Goal: Task Accomplishment & Management: Manage account settings

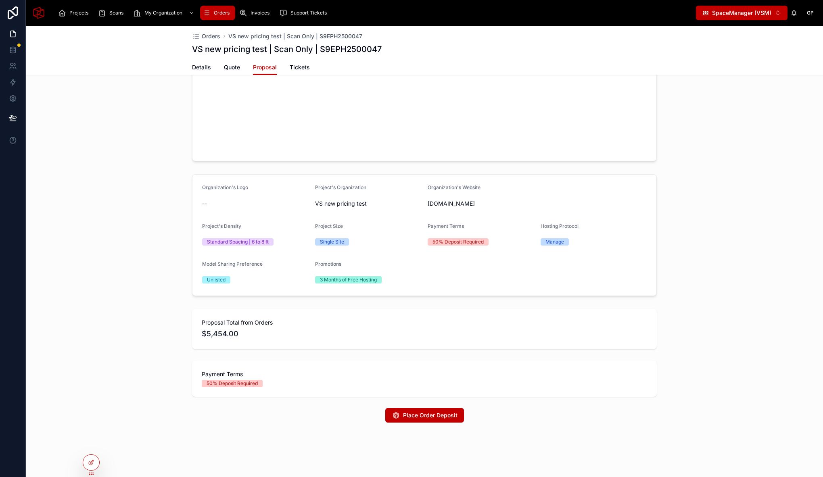
click at [167, 251] on div "Organization's Logo -- Project's Organization VS new pricing test Organization'…" at bounding box center [424, 235] width 797 height 128
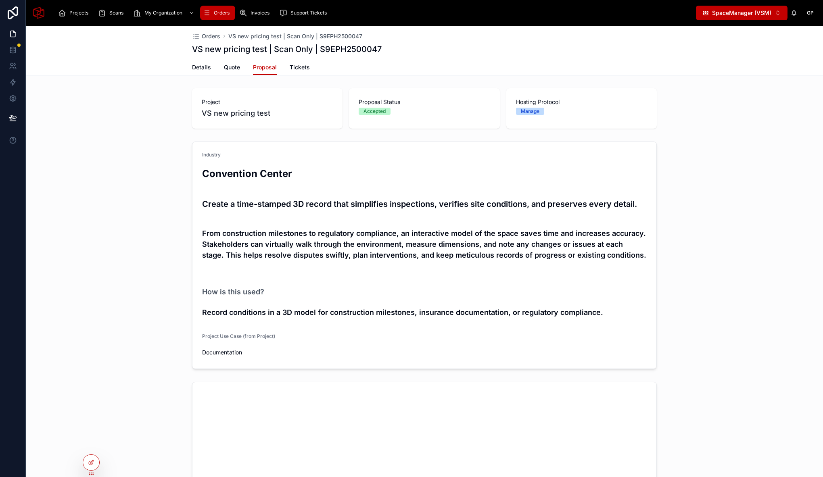
click at [102, 165] on div "Industry Convention Center Create a time-stamped 3D record that simplifies insp…" at bounding box center [424, 255] width 797 height 234
click at [153, 9] on div "My Organization" at bounding box center [164, 12] width 63 height 13
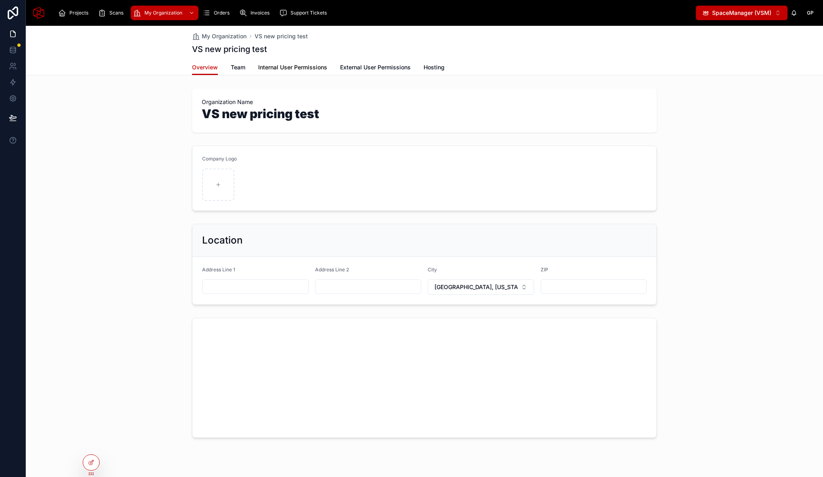
click at [290, 65] on span "Internal User Permissions" at bounding box center [292, 67] width 69 height 8
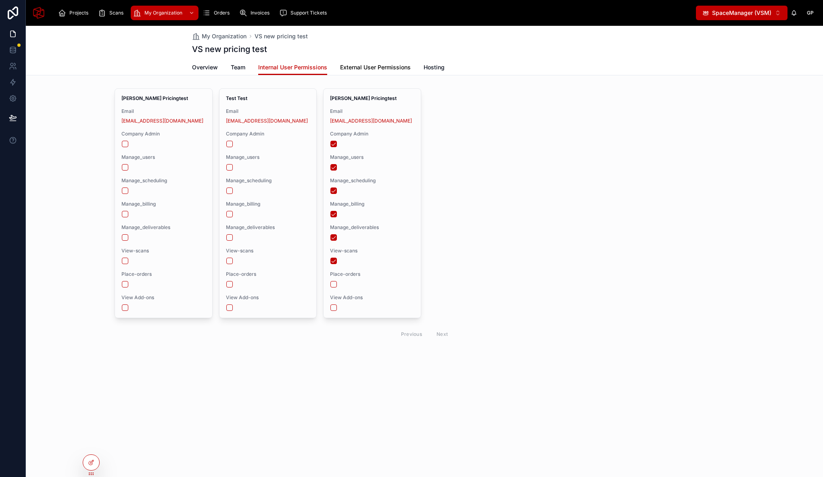
click at [373, 67] on span "External User Permissions" at bounding box center [375, 67] width 71 height 8
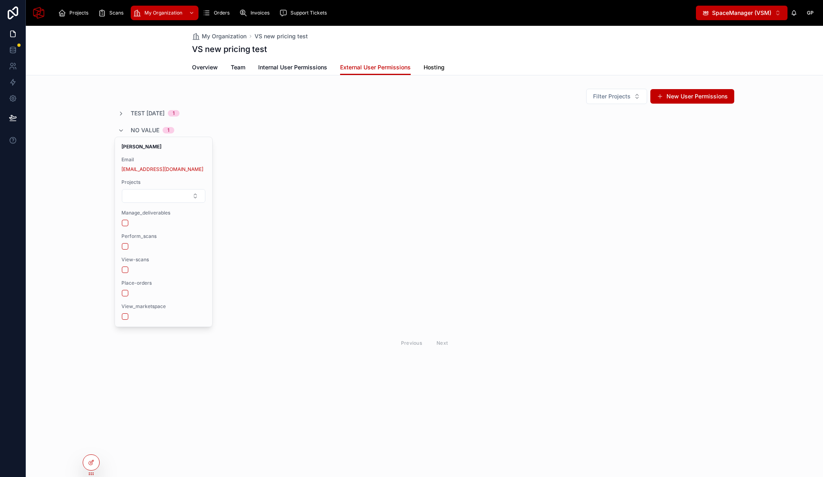
click at [440, 67] on span "Hosting" at bounding box center [434, 67] width 21 height 8
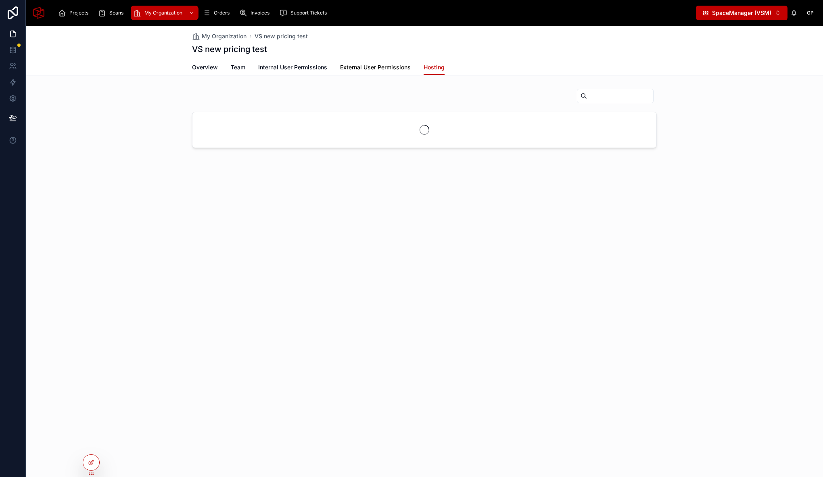
click at [376, 65] on span "External User Permissions" at bounding box center [375, 67] width 71 height 8
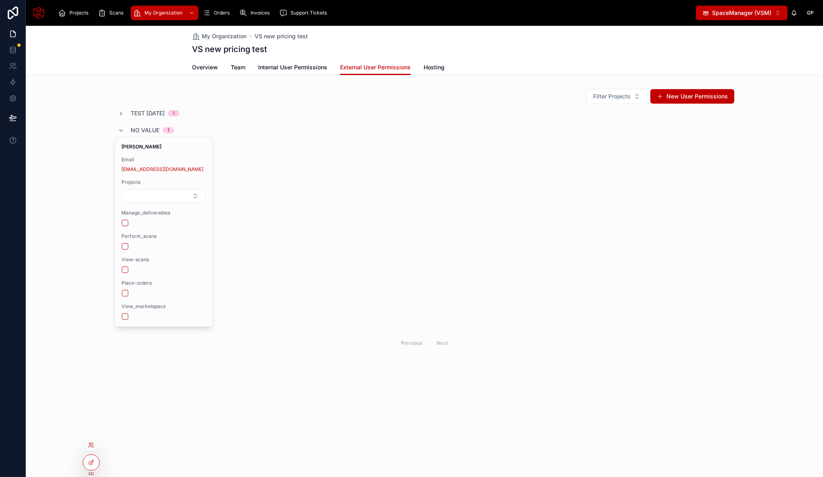
click at [93, 449] on div at bounding box center [91, 445] width 13 height 13
click at [92, 444] on icon at bounding box center [91, 445] width 6 height 6
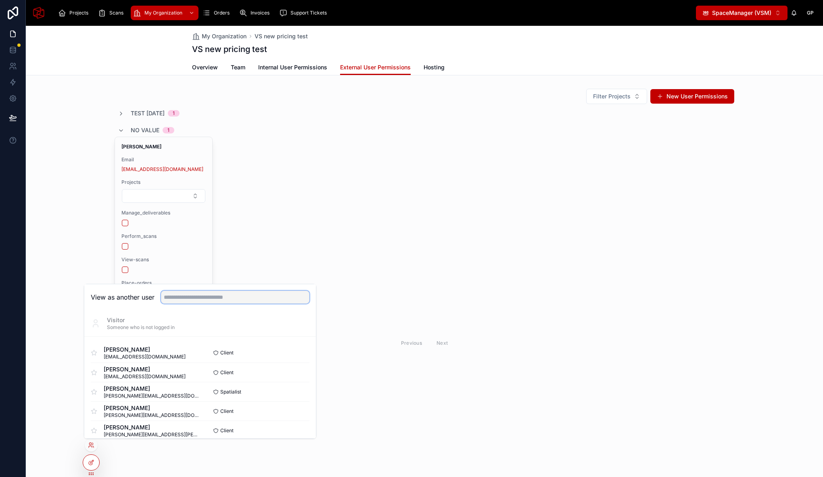
click at [242, 296] on input "text" at bounding box center [235, 297] width 148 height 13
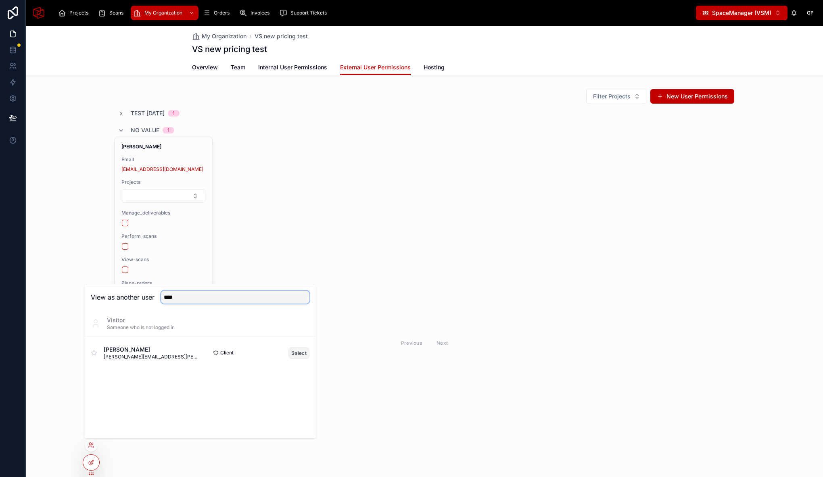
type input "****"
click at [294, 351] on button "Select" at bounding box center [298, 353] width 21 height 12
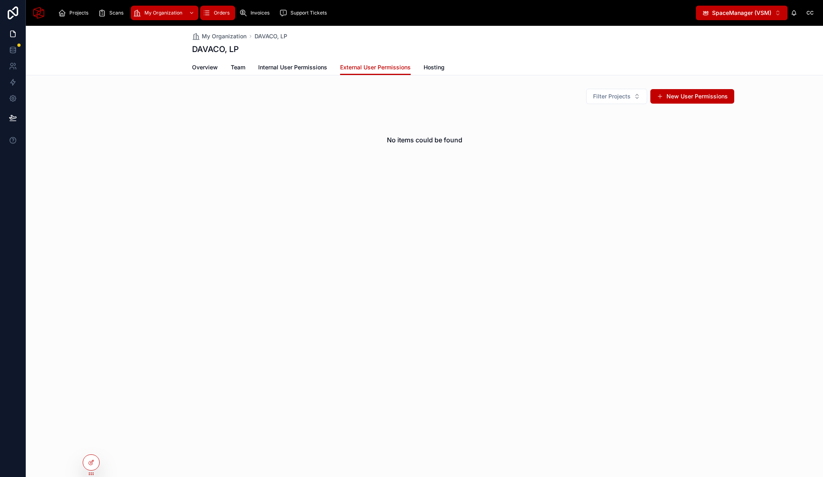
click at [212, 13] on div "Orders" at bounding box center [218, 12] width 30 height 13
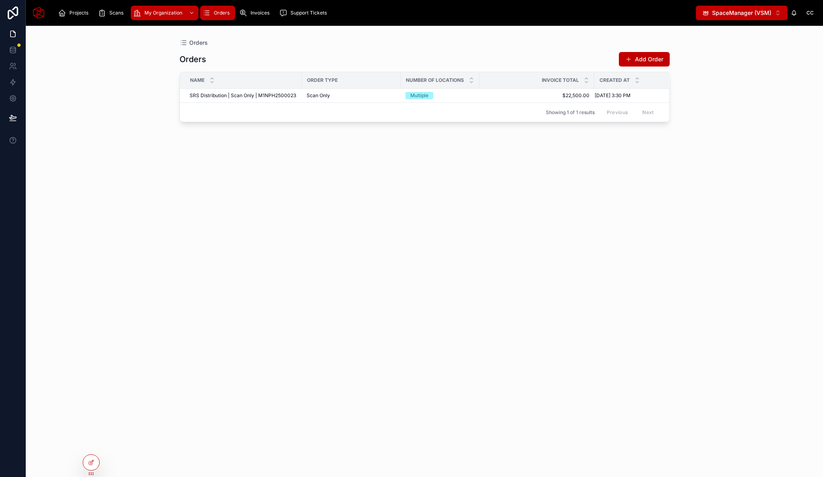
click at [165, 14] on span "My Organization" at bounding box center [163, 13] width 38 height 6
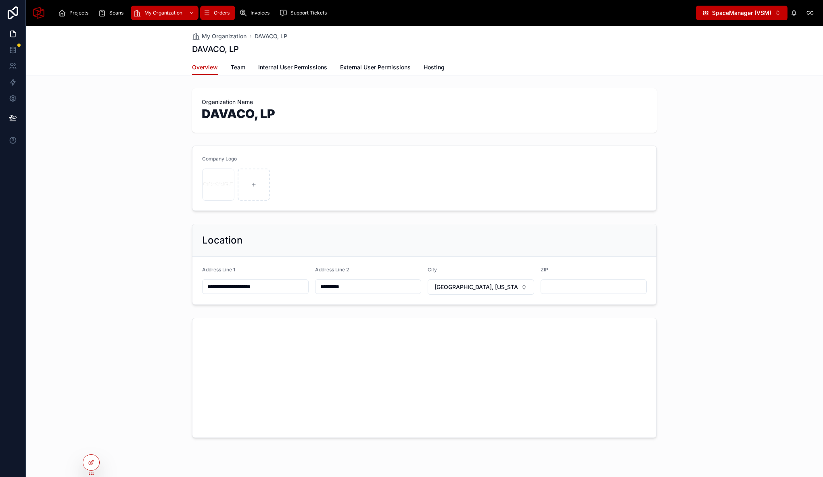
click at [214, 12] on span "Orders" at bounding box center [222, 13] width 16 height 6
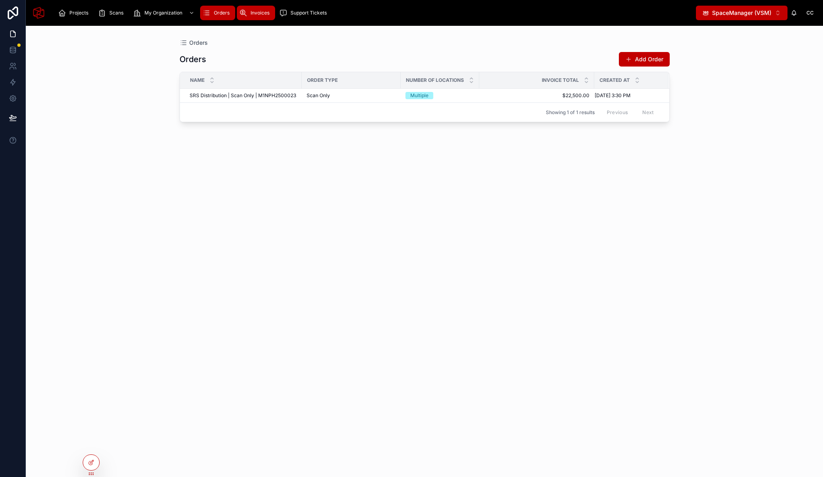
click at [253, 11] on span "Invoices" at bounding box center [260, 13] width 19 height 6
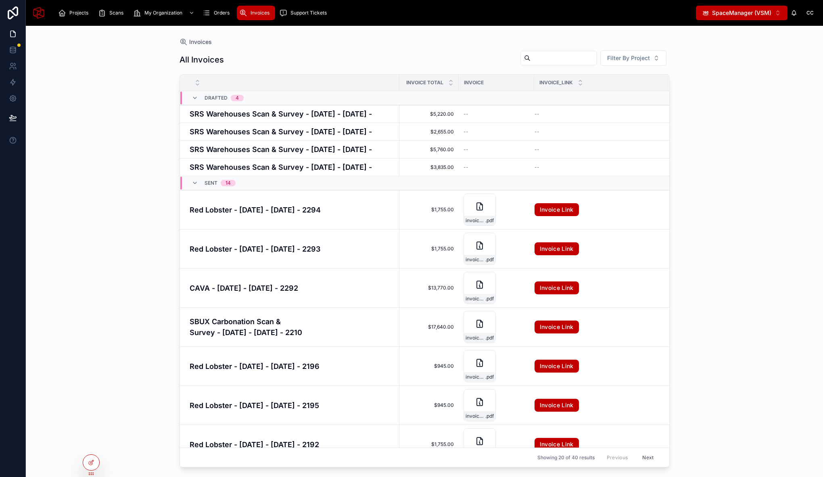
click at [105, 189] on div "Invoices All Invoices Filter By Project Invoice Total Invoice Invoice_Link Draf…" at bounding box center [424, 251] width 797 height 451
click at [93, 463] on icon at bounding box center [91, 462] width 6 height 6
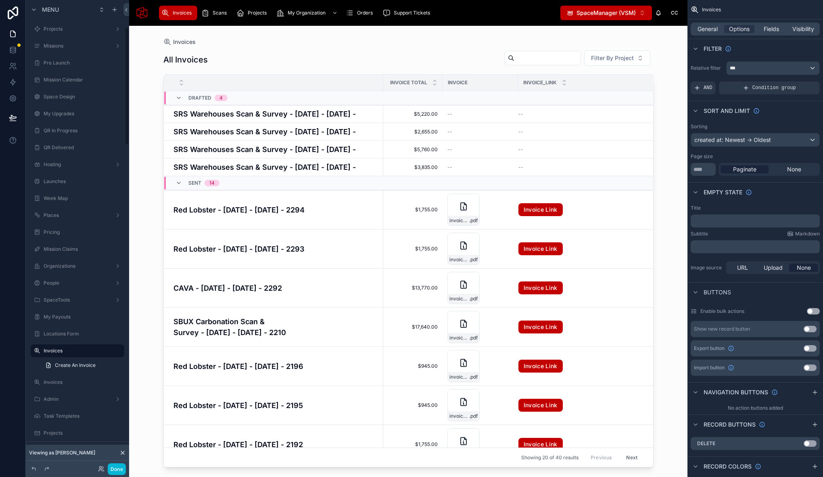
scroll to position [108, 0]
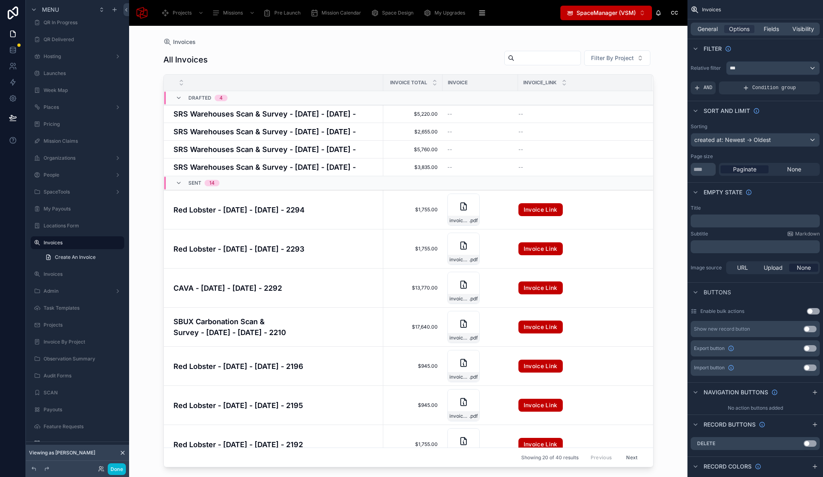
click at [274, 60] on div at bounding box center [408, 247] width 516 height 442
drag, startPoint x: 708, startPoint y: 33, endPoint x: 734, endPoint y: 30, distance: 26.4
click at [708, 33] on div "General Options Fields Visibility" at bounding box center [755, 29] width 129 height 13
click at [689, 26] on div "General Options Fields Visibility" at bounding box center [755, 28] width 136 height 19
click at [709, 28] on span "General" at bounding box center [707, 29] width 20 height 8
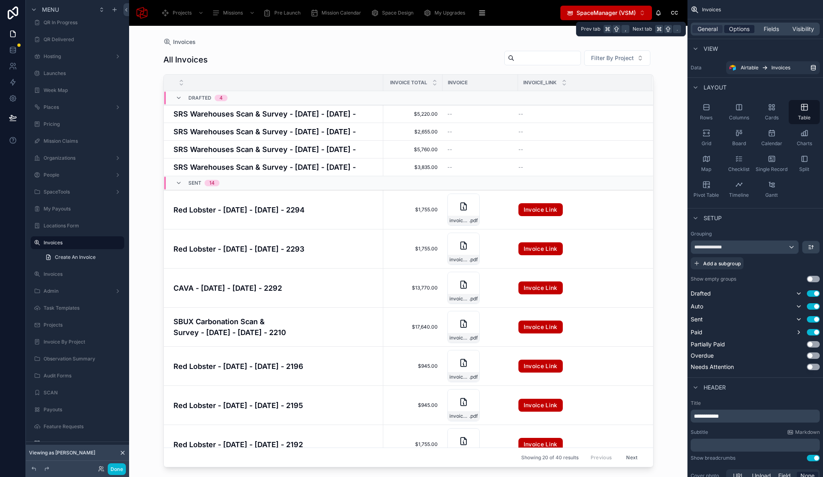
click at [738, 27] on span "Options" at bounding box center [739, 29] width 21 height 8
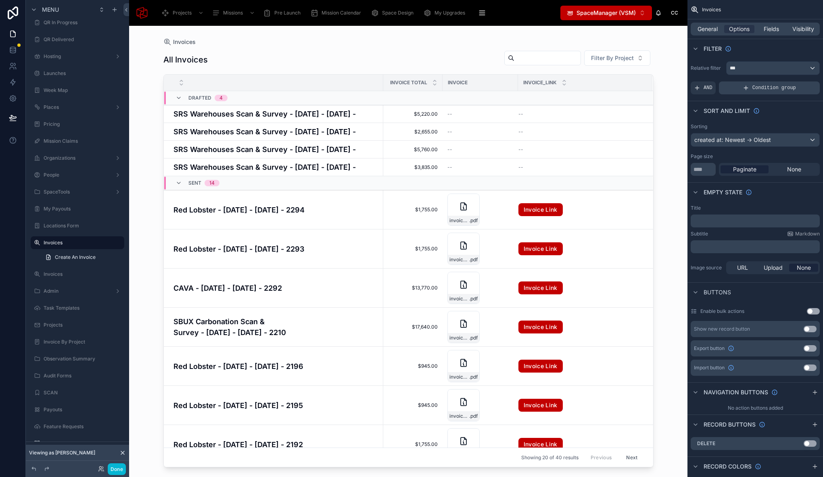
click at [756, 88] on span "Condition group" at bounding box center [774, 88] width 44 height 6
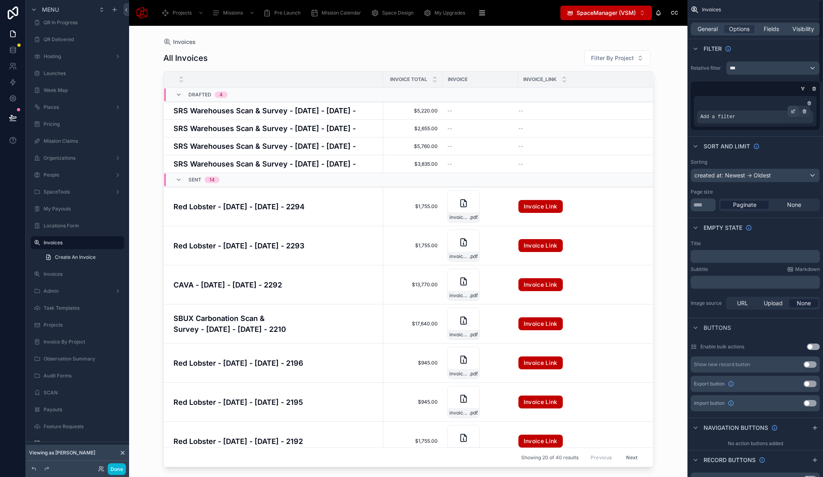
click at [795, 113] on icon "scrollable content" at bounding box center [793, 111] width 5 height 5
click at [629, 103] on span "Select a field" at bounding box center [615, 104] width 34 height 7
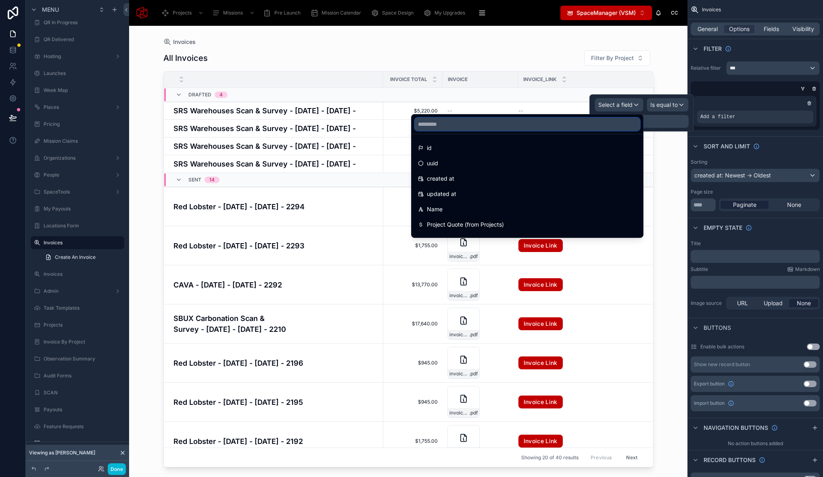
click at [498, 123] on input "text" at bounding box center [527, 124] width 225 height 13
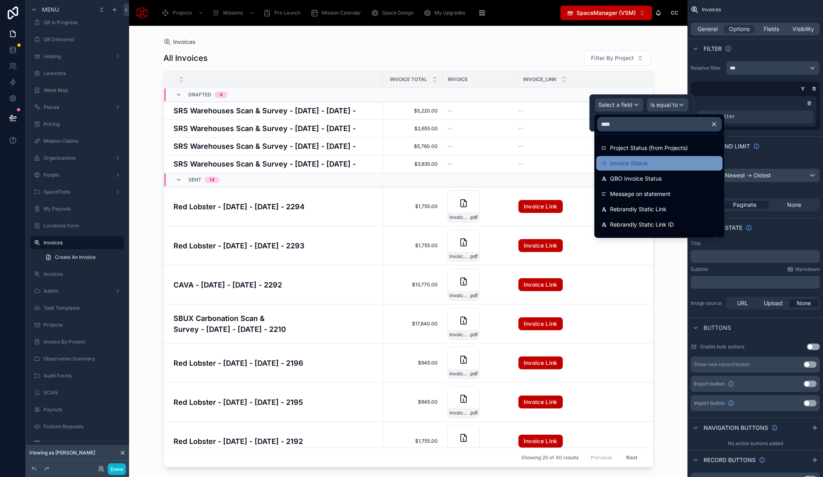
type input "****"
click at [621, 161] on span "Invoice Status" at bounding box center [629, 164] width 38 height 10
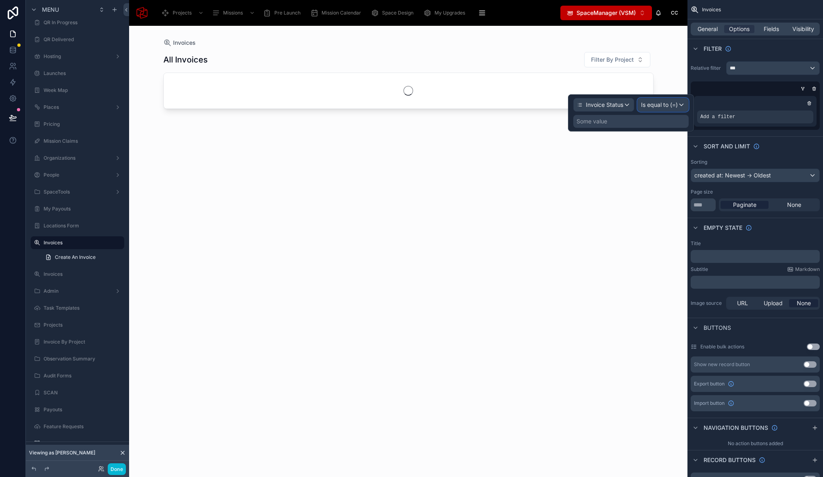
click at [658, 102] on span "Is equal to (=)" at bounding box center [659, 105] width 37 height 8
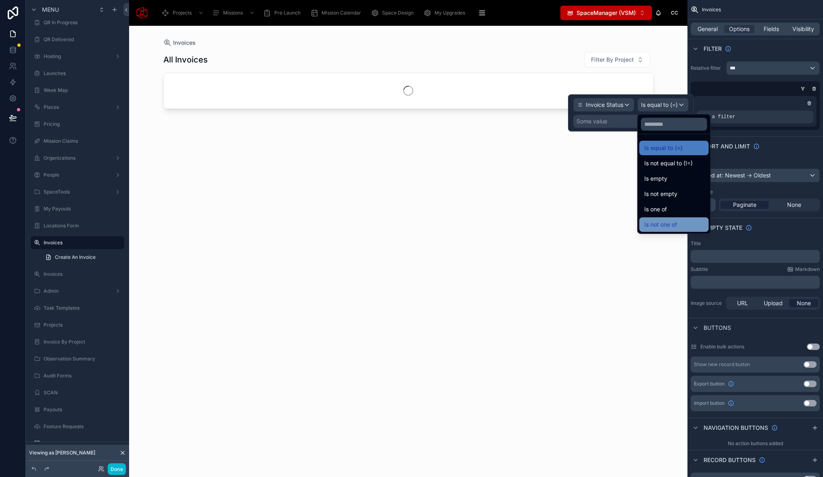
click at [668, 229] on span "Is not one of" at bounding box center [660, 225] width 33 height 10
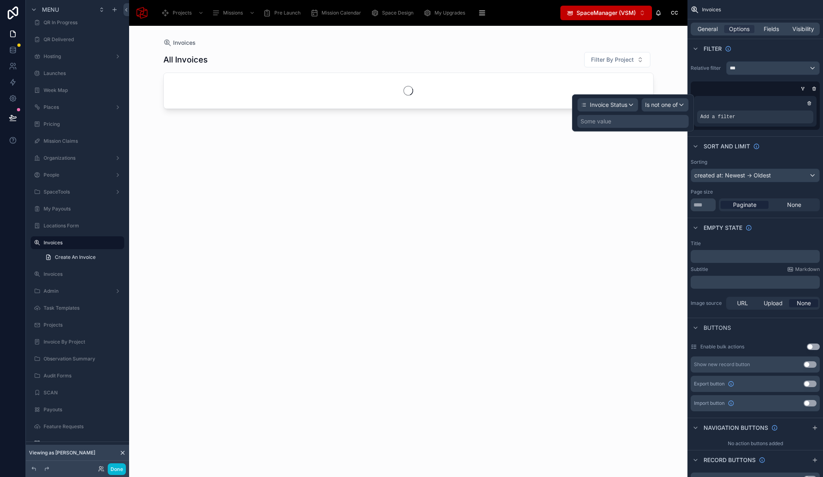
click at [616, 124] on div "Some value" at bounding box center [632, 121] width 111 height 13
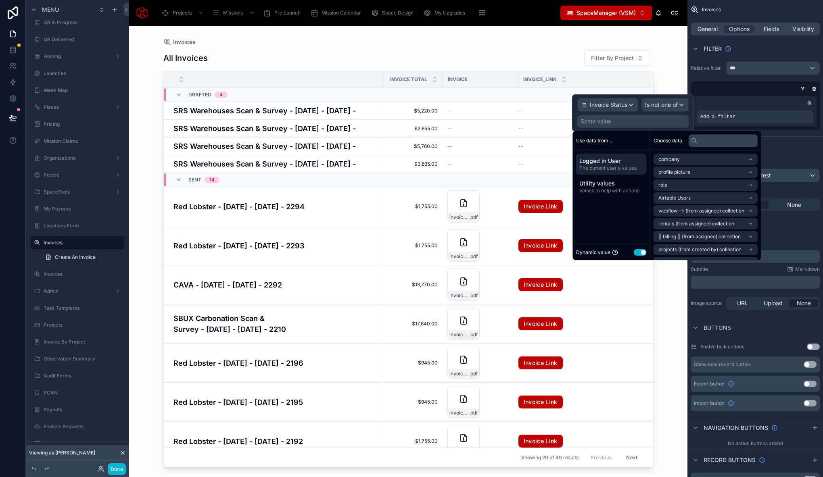
click at [641, 251] on button "Use setting" at bounding box center [640, 252] width 13 height 6
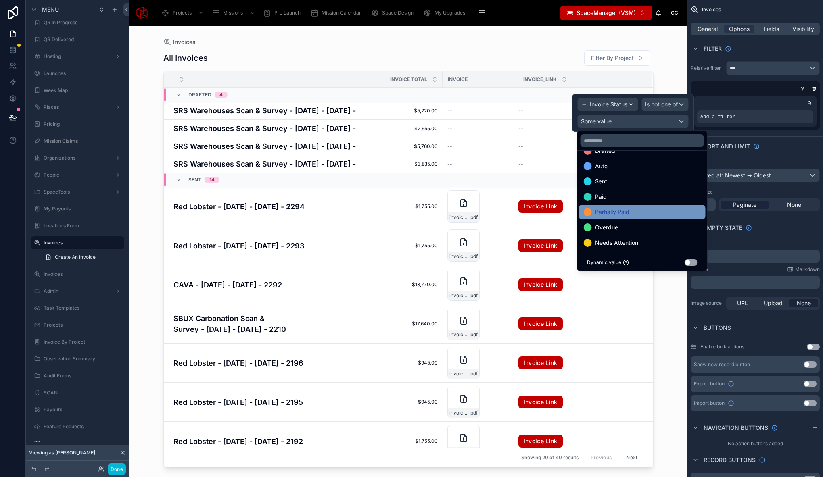
scroll to position [0, 0]
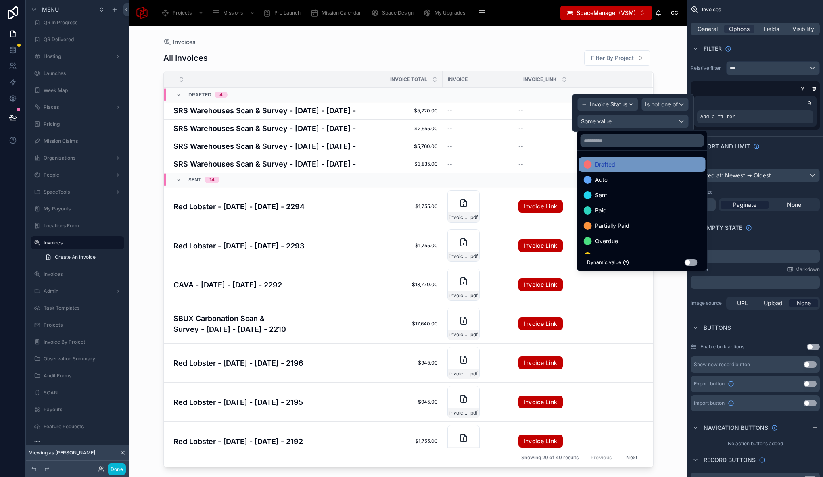
click at [627, 164] on div "Drafted" at bounding box center [642, 165] width 117 height 10
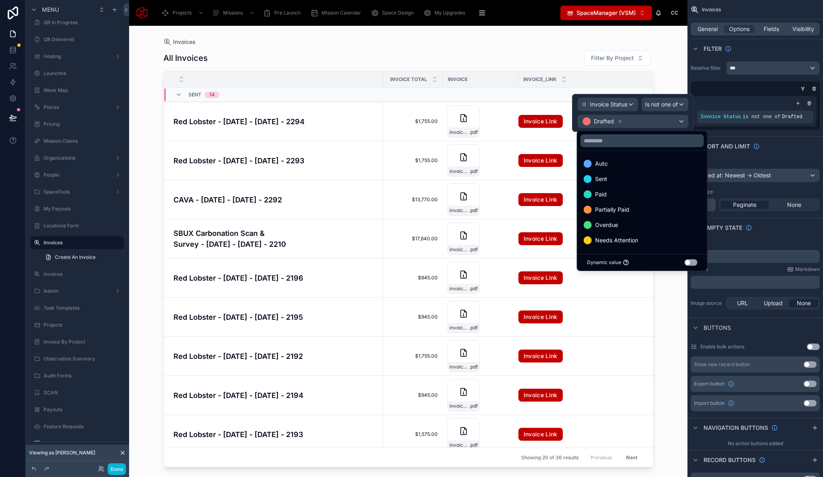
click at [424, 42] on div "Invoices" at bounding box center [408, 42] width 490 height 6
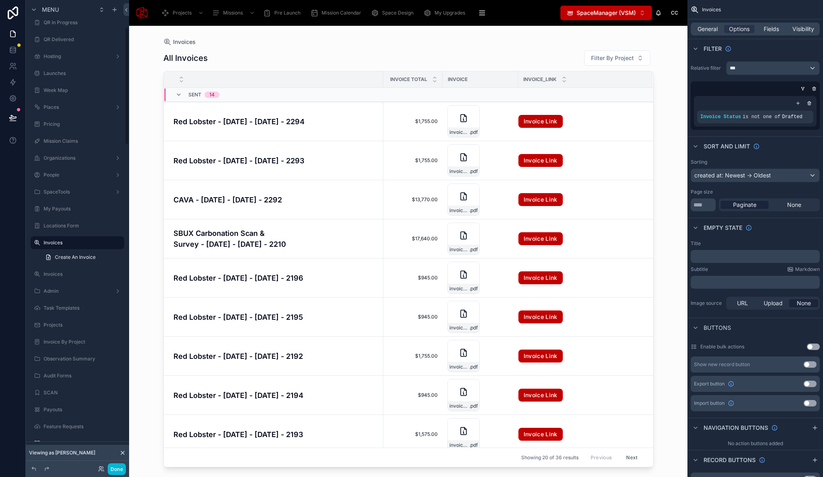
click at [155, 51] on div "Invoices All Invoices Filter By Project Invoice Total Invoice Invoice_Link Sent…" at bounding box center [408, 247] width 516 height 442
click at [141, 55] on div "Invoices All Invoices Filter By Project Invoice Total Invoice Invoice_Link Sent…" at bounding box center [408, 251] width 558 height 451
click at [243, 39] on div "Invoices" at bounding box center [408, 42] width 490 height 6
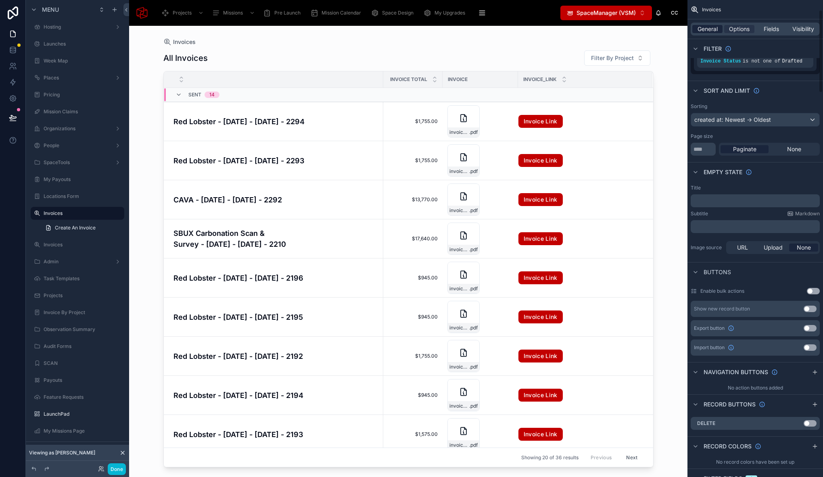
click at [707, 32] on span "General" at bounding box center [707, 29] width 20 height 8
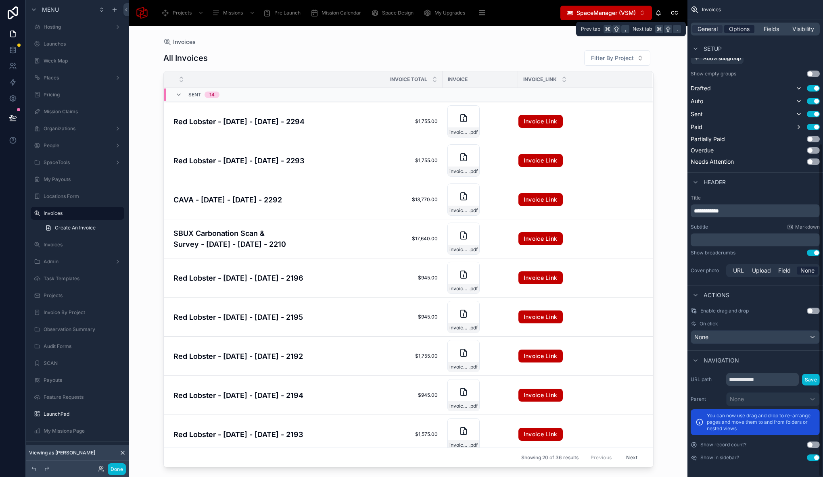
click at [733, 31] on span "Options" at bounding box center [739, 29] width 21 height 8
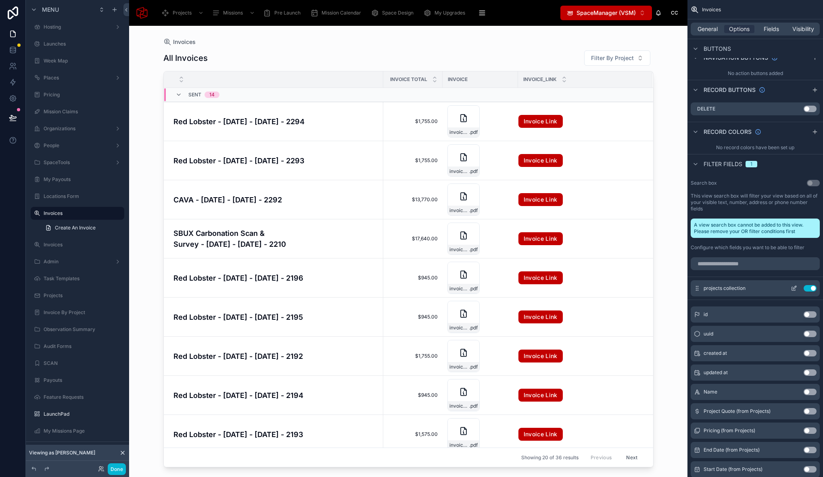
scroll to position [362, 0]
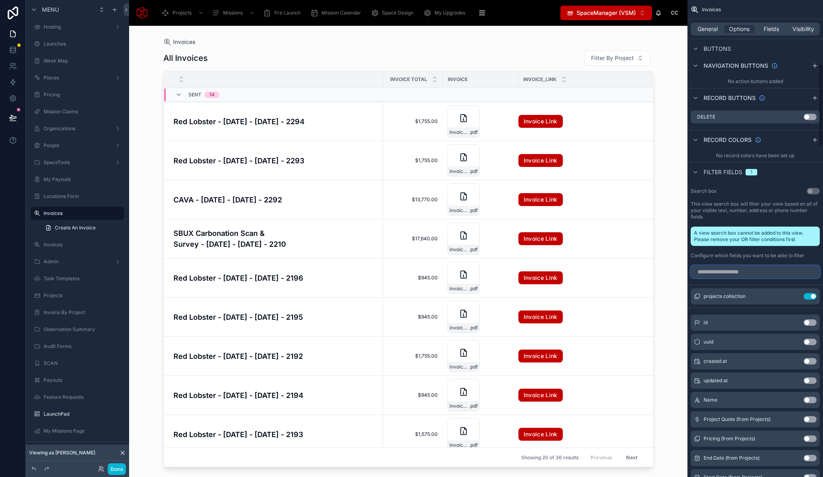
click at [773, 271] on input "scrollable content" at bounding box center [755, 271] width 129 height 13
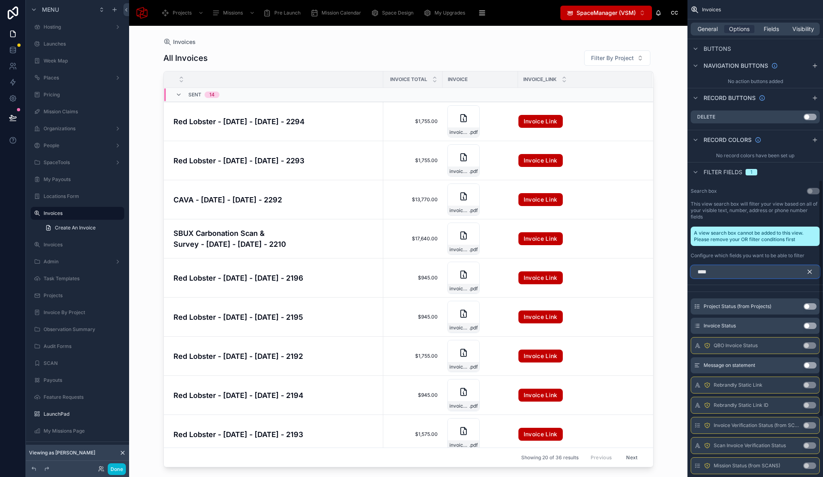
type input "****"
click at [810, 326] on button "Use setting" at bounding box center [810, 326] width 13 height 6
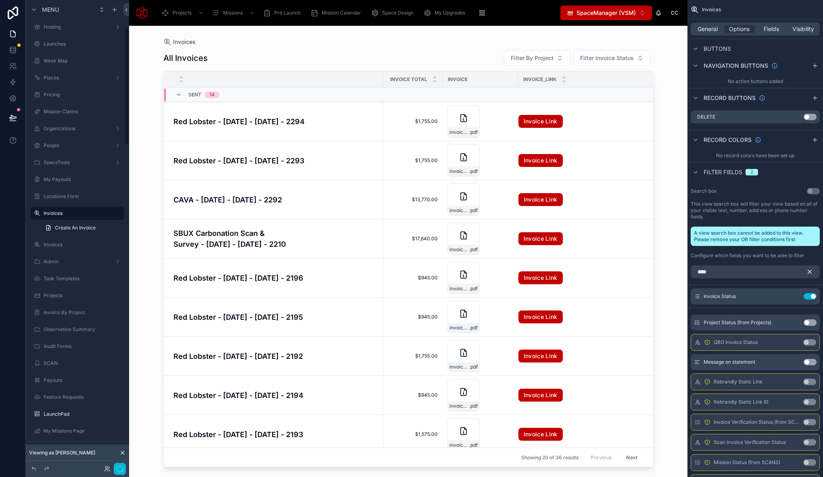
scroll to position [108, 0]
click at [624, 57] on span "Filter Invoice Status" at bounding box center [607, 58] width 54 height 8
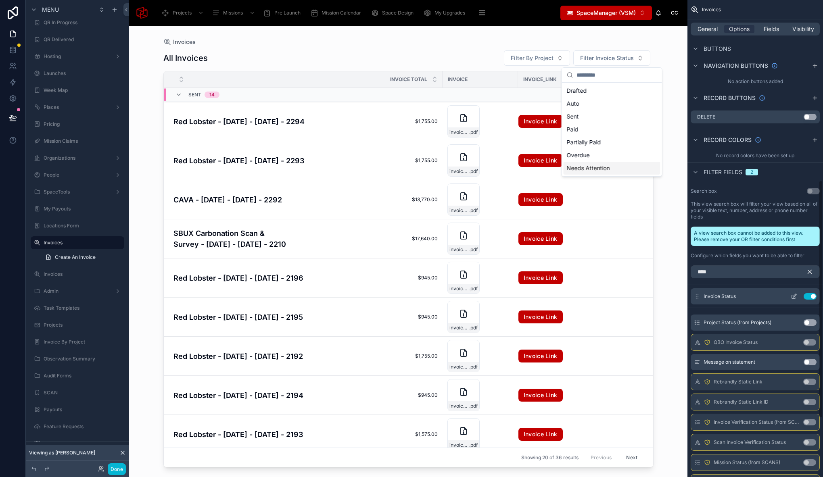
click at [794, 297] on icon "scrollable content" at bounding box center [794, 296] width 6 height 6
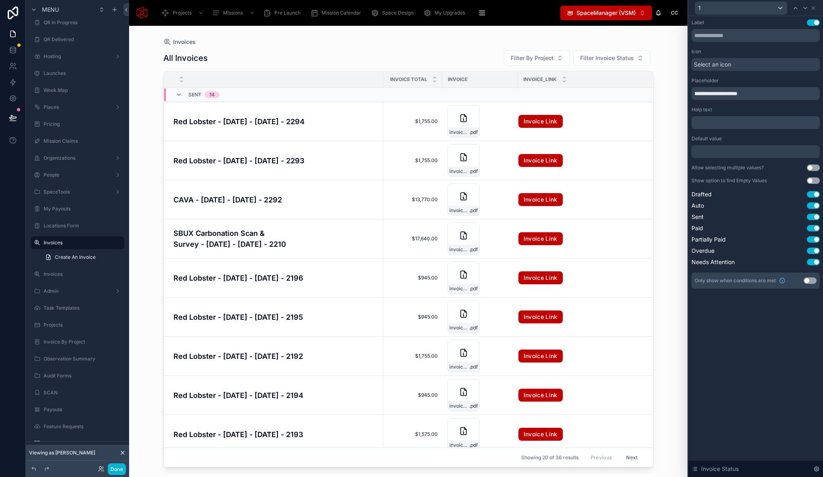
click at [636, 38] on div "Invoices All Invoices Filter By Project Filter Invoice Status Invoice Total Inv…" at bounding box center [408, 247] width 516 height 442
click at [814, 8] on icon at bounding box center [813, 8] width 6 height 6
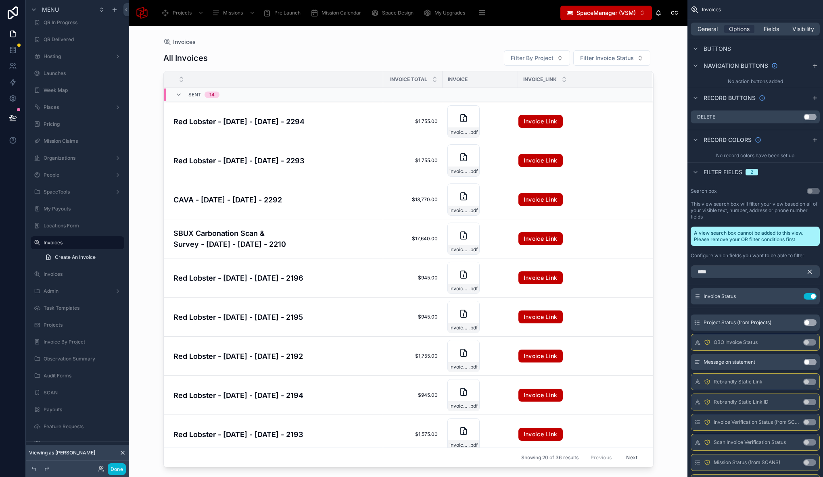
click at [808, 294] on button "Use setting" at bounding box center [810, 296] width 13 height 6
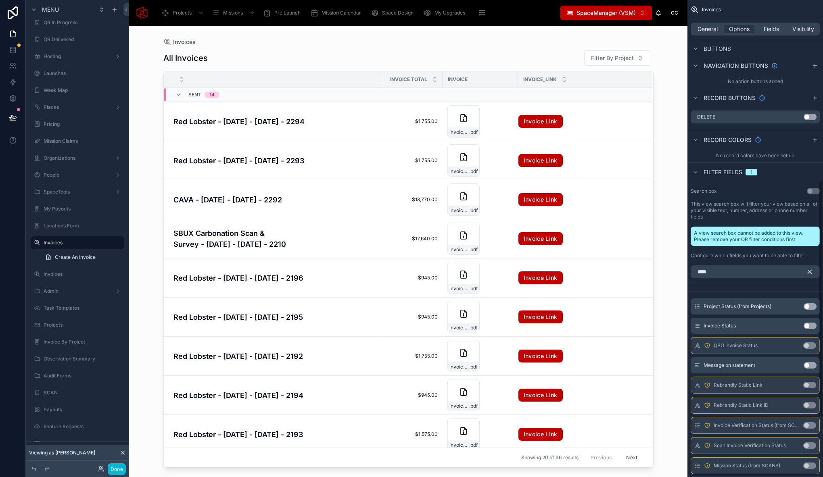
click at [248, 47] on div "All Invoices Filter By Project Invoice Total Invoice Invoice_Link Sent 14 Red L…" at bounding box center [408, 256] width 490 height 422
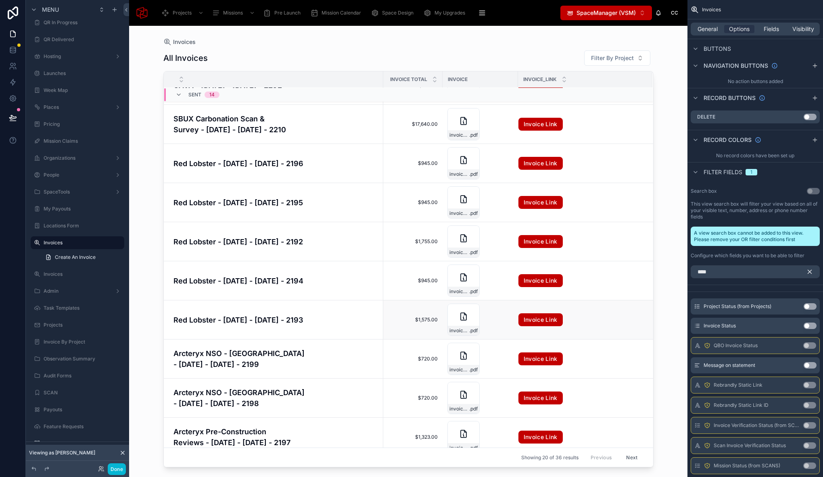
scroll to position [209, 0]
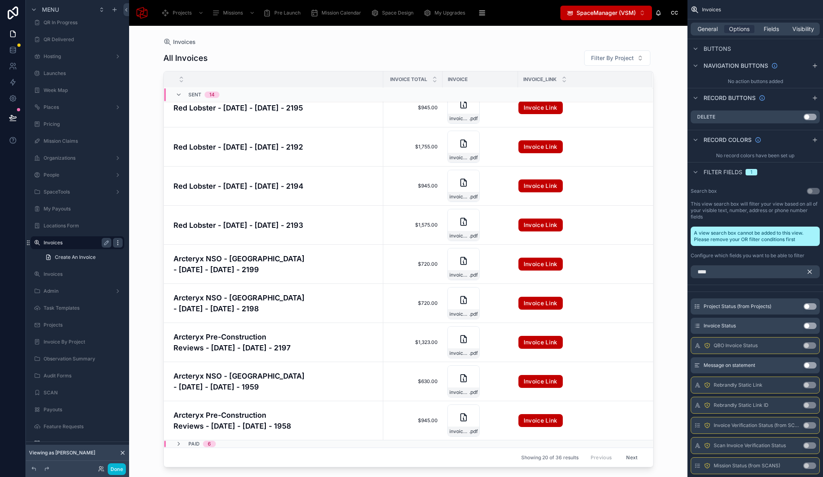
click at [116, 244] on icon "scrollable content" at bounding box center [118, 243] width 6 height 6
click at [156, 262] on span "Clone as nested view" at bounding box center [172, 263] width 56 height 8
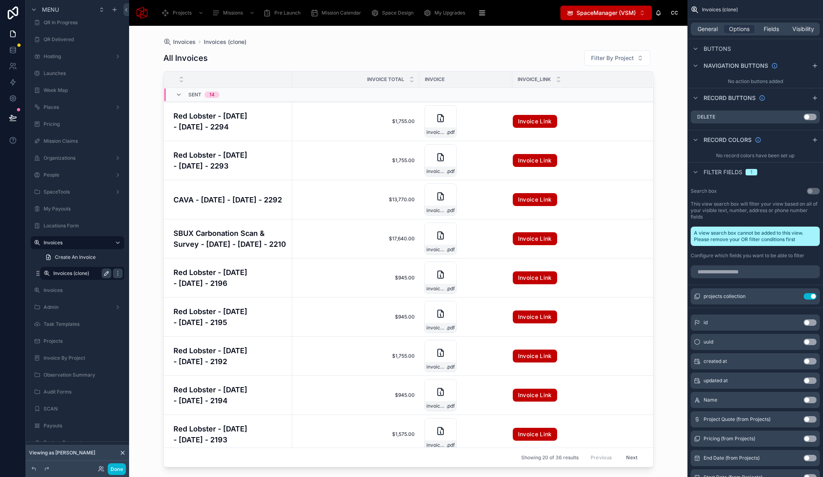
click at [105, 273] on icon "scrollable content" at bounding box center [106, 273] width 6 height 6
click at [84, 274] on input "**********" at bounding box center [75, 274] width 45 height 10
click at [55, 272] on input "**********" at bounding box center [75, 274] width 45 height 10
click at [76, 274] on input "**********" at bounding box center [75, 274] width 45 height 10
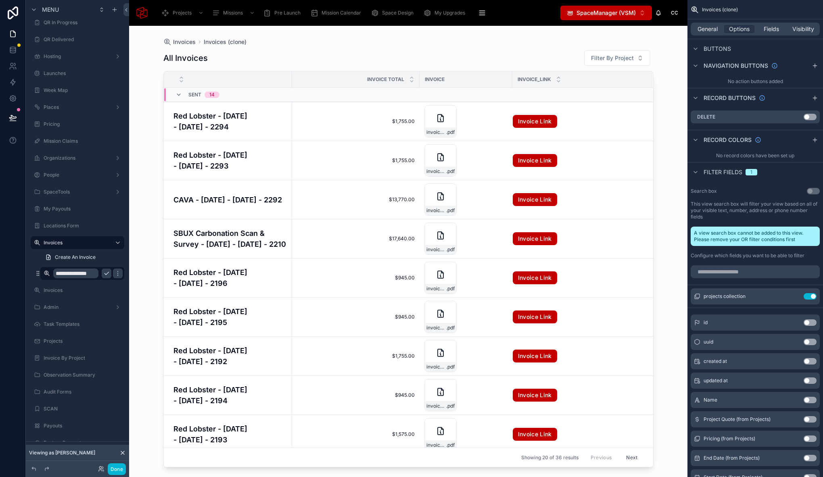
scroll to position [0, 0]
type input "**********"
click at [116, 272] on icon "scrollable content" at bounding box center [118, 273] width 4 height 3
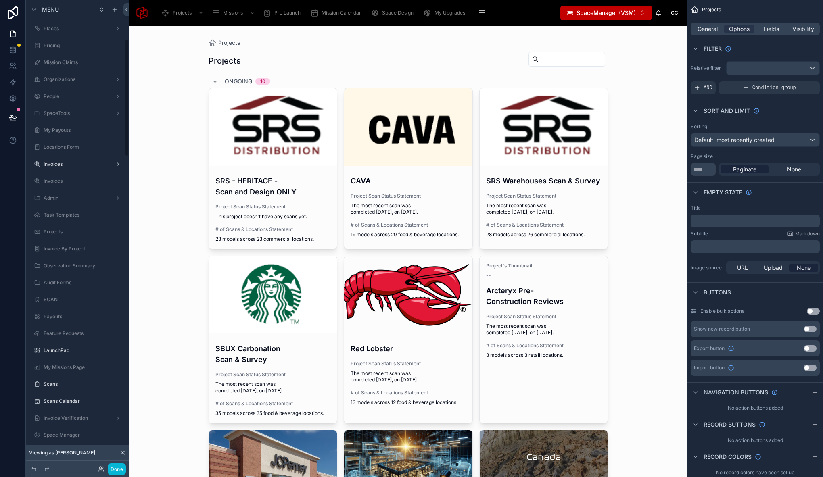
scroll to position [154, 0]
click at [71, 199] on label "Invoices" at bounding box center [76, 197] width 65 height 6
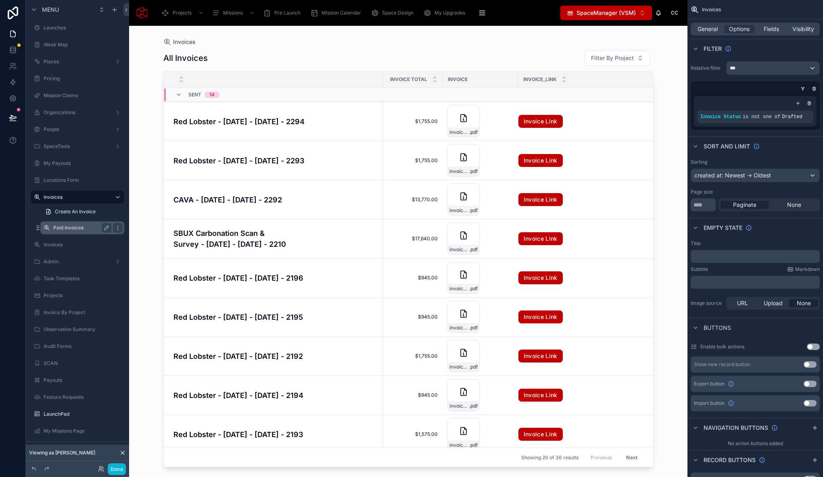
click at [78, 225] on label "Paid Invoices" at bounding box center [80, 228] width 55 height 6
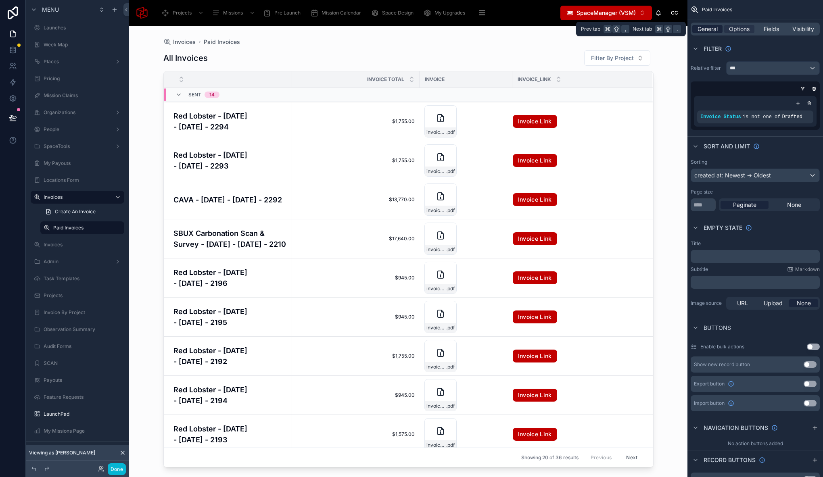
click at [706, 29] on span "General" at bounding box center [707, 29] width 20 height 8
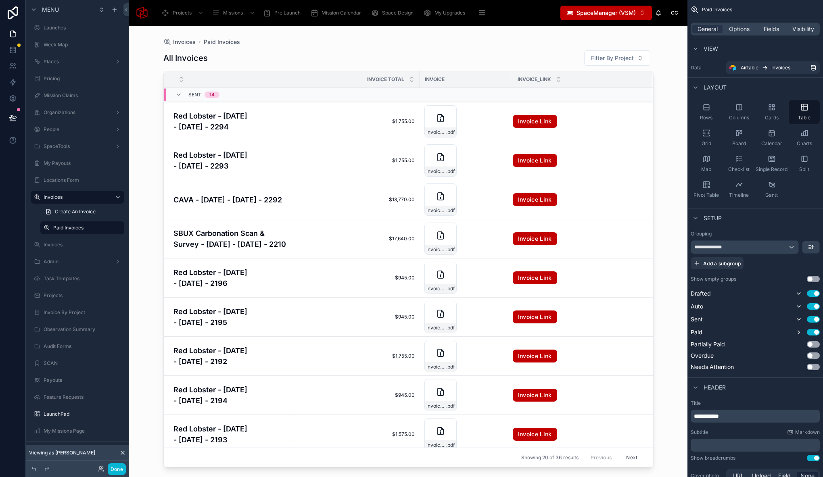
scroll to position [192, 0]
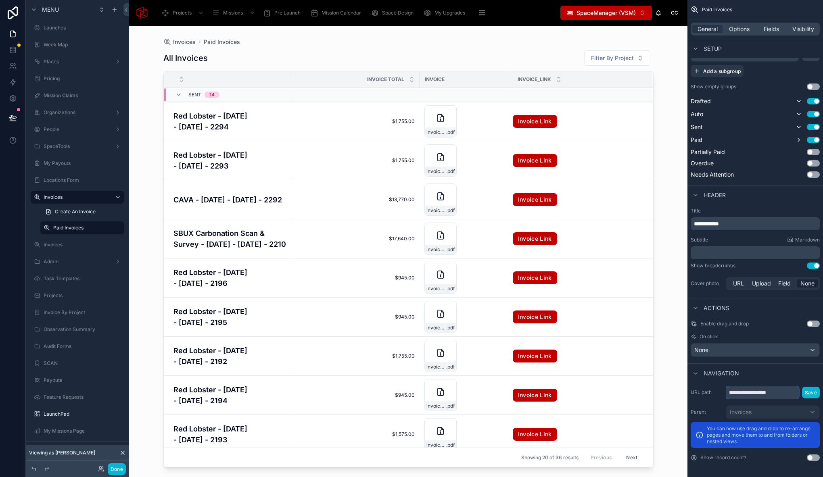
click at [769, 392] on input "**********" at bounding box center [762, 392] width 73 height 13
drag, startPoint x: 785, startPoint y: 390, endPoint x: 770, endPoint y: 393, distance: 15.6
click at [768, 392] on input "**********" at bounding box center [762, 392] width 73 height 13
type input "**********"
click at [810, 396] on button "Save" at bounding box center [811, 393] width 18 height 12
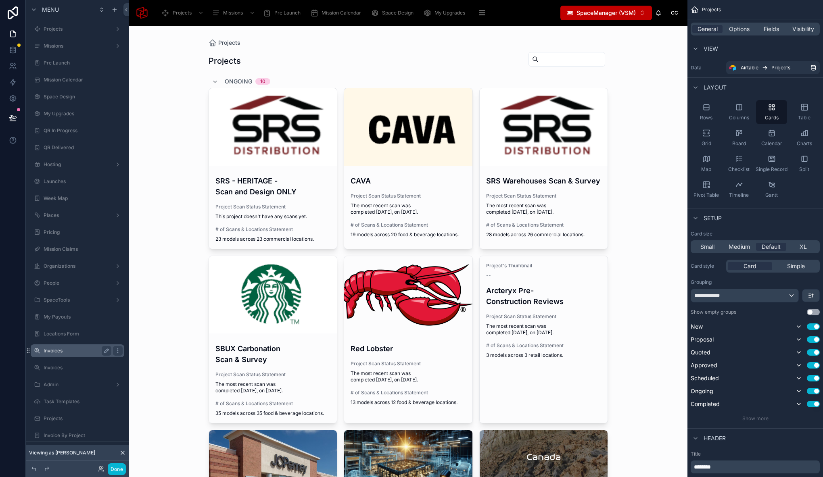
click at [72, 349] on label "Invoices" at bounding box center [76, 351] width 65 height 6
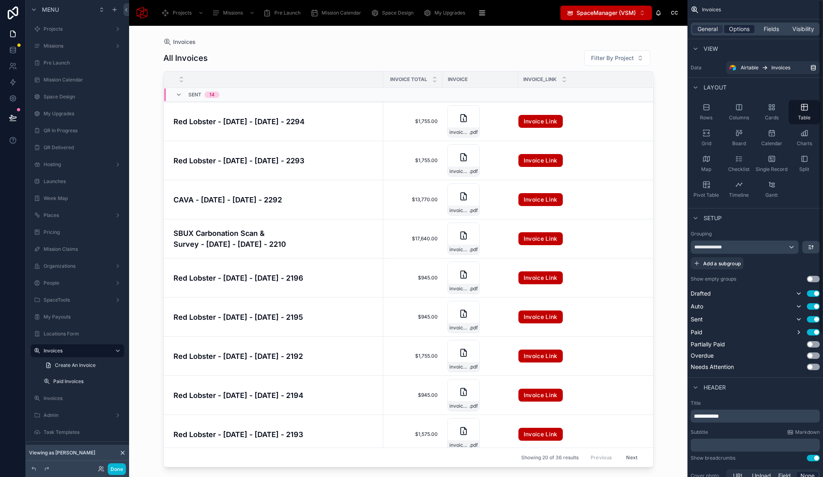
click at [748, 30] on span "Options" at bounding box center [739, 29] width 21 height 8
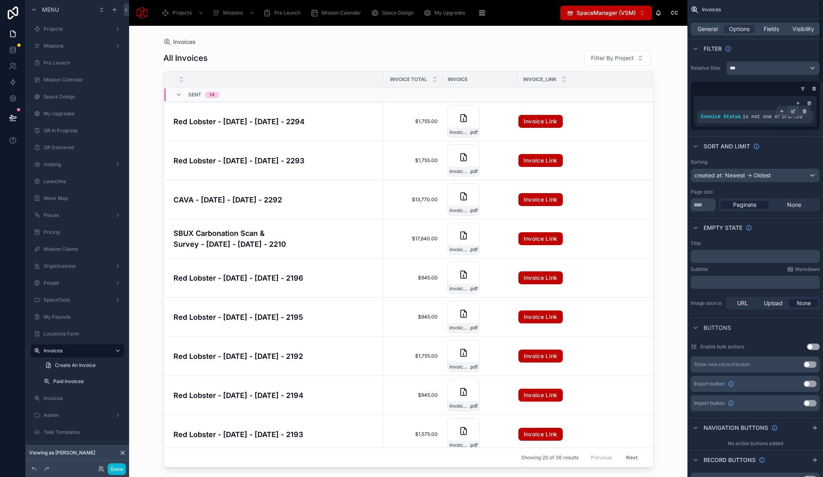
click at [793, 113] on icon "scrollable content" at bounding box center [793, 111] width 5 height 5
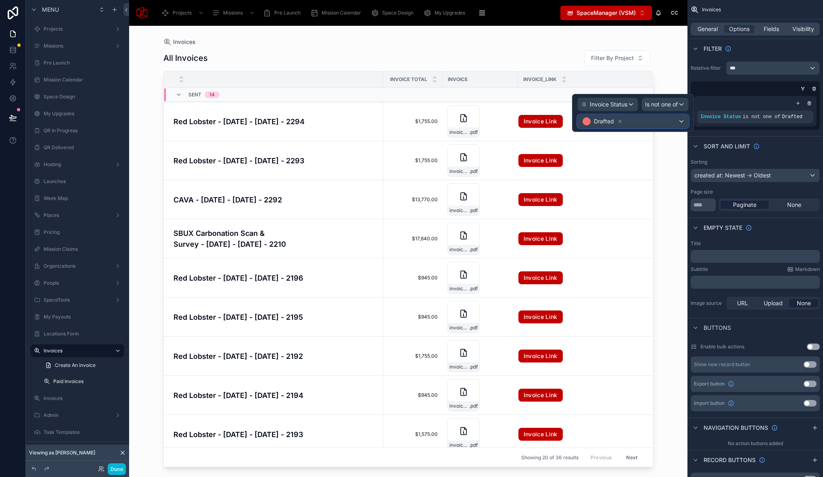
click at [654, 124] on div "Drafted" at bounding box center [633, 121] width 111 height 13
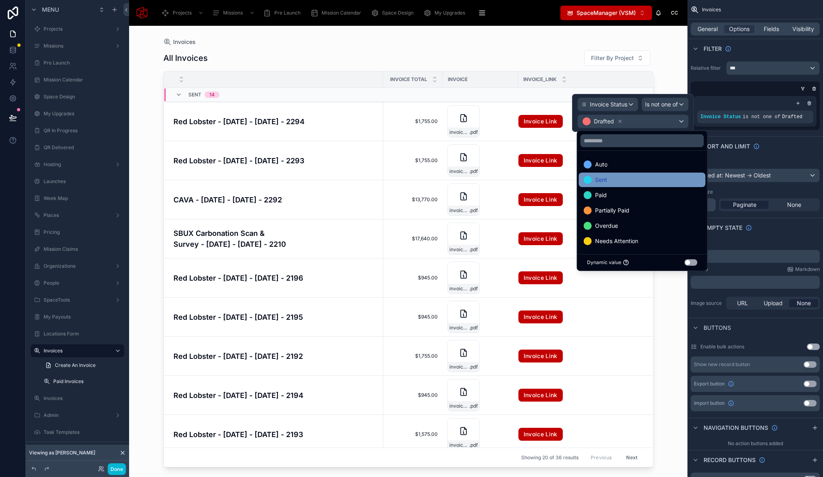
click at [647, 179] on div "Sent" at bounding box center [642, 180] width 117 height 10
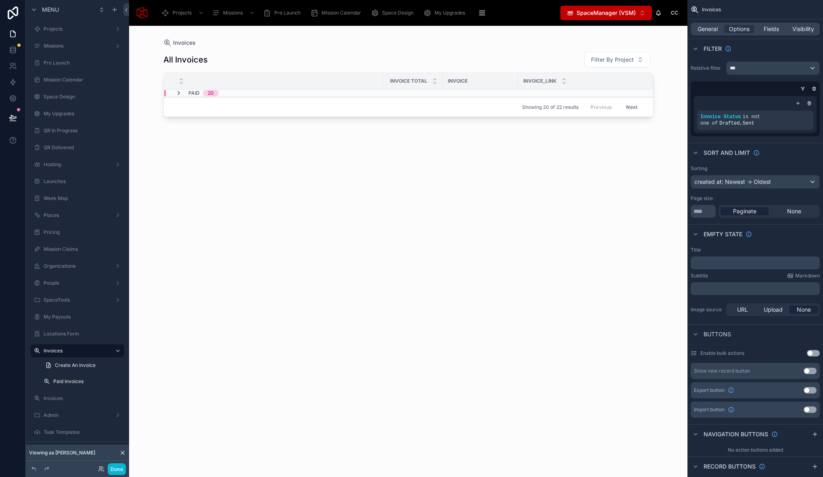
click at [179, 94] on icon at bounding box center [178, 93] width 6 height 6
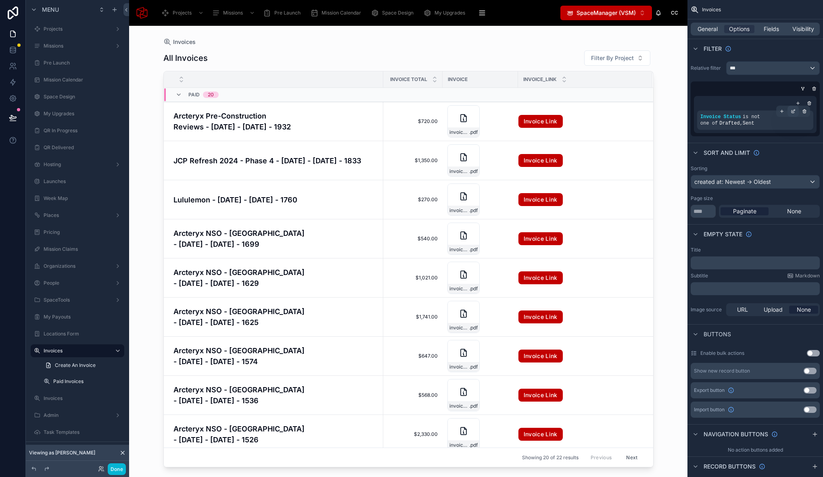
click at [795, 112] on icon "scrollable content" at bounding box center [793, 111] width 5 height 5
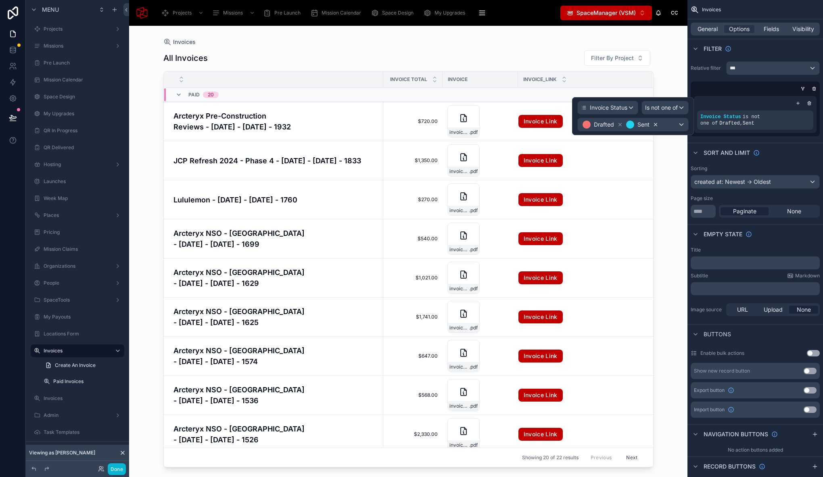
click at [654, 124] on icon at bounding box center [655, 124] width 3 height 3
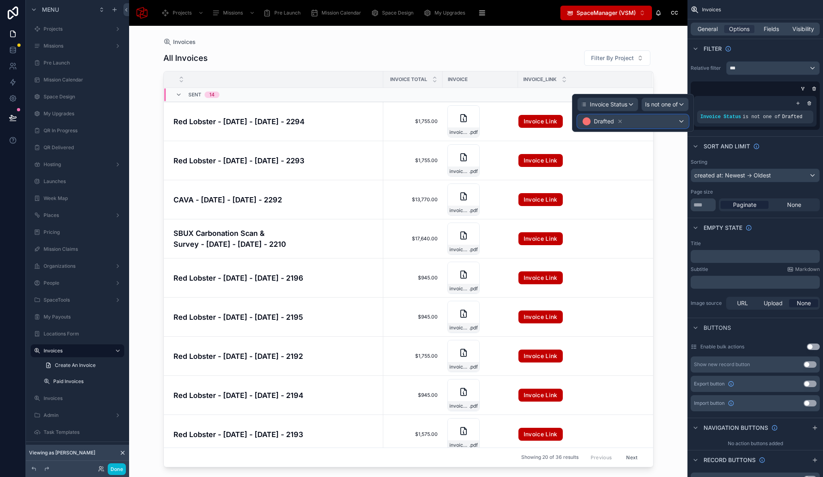
click at [654, 121] on div "Drafted" at bounding box center [633, 121] width 111 height 13
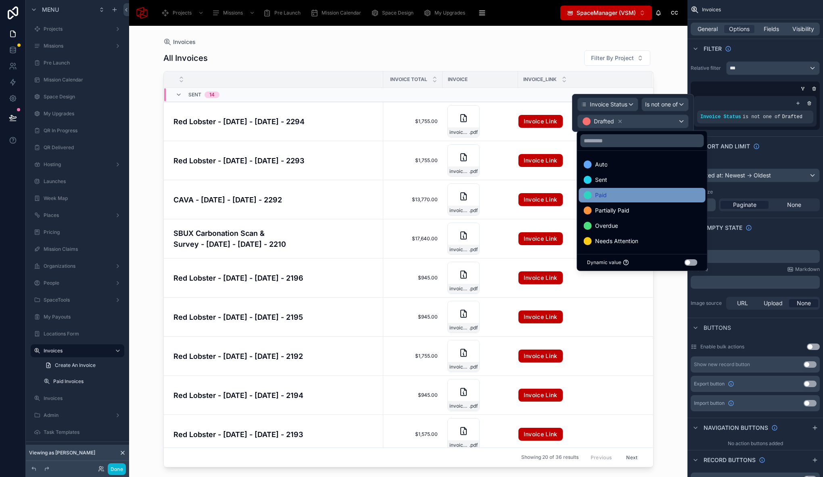
click at [628, 196] on div "Paid" at bounding box center [642, 195] width 117 height 10
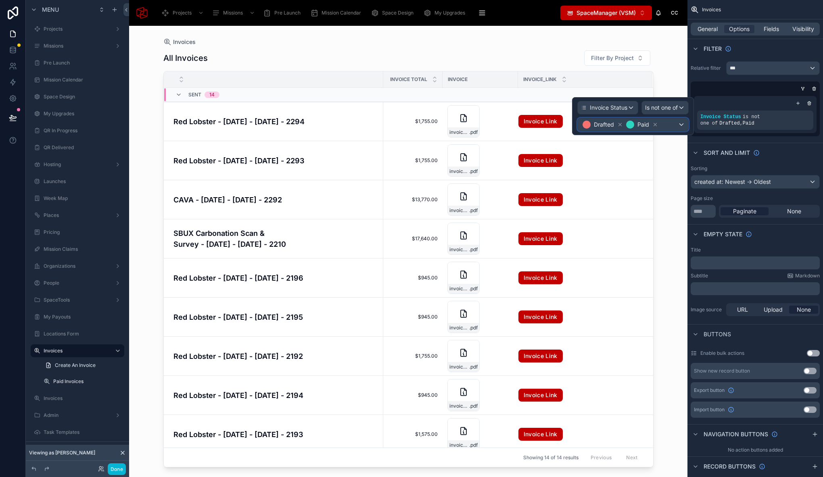
click at [672, 125] on div "Drafted Paid" at bounding box center [633, 124] width 111 height 13
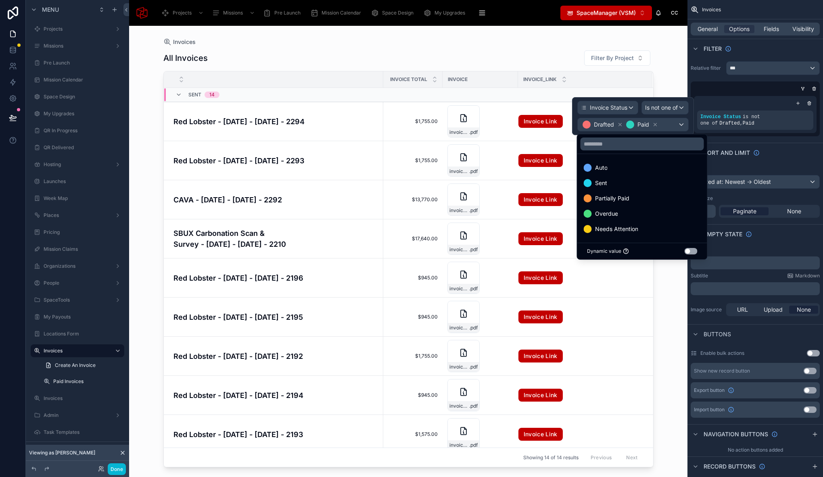
click at [664, 106] on div at bounding box center [633, 116] width 122 height 38
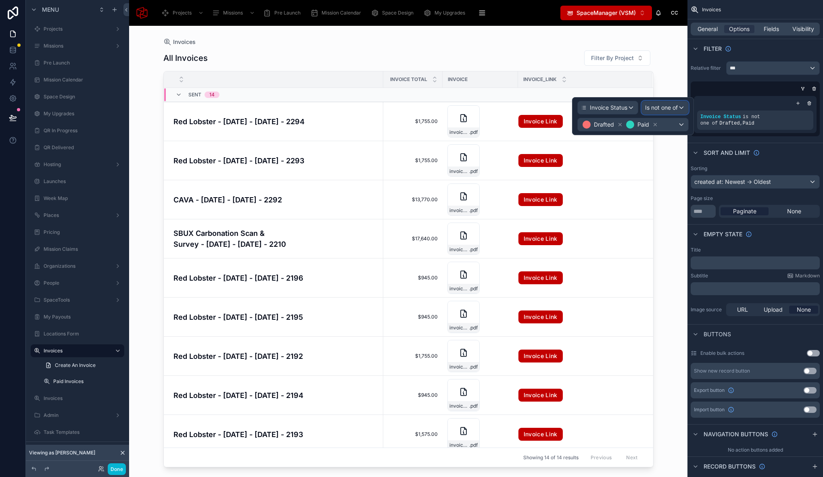
click at [669, 111] on span "Is not one of" at bounding box center [661, 108] width 33 height 8
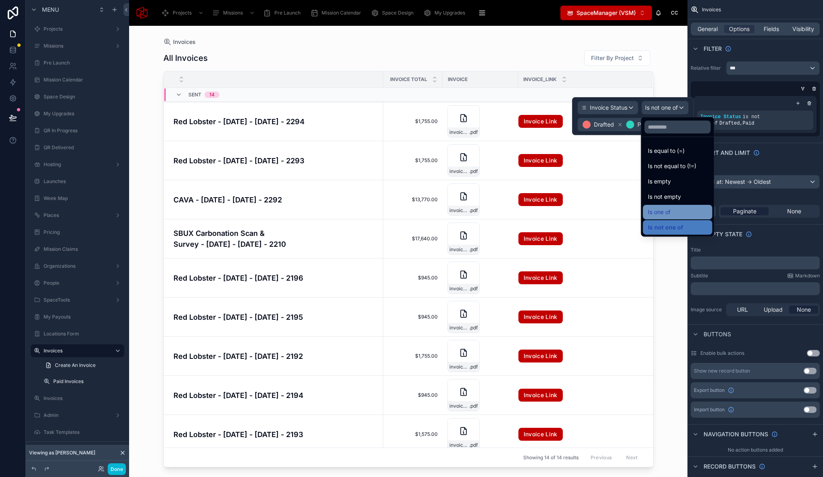
click at [674, 213] on div "Is one of" at bounding box center [678, 212] width 60 height 10
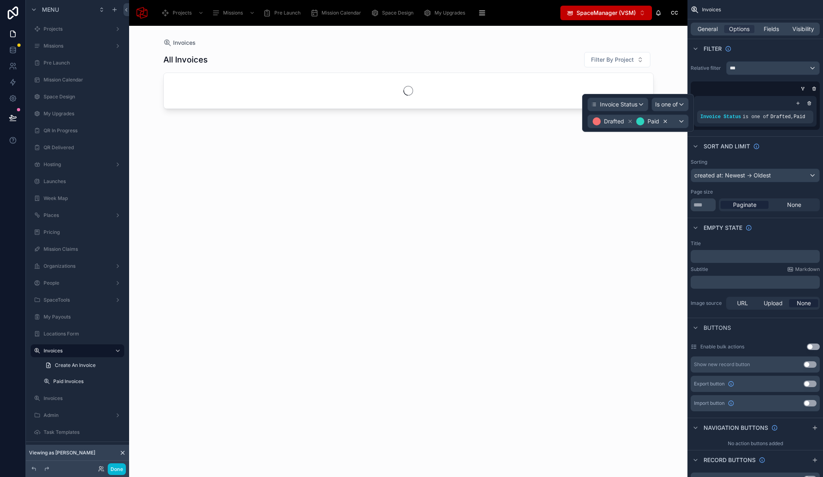
click at [664, 122] on icon at bounding box center [665, 122] width 6 height 6
click at [630, 118] on div "Drafted" at bounding box center [613, 122] width 42 height 10
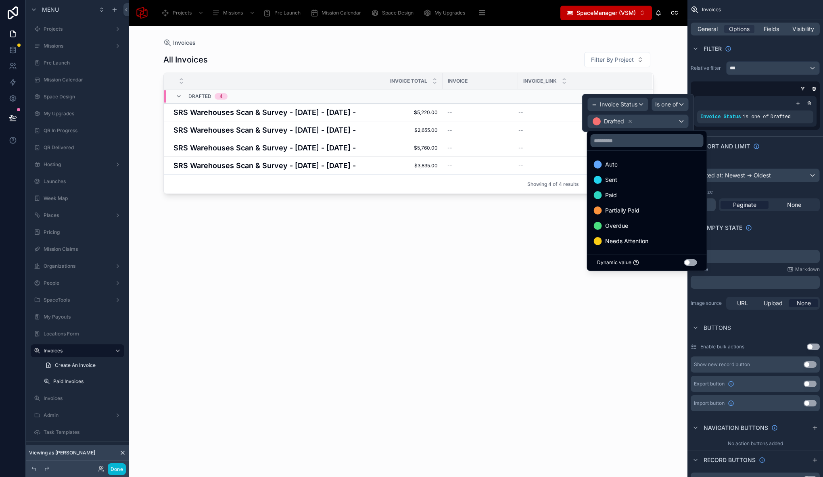
click at [630, 119] on div at bounding box center [638, 113] width 112 height 38
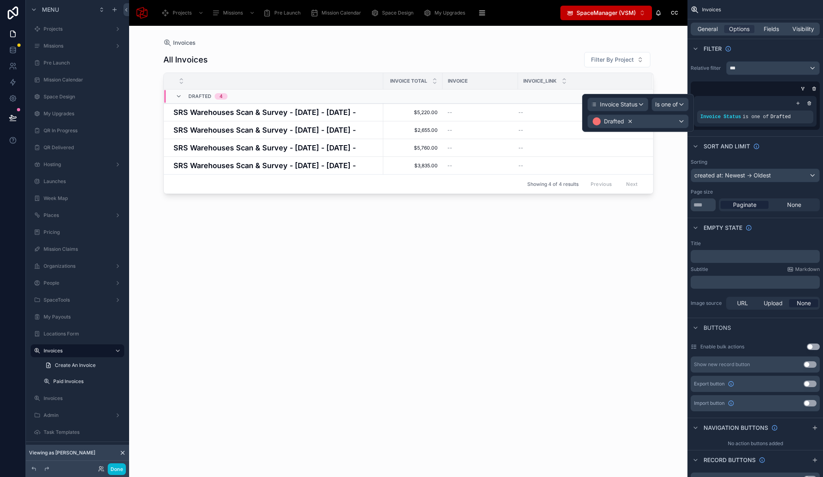
click at [629, 121] on icon at bounding box center [630, 121] width 3 height 3
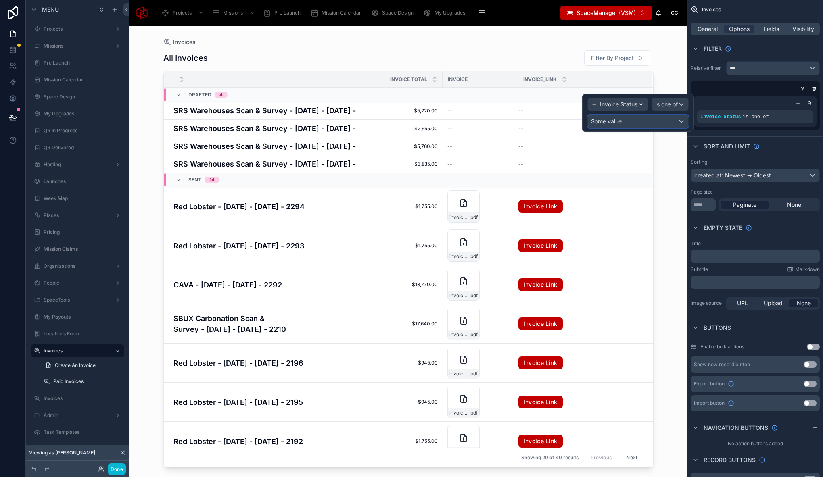
click at [640, 122] on div "Some value" at bounding box center [638, 121] width 100 height 13
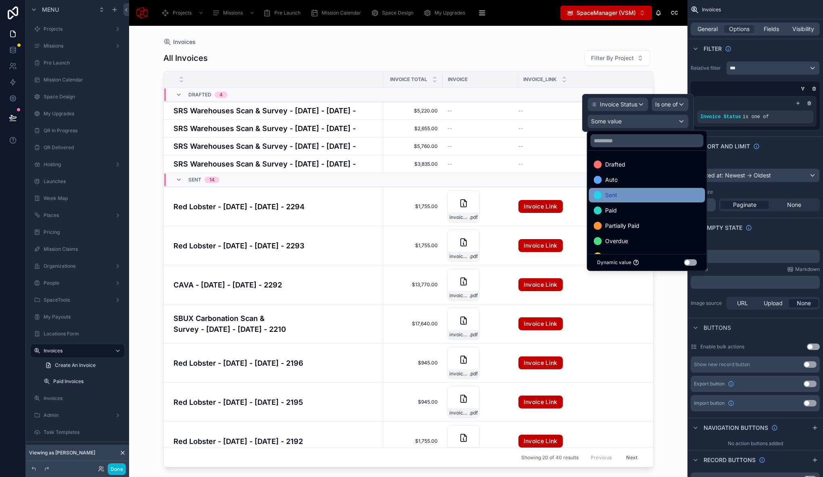
click at [635, 196] on div "Sent" at bounding box center [647, 195] width 106 height 10
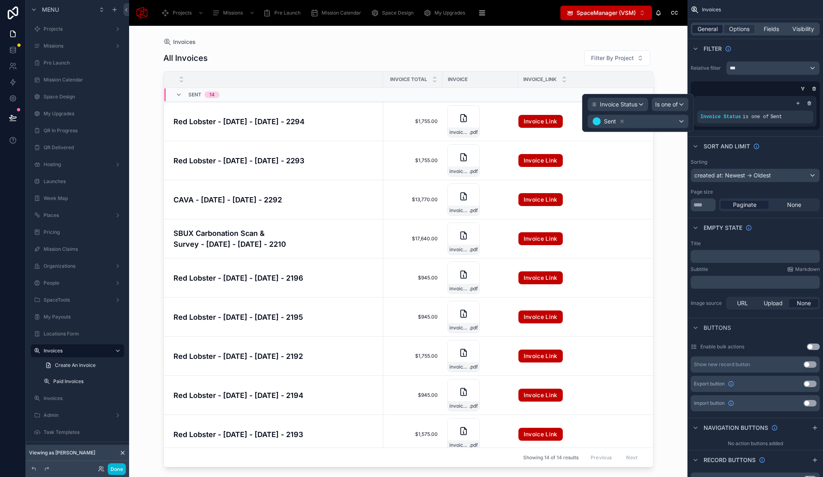
click at [710, 32] on span "General" at bounding box center [707, 29] width 20 height 8
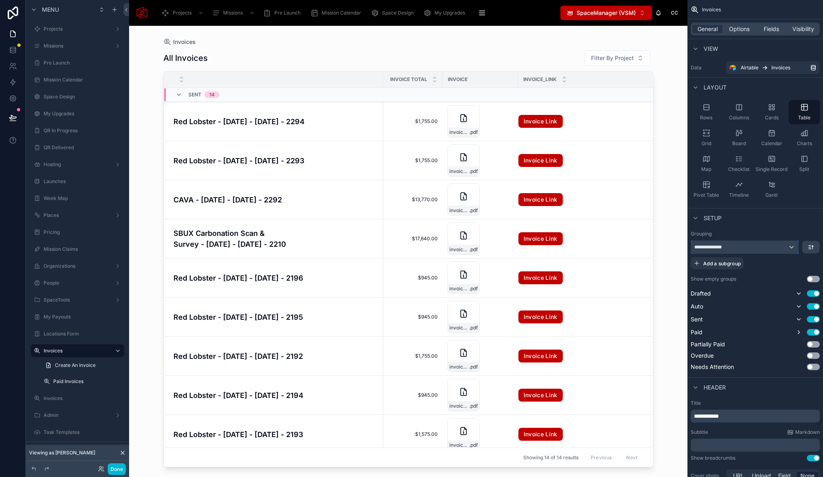
click at [749, 251] on div "**********" at bounding box center [744, 247] width 107 height 13
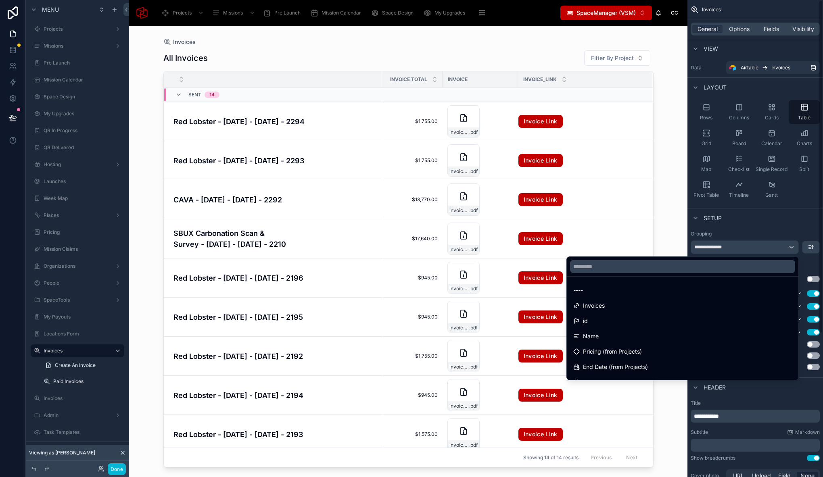
click at [735, 227] on div "scrollable content" at bounding box center [411, 238] width 823 height 477
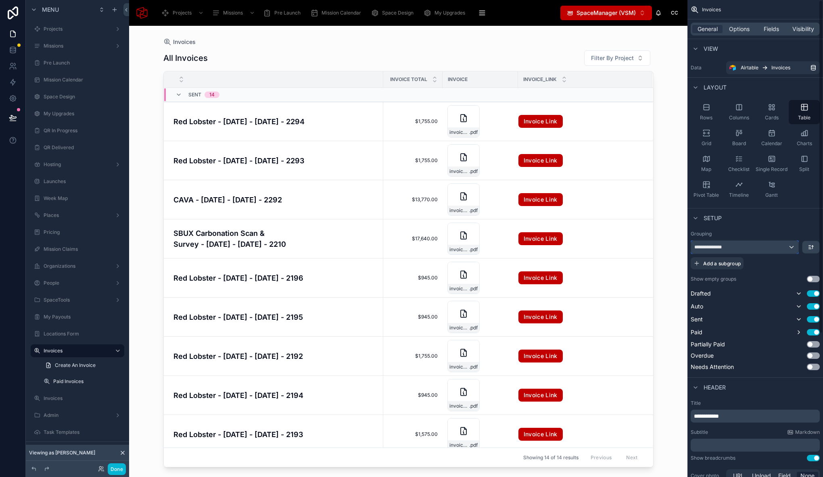
click at [728, 251] on div "**********" at bounding box center [744, 247] width 107 height 13
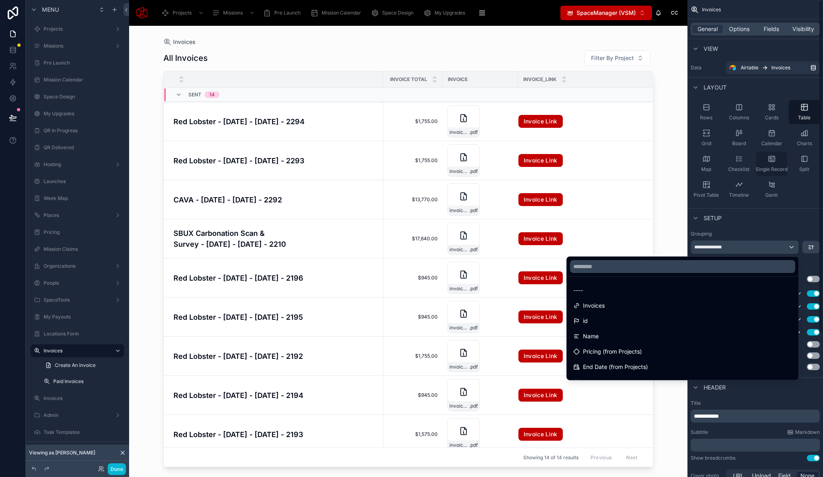
click at [603, 287] on div "----" at bounding box center [682, 291] width 219 height 10
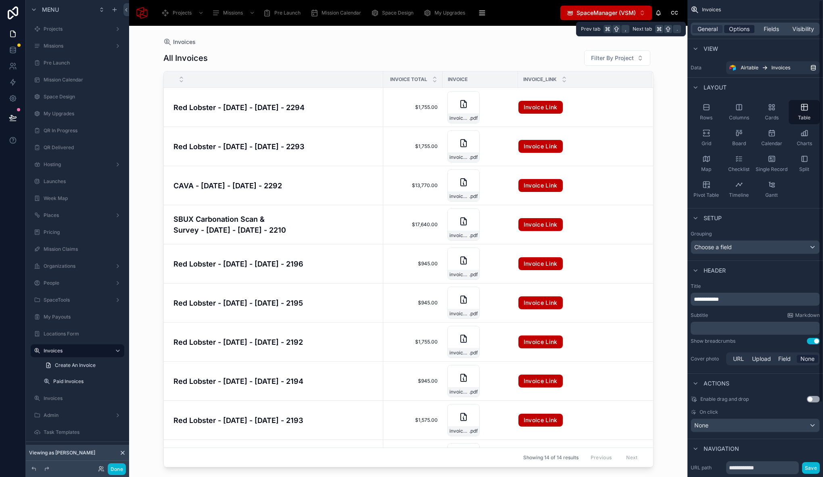
click at [747, 27] on span "Options" at bounding box center [739, 29] width 21 height 8
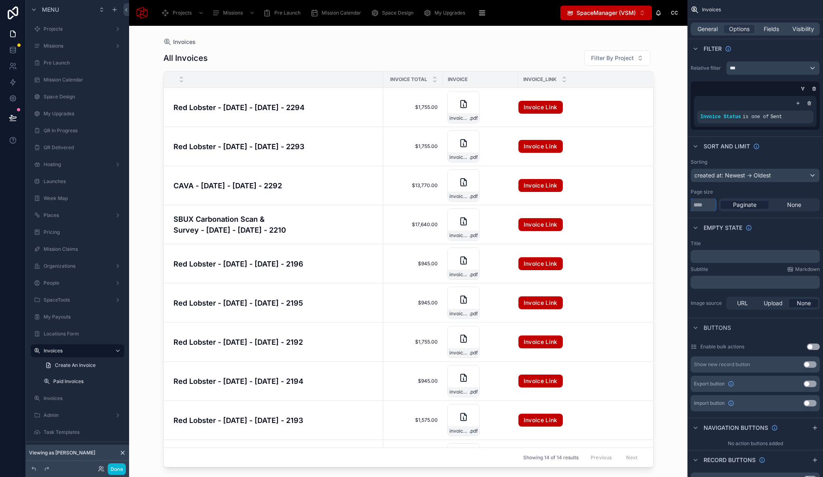
drag, startPoint x: 707, startPoint y: 204, endPoint x: 684, endPoint y: 205, distance: 23.0
click at [684, 205] on div "Projects Missions Pre Launch Mission Calendar Space Design My Upgrades QR In Pr…" at bounding box center [476, 238] width 694 height 477
type input "***"
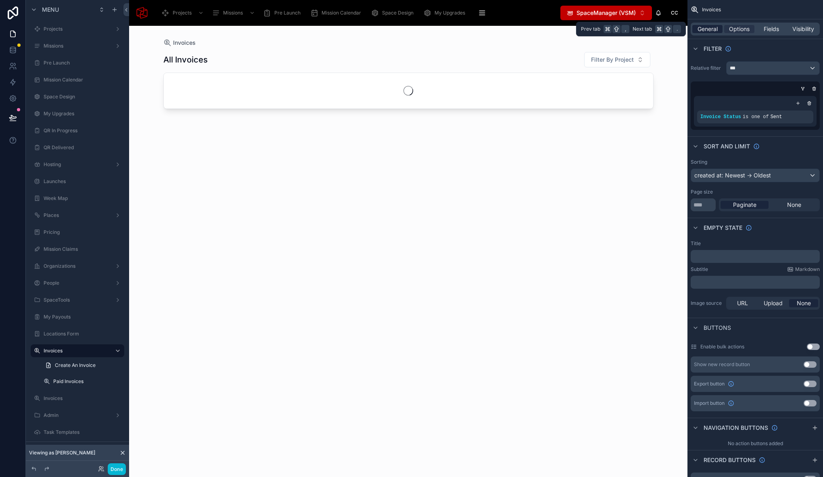
click at [707, 29] on span "General" at bounding box center [707, 29] width 20 height 8
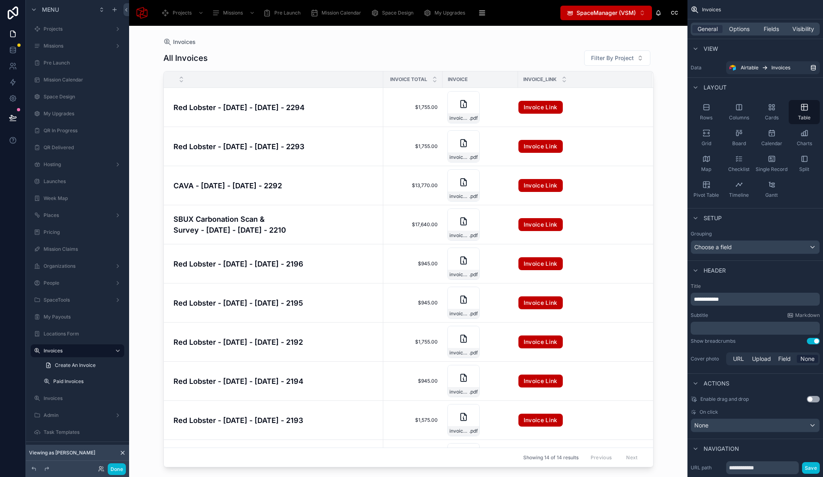
drag, startPoint x: 723, startPoint y: 304, endPoint x: 706, endPoint y: 297, distance: 18.4
click at [722, 304] on div "**********" at bounding box center [755, 299] width 129 height 13
click at [715, 302] on span "**********" at bounding box center [706, 299] width 25 height 6
click at [702, 300] on span "**********" at bounding box center [706, 299] width 25 height 6
drag, startPoint x: 702, startPoint y: 300, endPoint x: 691, endPoint y: 299, distance: 10.9
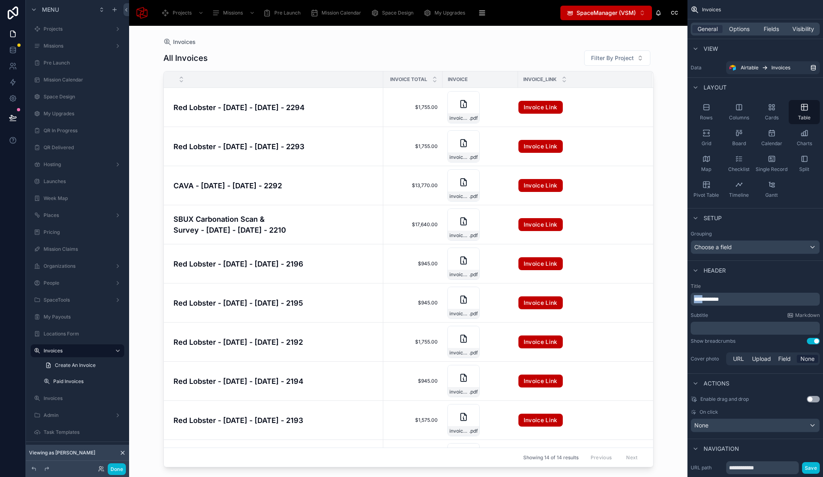
click at [691, 299] on div "**********" at bounding box center [755, 299] width 129 height 13
click at [729, 294] on div "**********" at bounding box center [755, 299] width 129 height 13
click at [734, 299] on p "**********" at bounding box center [756, 299] width 124 height 8
drag, startPoint x: 701, startPoint y: 300, endPoint x: 685, endPoint y: 300, distance: 16.5
click at [685, 300] on div "Projects Missions Pre Launch Mission Calendar Space Design My Upgrades QR In Pr…" at bounding box center [476, 238] width 694 height 477
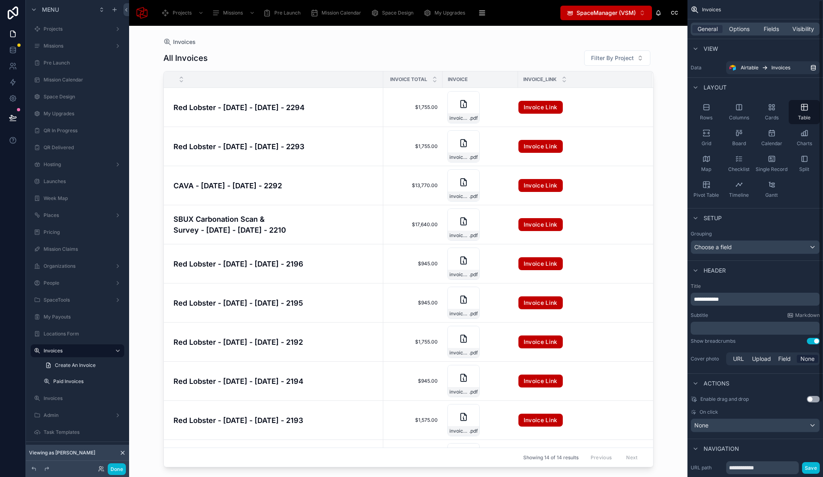
click at [739, 297] on p "**********" at bounding box center [756, 299] width 124 height 8
click at [701, 299] on span "**********" at bounding box center [706, 299] width 25 height 6
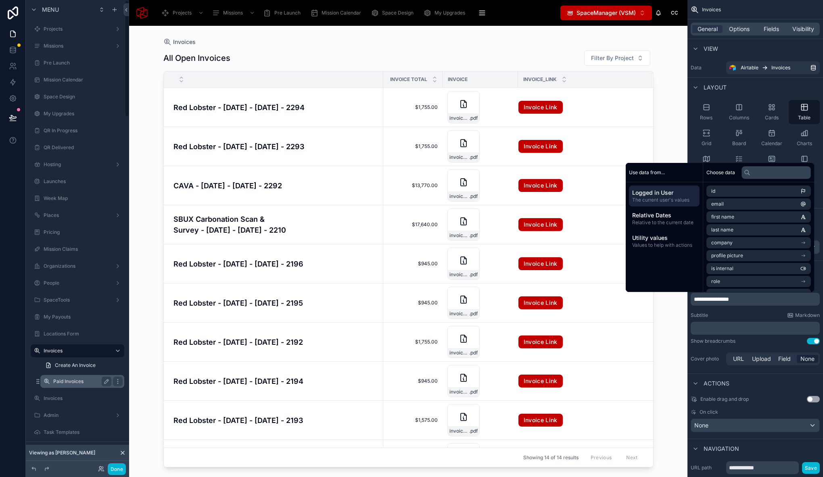
click at [69, 383] on label "Paid Invoices" at bounding box center [80, 381] width 55 height 6
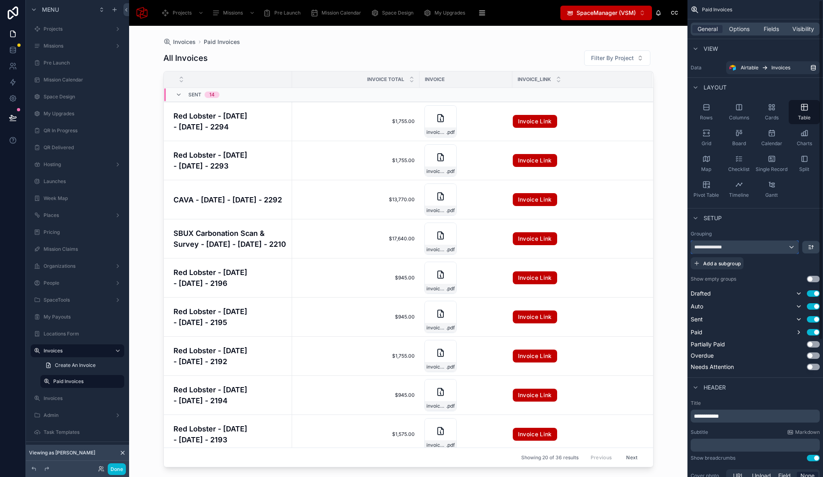
click at [733, 248] on div "**********" at bounding box center [744, 247] width 107 height 13
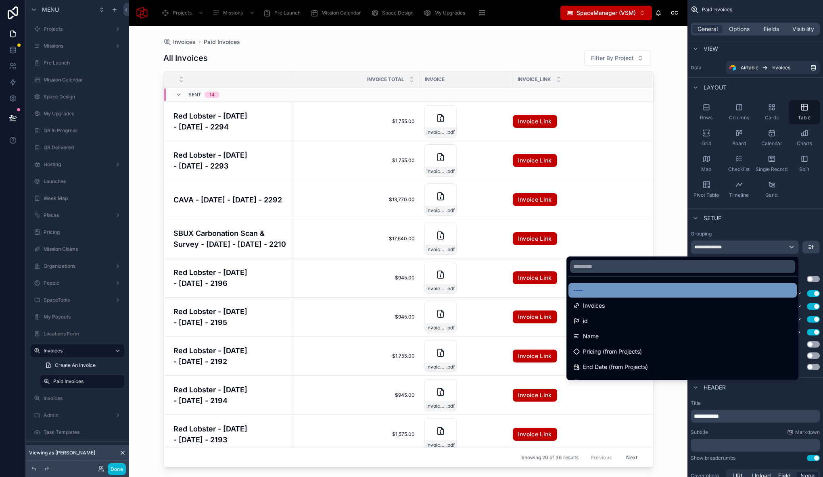
click at [609, 288] on div "----" at bounding box center [682, 291] width 219 height 10
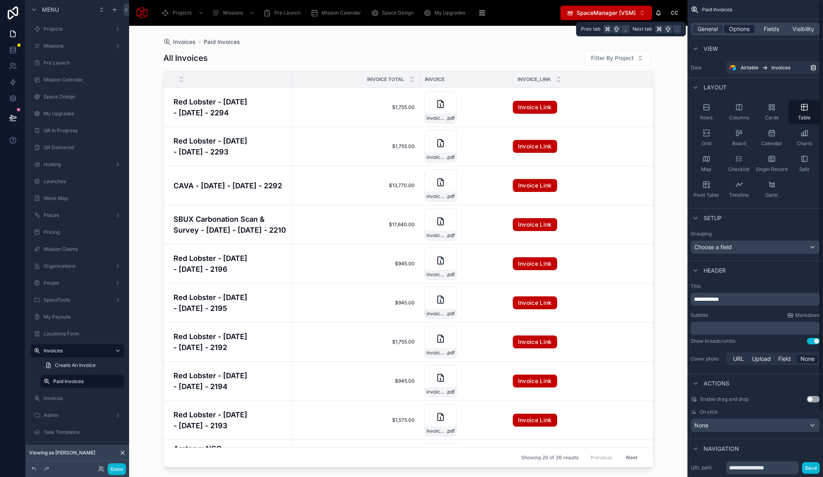
click at [737, 26] on span "Options" at bounding box center [739, 29] width 21 height 8
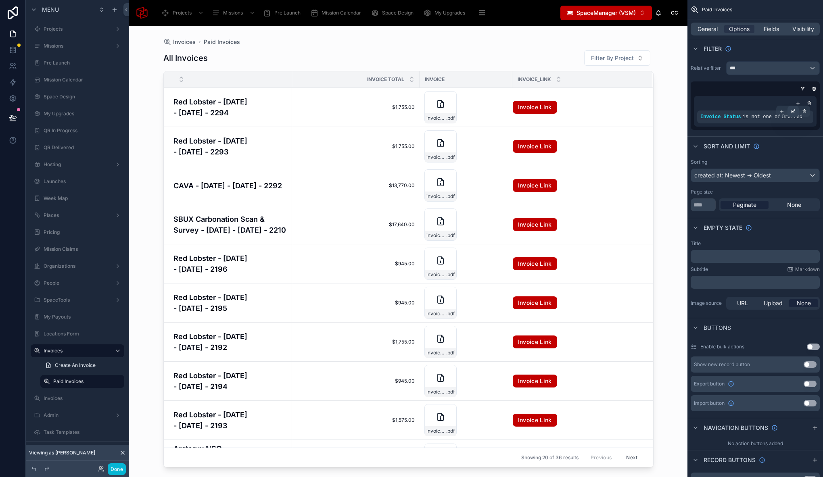
click at [793, 113] on icon "scrollable content" at bounding box center [793, 111] width 5 height 5
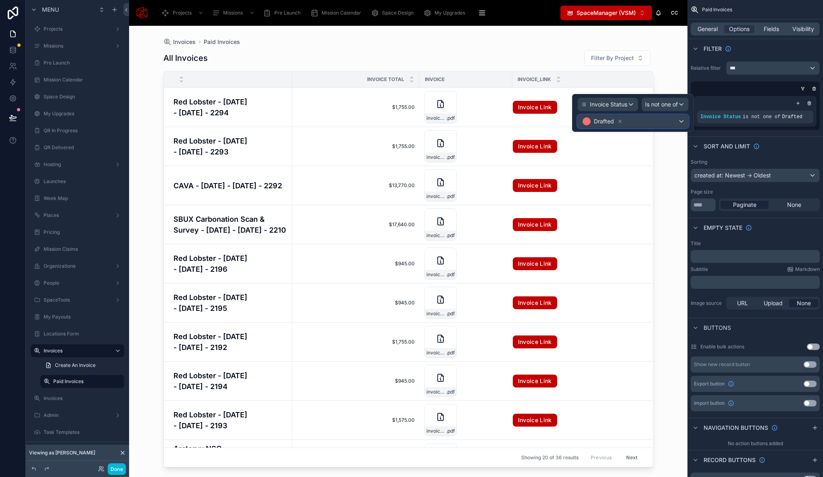
click at [638, 124] on div "Drafted" at bounding box center [633, 121] width 111 height 13
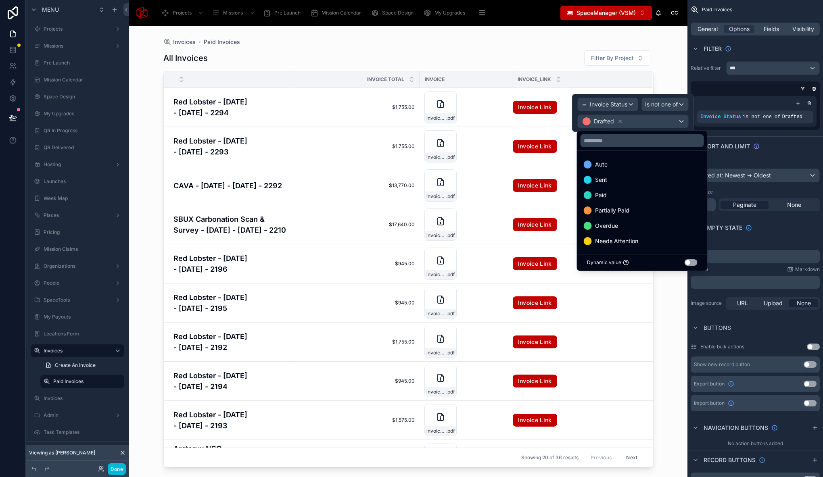
click at [649, 104] on div at bounding box center [633, 113] width 122 height 38
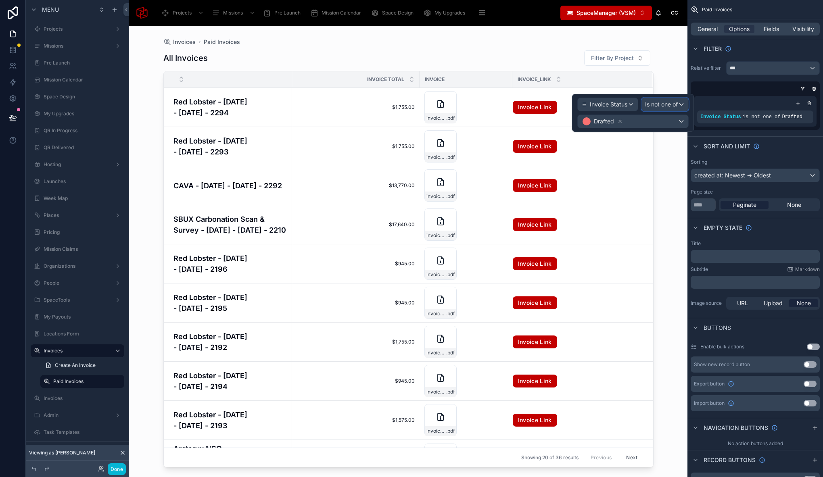
click at [662, 108] on span "Is not one of" at bounding box center [661, 104] width 33 height 8
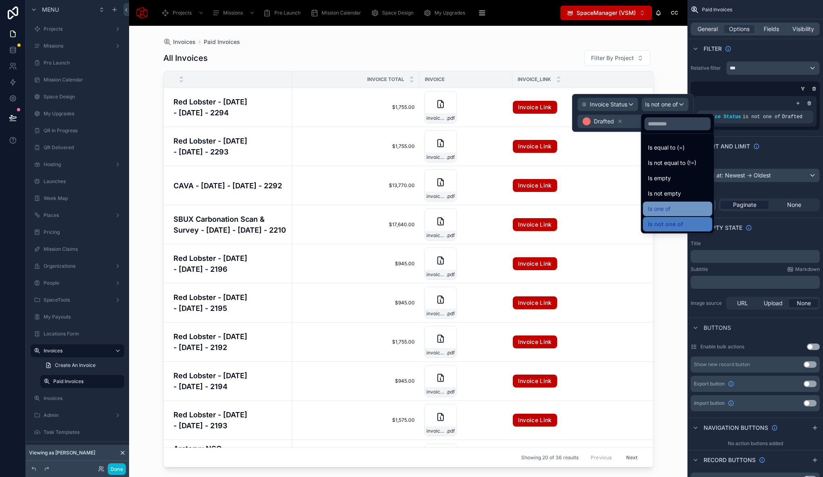
click at [669, 204] on span "Is one of" at bounding box center [659, 209] width 23 height 10
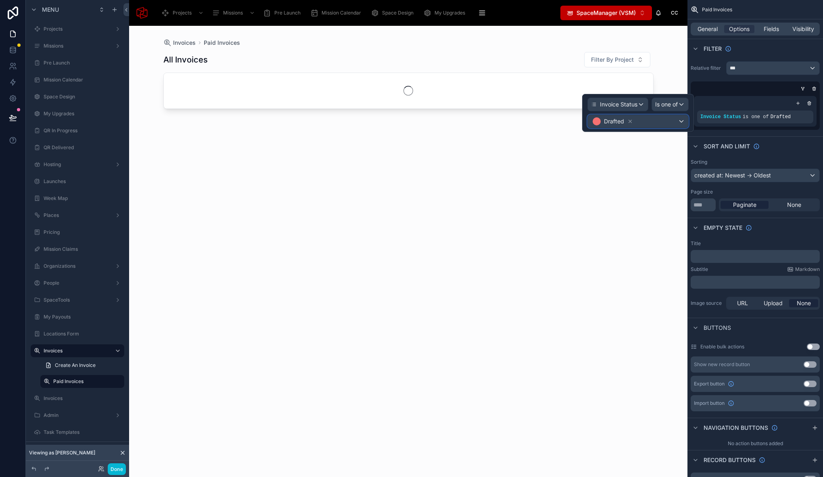
click at [637, 123] on div "Drafted" at bounding box center [638, 121] width 100 height 13
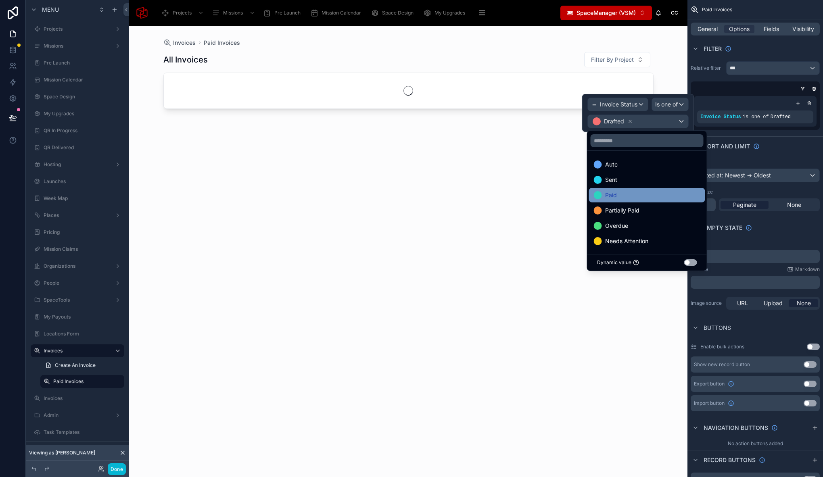
click at [620, 196] on div "Paid" at bounding box center [647, 195] width 106 height 10
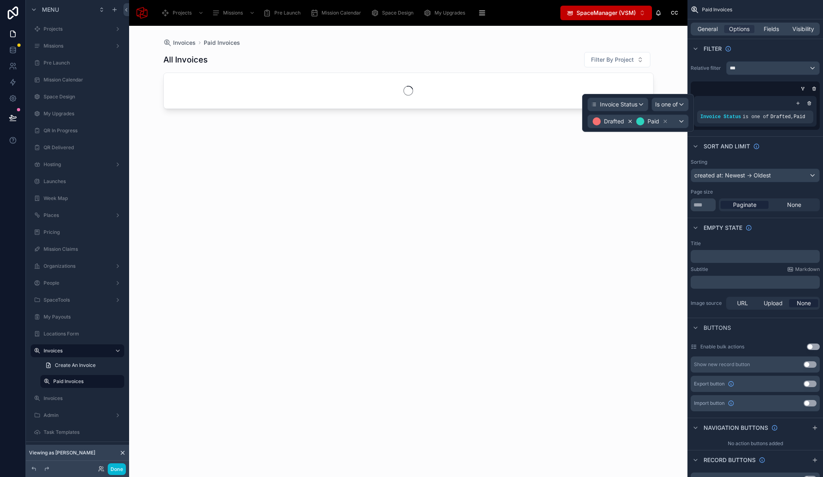
click at [629, 120] on icon at bounding box center [630, 121] width 3 height 3
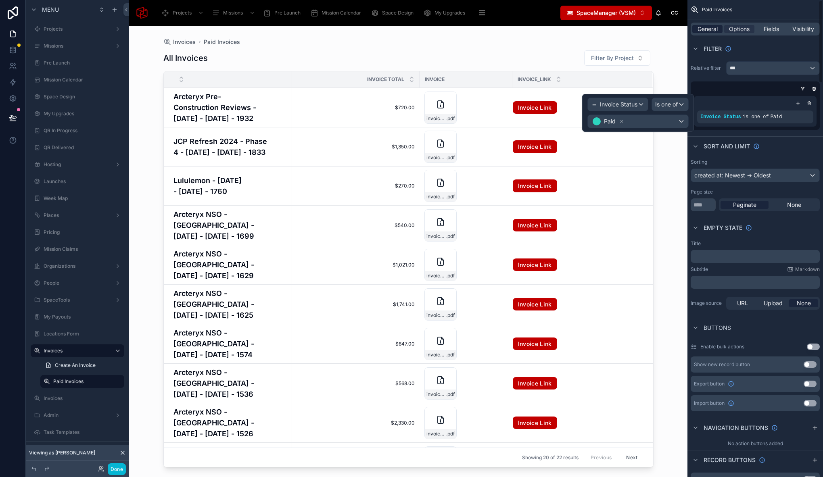
click at [708, 29] on span "General" at bounding box center [707, 29] width 20 height 8
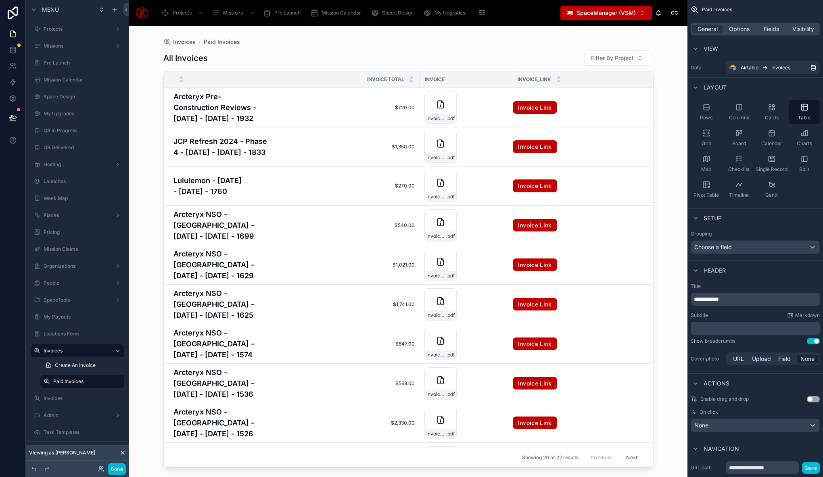
click at [701, 299] on span "**********" at bounding box center [706, 299] width 25 height 6
click at [380, 46] on div at bounding box center [408, 247] width 516 height 442
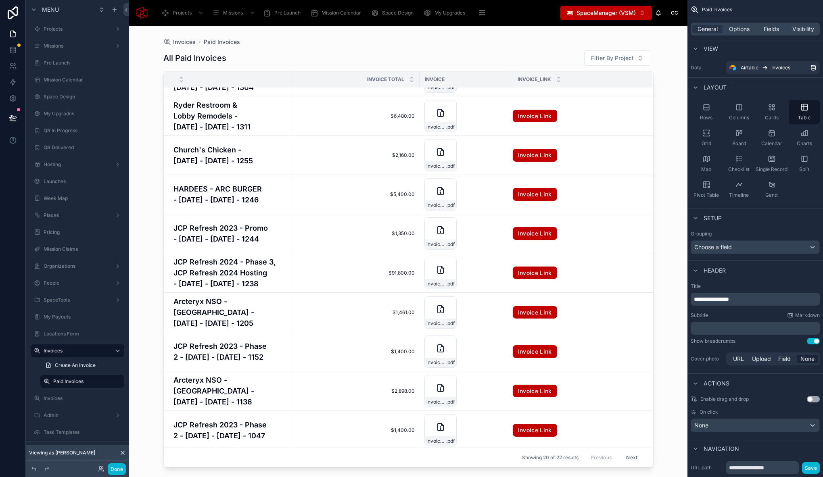
scroll to position [350, 0]
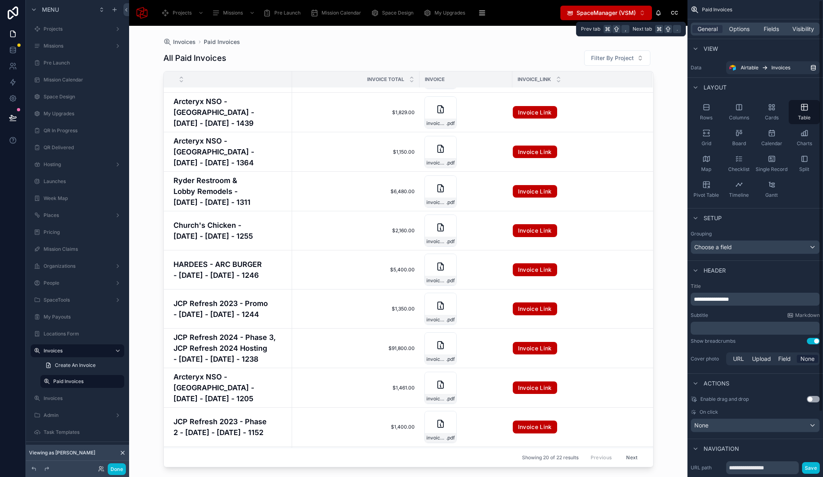
drag, startPoint x: 733, startPoint y: 34, endPoint x: 736, endPoint y: 52, distance: 17.6
click at [733, 34] on div "General Options Fields Visibility" at bounding box center [755, 29] width 129 height 13
click at [739, 28] on span "Options" at bounding box center [739, 29] width 21 height 8
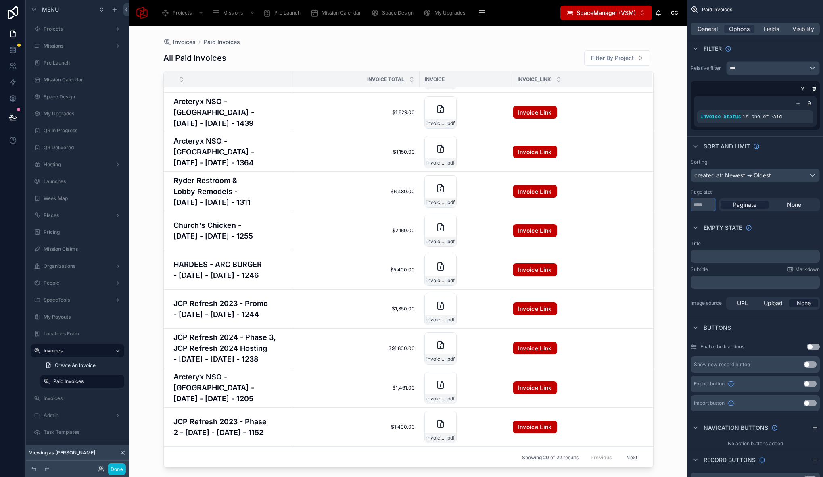
drag, startPoint x: 686, startPoint y: 200, endPoint x: 679, endPoint y: 202, distance: 6.8
click at [679, 202] on div "Projects Missions Pre Launch Mission Calendar Space Design My Upgrades QR In Pr…" at bounding box center [476, 238] width 694 height 477
drag, startPoint x: 709, startPoint y: 205, endPoint x: 689, endPoint y: 206, distance: 19.8
click at [689, 206] on div "Sorting created at: Newest -> Oldest Page size ** Paginate None" at bounding box center [755, 185] width 136 height 59
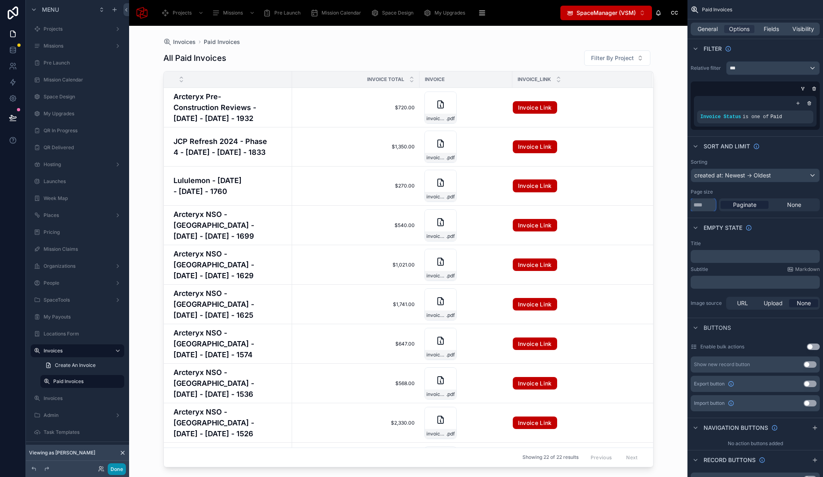
type input "***"
click at [124, 469] on button "Done" at bounding box center [117, 470] width 18 height 12
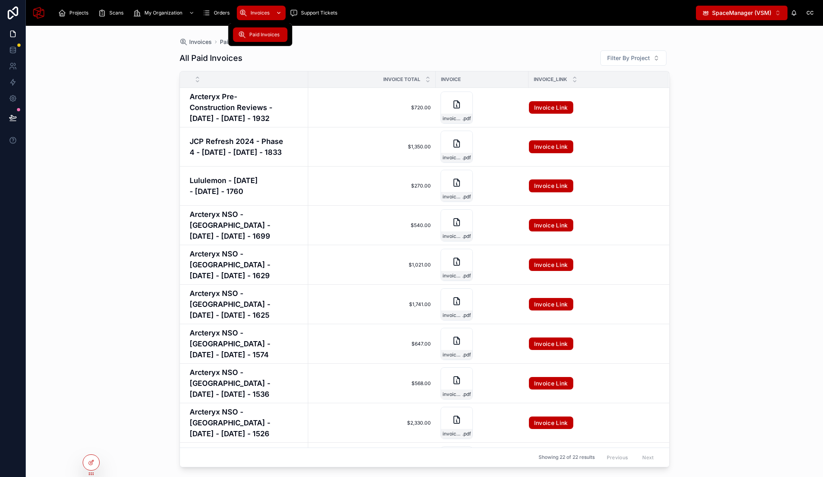
click at [262, 13] on span "Invoices" at bounding box center [260, 13] width 19 height 6
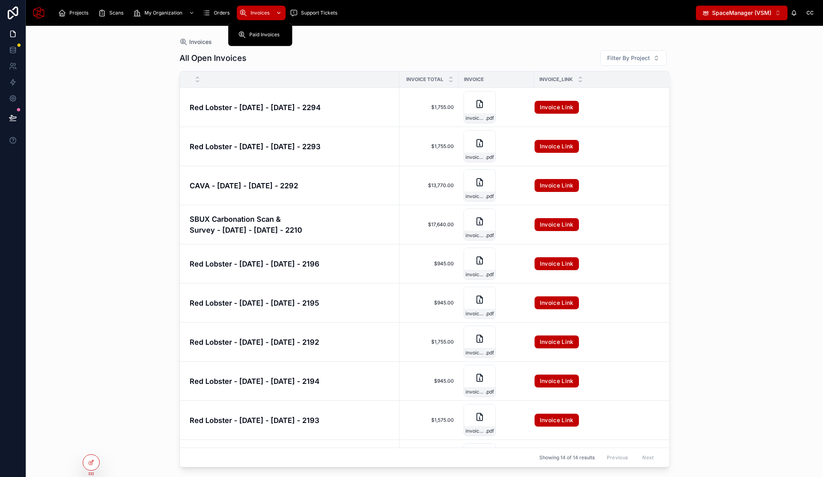
click at [254, 9] on div "Invoices" at bounding box center [261, 12] width 44 height 13
click at [255, 34] on span "Paid Invoices" at bounding box center [264, 34] width 30 height 6
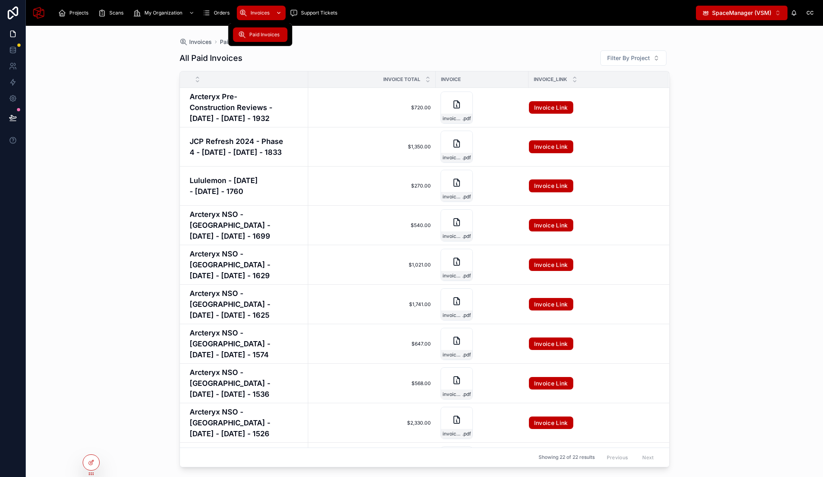
click at [261, 11] on span "Invoices" at bounding box center [260, 13] width 19 height 6
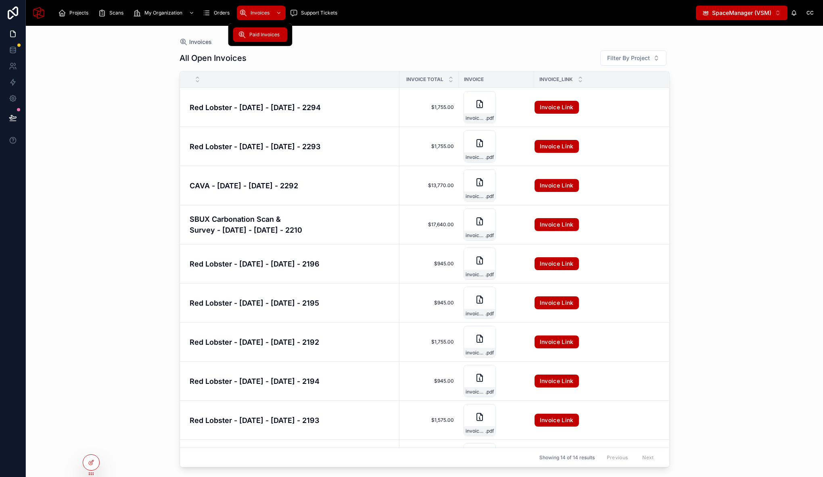
click at [259, 33] on span "Paid Invoices" at bounding box center [264, 34] width 30 height 6
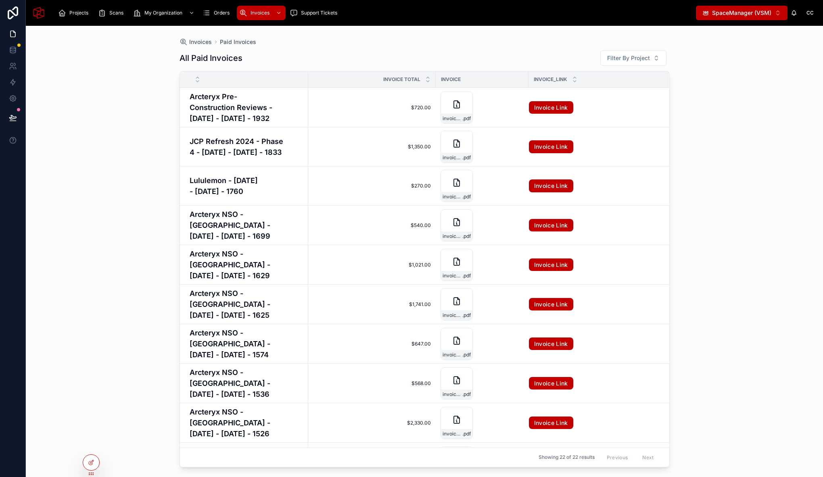
click at [125, 128] on div "Invoices Paid Invoices All Paid Invoices Filter By Project Invoice Total Invoic…" at bounding box center [424, 251] width 797 height 451
click at [258, 9] on div "Invoices" at bounding box center [261, 12] width 44 height 13
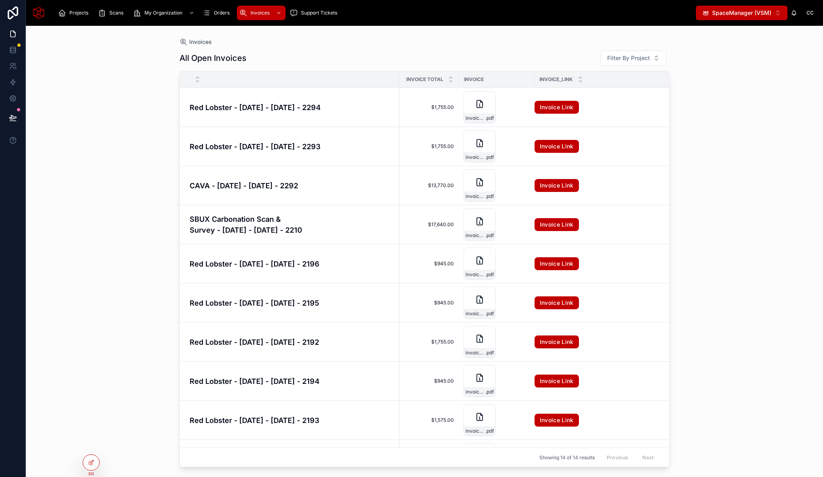
click at [129, 166] on div "Invoices All Open Invoices Filter By Project Invoice Total Invoice Invoice_Link…" at bounding box center [424, 251] width 797 height 451
click at [149, 157] on div "Invoices All Open Invoices Filter By Project Invoice Total Invoice Invoice_Link…" at bounding box center [424, 251] width 797 height 451
click at [268, 12] on span "Invoices" at bounding box center [260, 13] width 19 height 6
click at [267, 12] on span "Invoices" at bounding box center [260, 13] width 19 height 6
click at [263, 13] on span "Invoices" at bounding box center [260, 13] width 19 height 6
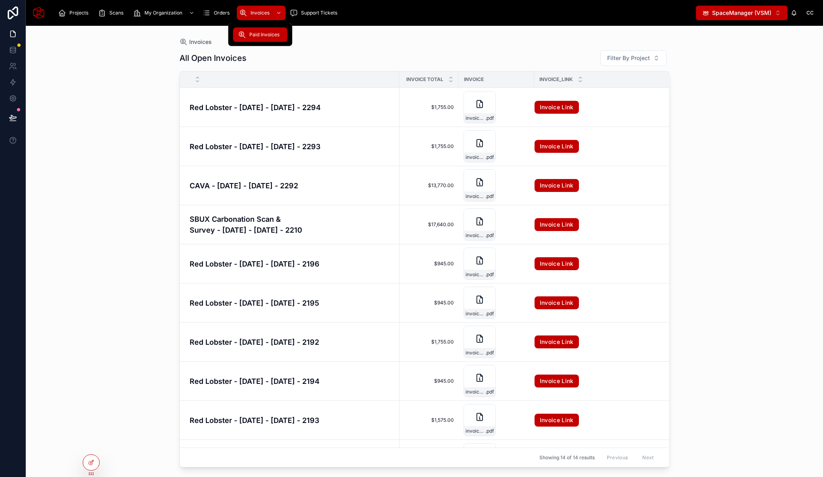
click at [264, 37] on span "Paid Invoices" at bounding box center [264, 34] width 30 height 6
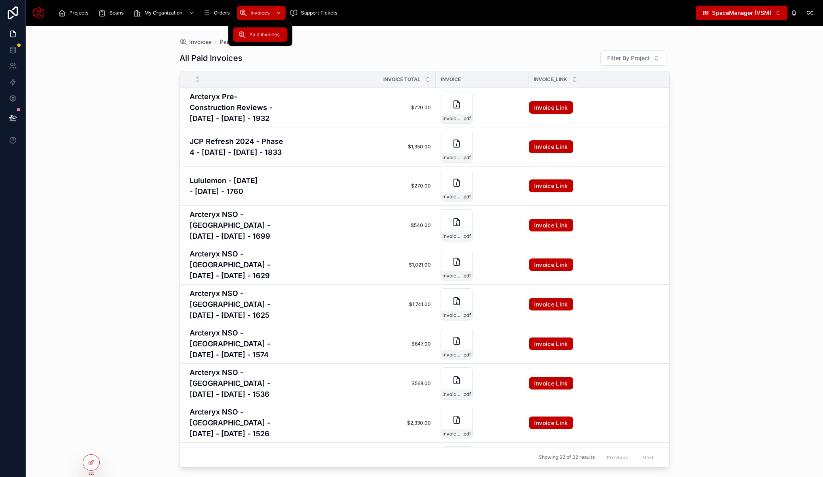
click at [255, 10] on span "Invoices" at bounding box center [260, 13] width 19 height 6
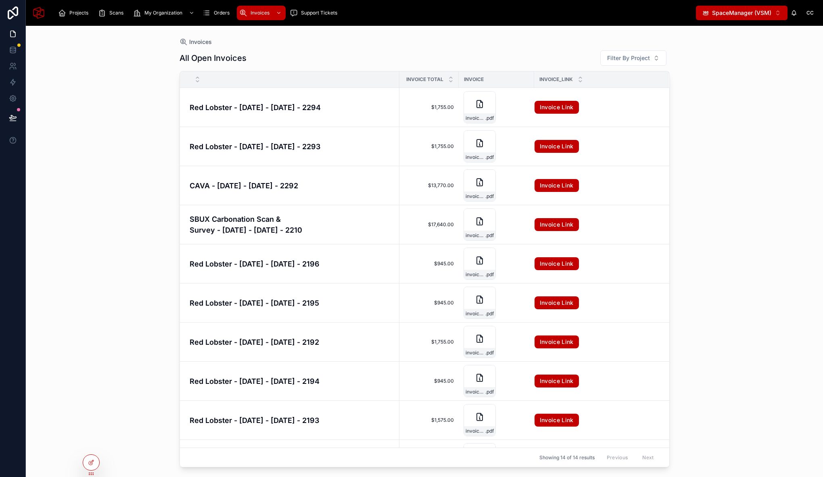
click at [125, 155] on div "Invoices All Open Invoices Filter By Project Invoice Total Invoice Invoice_Link…" at bounding box center [424, 251] width 797 height 451
click at [257, 38] on span "Paid Invoices" at bounding box center [264, 34] width 30 height 6
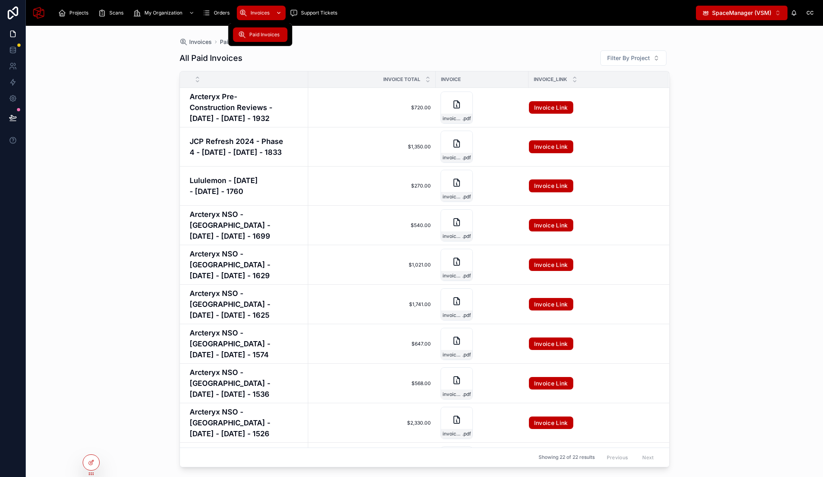
click at [258, 13] on span "Invoices" at bounding box center [260, 13] width 19 height 6
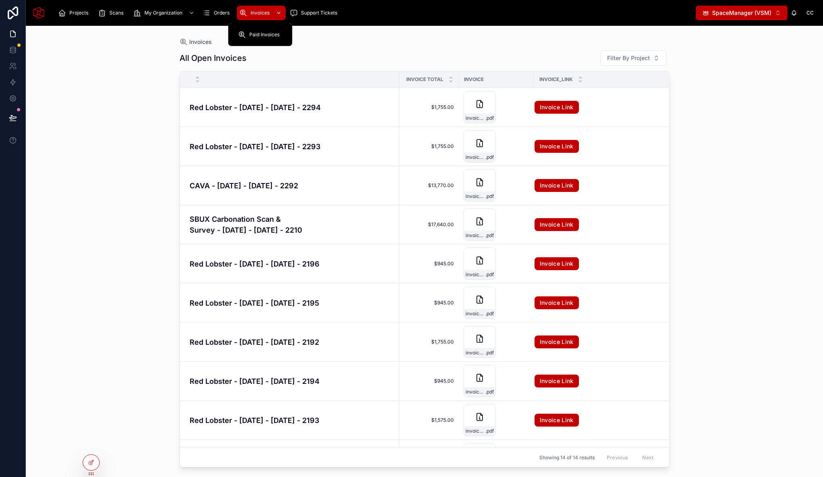
click at [259, 12] on span "Invoices" at bounding box center [260, 13] width 19 height 6
click at [262, 38] on div "Paid Invoices" at bounding box center [260, 34] width 45 height 13
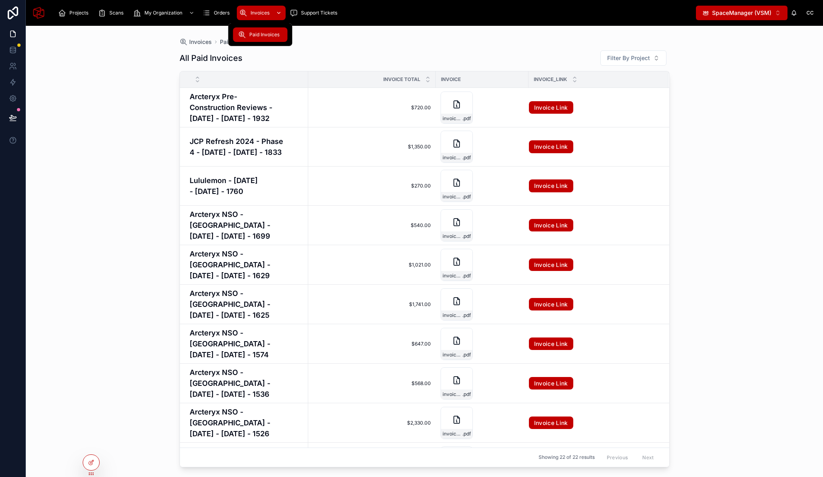
click at [265, 12] on span "Invoices" at bounding box center [260, 13] width 19 height 6
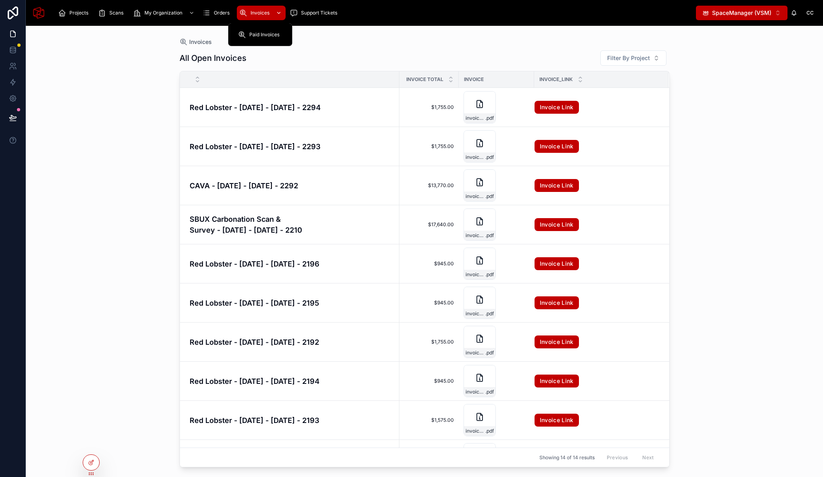
click at [267, 10] on span "Invoices" at bounding box center [260, 13] width 19 height 6
click at [90, 468] on div at bounding box center [91, 462] width 16 height 15
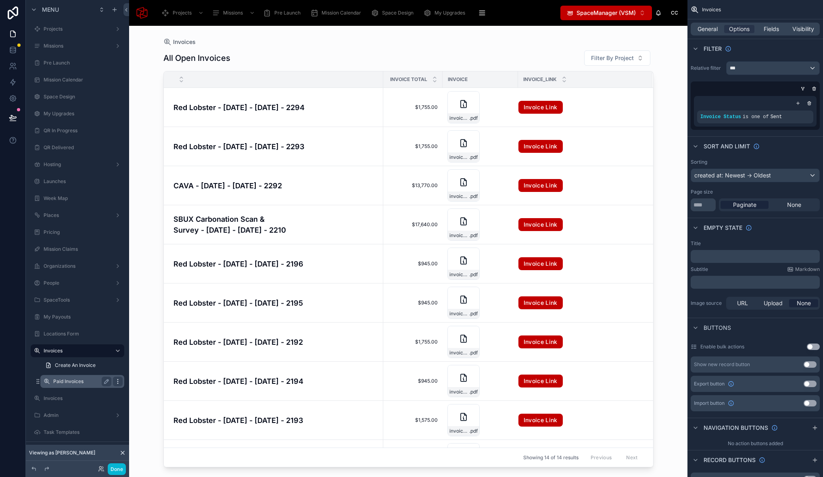
click at [115, 381] on icon "scrollable content" at bounding box center [118, 381] width 6 height 6
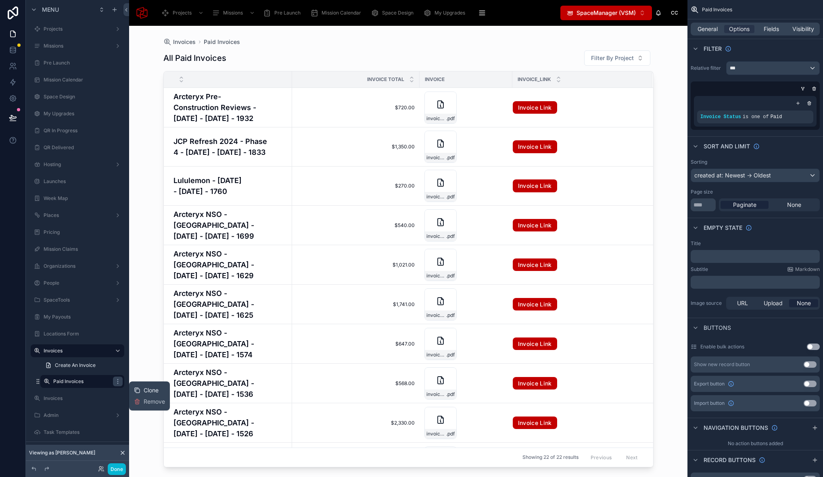
click at [147, 390] on span "Clone" at bounding box center [151, 390] width 15 height 8
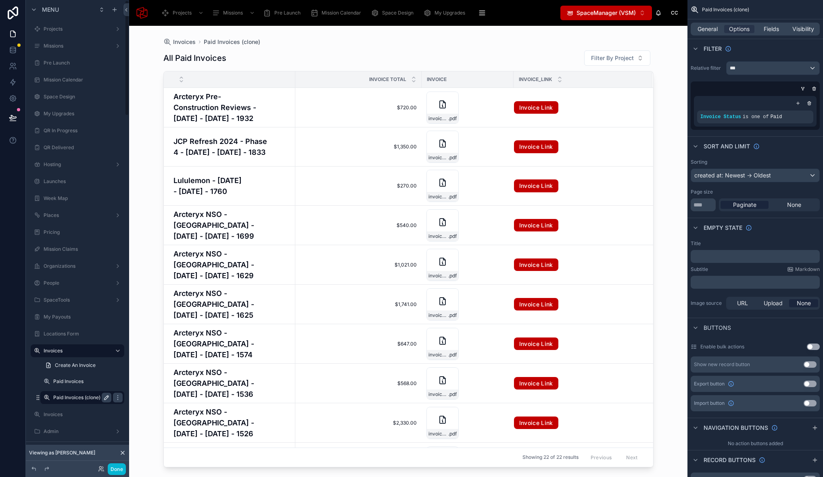
click at [108, 395] on icon "scrollable content" at bounding box center [106, 398] width 6 height 6
click at [68, 400] on input "**********" at bounding box center [75, 398] width 45 height 10
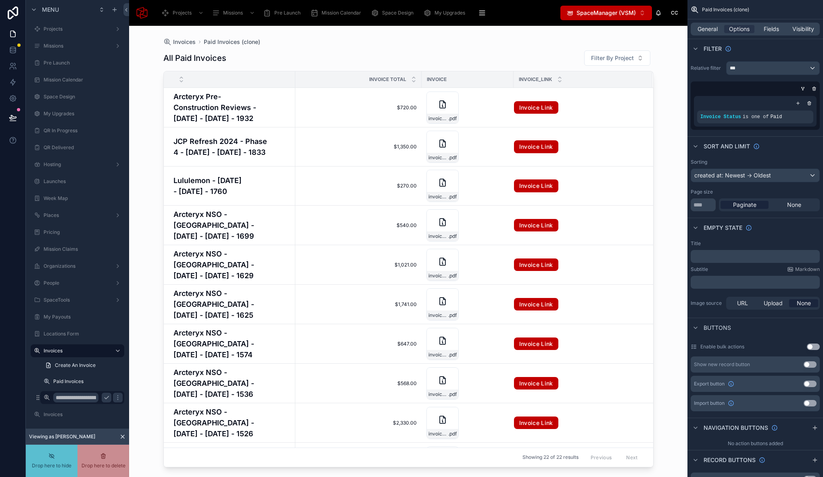
click at [54, 398] on input "**********" at bounding box center [75, 398] width 45 height 10
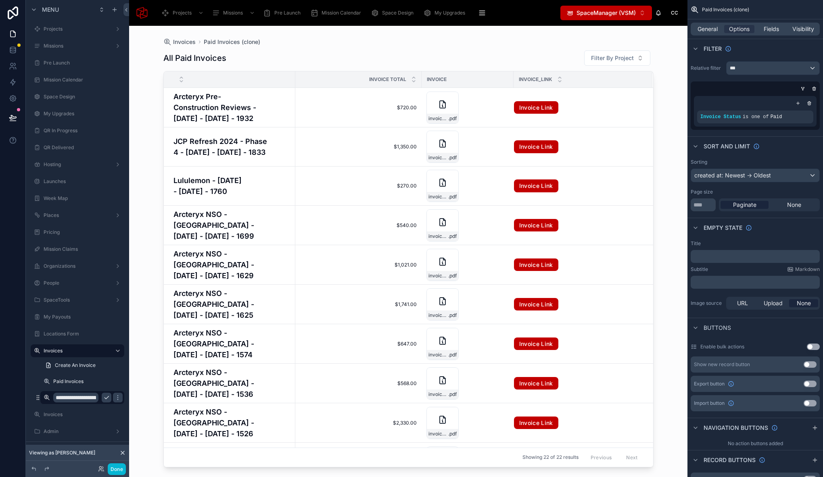
click at [69, 397] on input "**********" at bounding box center [75, 398] width 45 height 10
click at [66, 398] on input "**********" at bounding box center [75, 398] width 45 height 10
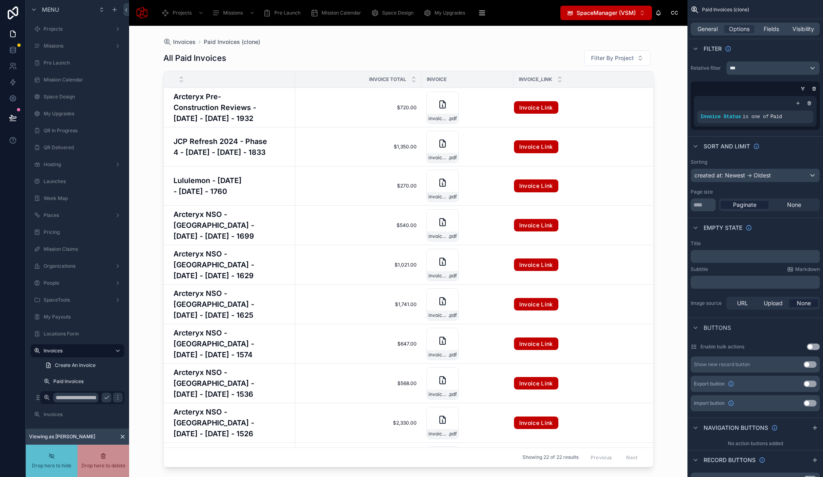
click at [52, 397] on div "**********" at bounding box center [82, 397] width 81 height 13
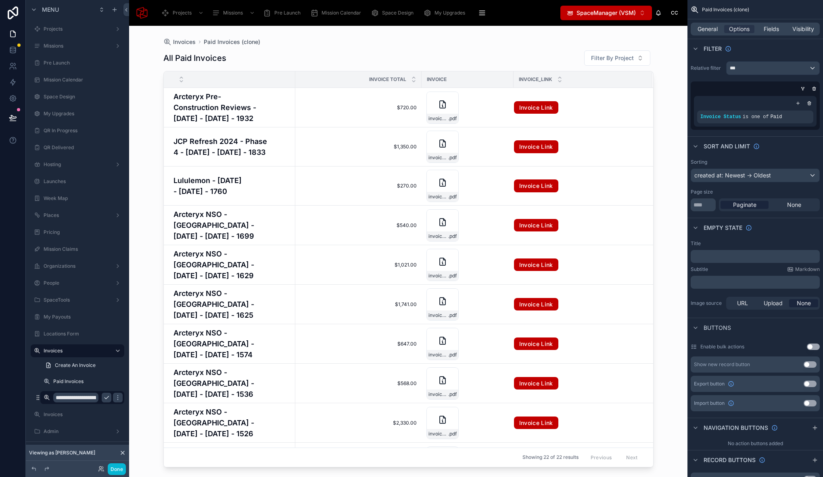
click at [62, 396] on input "**********" at bounding box center [75, 398] width 45 height 10
type input "**********"
click at [116, 398] on icon "scrollable content" at bounding box center [118, 398] width 4 height 3
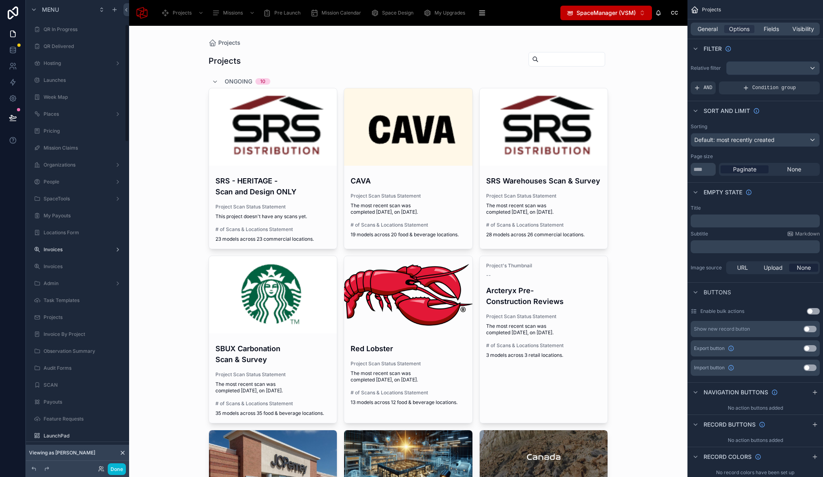
scroll to position [96, 0]
click at [55, 257] on label "Invoices" at bounding box center [76, 255] width 65 height 6
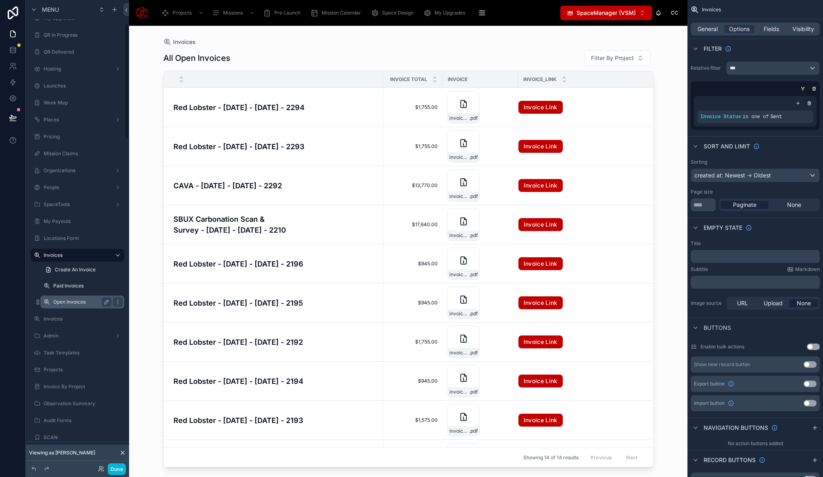
click at [80, 301] on label "Open Invoices" at bounding box center [80, 302] width 55 height 6
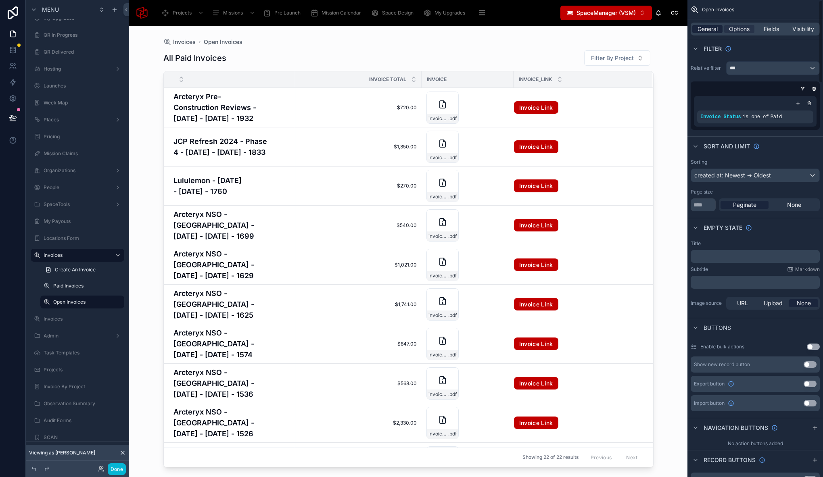
click at [697, 25] on span "General" at bounding box center [707, 29] width 20 height 8
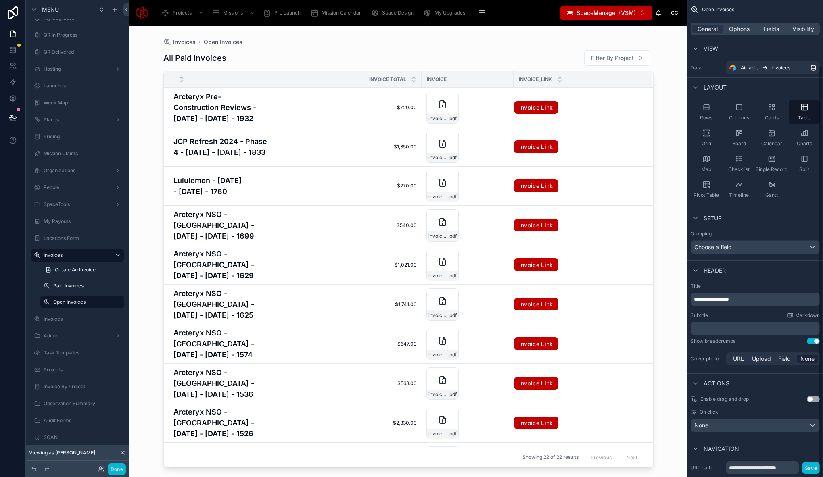
scroll to position [75, 0]
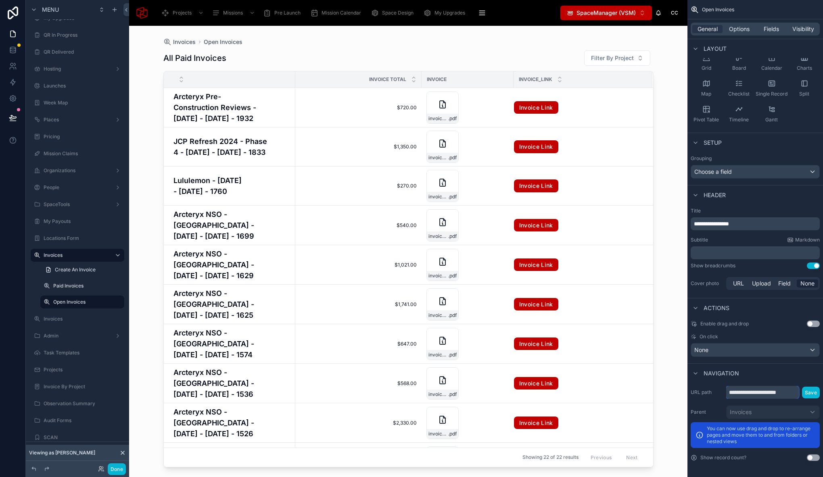
click at [791, 395] on input "**********" at bounding box center [762, 392] width 73 height 13
drag, startPoint x: 769, startPoint y: 392, endPoint x: 797, endPoint y: 387, distance: 28.3
click at [798, 392] on input "**********" at bounding box center [762, 392] width 73 height 13
type input "**********"
click at [808, 393] on button "Save" at bounding box center [811, 393] width 18 height 12
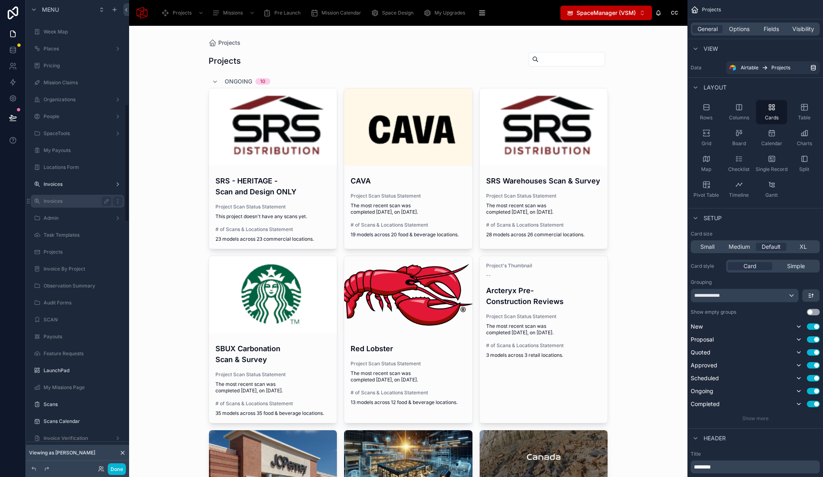
scroll to position [134, 0]
click at [65, 217] on label "Invoices" at bounding box center [76, 217] width 65 height 6
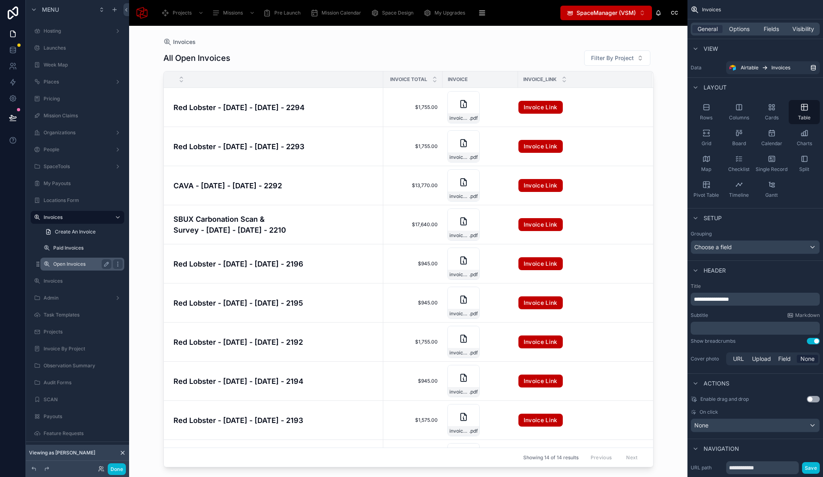
click at [65, 265] on label "Open Invoices" at bounding box center [80, 264] width 55 height 6
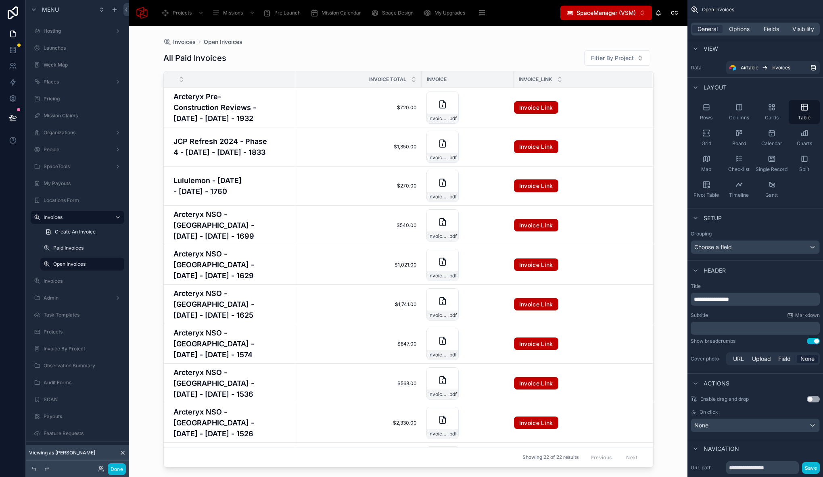
click at [714, 301] on span "**********" at bounding box center [711, 299] width 35 height 6
drag, startPoint x: 714, startPoint y: 299, endPoint x: 702, endPoint y: 298, distance: 12.1
click at [702, 298] on span "**********" at bounding box center [711, 299] width 35 height 6
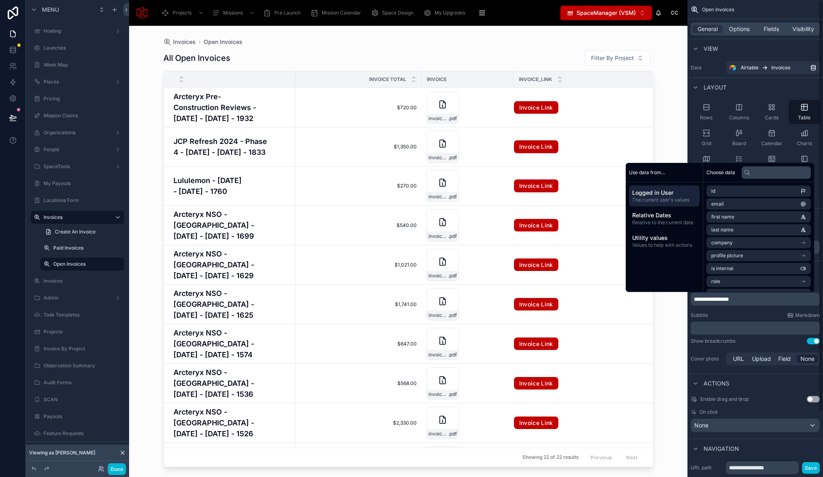
click at [741, 317] on div "Subtitle Markdown" at bounding box center [755, 315] width 129 height 6
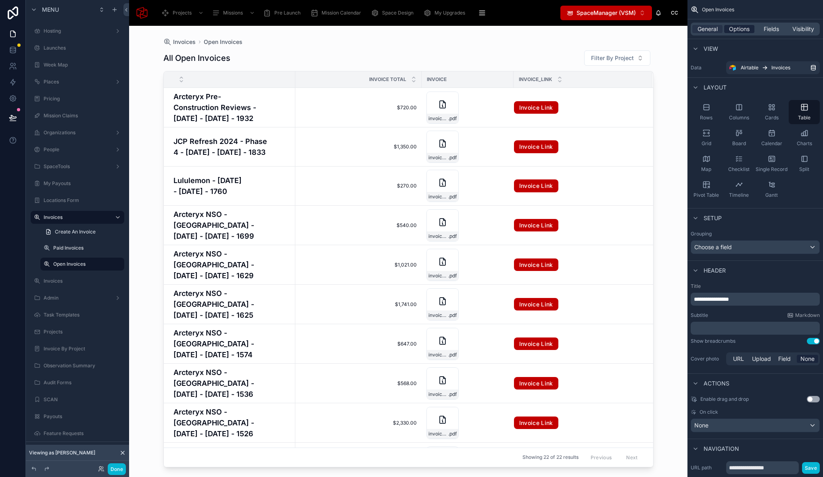
click at [744, 31] on span "Options" at bounding box center [739, 29] width 21 height 8
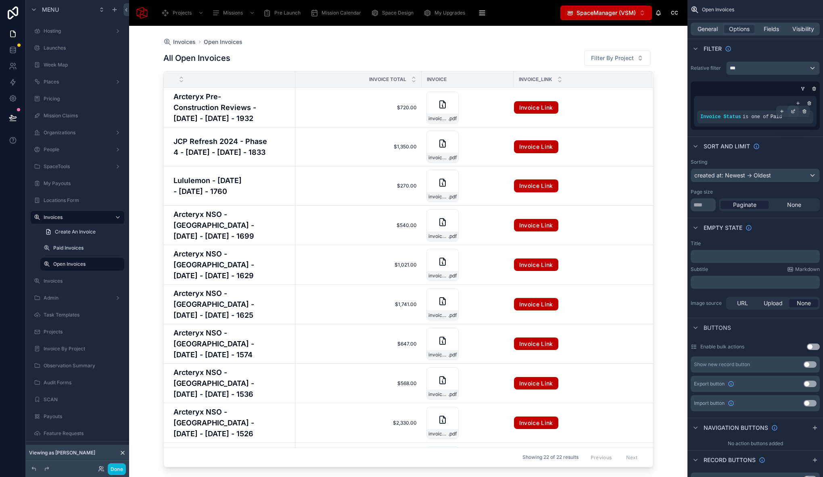
click at [796, 111] on div "scrollable content" at bounding box center [792, 111] width 11 height 11
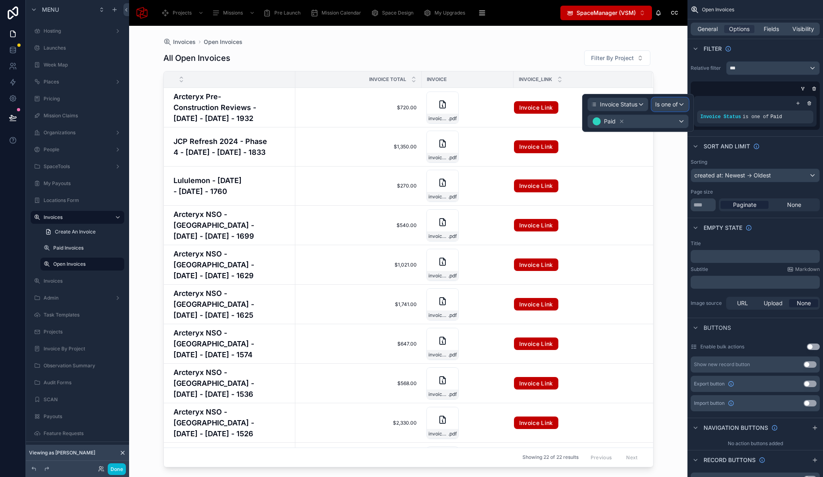
click at [663, 106] on span "Is one of" at bounding box center [666, 104] width 23 height 8
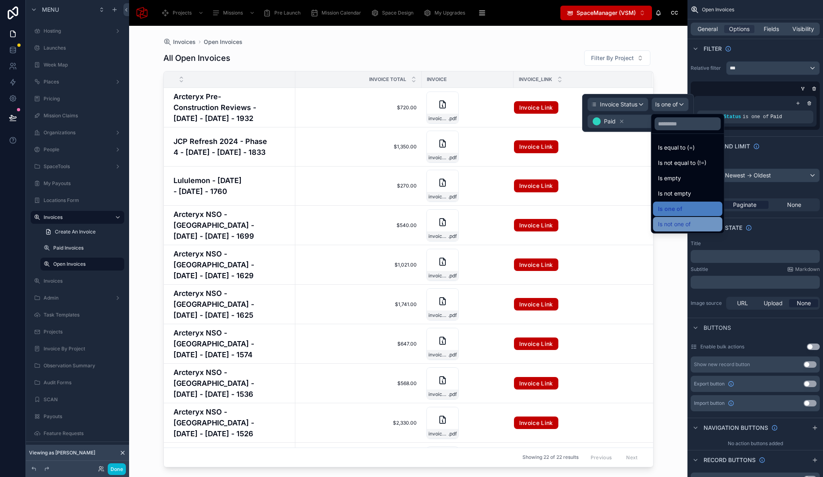
click at [677, 219] on span "Is not one of" at bounding box center [674, 224] width 33 height 10
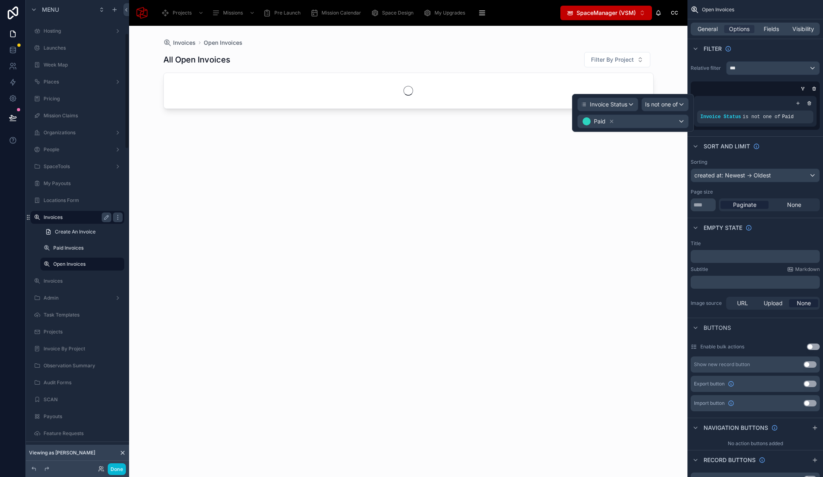
click at [69, 217] on label "Invoices" at bounding box center [76, 217] width 65 height 6
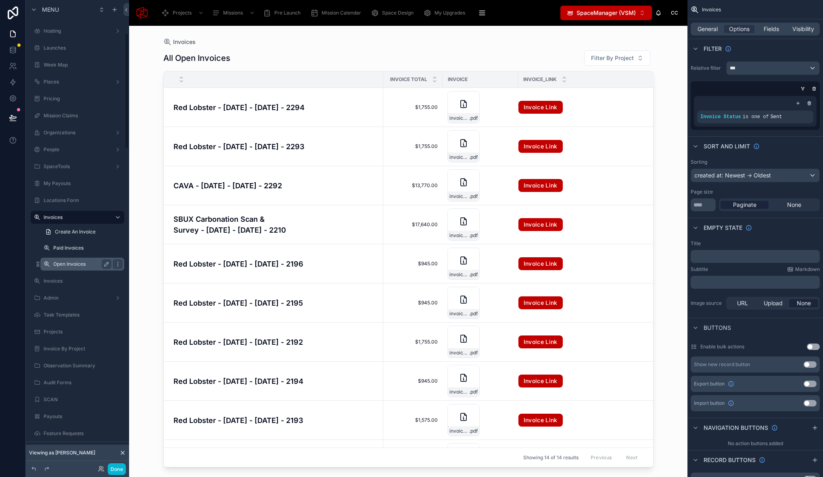
click at [65, 264] on label "Open Invoices" at bounding box center [80, 264] width 55 height 6
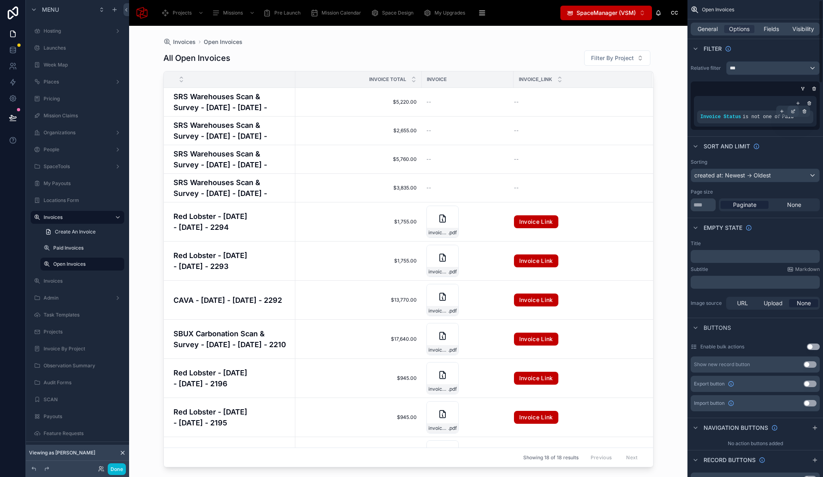
click at [793, 109] on icon "scrollable content" at bounding box center [793, 111] width 5 height 5
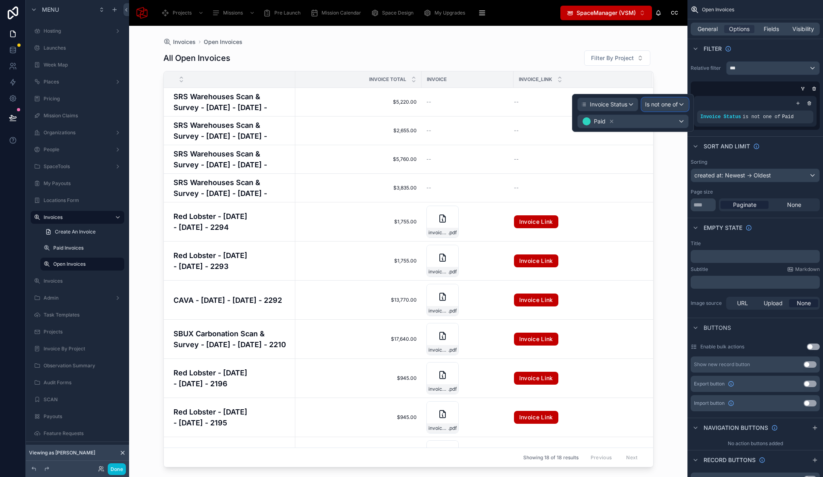
click at [661, 103] on span "Is not one of" at bounding box center [661, 104] width 33 height 8
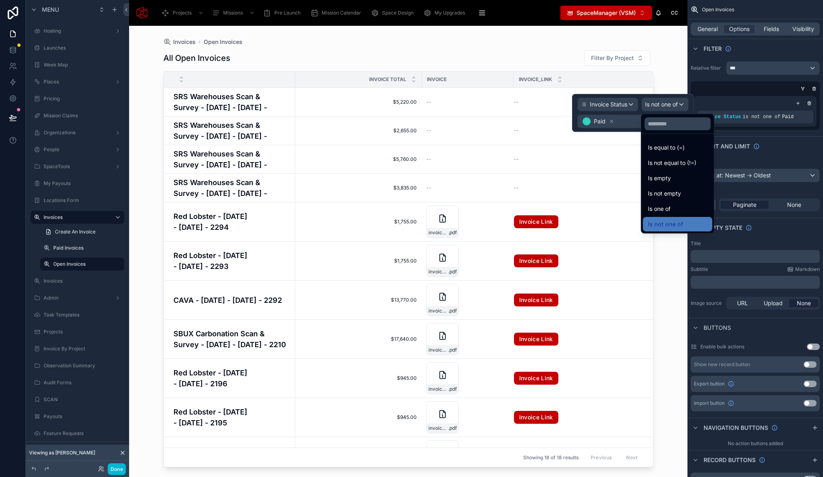
drag, startPoint x: 668, startPoint y: 207, endPoint x: 617, endPoint y: 129, distance: 93.2
click at [668, 207] on span "Is one of" at bounding box center [659, 209] width 23 height 10
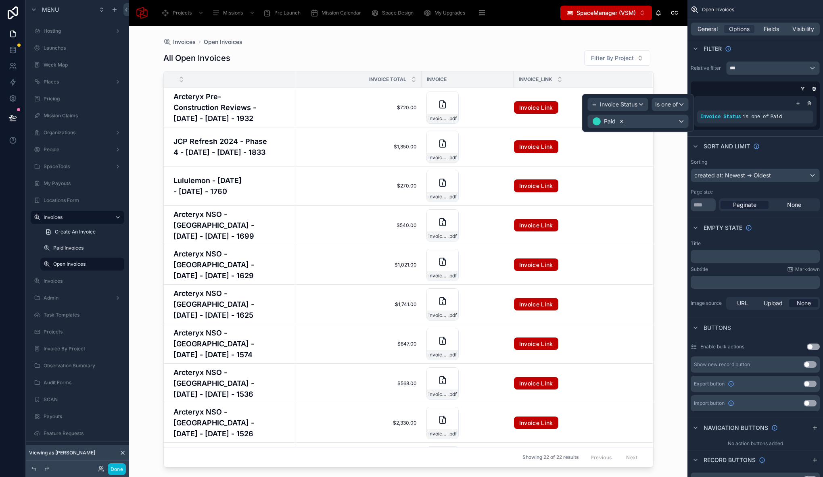
click at [623, 119] on icon at bounding box center [622, 122] width 6 height 6
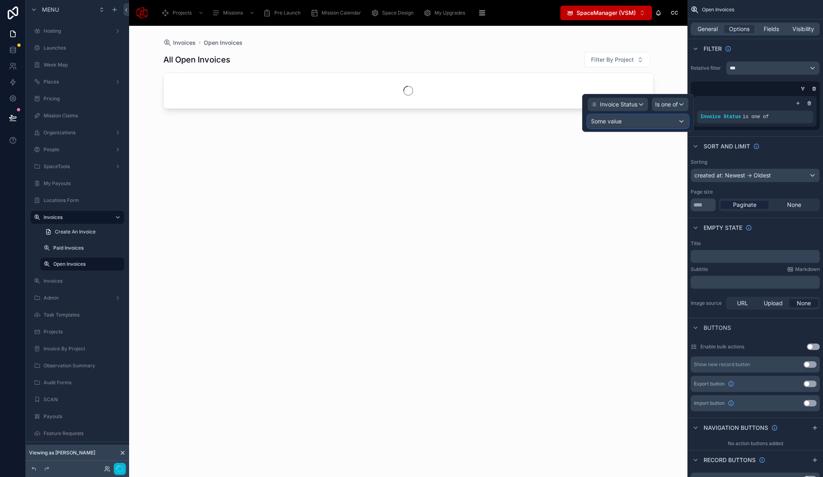
click at [622, 120] on div "Some value" at bounding box center [638, 121] width 100 height 13
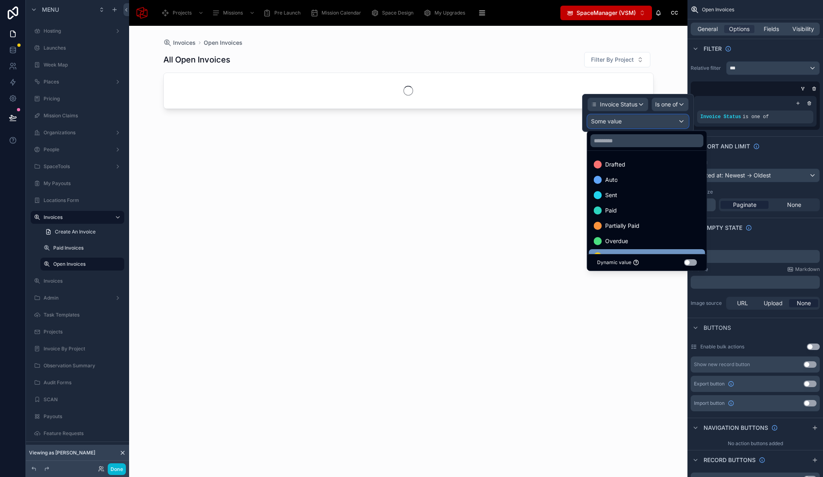
scroll to position [16, 0]
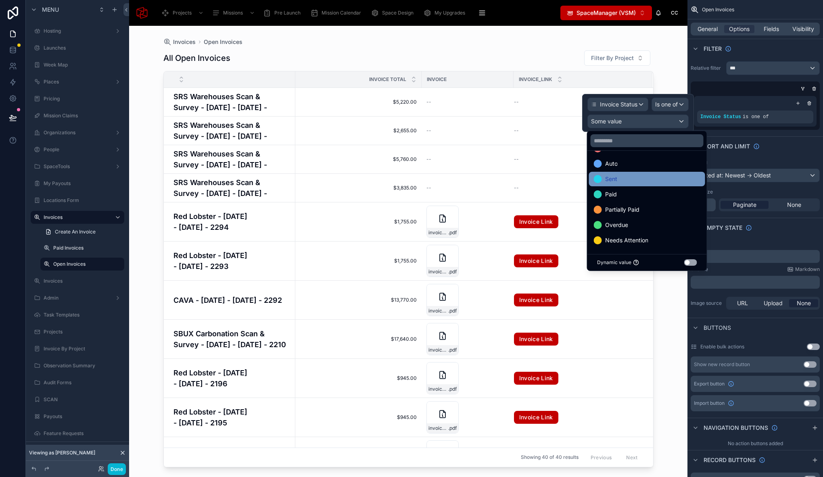
click at [624, 177] on div "Sent" at bounding box center [647, 179] width 106 height 10
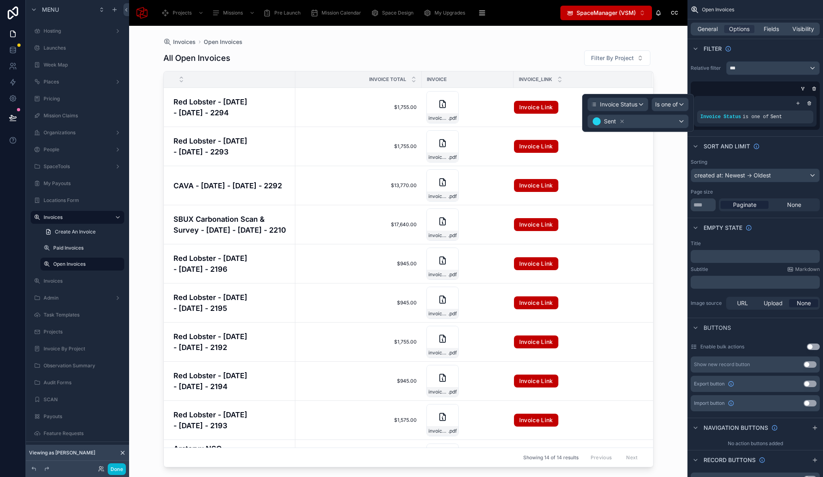
click at [375, 47] on div at bounding box center [408, 247] width 516 height 442
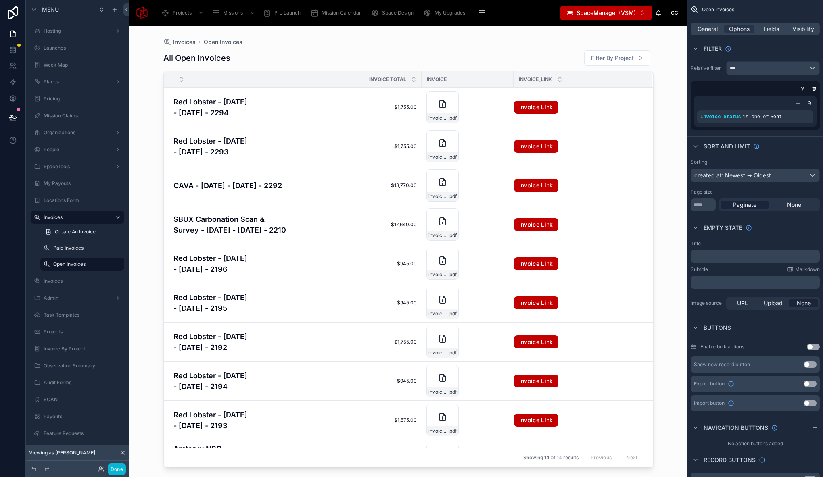
scroll to position [189, 0]
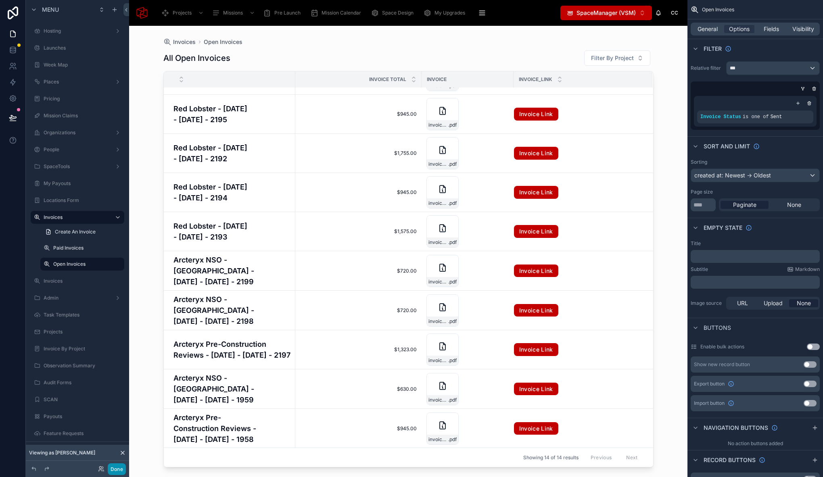
drag, startPoint x: 123, startPoint y: 467, endPoint x: 126, endPoint y: 438, distance: 28.5
click at [122, 466] on button "Done" at bounding box center [117, 470] width 18 height 12
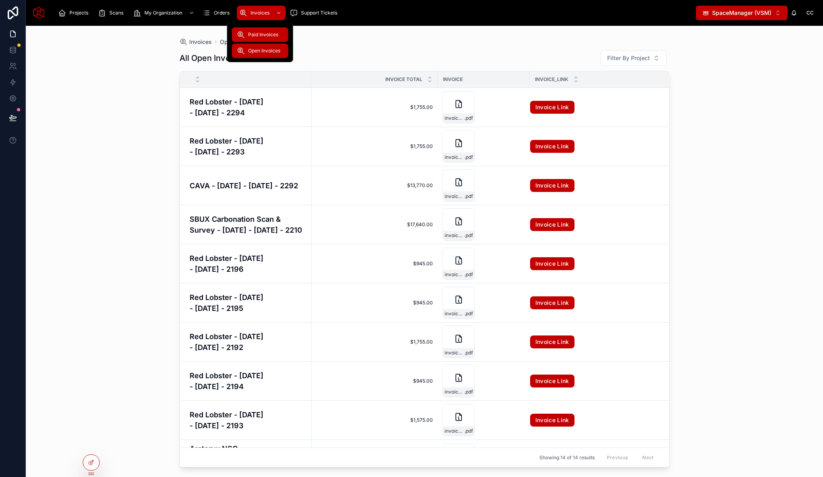
click at [265, 36] on span "Paid Invoices" at bounding box center [263, 34] width 30 height 6
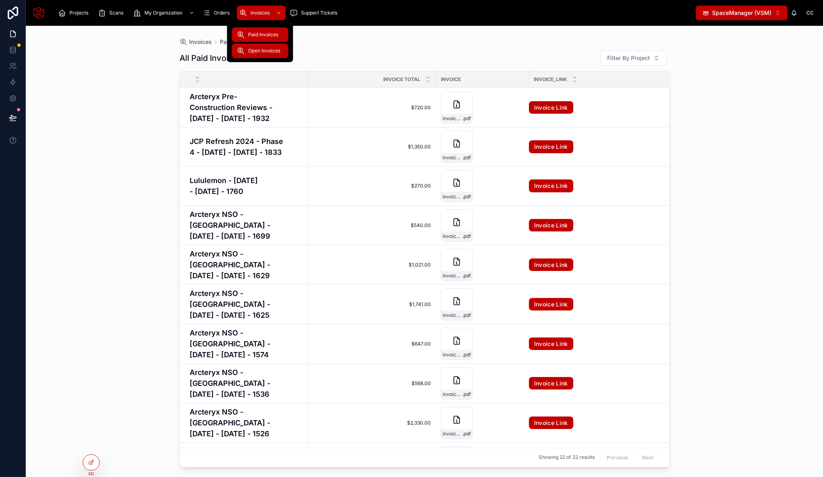
click at [261, 52] on span "Open Invoices" at bounding box center [264, 51] width 32 height 6
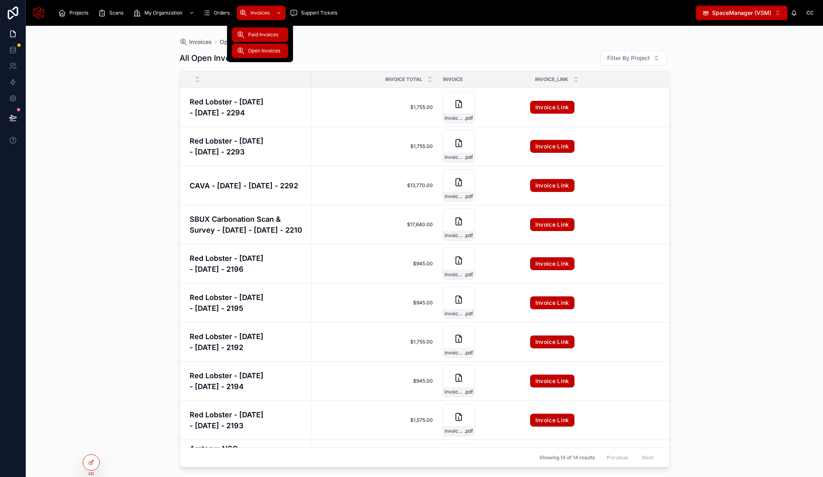
click at [261, 36] on span "Paid Invoices" at bounding box center [263, 34] width 30 height 6
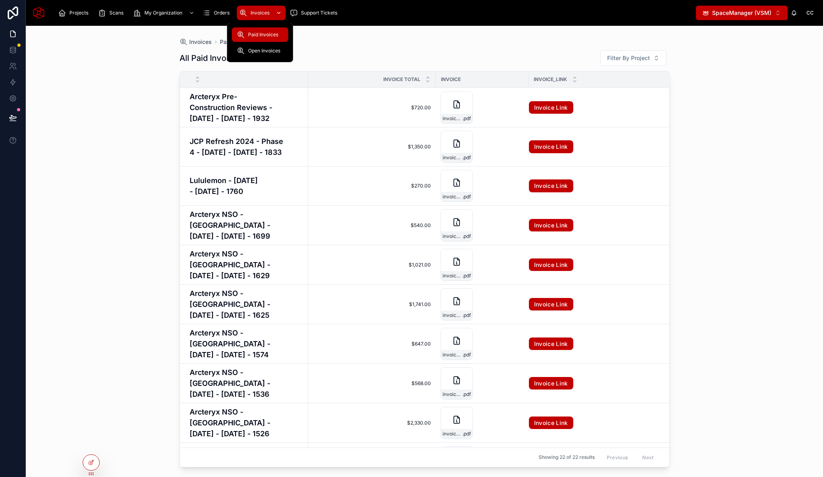
click at [264, 12] on span "Invoices" at bounding box center [260, 13] width 19 height 6
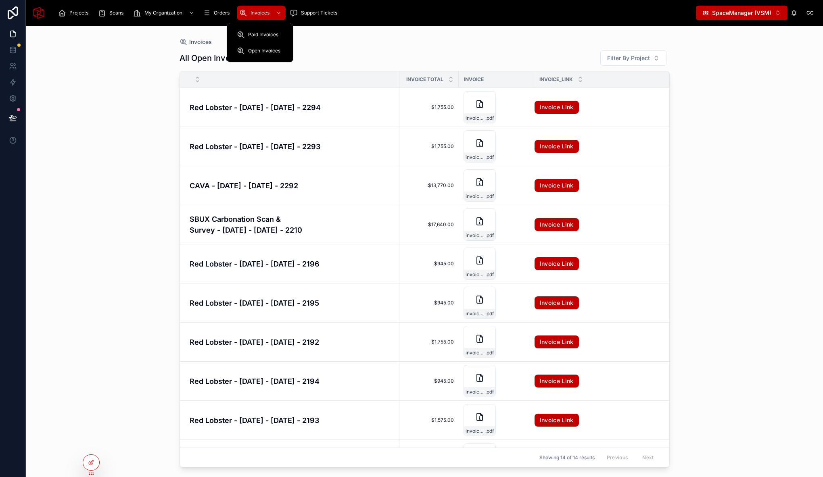
click at [264, 12] on span "Invoices" at bounding box center [260, 13] width 19 height 6
click at [134, 99] on div "Invoices All Open Invoices Filter By Project Invoice Total Invoice Invoice_Link…" at bounding box center [424, 251] width 797 height 451
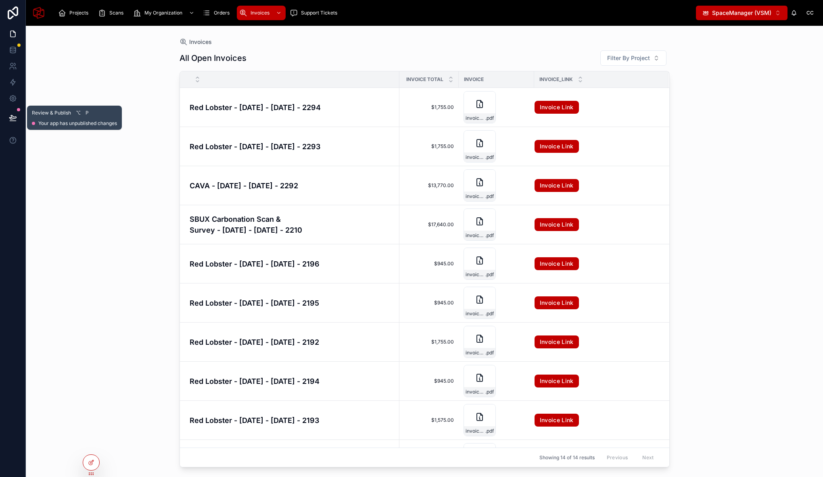
click at [14, 119] on icon at bounding box center [12, 117] width 7 height 4
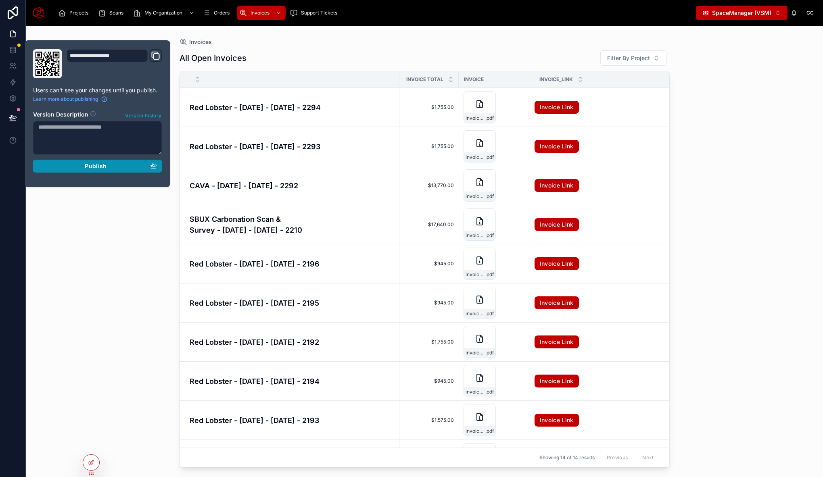
click at [82, 167] on div "Publish" at bounding box center [97, 166] width 119 height 7
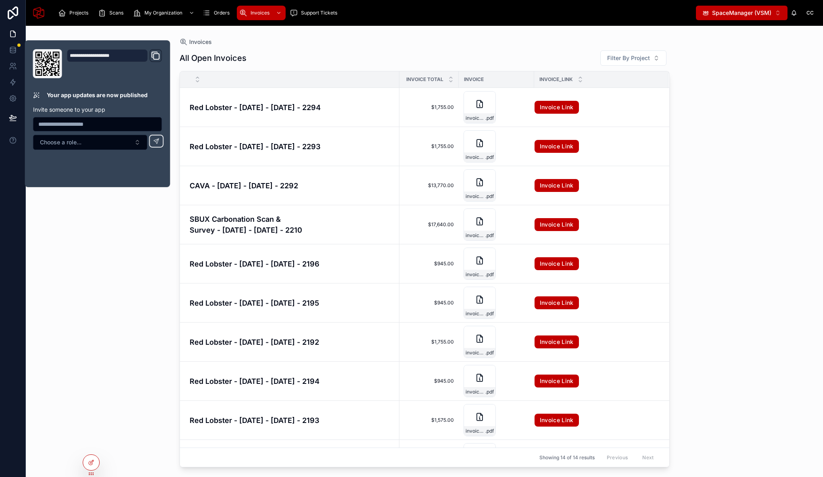
click at [129, 247] on div "Invoices All Open Invoices Filter By Project Invoice Total Invoice Invoice_Link…" at bounding box center [424, 251] width 797 height 451
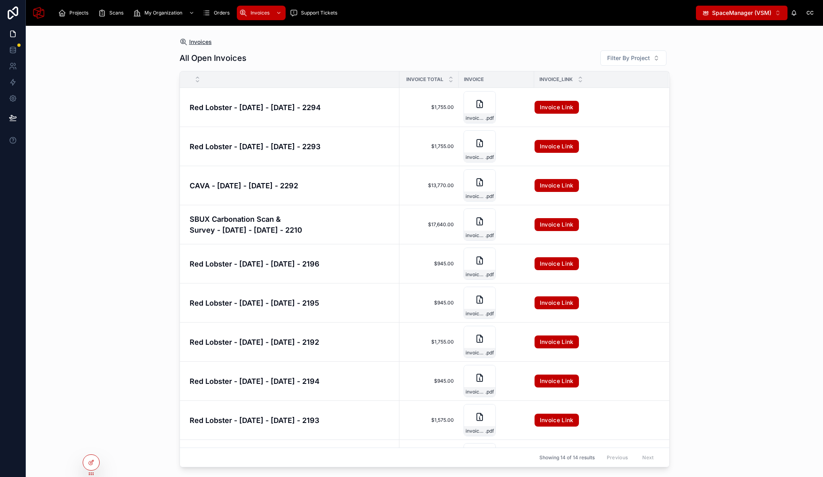
click at [192, 41] on span "Invoices" at bounding box center [200, 42] width 23 height 8
click at [196, 42] on span "Invoices" at bounding box center [200, 42] width 23 height 8
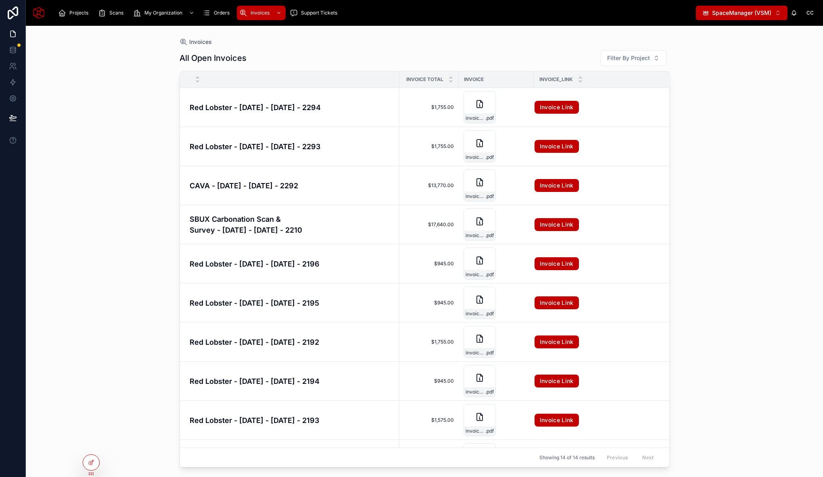
click at [86, 98] on div "Invoices All Open Invoices Filter By Project Invoice Total Invoice Invoice_Link…" at bounding box center [424, 251] width 797 height 451
click at [200, 42] on span "Invoices" at bounding box center [200, 42] width 23 height 8
click at [255, 10] on span "Invoices" at bounding box center [260, 13] width 19 height 6
click at [262, 51] on span "Open Invoices" at bounding box center [264, 51] width 32 height 6
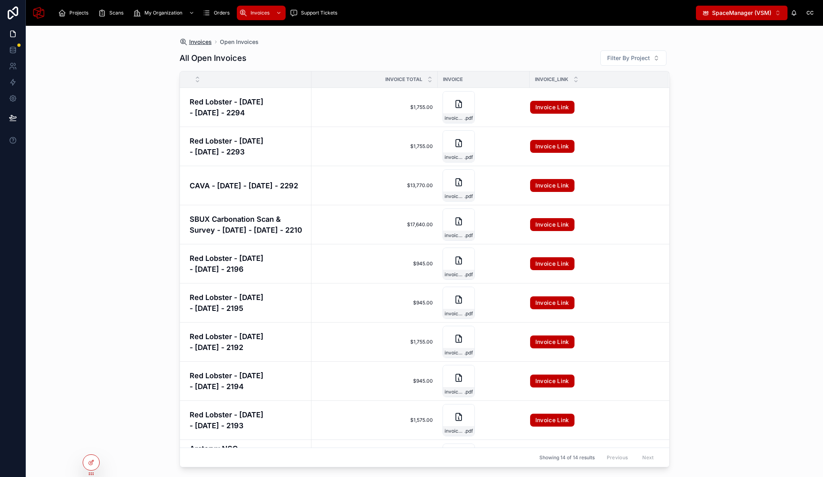
click at [197, 42] on span "Invoices" at bounding box center [200, 42] width 23 height 8
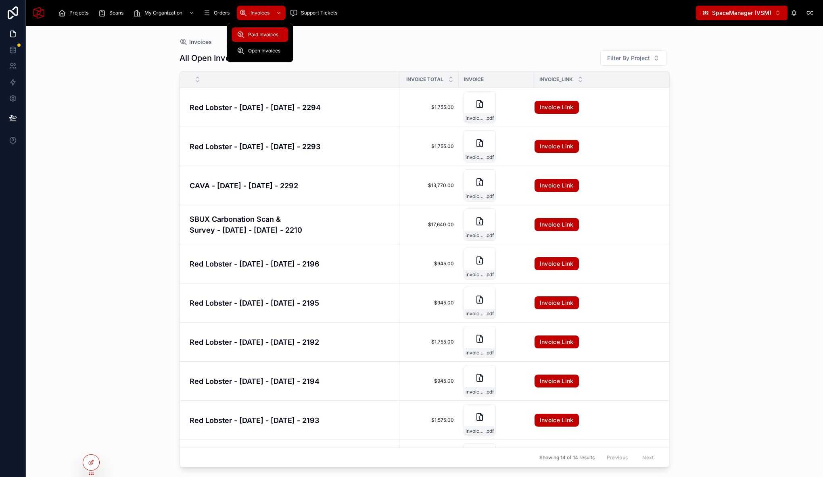
click at [260, 31] on div "Paid Invoices" at bounding box center [260, 34] width 47 height 13
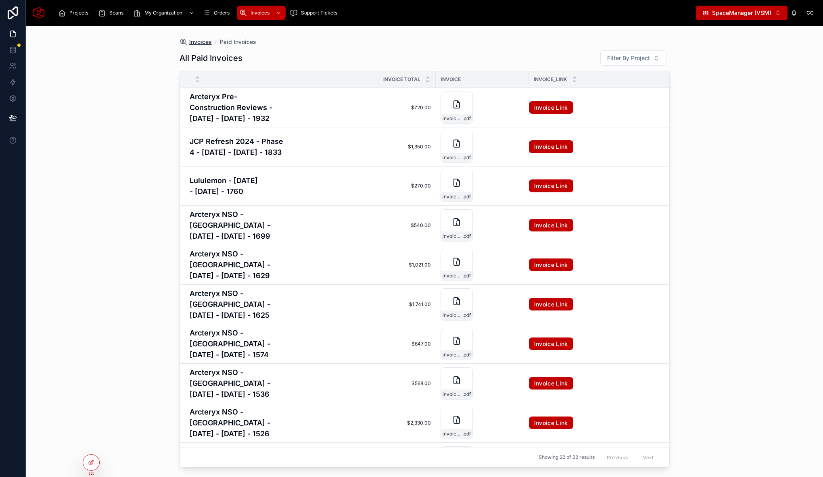
click at [196, 43] on span "Invoices" at bounding box center [200, 42] width 23 height 8
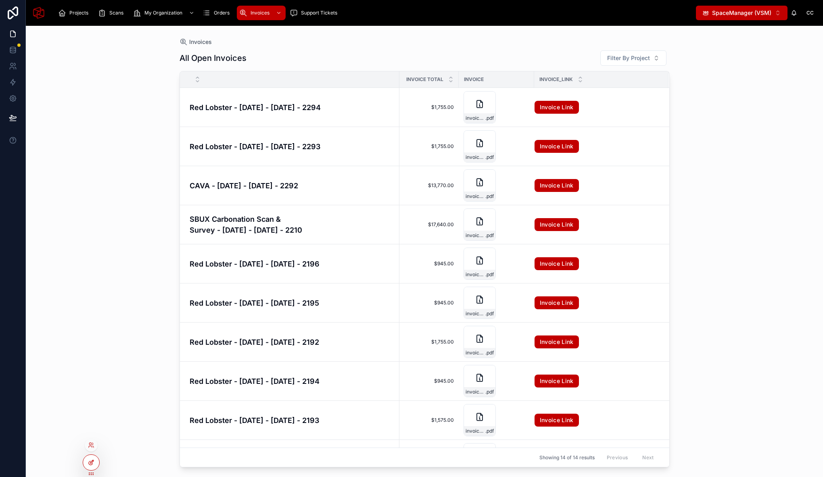
click at [91, 460] on icon at bounding box center [91, 462] width 6 height 6
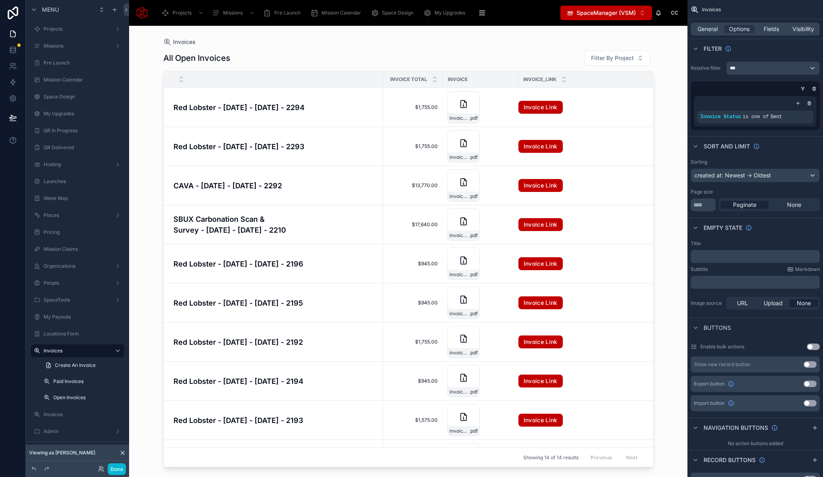
click at [244, 42] on div at bounding box center [408, 247] width 516 height 442
click at [714, 25] on span "General" at bounding box center [707, 29] width 20 height 8
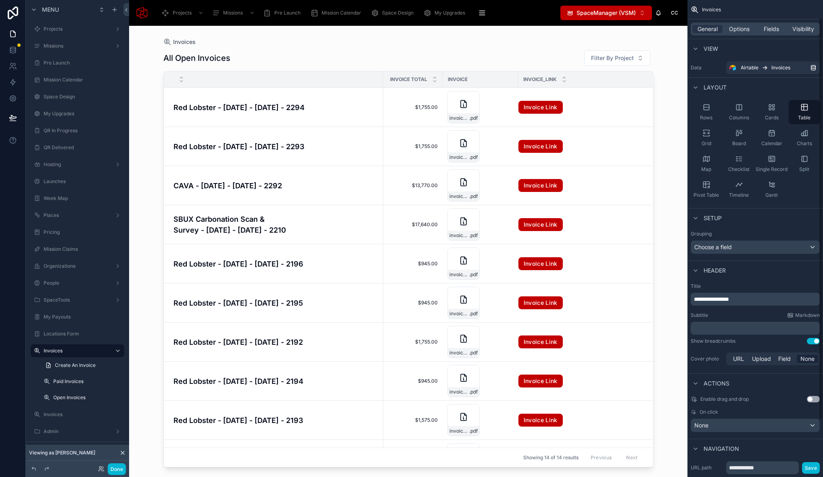
scroll to position [88, 0]
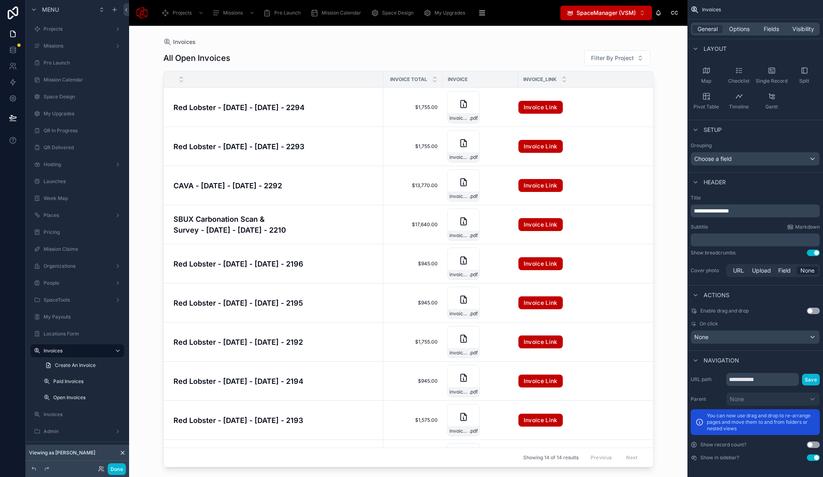
click at [810, 253] on button "Use setting" at bounding box center [813, 253] width 13 height 6
click at [75, 383] on label "Paid Invoices" at bounding box center [80, 381] width 55 height 6
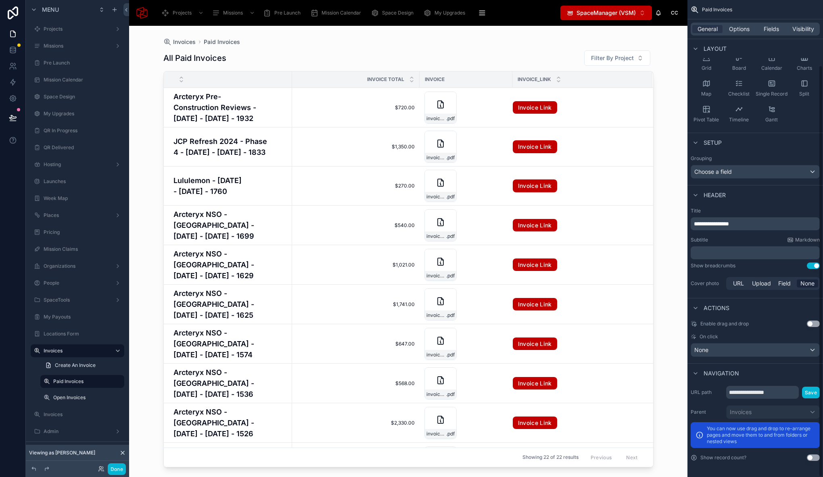
click at [816, 267] on button "Use setting" at bounding box center [813, 266] width 13 height 6
click at [78, 399] on label "Open Invoices" at bounding box center [80, 398] width 55 height 6
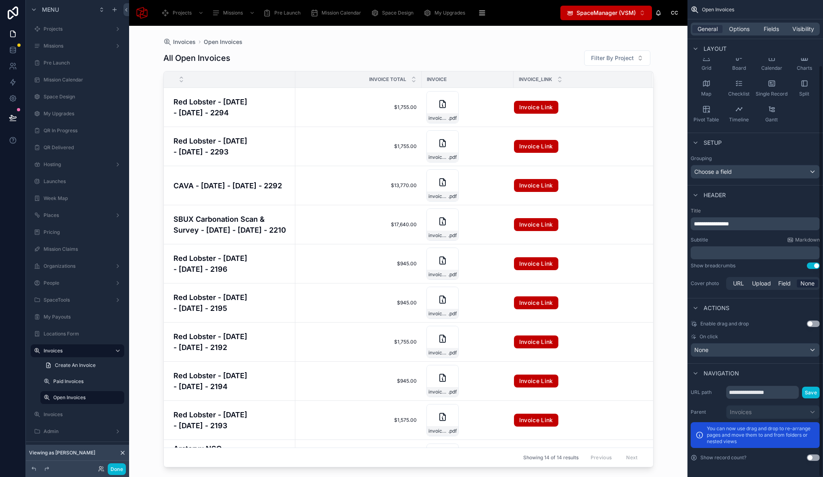
click at [811, 266] on button "Use setting" at bounding box center [813, 266] width 13 height 6
click at [123, 470] on button "Done" at bounding box center [117, 470] width 18 height 12
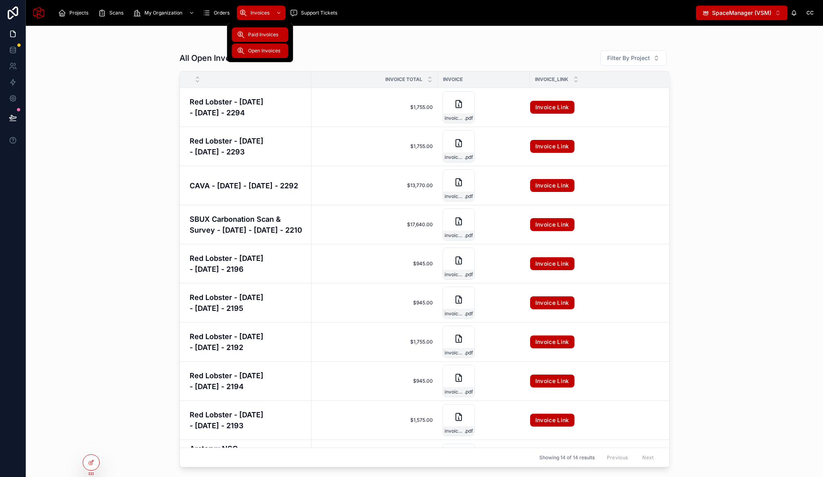
click at [246, 35] on div "Paid Invoices" at bounding box center [260, 34] width 47 height 13
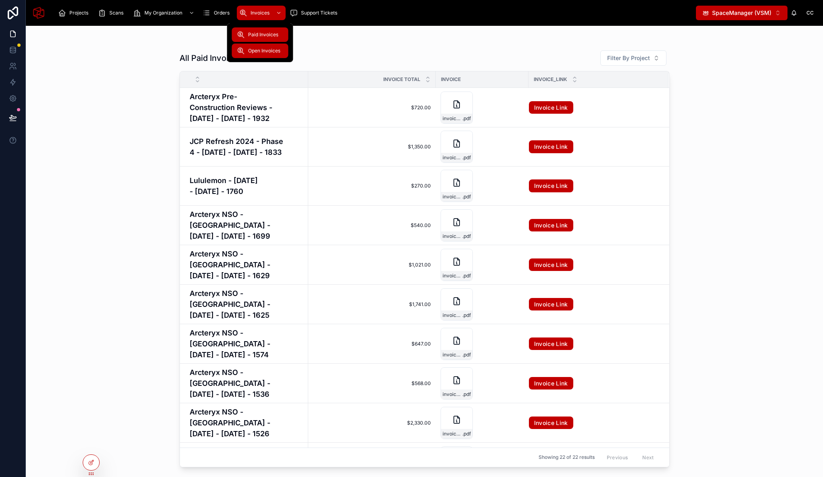
click at [254, 49] on span "Open Invoices" at bounding box center [264, 51] width 32 height 6
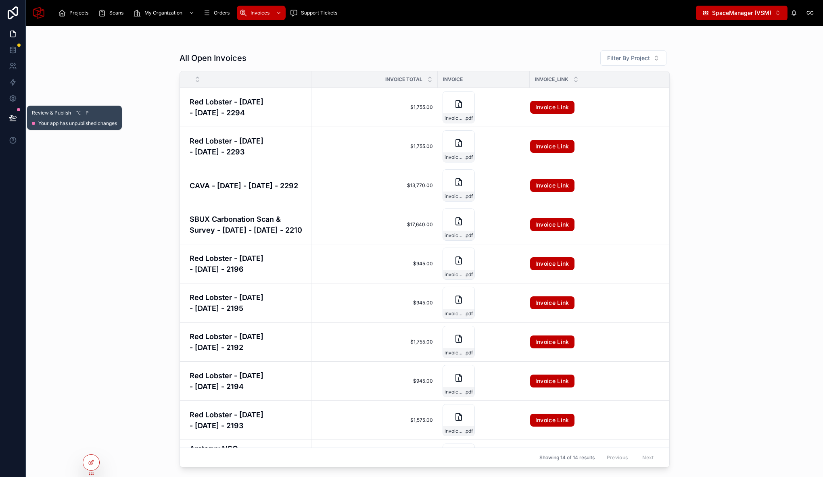
click at [15, 114] on icon at bounding box center [13, 118] width 8 height 8
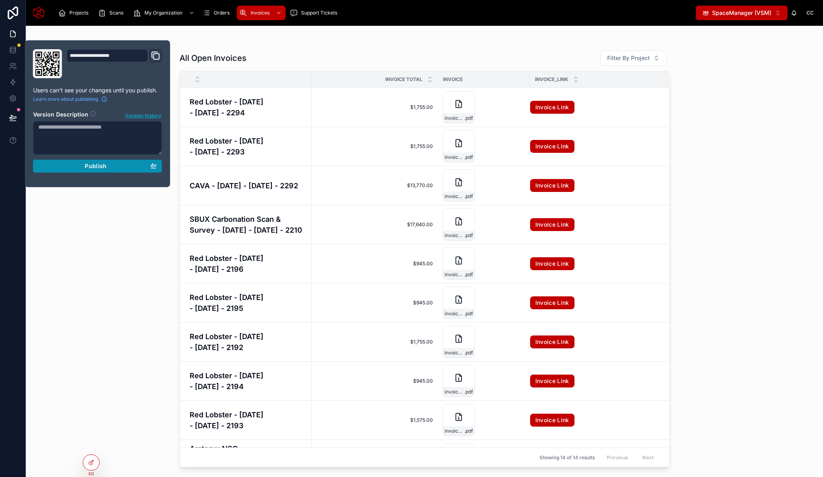
click at [87, 166] on span "Publish" at bounding box center [96, 166] width 22 height 7
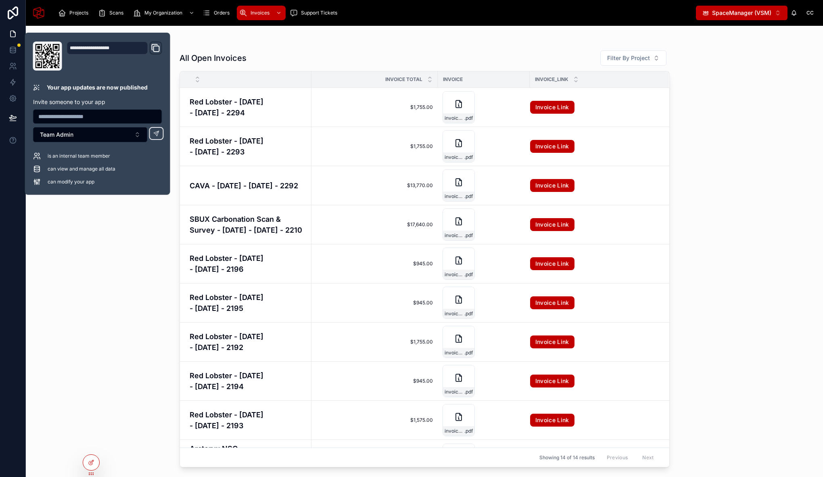
drag, startPoint x: 769, startPoint y: 142, endPoint x: 704, endPoint y: 127, distance: 67.0
click at [769, 141] on div "All Open Invoices Filter By Project Invoice Total Invoice Invoice_Link Red Lobs…" at bounding box center [424, 251] width 797 height 451
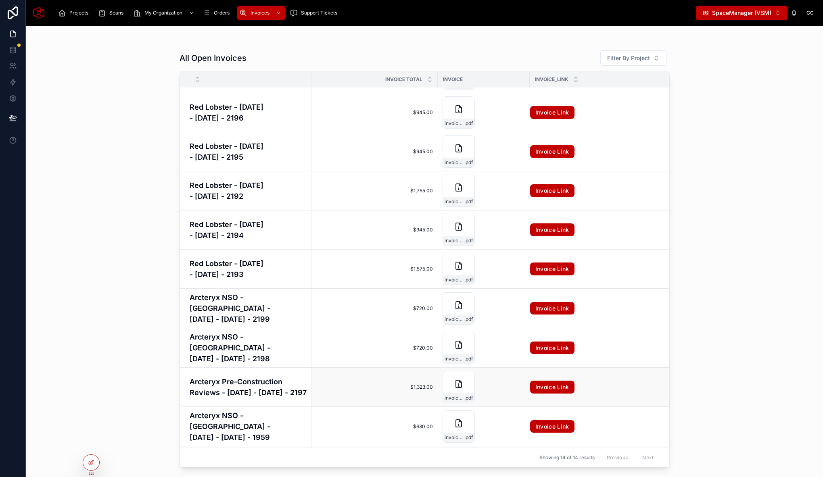
scroll to position [189, 0]
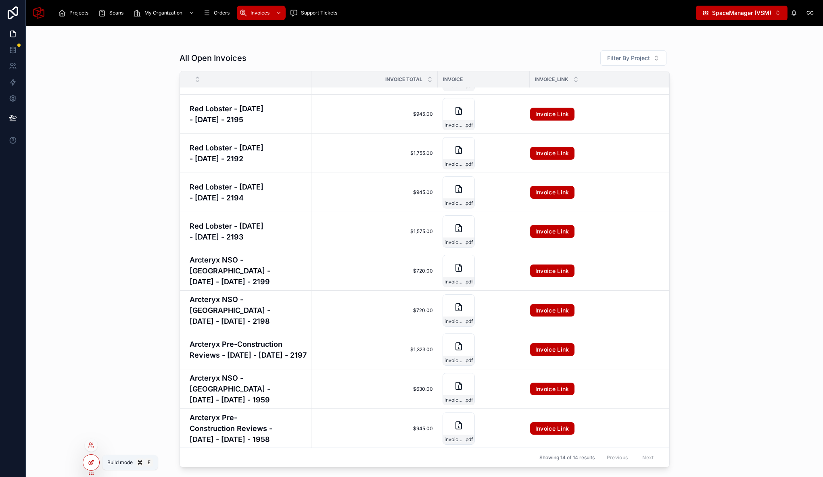
click at [92, 465] on icon at bounding box center [91, 462] width 6 height 6
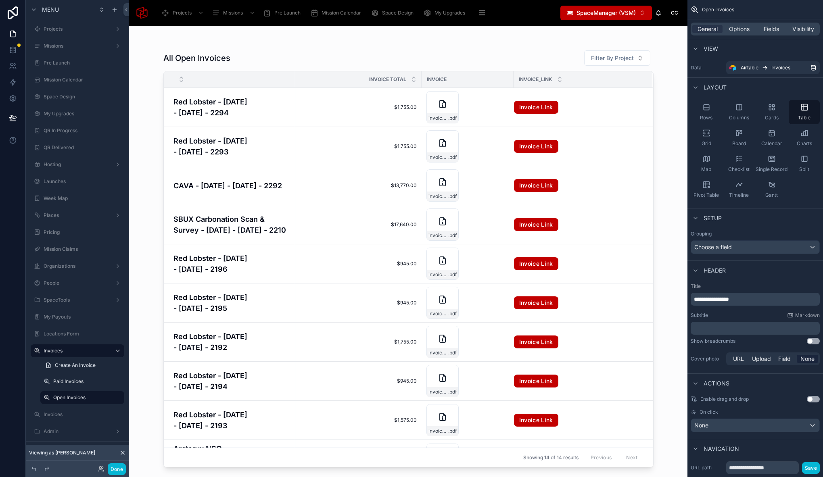
click at [395, 46] on div at bounding box center [408, 247] width 516 height 442
drag, startPoint x: 765, startPoint y: 31, endPoint x: 760, endPoint y: 38, distance: 8.3
click at [765, 31] on span "Fields" at bounding box center [771, 29] width 15 height 8
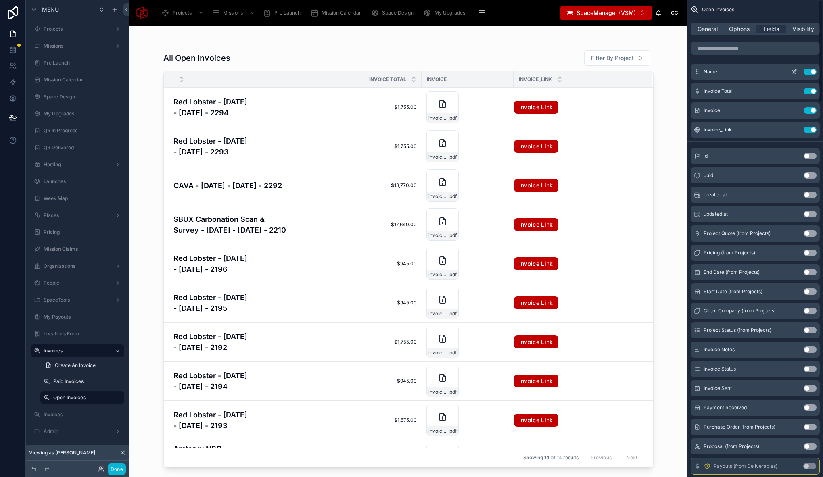
scroll to position [0, 0]
click at [736, 52] on input "scrollable content" at bounding box center [755, 48] width 129 height 13
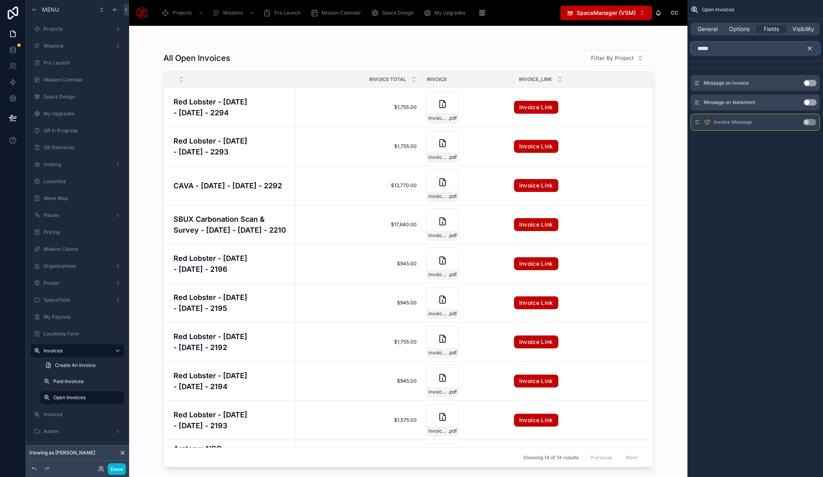
type input "*****"
click at [811, 81] on button "Use setting" at bounding box center [810, 83] width 13 height 6
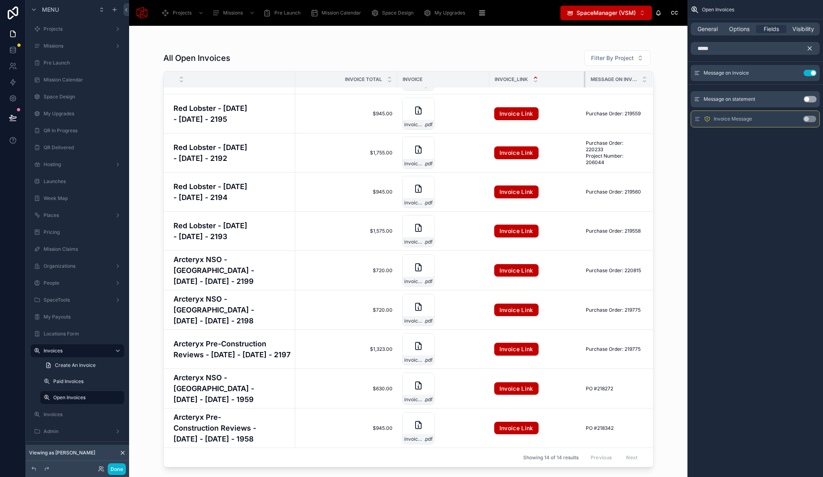
scroll to position [195, 23]
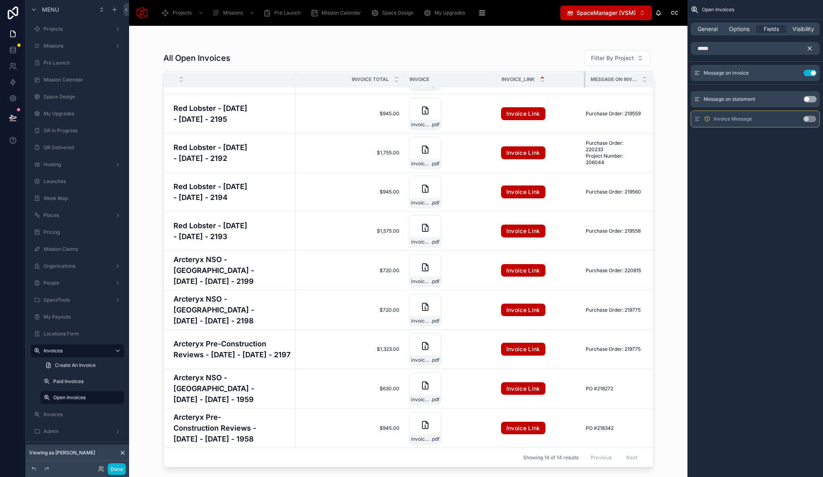
drag, startPoint x: 578, startPoint y: 80, endPoint x: 536, endPoint y: 78, distance: 42.4
click at [536, 78] on th "Invoice_Link" at bounding box center [540, 79] width 89 height 17
drag, startPoint x: 396, startPoint y: 78, endPoint x: 379, endPoint y: 77, distance: 17.4
click at [379, 77] on th "Invoice Total" at bounding box center [348, 79] width 109 height 17
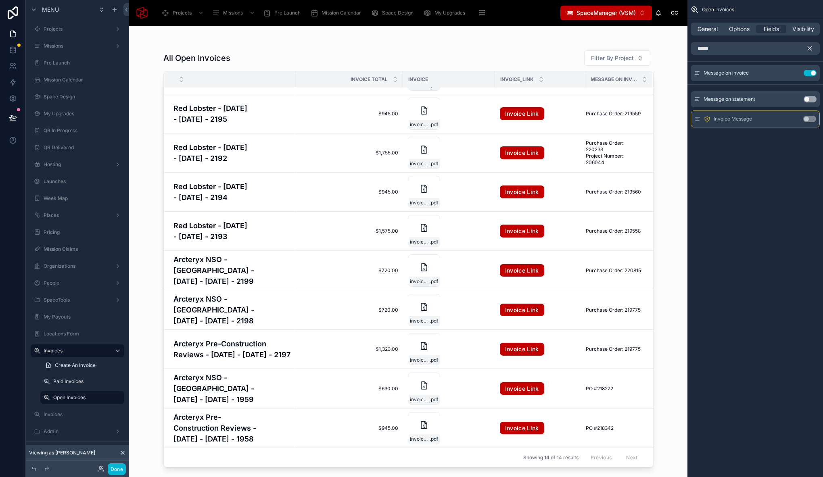
click at [474, 50] on div "All Open Invoices Filter By Project Invoice Total Invoice Invoice_Link Message …" at bounding box center [408, 256] width 490 height 422
click at [117, 471] on button "Done" at bounding box center [117, 470] width 18 height 12
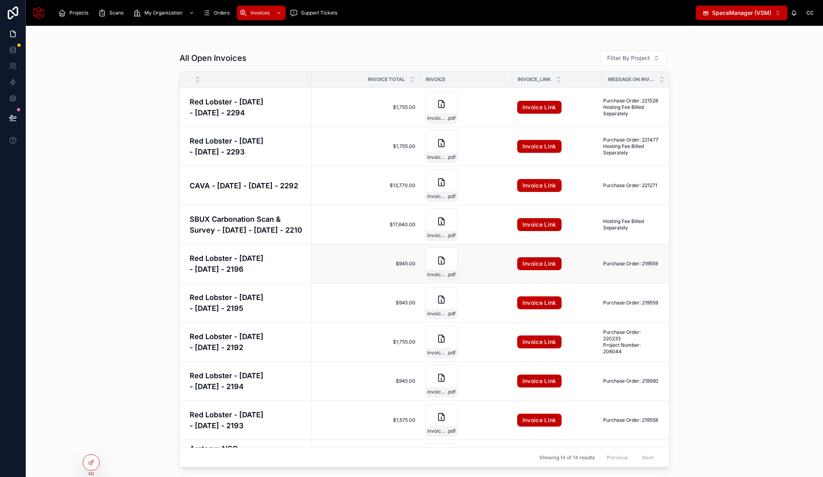
scroll to position [0, 7]
click at [90, 461] on icon at bounding box center [91, 462] width 6 height 6
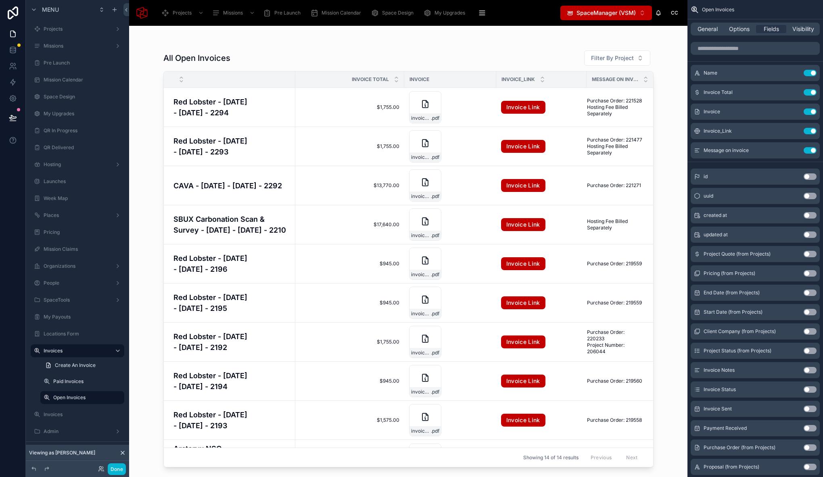
click at [439, 51] on div at bounding box center [408, 247] width 516 height 442
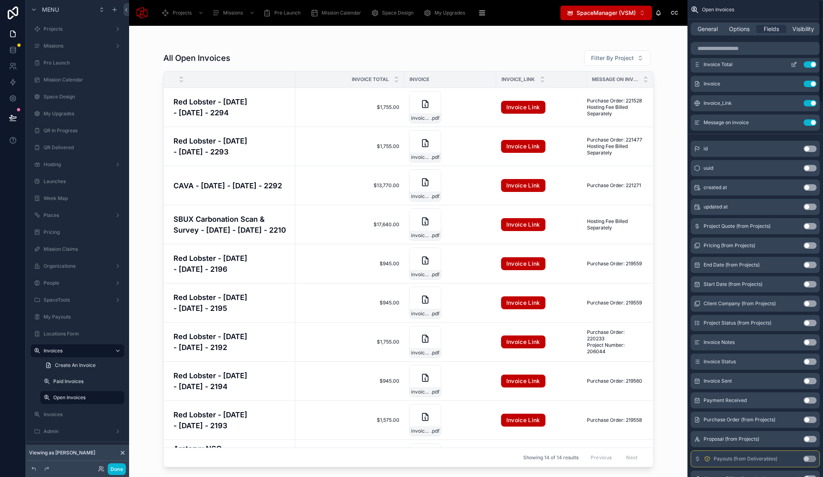
scroll to position [0, 0]
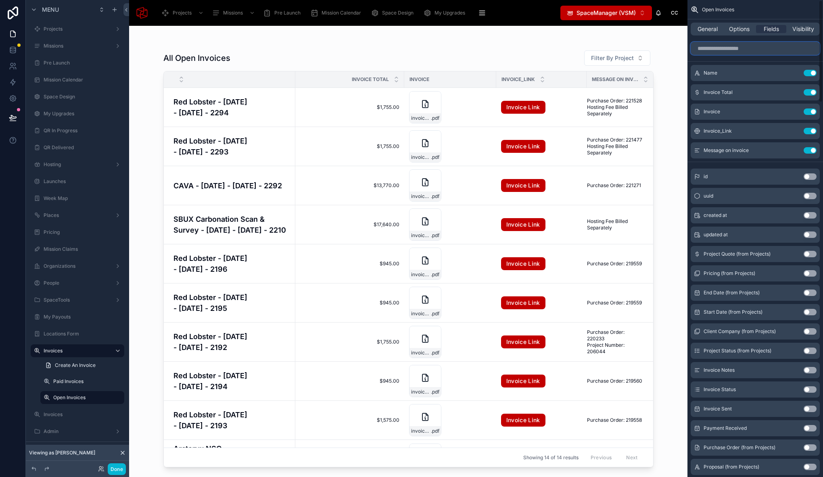
click at [747, 48] on input "scrollable content" at bounding box center [755, 48] width 129 height 13
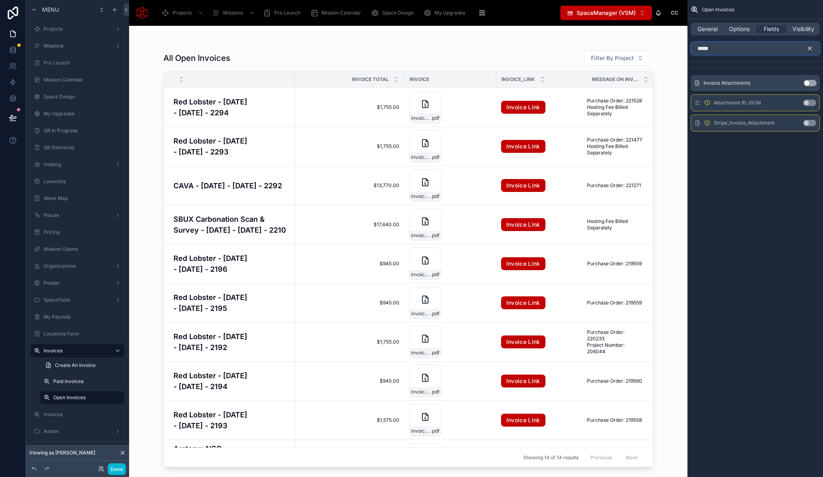
type input "*****"
click at [809, 85] on button "Use setting" at bounding box center [810, 83] width 13 height 6
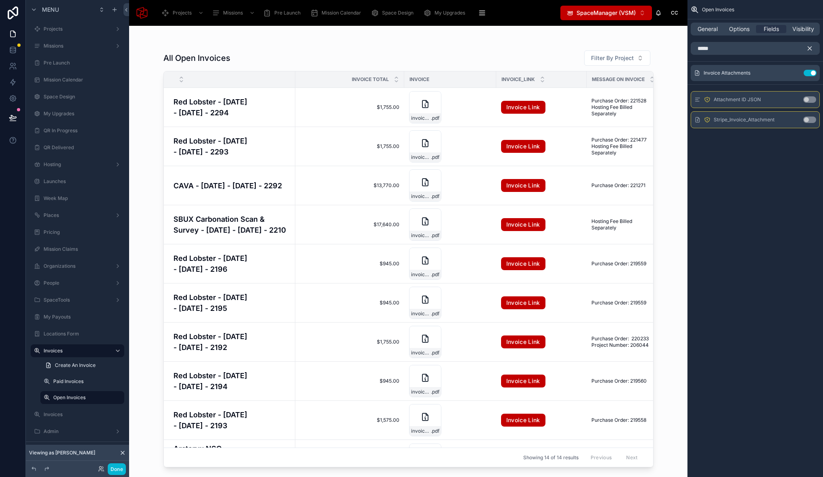
click at [811, 49] on icon "scrollable content" at bounding box center [809, 48] width 7 height 7
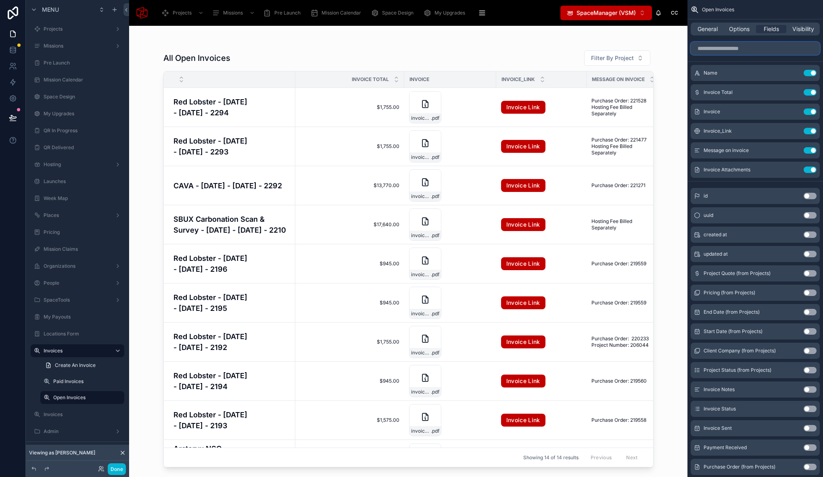
click at [728, 46] on input "scrollable content" at bounding box center [755, 48] width 129 height 13
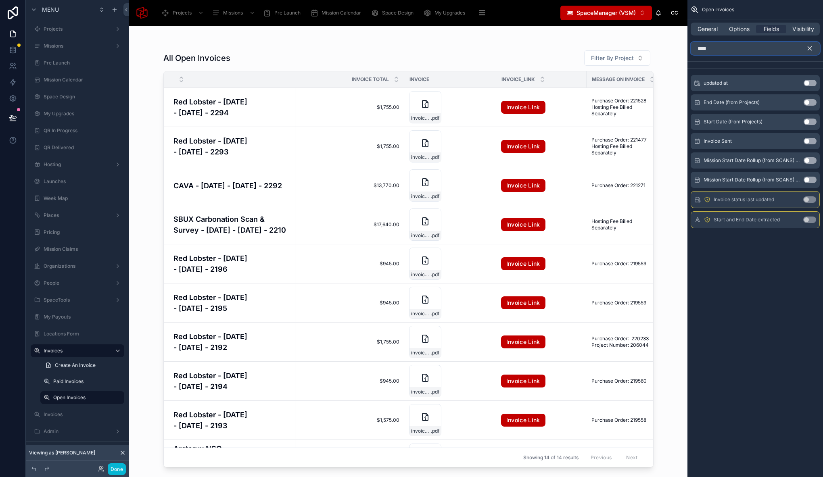
type input "****"
click at [17, 115] on button at bounding box center [13, 117] width 18 height 23
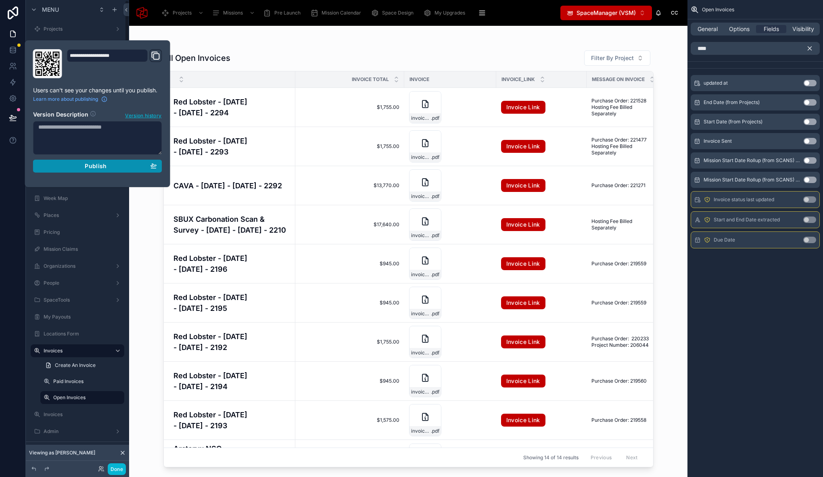
click at [102, 170] on button "Publish" at bounding box center [97, 166] width 129 height 13
click at [10, 47] on icon at bounding box center [13, 50] width 8 height 8
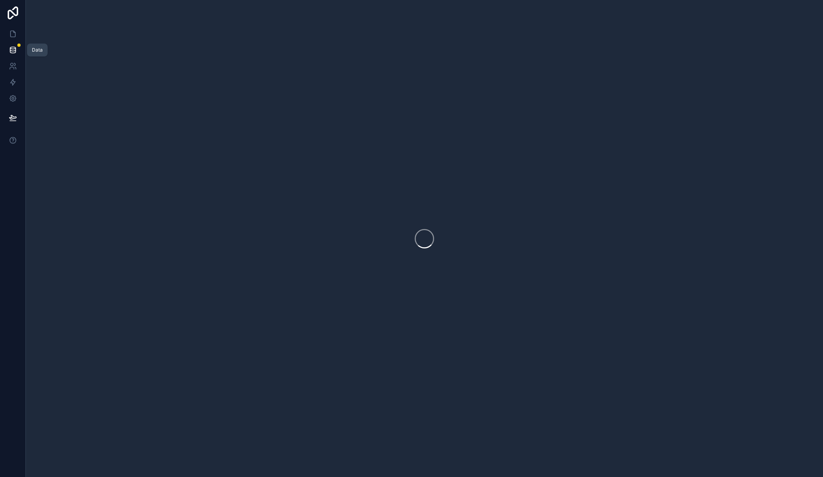
click at [15, 50] on icon at bounding box center [12, 51] width 5 height 3
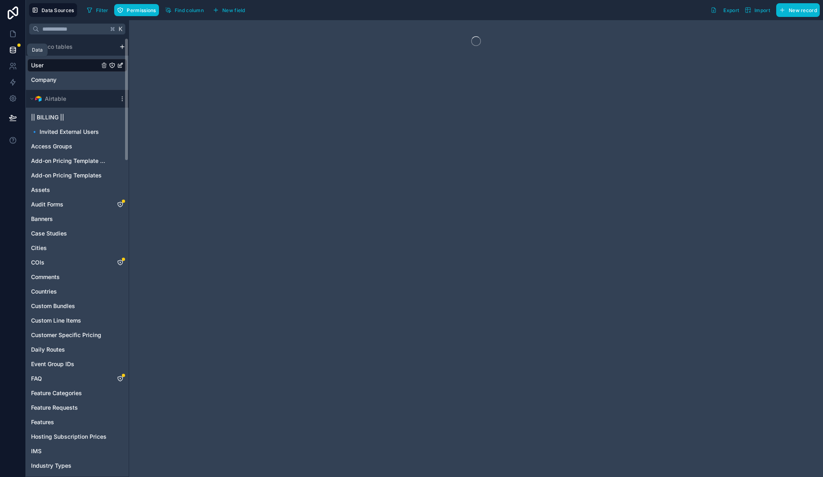
click at [13, 50] on icon at bounding box center [13, 50] width 8 height 8
click at [122, 97] on icon "scrollable content" at bounding box center [122, 99] width 6 height 6
click at [167, 130] on span "Queue data sync" at bounding box center [163, 128] width 58 height 6
click at [169, 144] on span "Queue schema sync" at bounding box center [163, 142] width 58 height 6
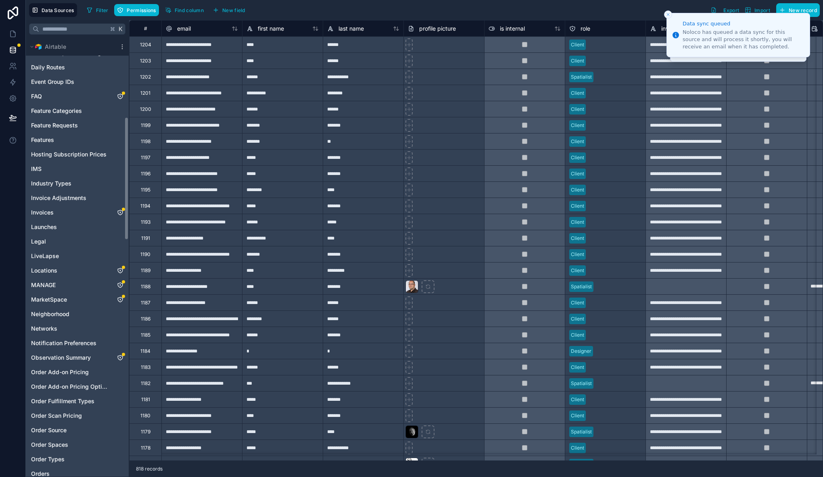
scroll to position [277, 0]
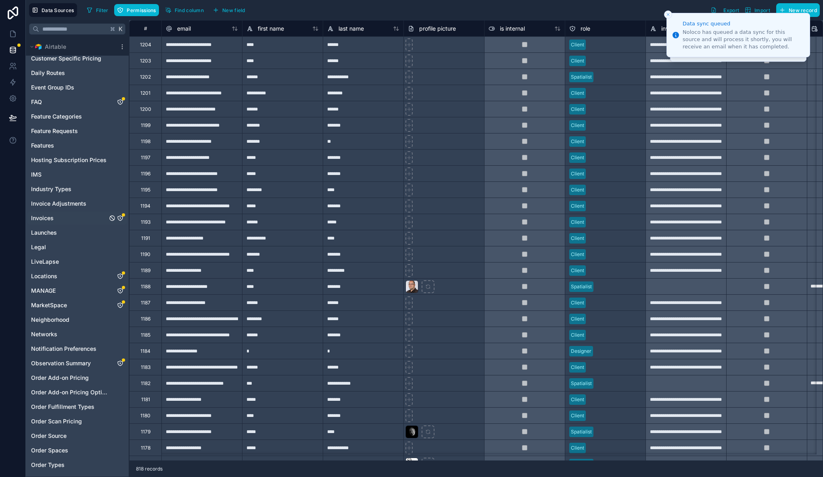
click at [119, 218] on icon "Invoices" at bounding box center [120, 218] width 6 height 6
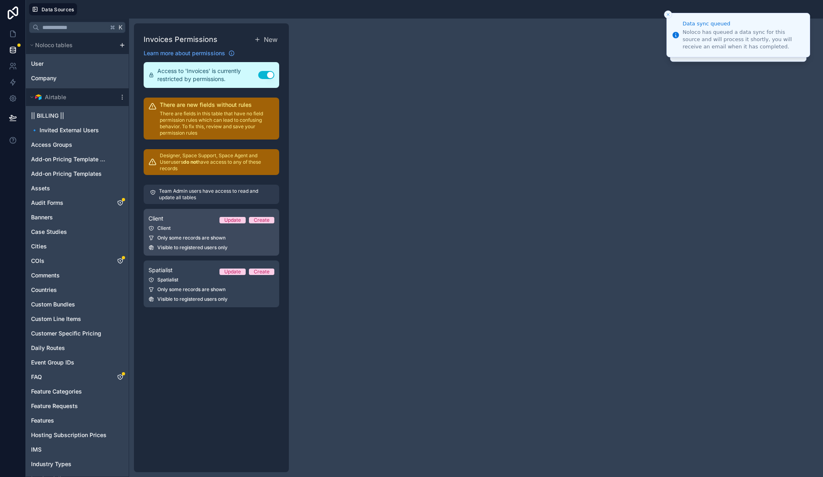
click at [185, 244] on link "Client Update Create Client Only some records are shown Visible to registered u…" at bounding box center [212, 232] width 136 height 47
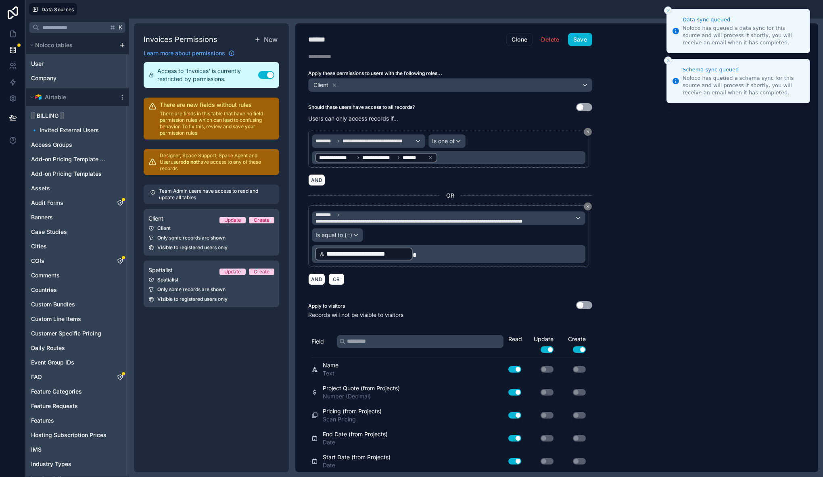
click at [666, 10] on icon "Close toast" at bounding box center [668, 10] width 5 height 5
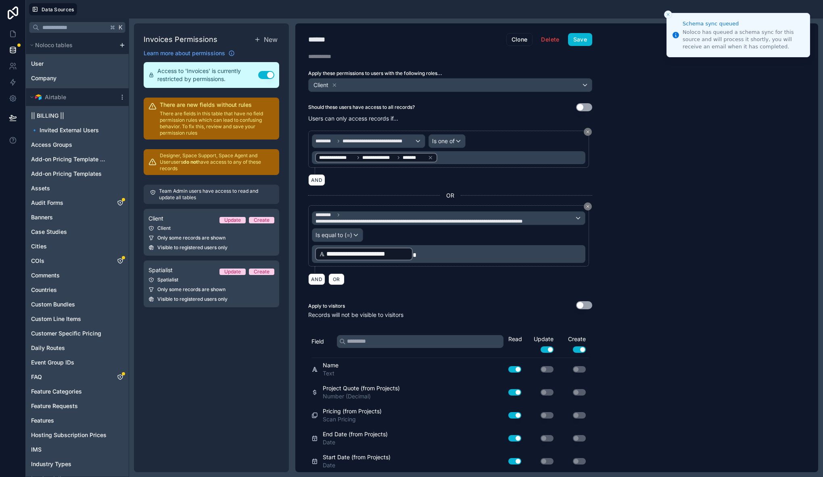
click at [669, 13] on line "Close toast" at bounding box center [668, 14] width 2 height 2
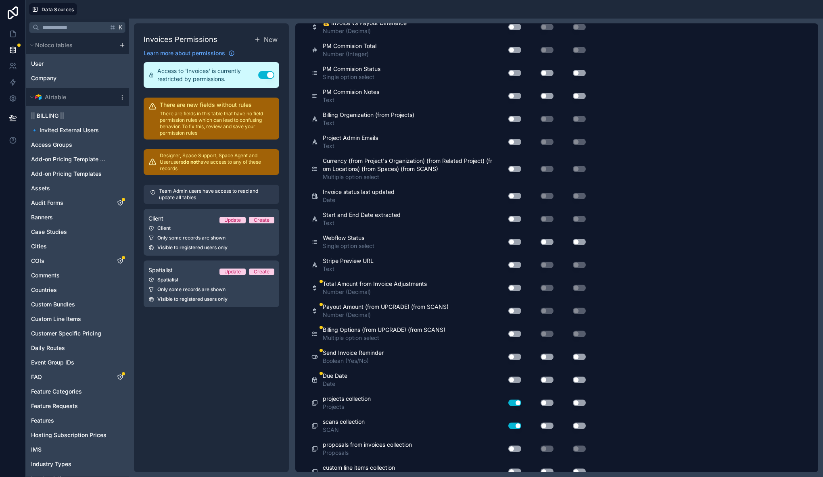
scroll to position [2317, 0]
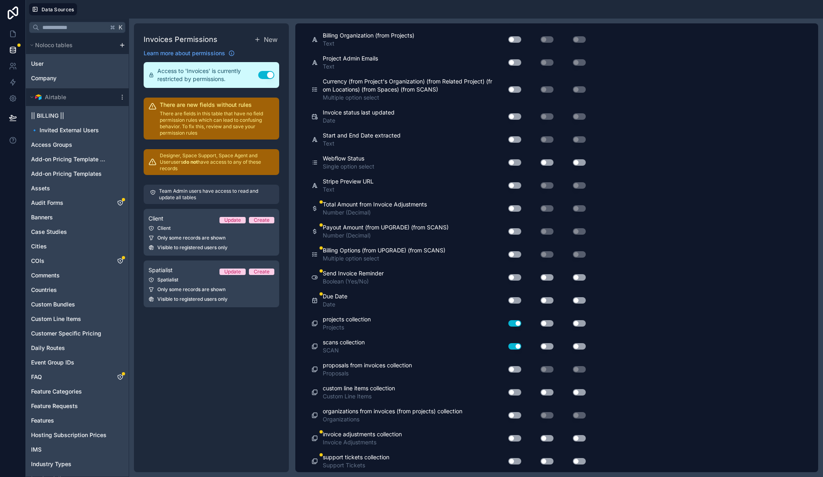
click at [514, 299] on button "Use setting" at bounding box center [514, 300] width 13 height 6
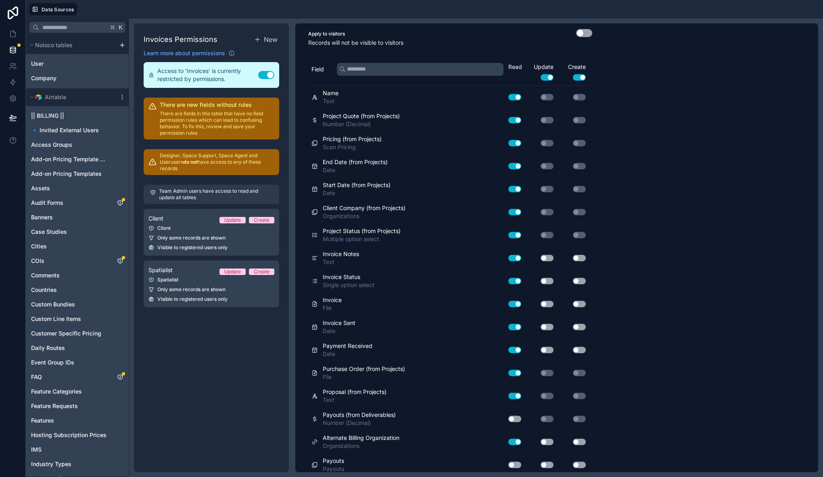
scroll to position [0, 0]
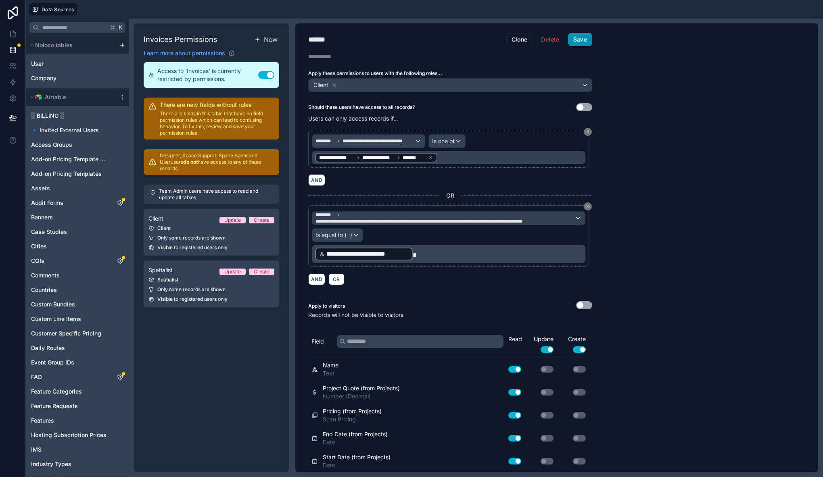
click at [580, 42] on button "Save" at bounding box center [580, 39] width 24 height 13
click at [199, 296] on span "Visible to registered users only" at bounding box center [192, 299] width 70 height 6
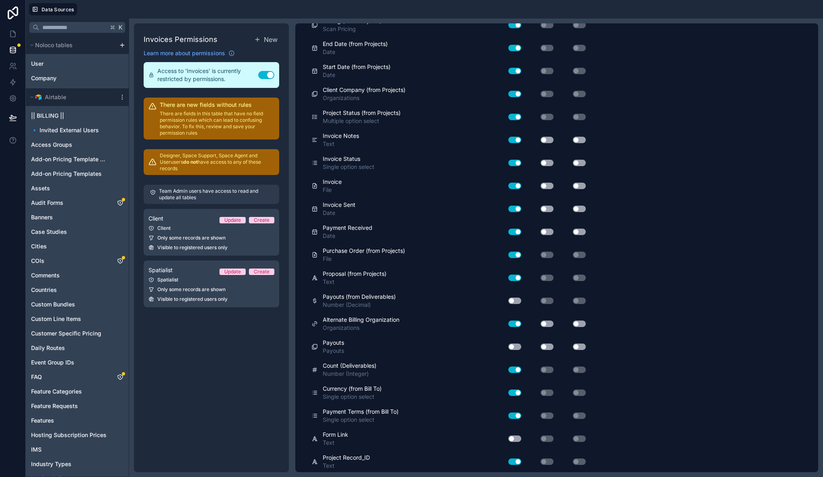
scroll to position [2317, 0]
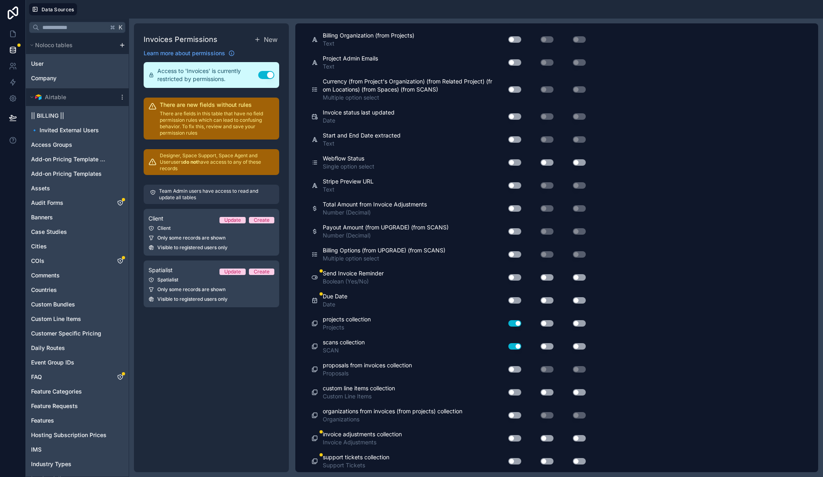
click at [516, 299] on button "Use setting" at bounding box center [514, 300] width 13 height 6
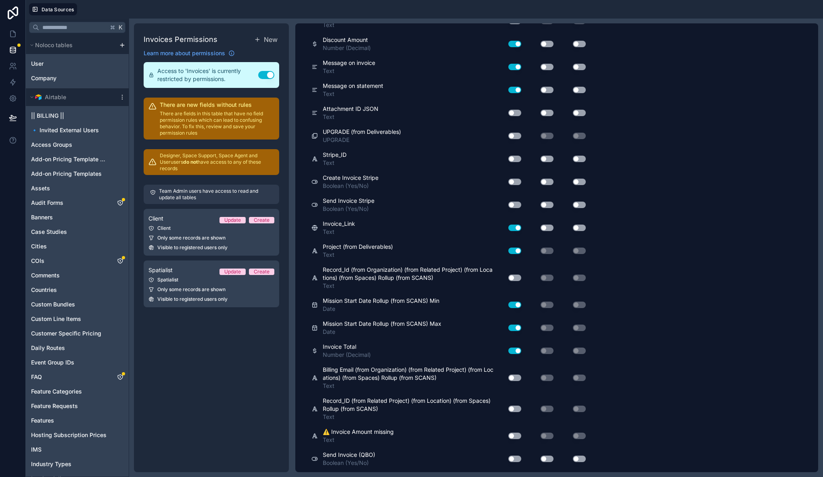
scroll to position [0, 0]
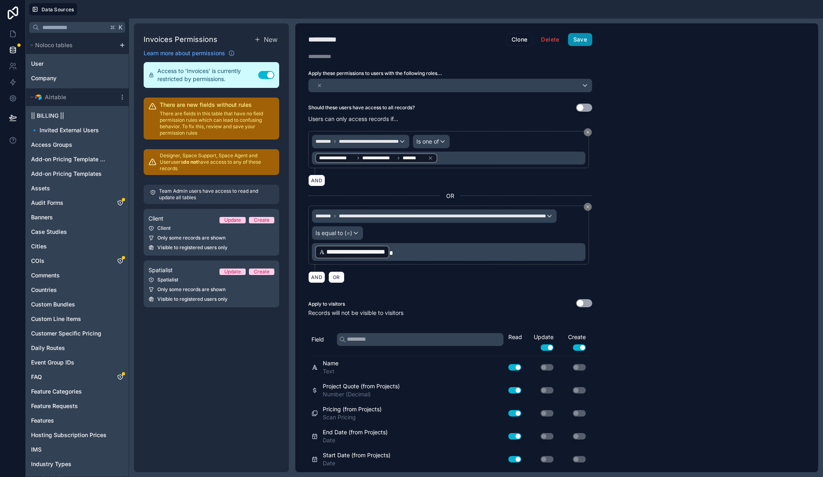
click at [586, 37] on button "Save" at bounding box center [580, 39] width 24 height 13
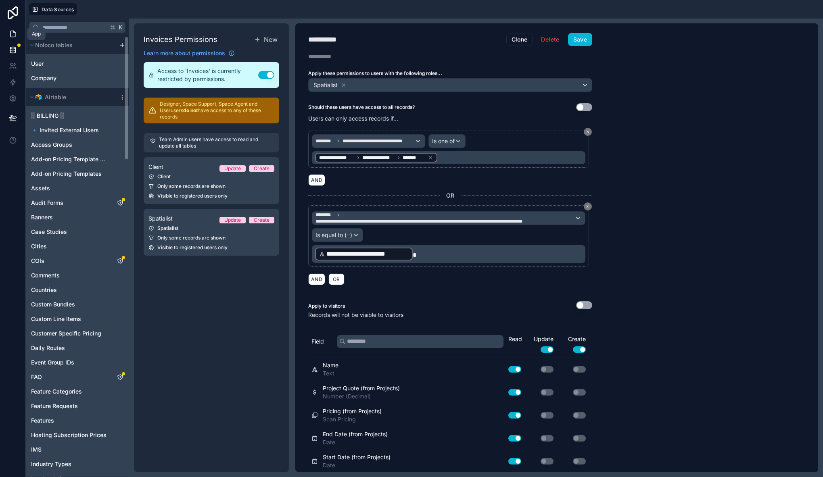
click at [14, 35] on icon at bounding box center [13, 34] width 8 height 8
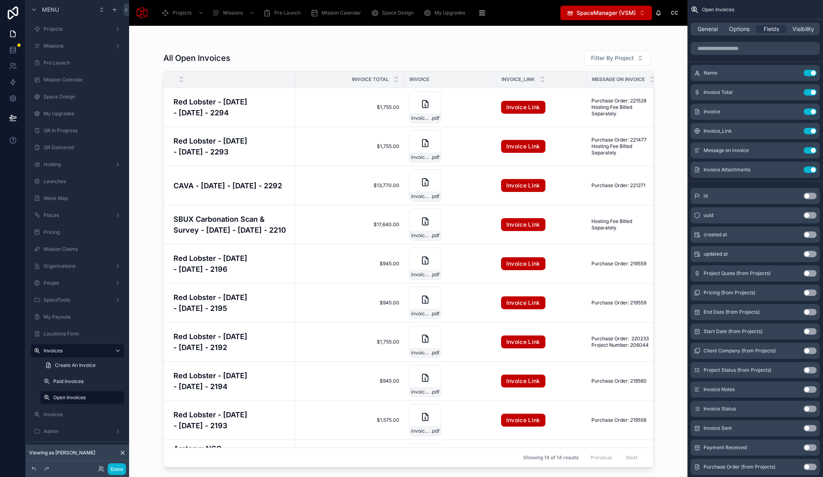
click at [449, 58] on div "All Open Invoices Filter By Project" at bounding box center [408, 58] width 490 height 16
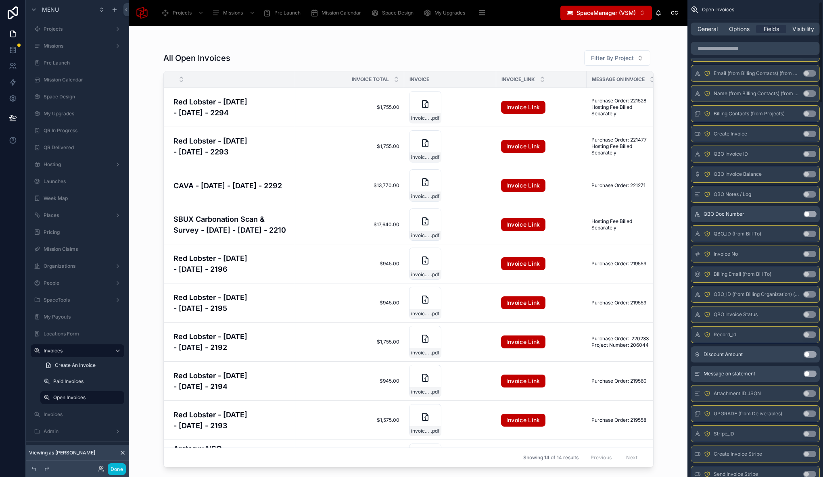
scroll to position [1763, 0]
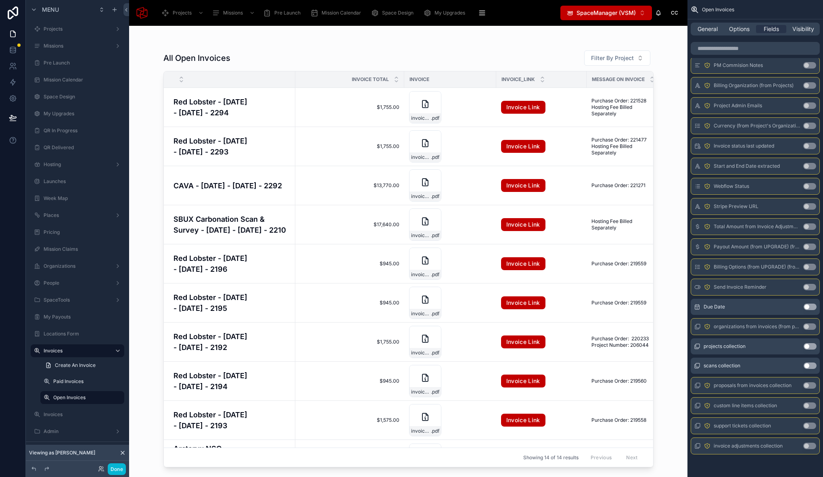
click at [808, 307] on button "Use setting" at bounding box center [810, 307] width 13 height 6
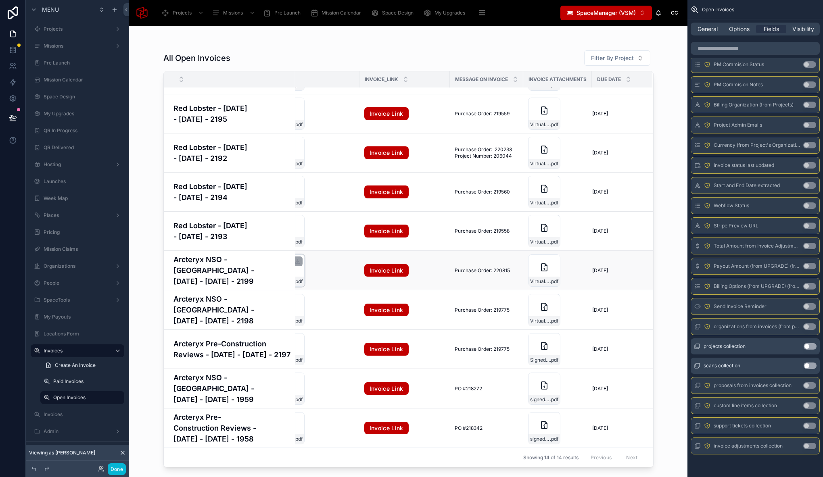
scroll to position [195, 0]
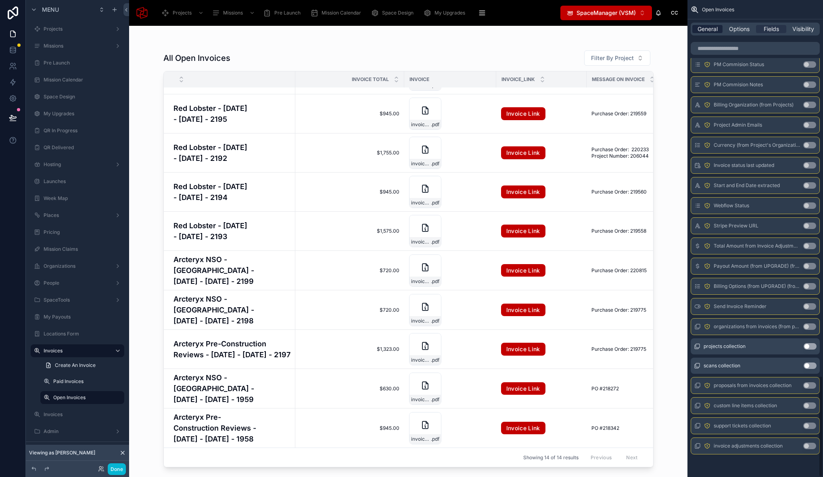
click at [706, 32] on span "General" at bounding box center [707, 29] width 20 height 8
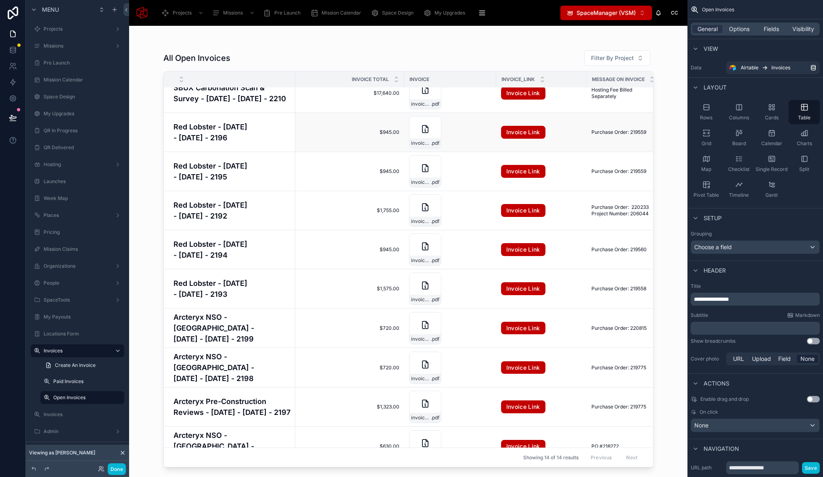
scroll to position [112, 0]
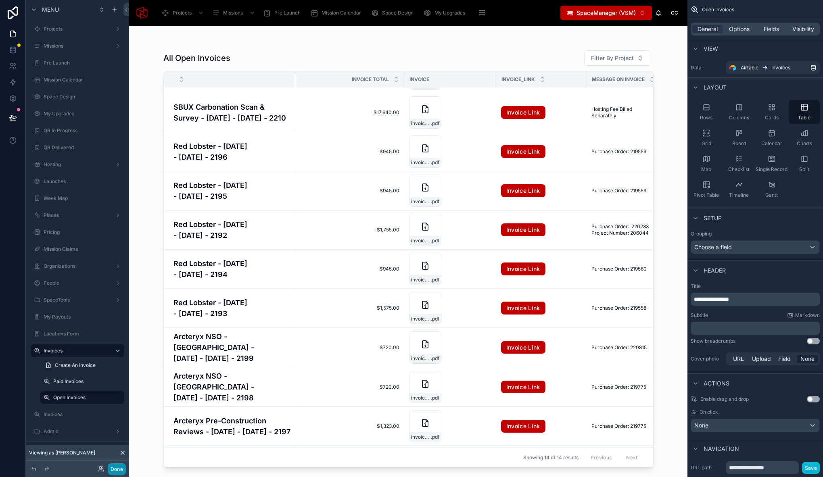
drag, startPoint x: 120, startPoint y: 472, endPoint x: 147, endPoint y: 444, distance: 38.8
click at [120, 472] on button "Done" at bounding box center [117, 470] width 18 height 12
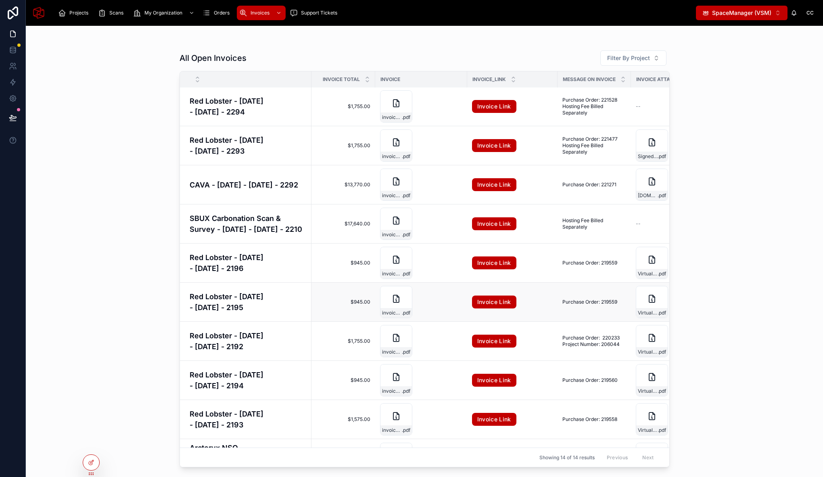
scroll to position [1, 12]
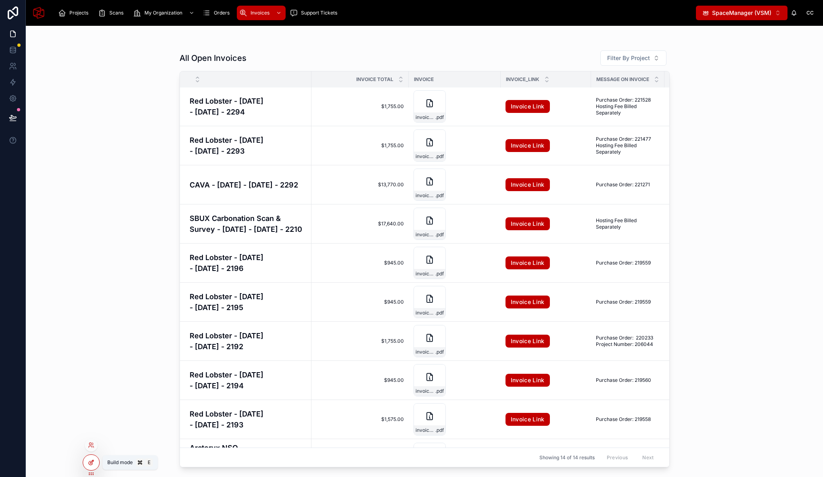
click at [96, 461] on div at bounding box center [91, 462] width 16 height 15
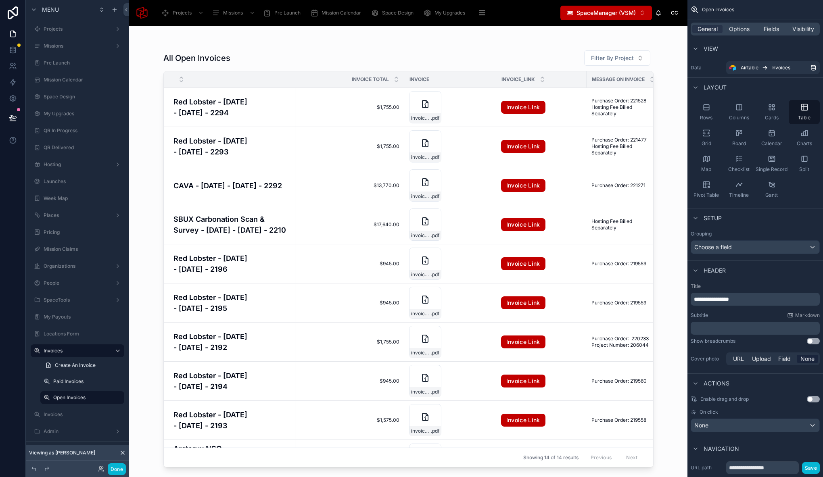
click at [345, 52] on div at bounding box center [408, 247] width 516 height 442
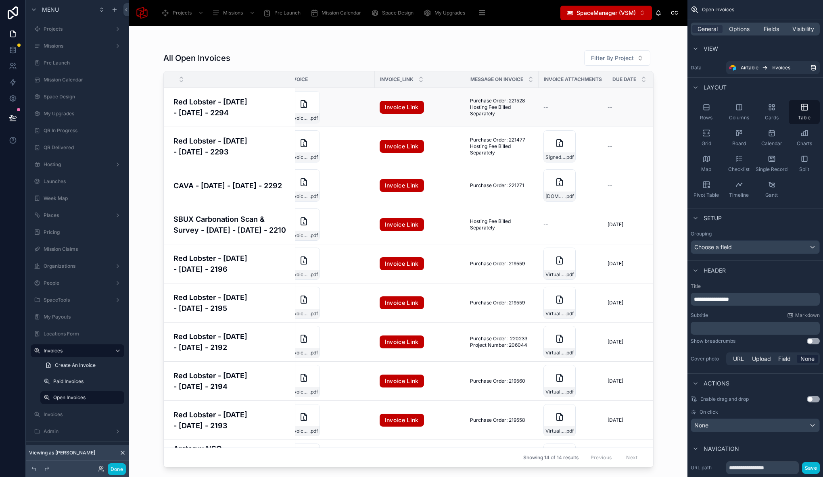
scroll to position [0, 144]
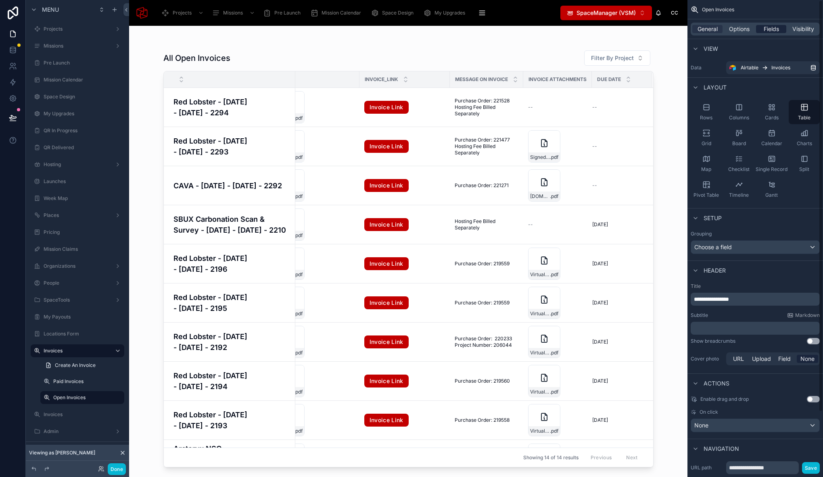
click at [777, 26] on span "Fields" at bounding box center [771, 29] width 15 height 8
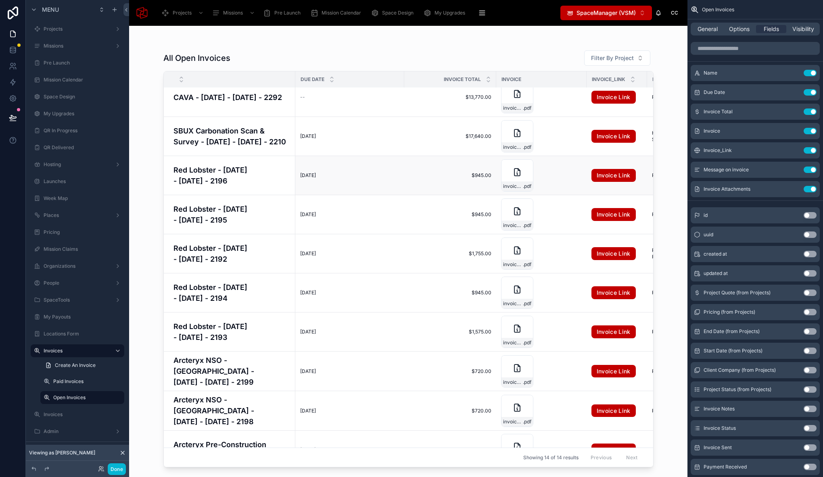
scroll to position [0, 0]
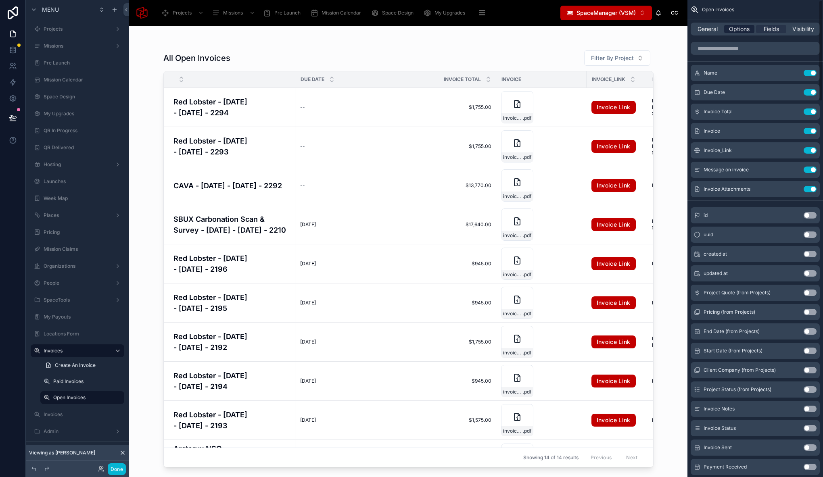
click at [736, 29] on span "Options" at bounding box center [739, 29] width 21 height 8
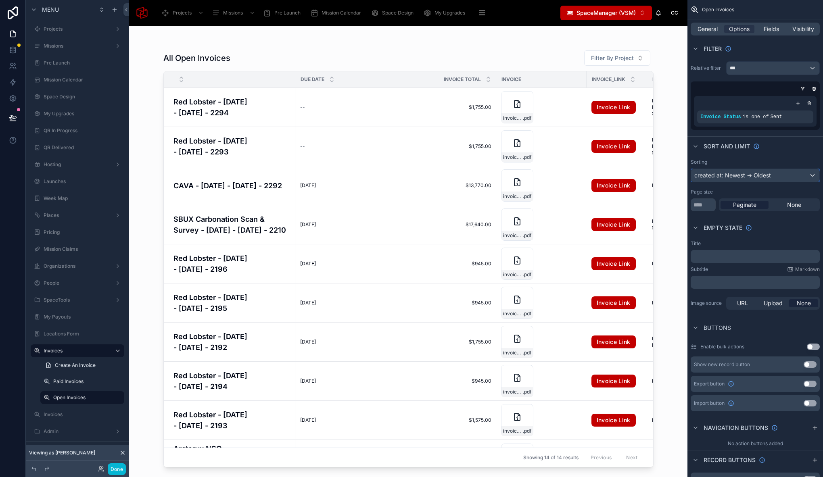
click at [779, 176] on div "created at: Newest -> Oldest" at bounding box center [755, 175] width 128 height 13
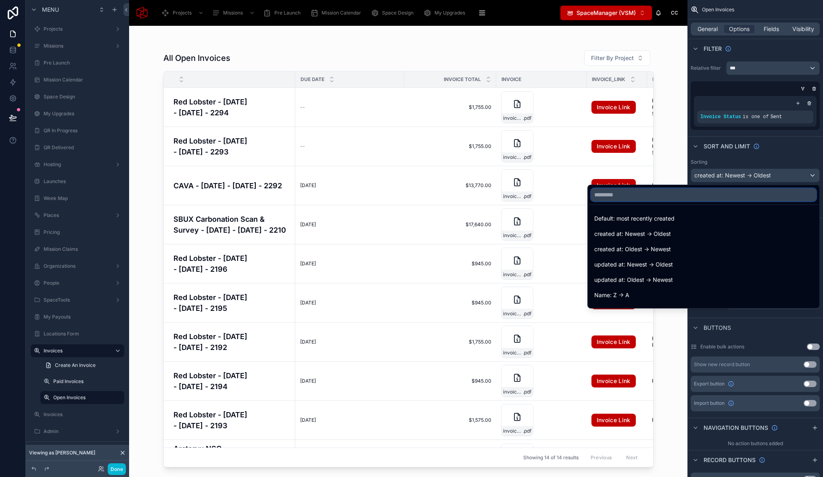
click at [649, 197] on input "text" at bounding box center [703, 194] width 225 height 13
type input "***"
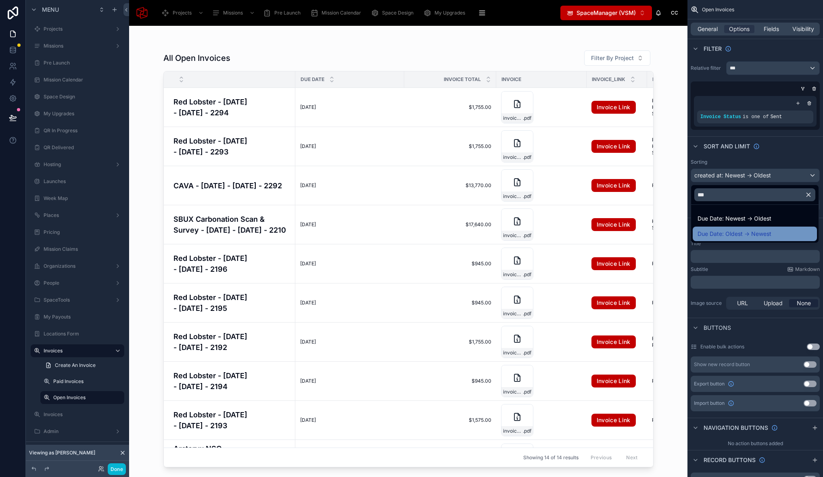
type input "***"
click at [749, 235] on span "Due Date: Oldest -> Newest" at bounding box center [734, 234] width 74 height 10
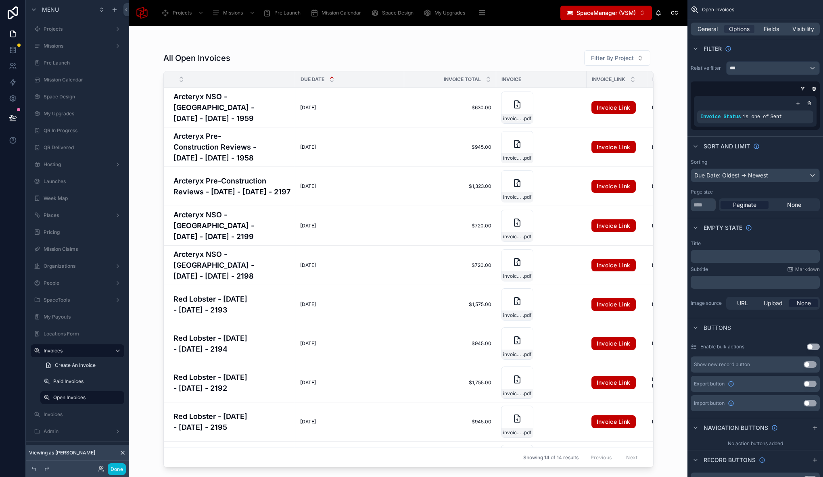
click at [354, 50] on div "All Open Invoices Filter By Project" at bounding box center [408, 58] width 490 height 16
click at [115, 470] on button "Done" at bounding box center [117, 470] width 18 height 12
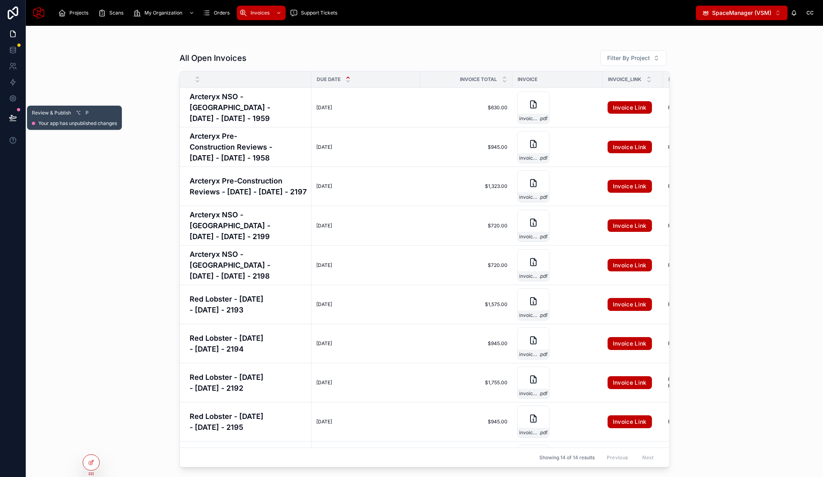
click at [13, 121] on icon at bounding box center [13, 118] width 8 height 8
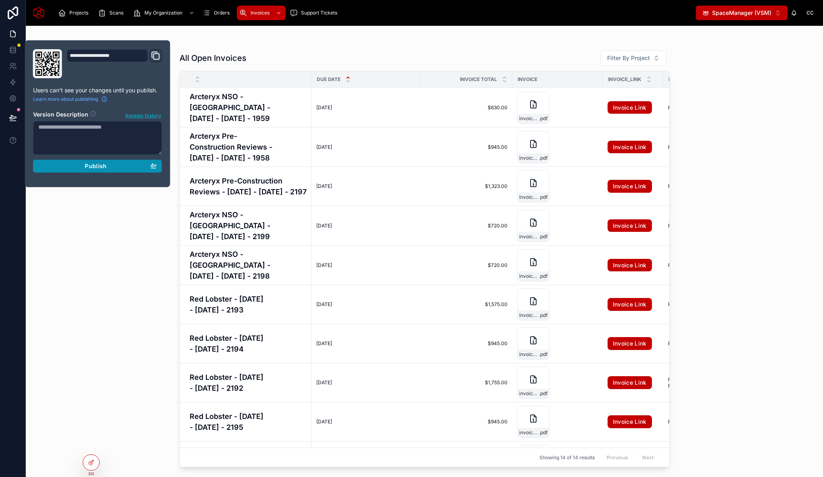
click at [77, 162] on button "Publish" at bounding box center [97, 166] width 129 height 13
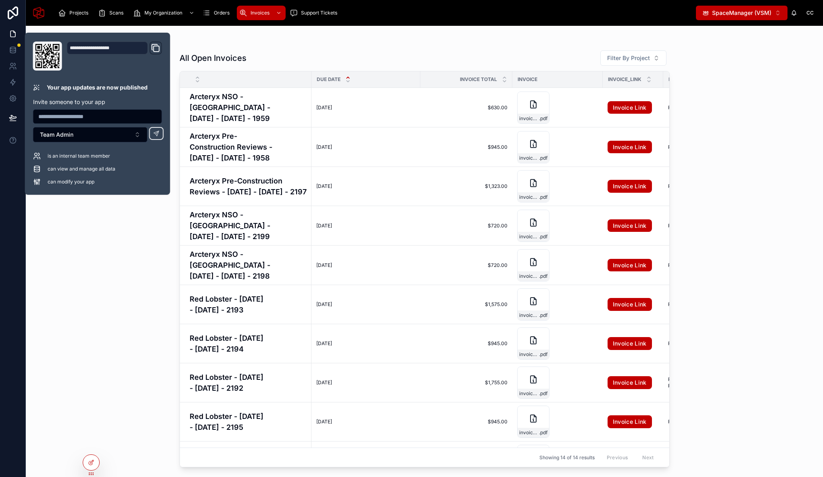
click at [483, 44] on div at bounding box center [425, 42] width 490 height 6
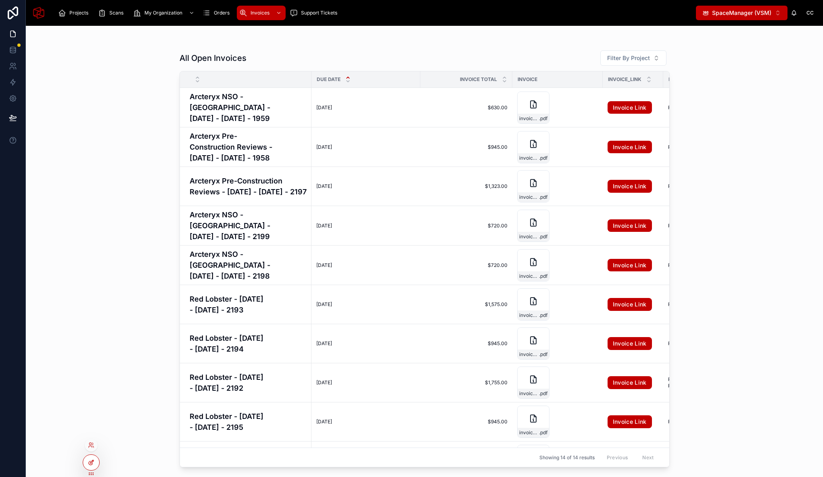
click at [94, 459] on div at bounding box center [91, 462] width 16 height 15
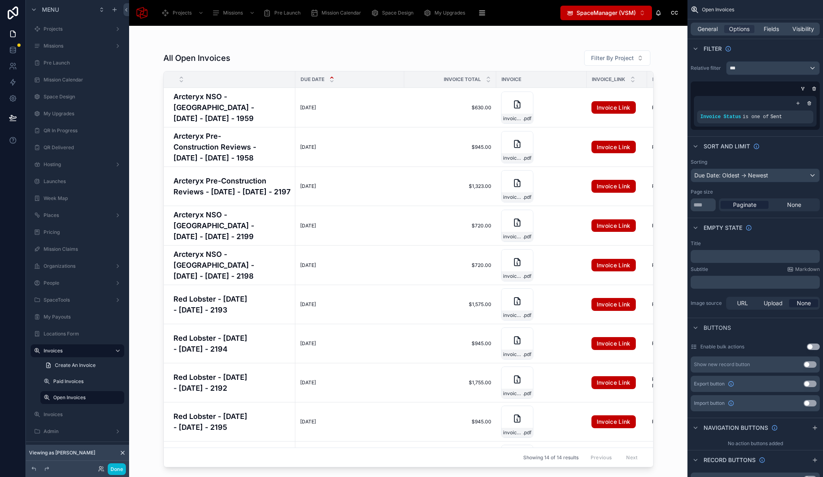
click at [346, 62] on div at bounding box center [408, 247] width 516 height 442
click at [784, 28] on div "Fields" at bounding box center [771, 29] width 30 height 8
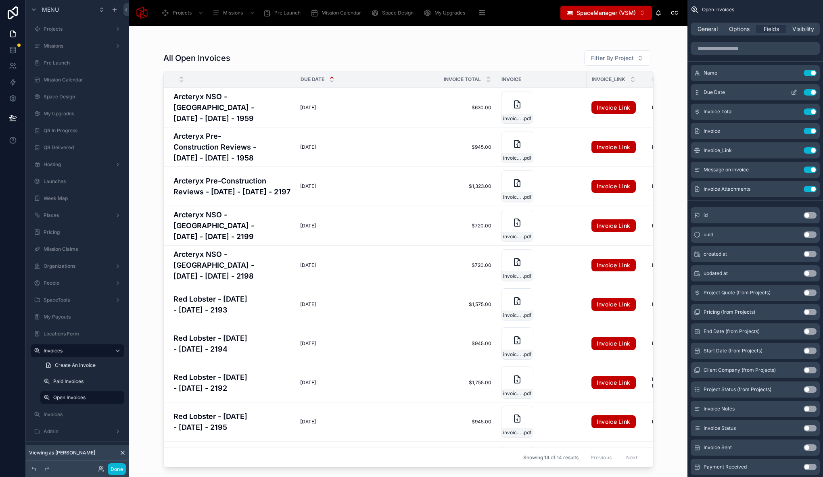
drag, startPoint x: 796, startPoint y: 91, endPoint x: 789, endPoint y: 92, distance: 6.1
click at [796, 91] on icon "scrollable content" at bounding box center [795, 90] width 1 height 1
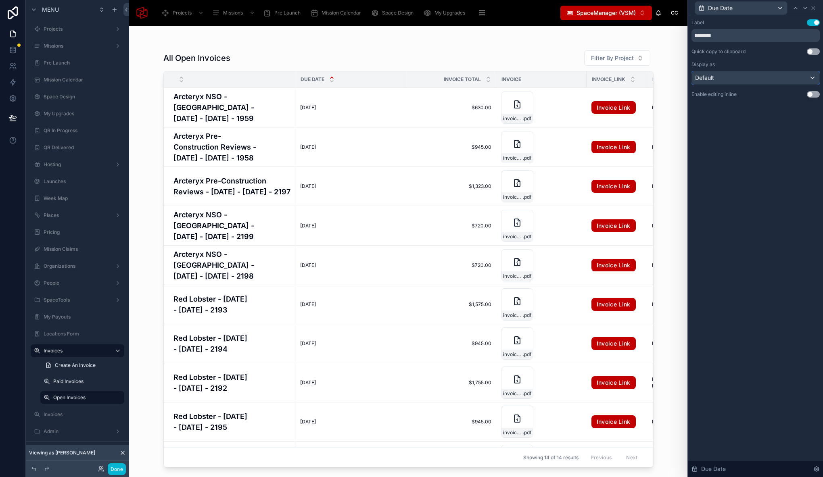
click at [752, 77] on div "Default" at bounding box center [755, 77] width 127 height 13
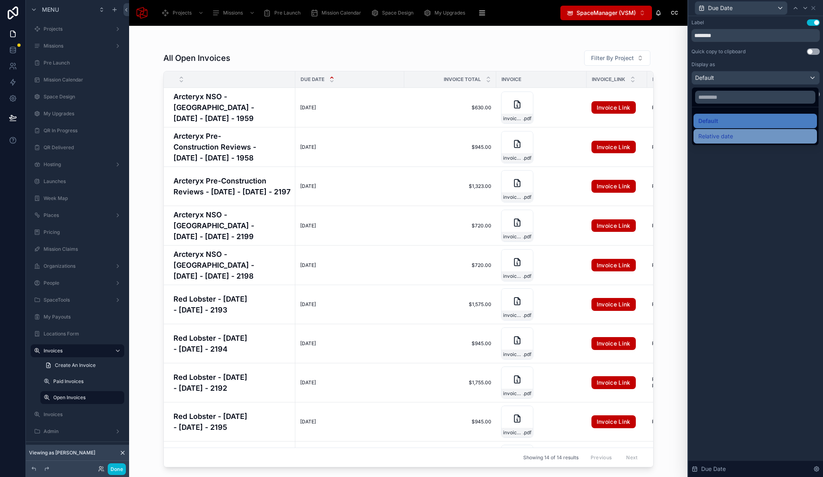
click at [742, 130] on div "Relative date" at bounding box center [754, 136] width 123 height 15
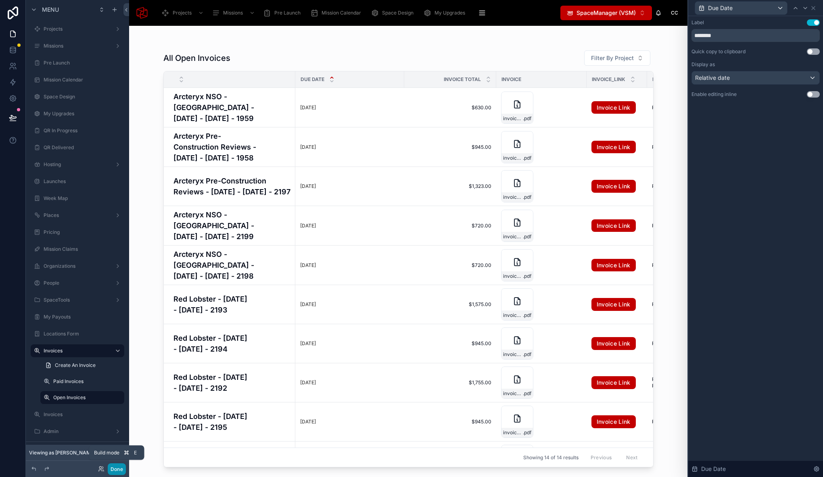
click at [118, 472] on button "Done" at bounding box center [117, 470] width 18 height 12
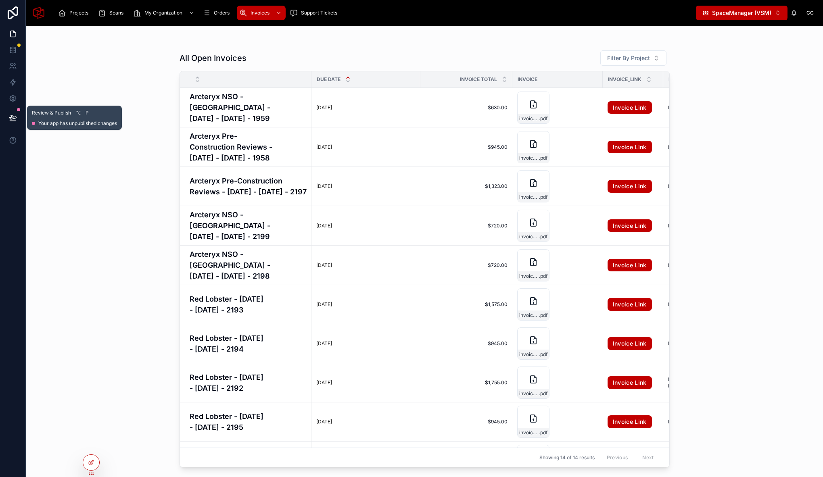
click at [19, 113] on button at bounding box center [13, 117] width 18 height 23
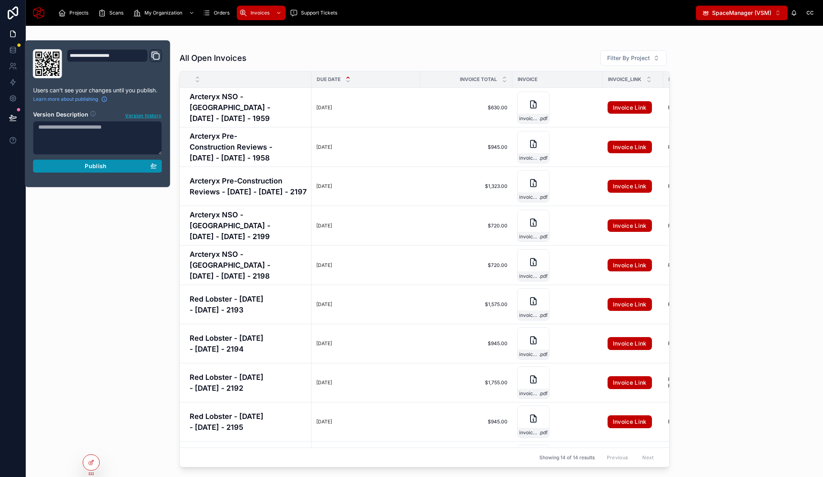
click at [94, 167] on span "Publish" at bounding box center [96, 166] width 22 height 7
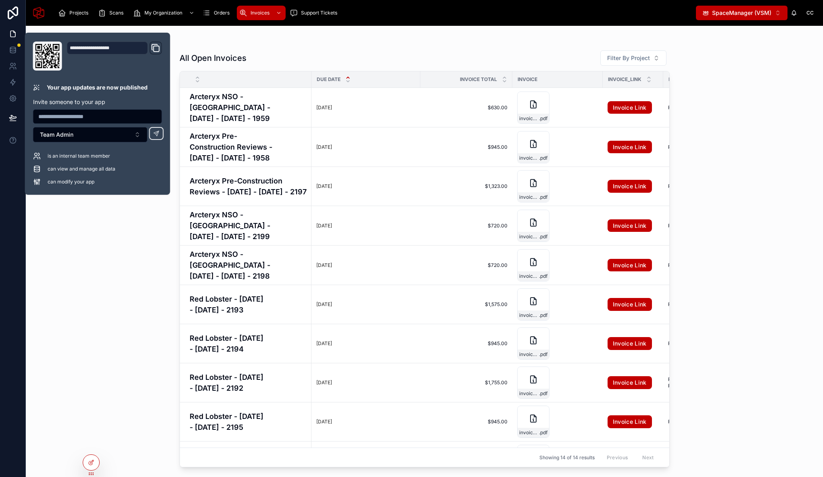
click at [727, 156] on div "All Open Invoices Filter By Project Due Date Invoice Total Invoice Invoice_Link…" at bounding box center [424, 251] width 797 height 451
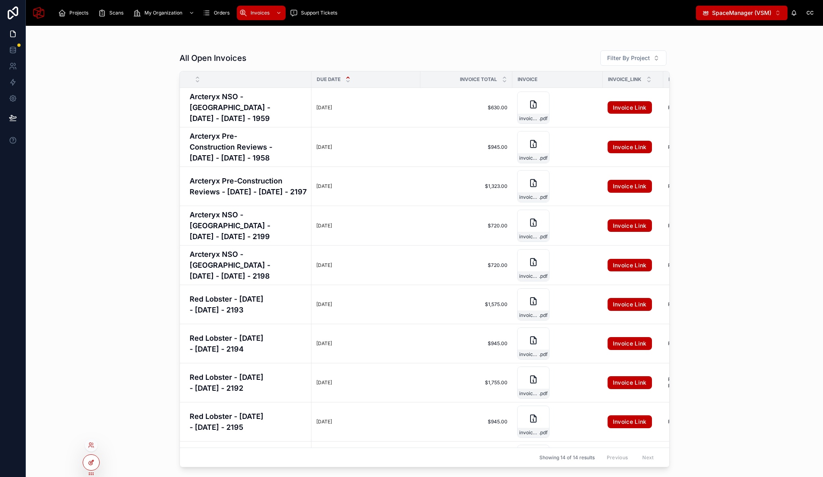
click at [97, 461] on div at bounding box center [91, 462] width 16 height 15
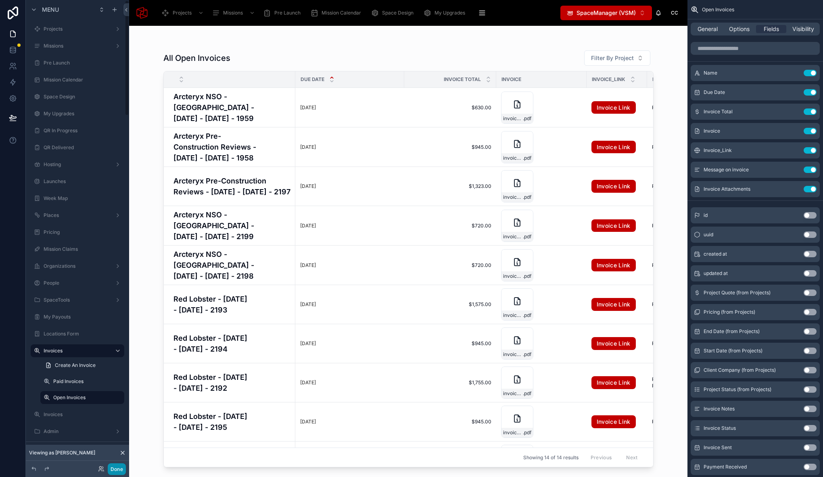
click at [117, 472] on button "Done" at bounding box center [117, 470] width 18 height 12
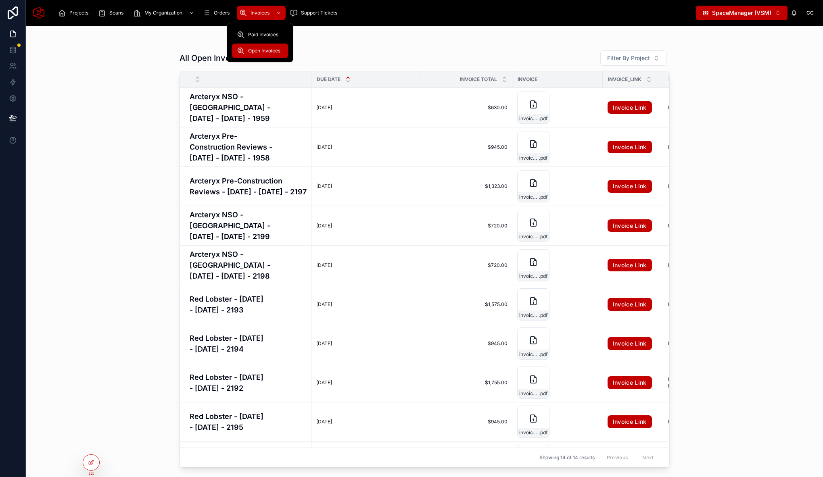
click at [263, 50] on span "Open Invoices" at bounding box center [264, 51] width 32 height 6
click at [262, 7] on div "Invoices" at bounding box center [261, 12] width 44 height 13
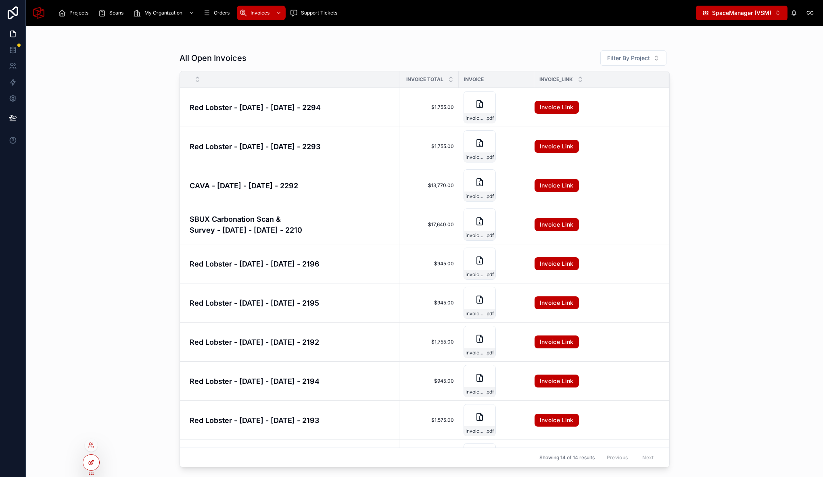
click at [94, 465] on icon at bounding box center [91, 462] width 6 height 6
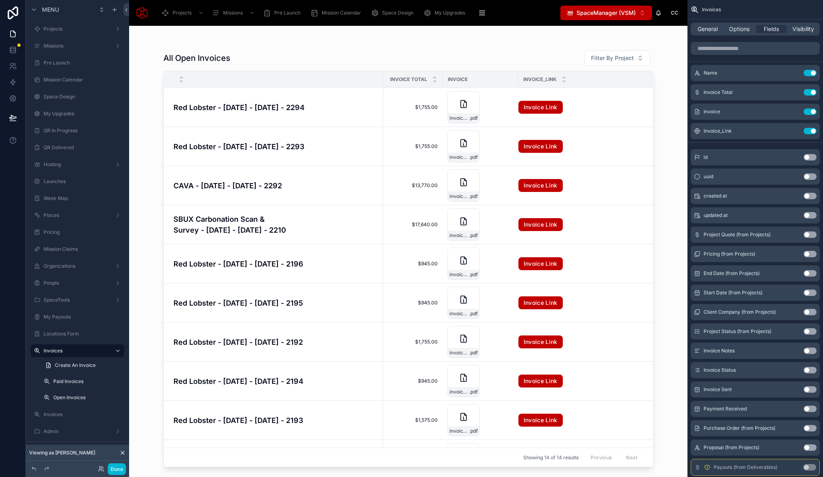
click at [296, 46] on div at bounding box center [408, 247] width 516 height 442
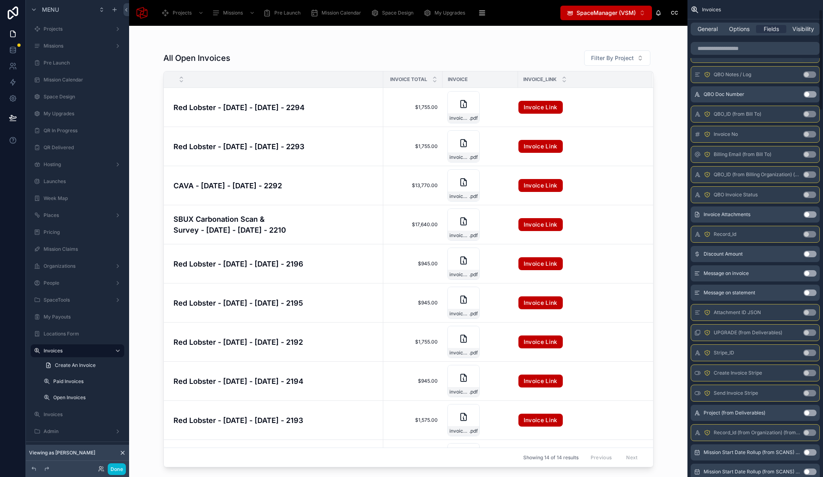
scroll to position [1763, 0]
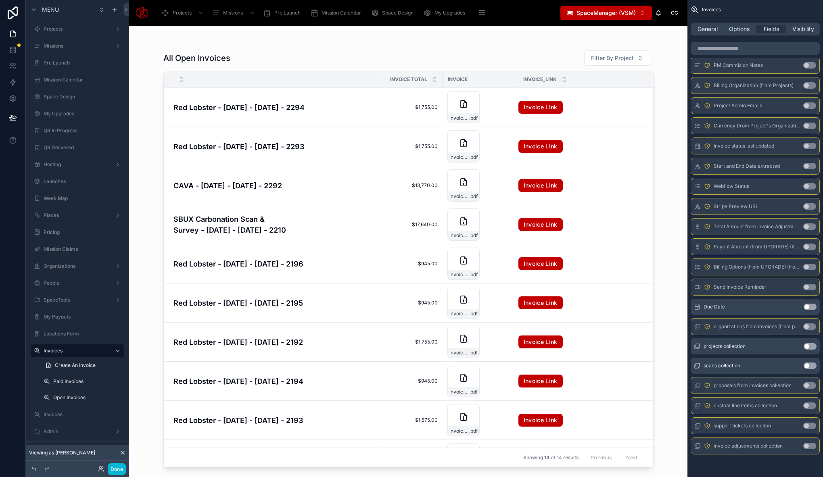
click at [807, 308] on button "Use setting" at bounding box center [810, 307] width 13 height 6
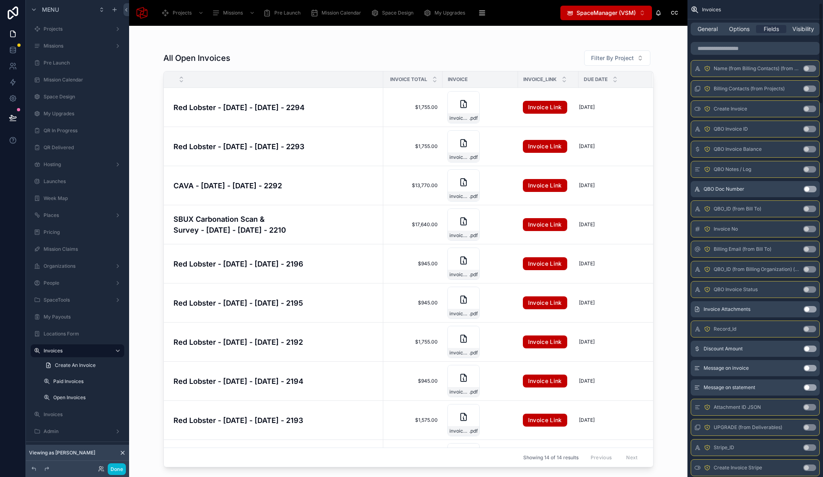
scroll to position [0, 0]
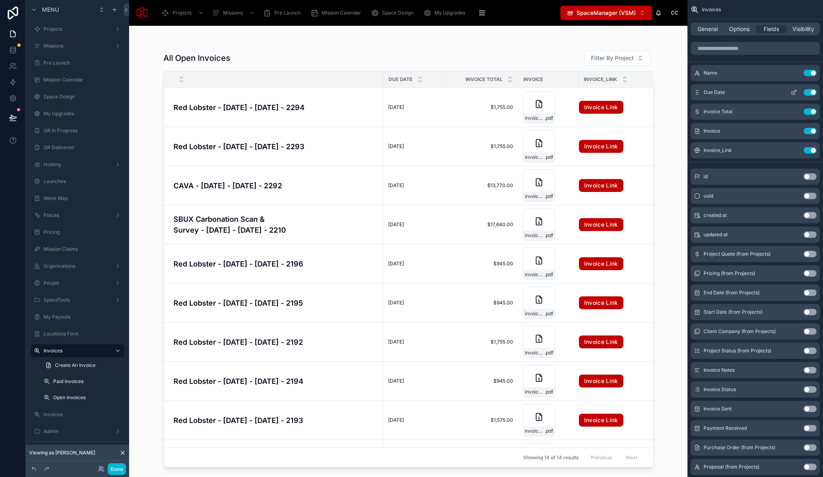
click at [795, 93] on icon "scrollable content" at bounding box center [794, 92] width 6 height 6
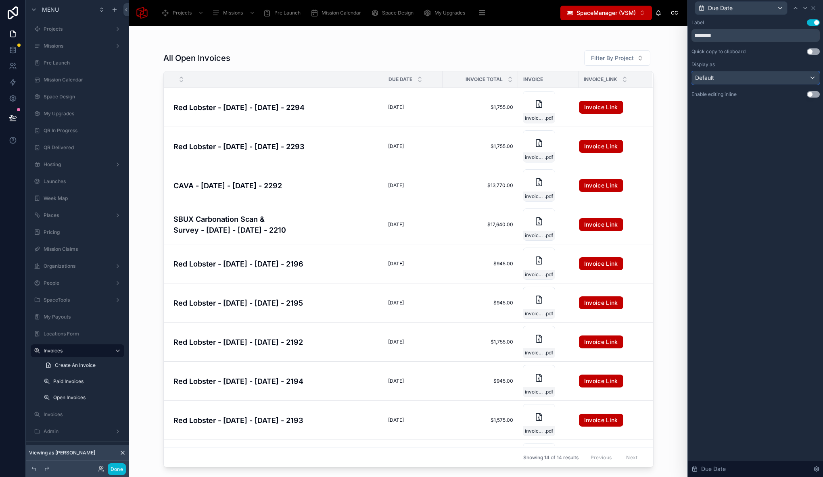
click at [736, 77] on div "Default" at bounding box center [755, 77] width 127 height 13
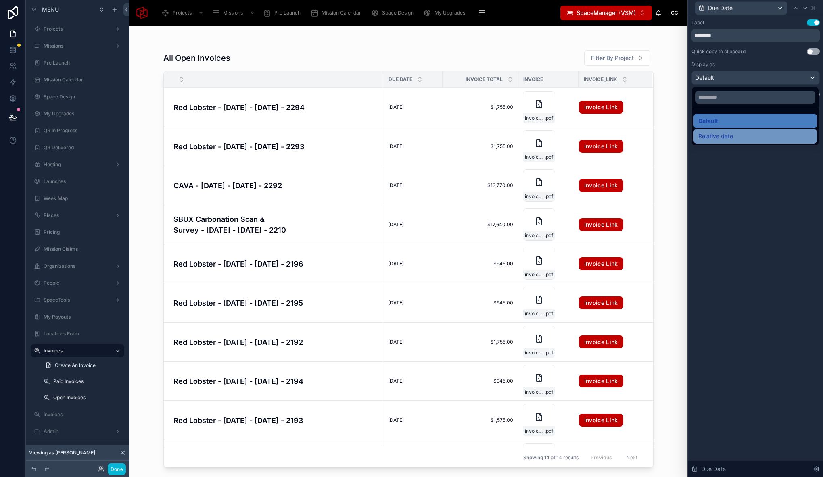
click at [727, 135] on span "Relative date" at bounding box center [715, 137] width 35 height 10
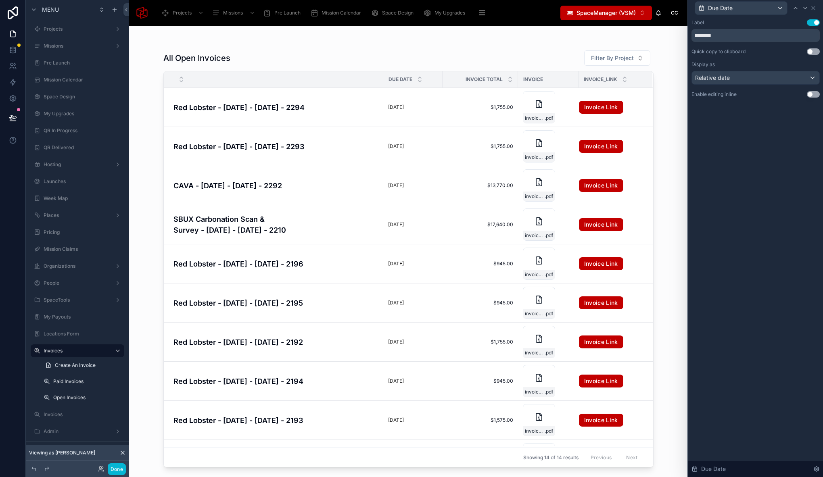
click at [479, 52] on div "All Open Invoices Filter By Project" at bounding box center [408, 58] width 490 height 16
click at [814, 9] on icon at bounding box center [813, 8] width 6 height 6
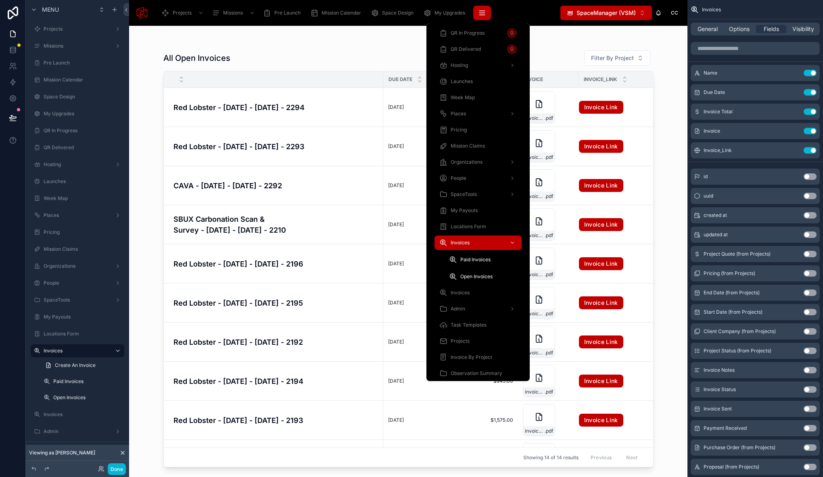
click at [486, 9] on button "scrollable content" at bounding box center [482, 13] width 18 height 15
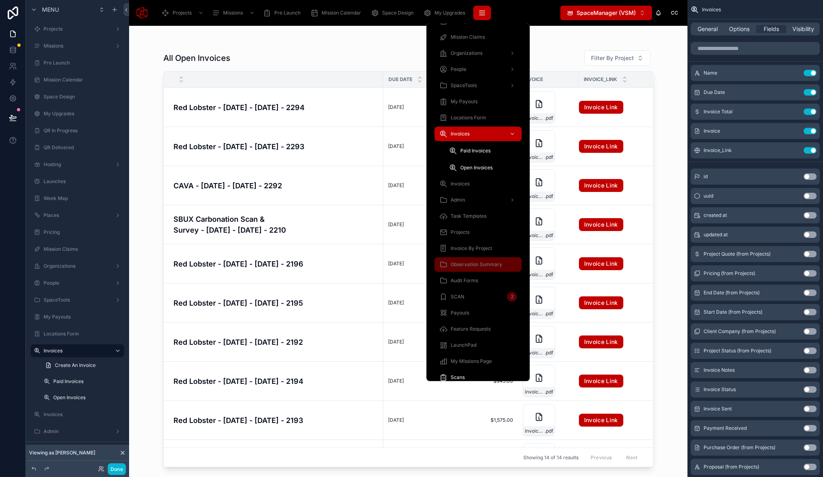
scroll to position [103, 0]
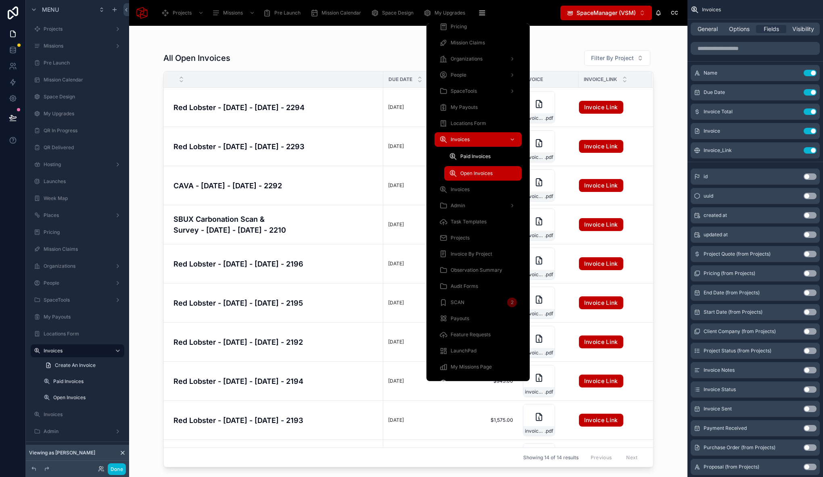
click at [472, 169] on div "Open Invoices" at bounding box center [483, 173] width 68 height 13
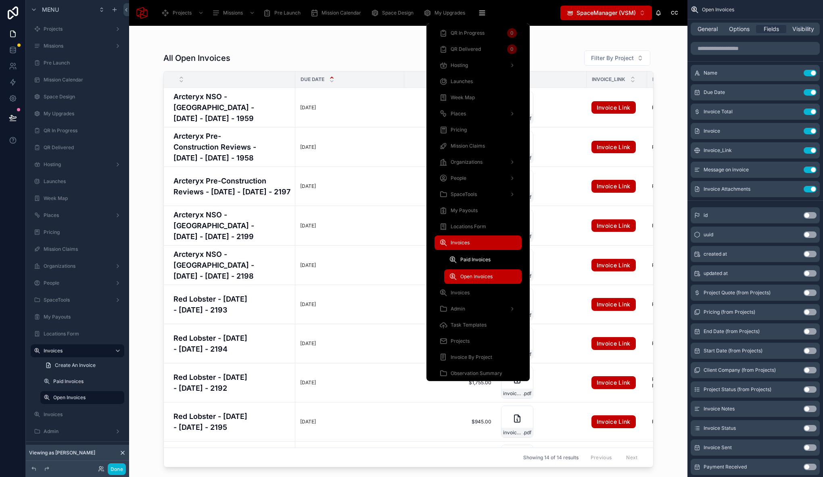
click at [467, 243] on span "Invoices" at bounding box center [460, 243] width 19 height 6
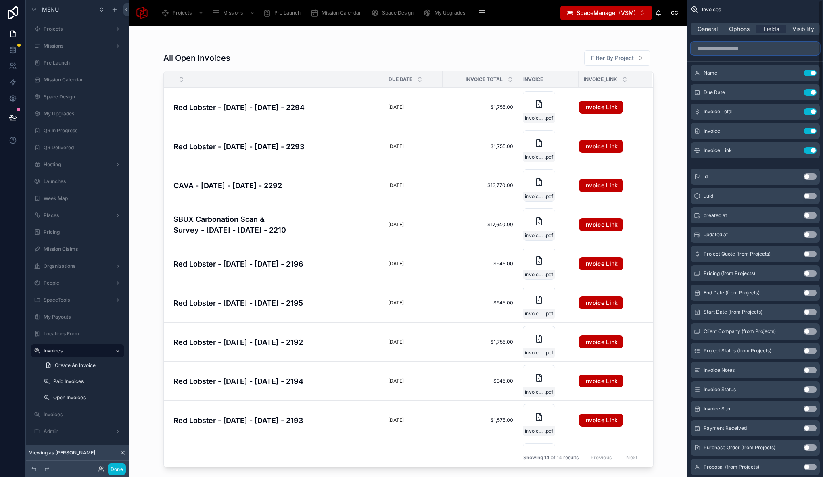
click at [722, 49] on input "scrollable content" at bounding box center [755, 48] width 129 height 13
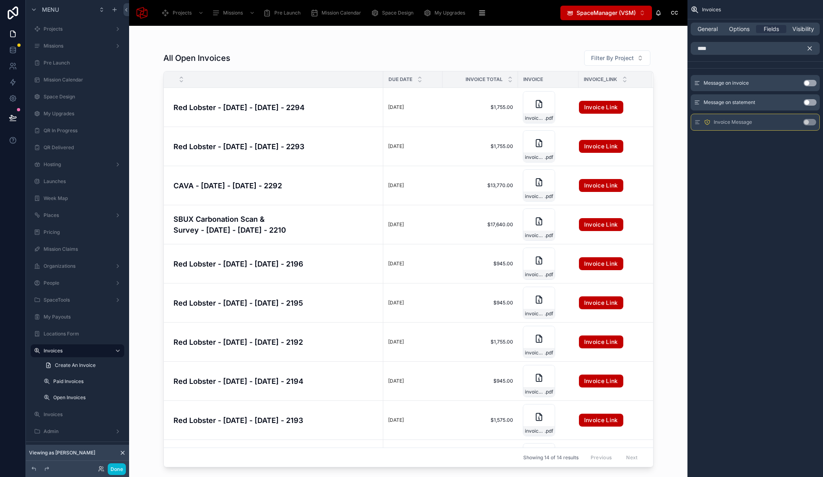
click at [809, 86] on div "Message on invoice Use setting" at bounding box center [755, 83] width 129 height 16
click at [807, 81] on button "Use setting" at bounding box center [810, 83] width 13 height 6
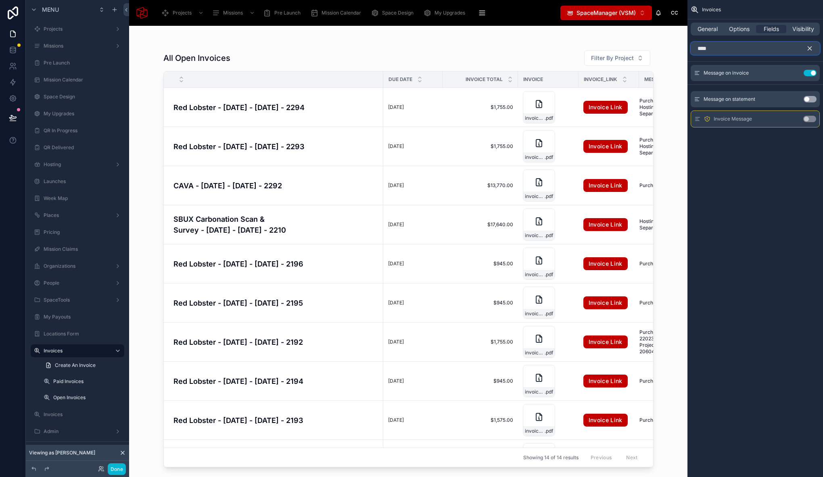
drag, startPoint x: 756, startPoint y: 52, endPoint x: 652, endPoint y: 52, distance: 104.1
click at [652, 52] on div "Projects Missions Pre Launch Mission Calendar Space Design My Upgrades QR In Pr…" at bounding box center [476, 238] width 694 height 477
drag, startPoint x: 714, startPoint y: 49, endPoint x: 685, endPoint y: 50, distance: 28.3
click at [685, 50] on div "Projects Missions Pre Launch Mission Calendar Space Design My Upgrades QR In Pr…" at bounding box center [476, 238] width 694 height 477
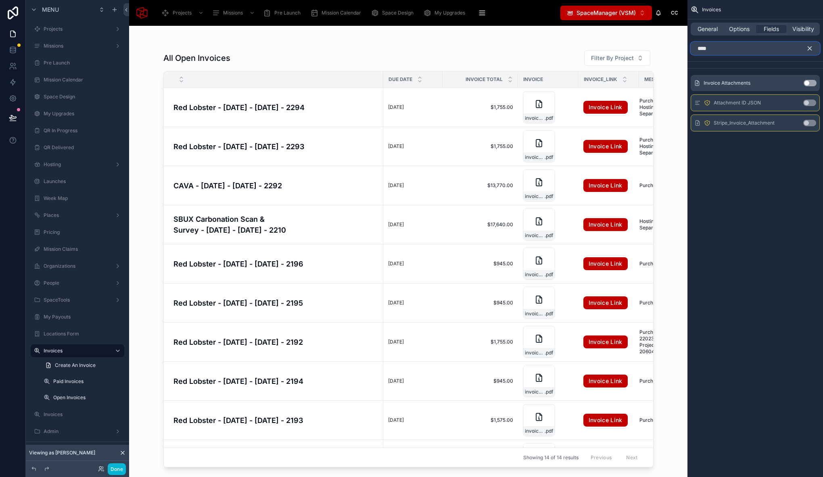
type input "****"
drag, startPoint x: 813, startPoint y: 84, endPoint x: 698, endPoint y: 94, distance: 115.4
click at [813, 84] on button "Use setting" at bounding box center [810, 83] width 13 height 6
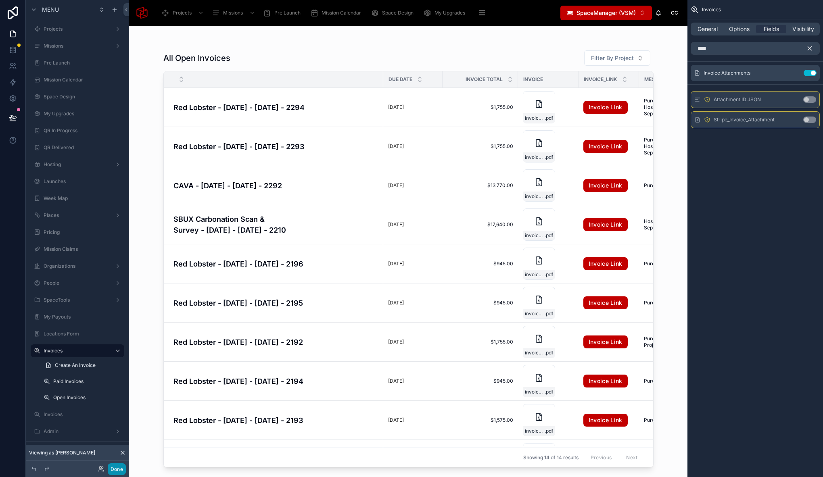
click at [114, 468] on button "Done" at bounding box center [117, 470] width 18 height 12
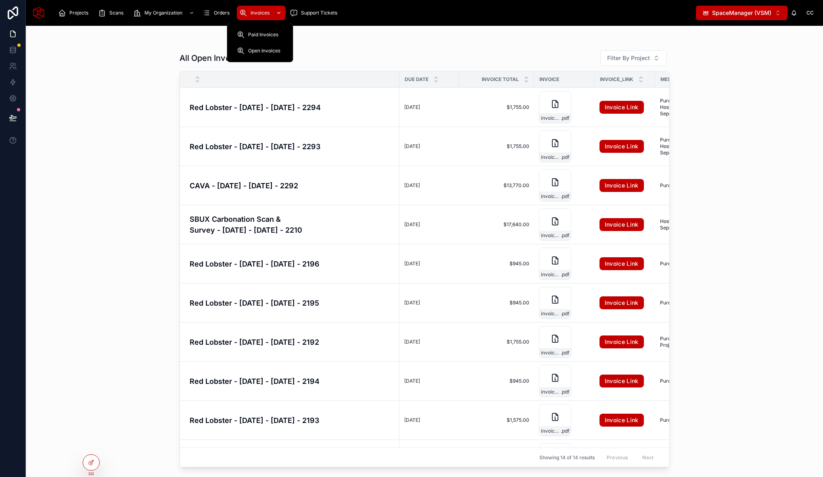
click at [267, 14] on span "Invoices" at bounding box center [260, 13] width 19 height 6
click at [255, 50] on span "Open Invoices" at bounding box center [264, 51] width 32 height 6
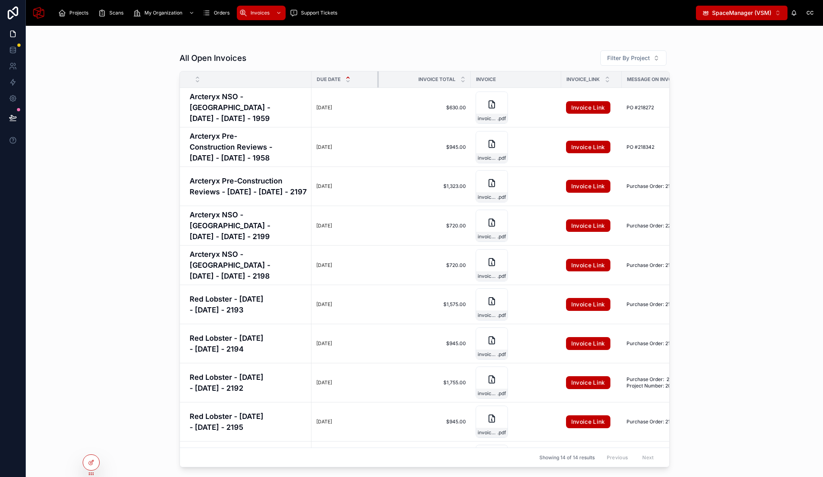
drag, startPoint x: 419, startPoint y: 82, endPoint x: 377, endPoint y: 81, distance: 42.0
click at [377, 81] on div at bounding box center [378, 79] width 3 height 16
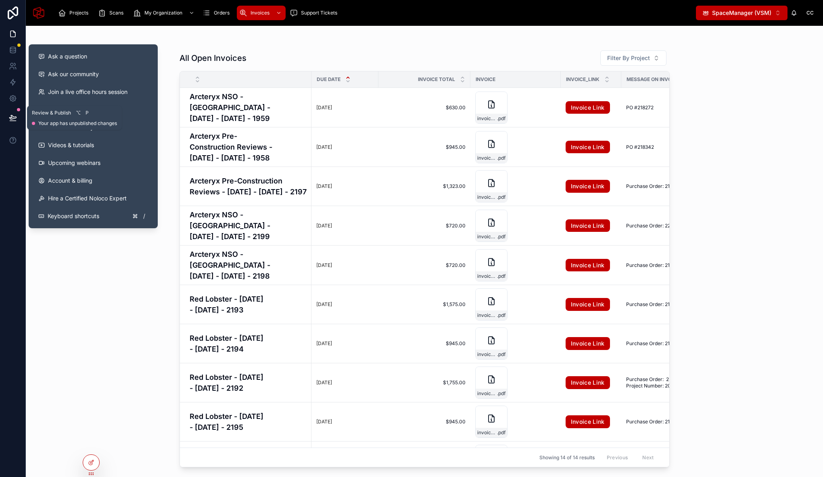
click at [15, 113] on button at bounding box center [13, 117] width 18 height 23
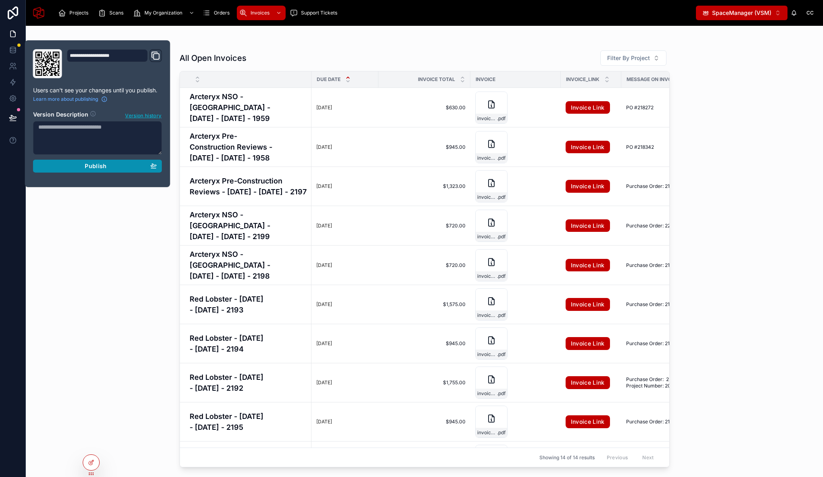
click at [97, 162] on button "Publish" at bounding box center [97, 166] width 129 height 13
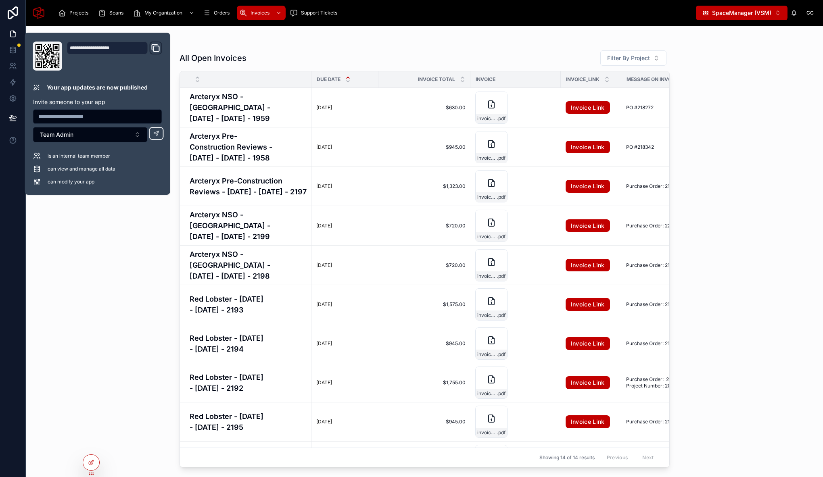
click at [94, 269] on div "All Open Invoices Filter By Project Due Date Invoice Total Invoice Invoice_Link…" at bounding box center [424, 251] width 797 height 451
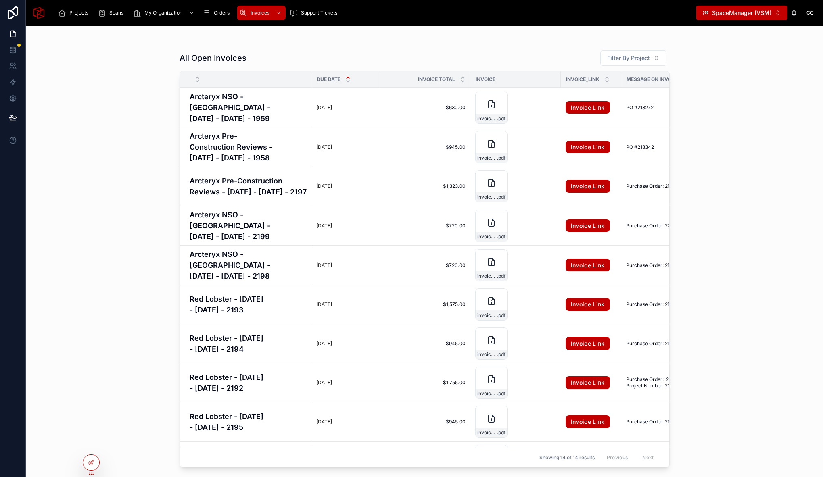
click at [129, 115] on div "All Open Invoices Filter By Project Due Date Invoice Total Invoice Invoice_Link…" at bounding box center [424, 251] width 797 height 451
click at [423, 114] on td "$630.00 $630.00" at bounding box center [424, 108] width 92 height 40
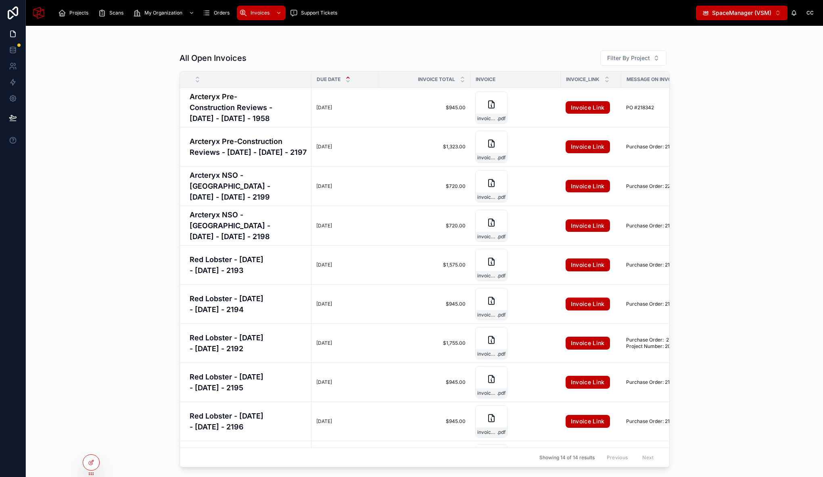
scroll to position [136, 0]
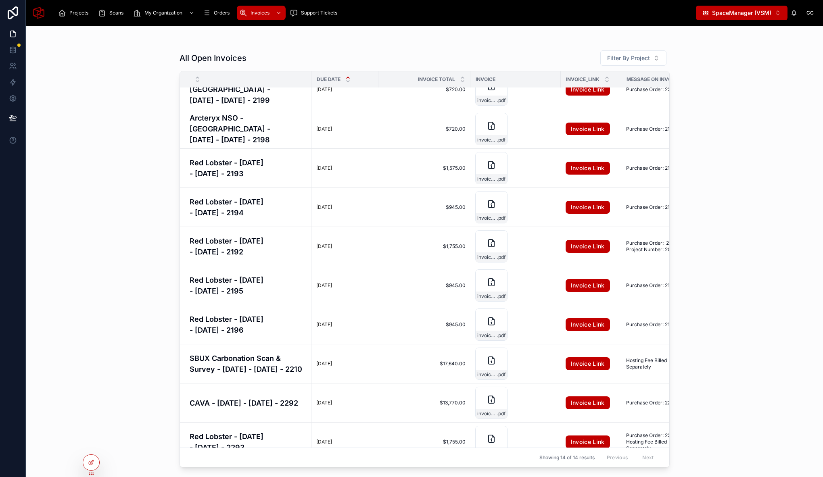
click at [146, 104] on div "All Open Invoices Filter By Project Due Date Invoice Total Invoice Invoice_Link…" at bounding box center [424, 251] width 797 height 451
click at [15, 49] on icon at bounding box center [12, 49] width 5 height 3
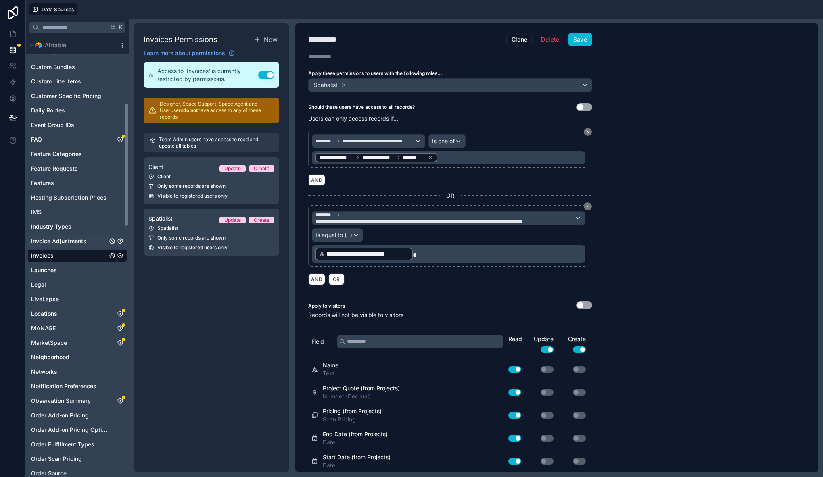
scroll to position [238, 0]
click at [91, 253] on div "Invoices" at bounding box center [77, 254] width 100 height 13
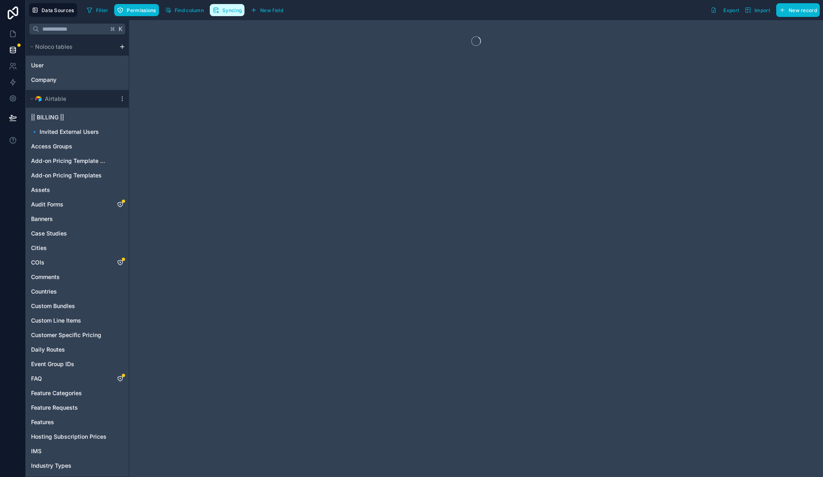
click at [230, 13] on button "Syncing" at bounding box center [227, 10] width 35 height 12
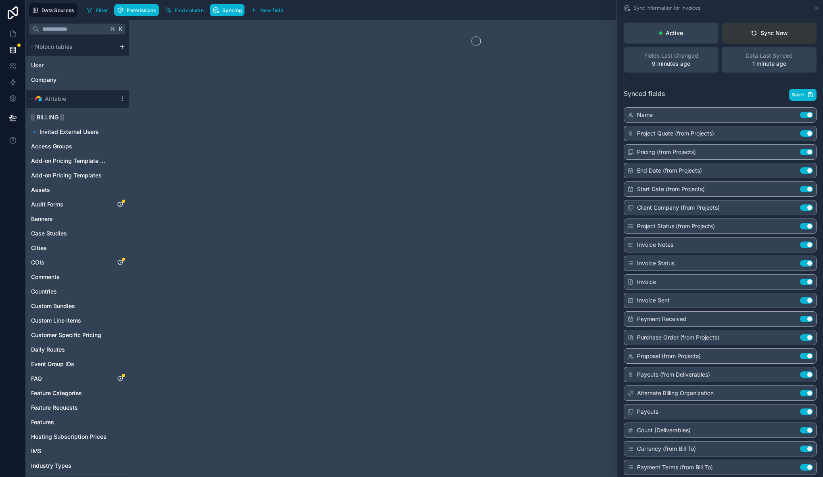
click at [756, 35] on div "Sync Now" at bounding box center [769, 33] width 37 height 8
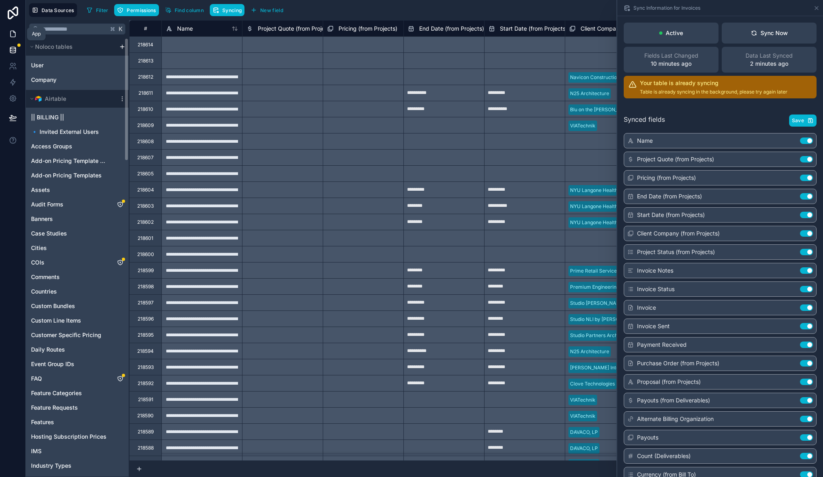
click at [13, 33] on icon at bounding box center [13, 34] width 8 height 8
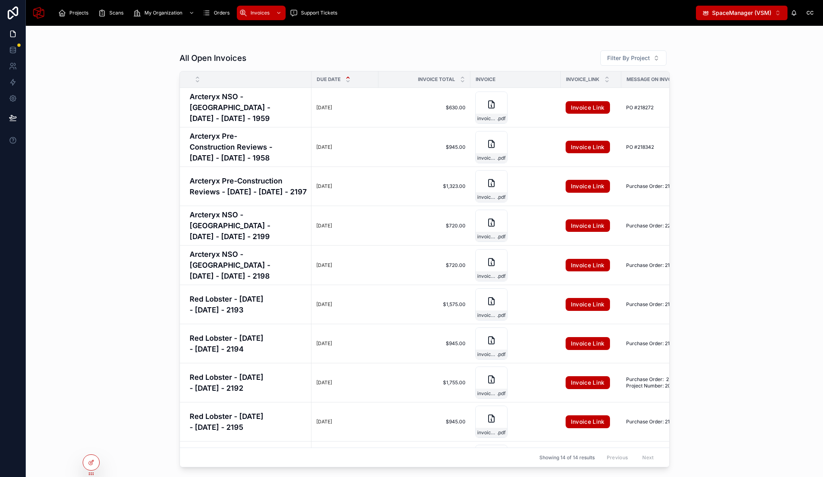
click at [94, 179] on div "All Open Invoices Filter By Project Due Date Invoice Total Invoice Invoice_Link…" at bounding box center [424, 251] width 797 height 451
click at [91, 446] on icon at bounding box center [91, 445] width 6 height 6
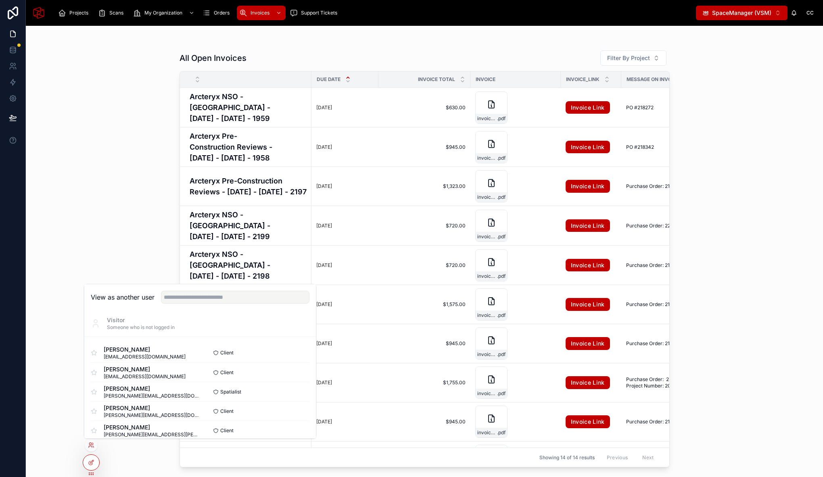
click at [125, 206] on div "All Open Invoices Filter By Project Due Date Invoice Total Invoice Invoice_Link…" at bounding box center [424, 251] width 797 height 451
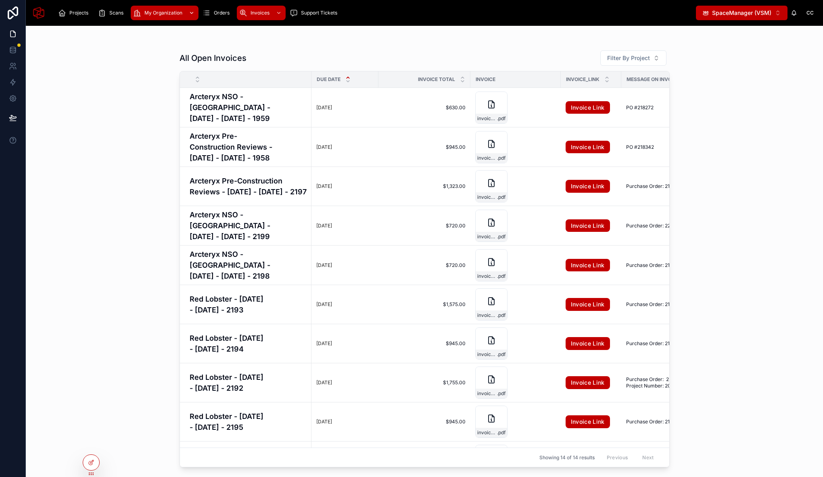
click at [159, 11] on span "My Organization" at bounding box center [163, 13] width 38 height 6
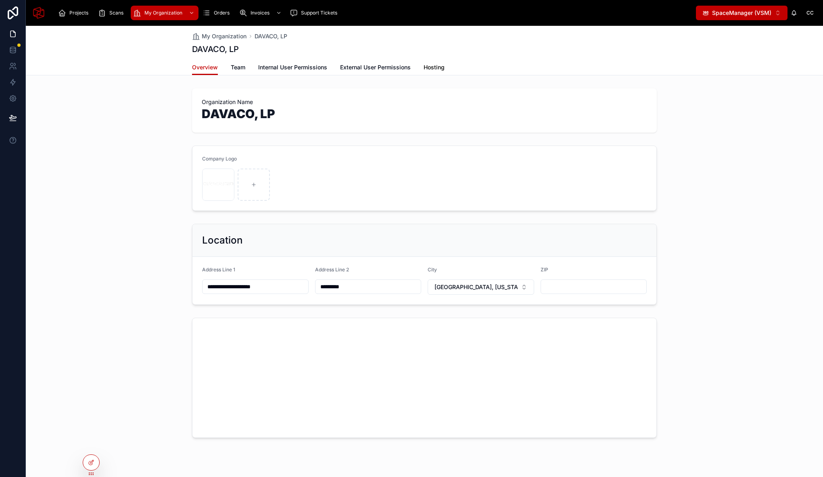
click at [426, 62] on link "Hosting" at bounding box center [434, 68] width 21 height 16
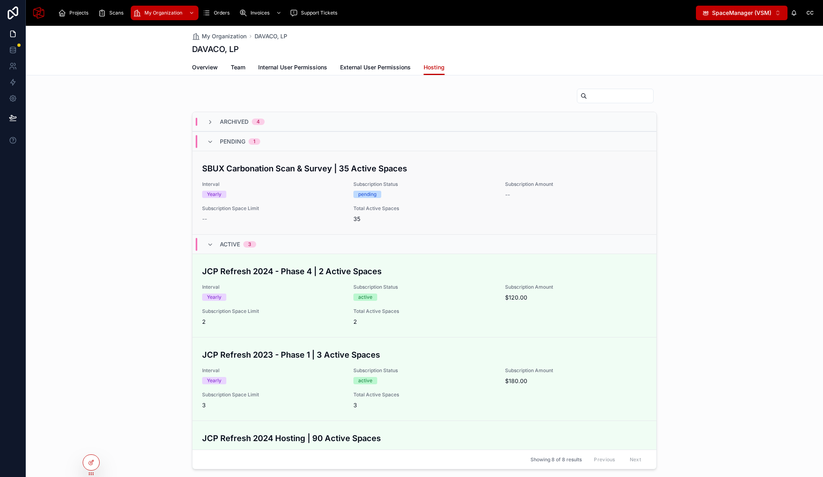
click at [264, 177] on div "SBUX Carbonation Scan & Survey | 35 Active Spaces Interval Yearly Subscription …" at bounding box center [424, 193] width 445 height 61
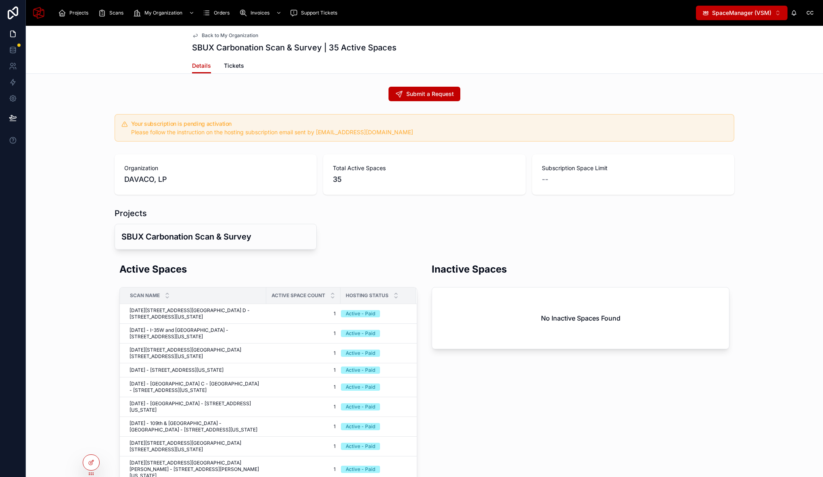
click at [194, 35] on icon at bounding box center [195, 35] width 4 height 3
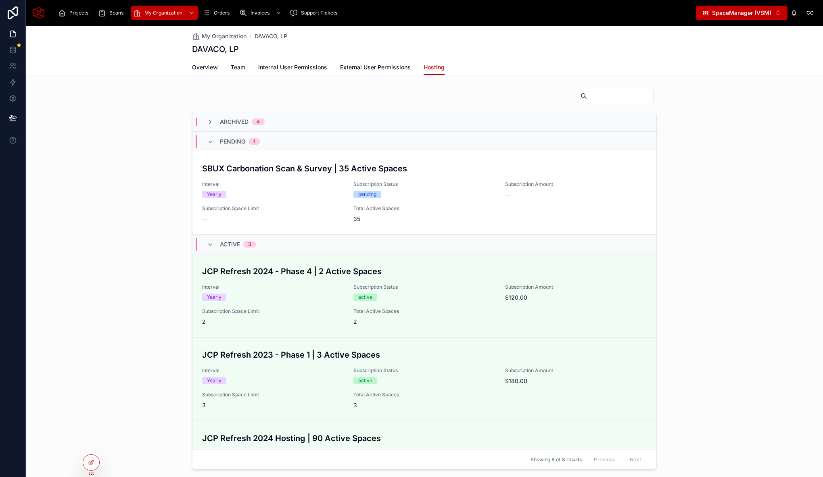
click at [97, 146] on div "archived 4 pending 1 SBUX Carbonation Scan & Survey | 35 Active Spaces Interval…" at bounding box center [424, 279] width 797 height 388
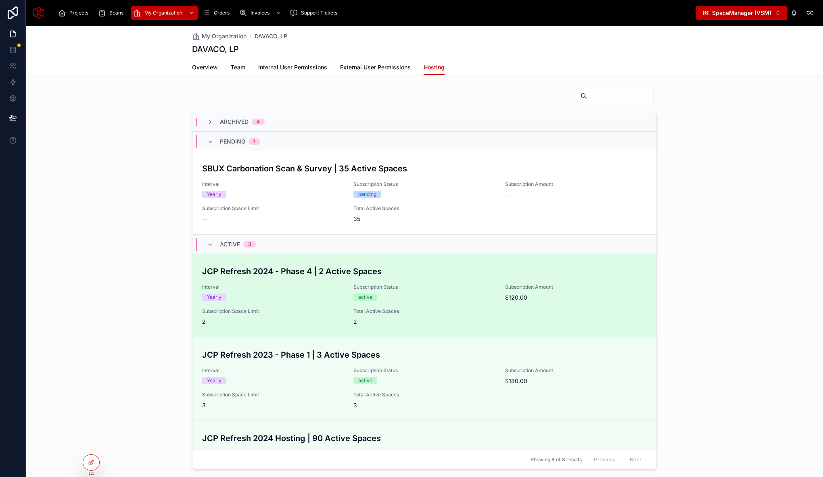
click at [332, 297] on div "Yearly" at bounding box center [273, 297] width 142 height 7
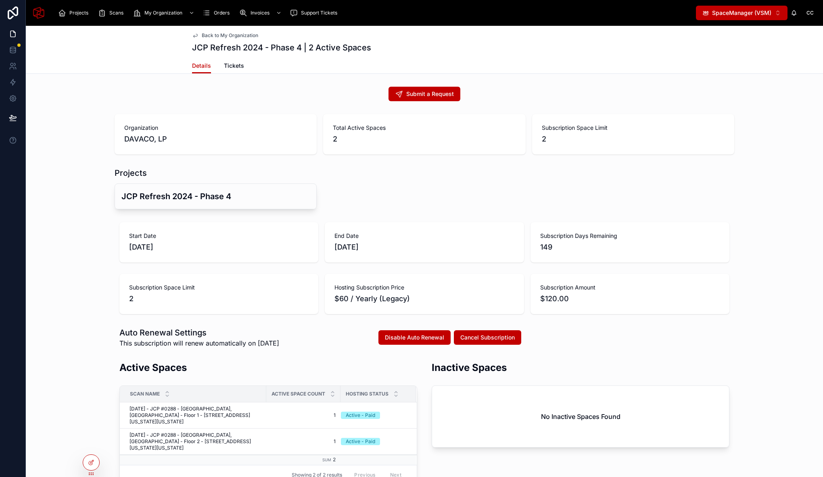
click at [204, 36] on span "Back to My Organization" at bounding box center [230, 35] width 56 height 6
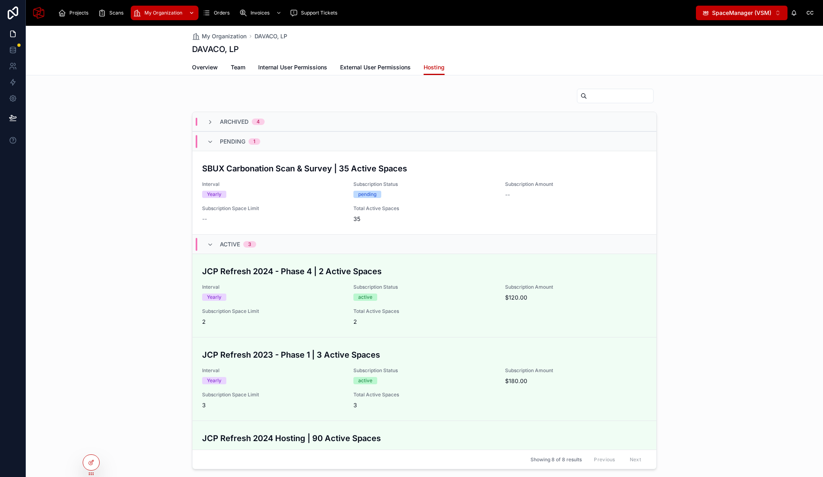
click at [152, 13] on span "My Organization" at bounding box center [163, 13] width 38 height 6
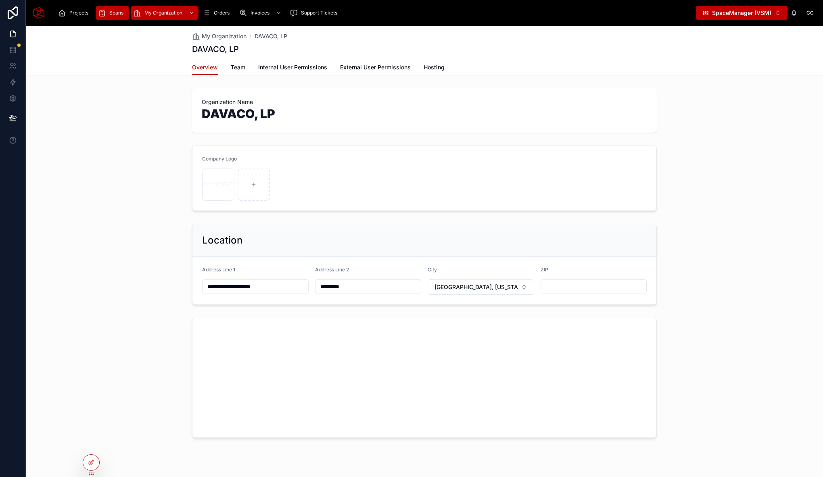
click at [118, 15] on span "Scans" at bounding box center [116, 13] width 14 height 6
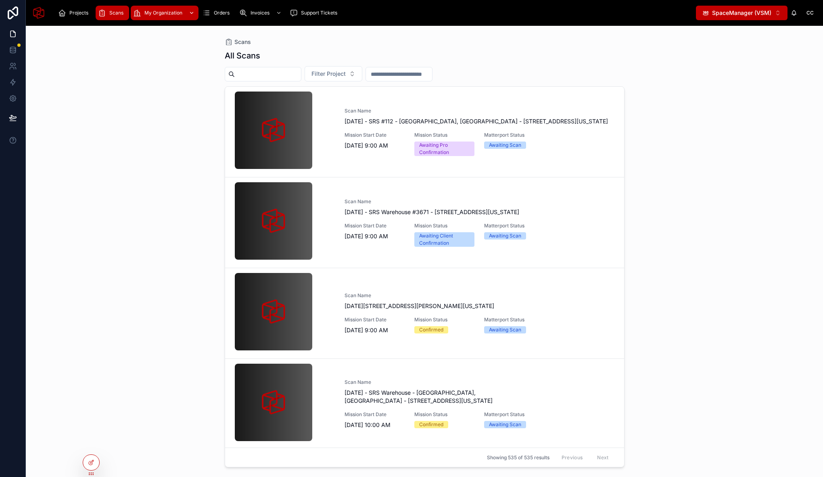
click at [165, 12] on span "My Organization" at bounding box center [163, 13] width 38 height 6
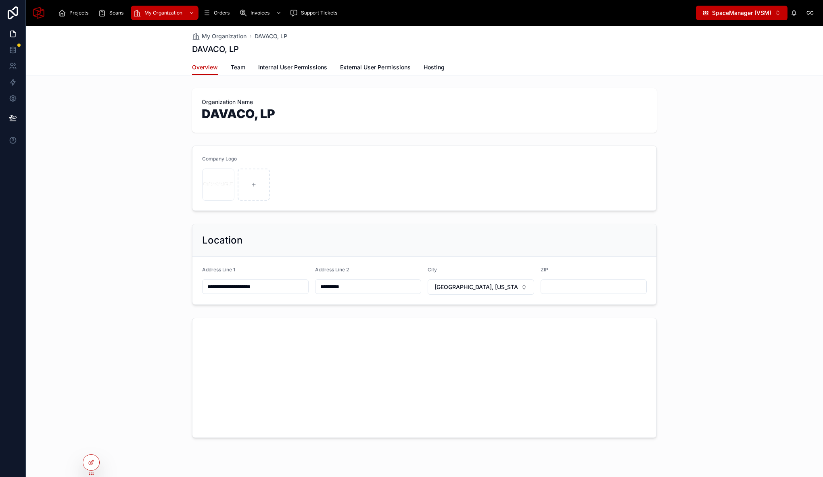
click at [146, 139] on div "**********" at bounding box center [424, 263] width 797 height 356
click at [150, 108] on div "Organization Name DAVACO, LP" at bounding box center [424, 110] width 797 height 51
click at [92, 445] on icon at bounding box center [91, 445] width 6 height 6
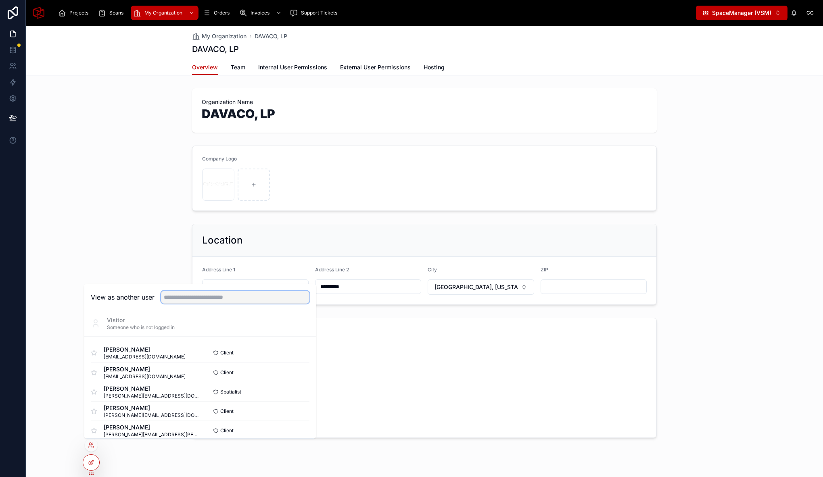
click at [237, 299] on input "text" at bounding box center [235, 297] width 148 height 13
click at [194, 300] on input "text" at bounding box center [235, 297] width 148 height 13
type input "*****"
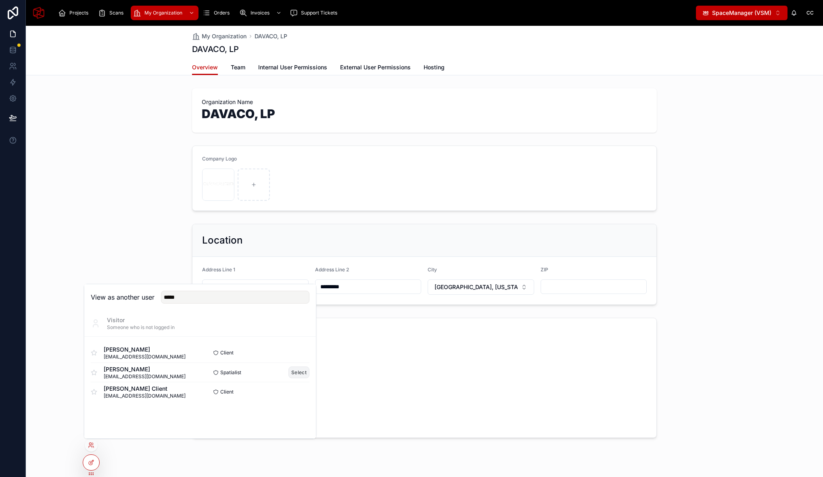
click at [301, 371] on button "Select" at bounding box center [298, 373] width 21 height 12
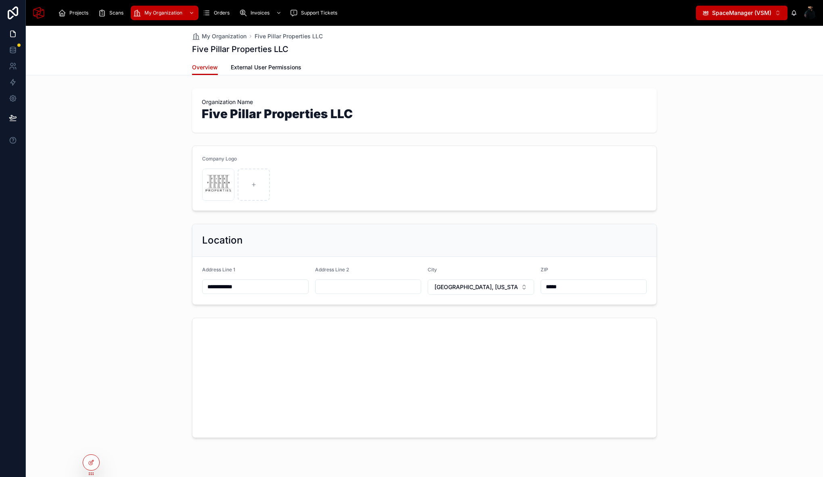
click at [765, 10] on span "SpaceManager (VSM)" at bounding box center [741, 13] width 59 height 8
click at [740, 57] on span "SpacePro (VSP)" at bounding box center [727, 58] width 43 height 8
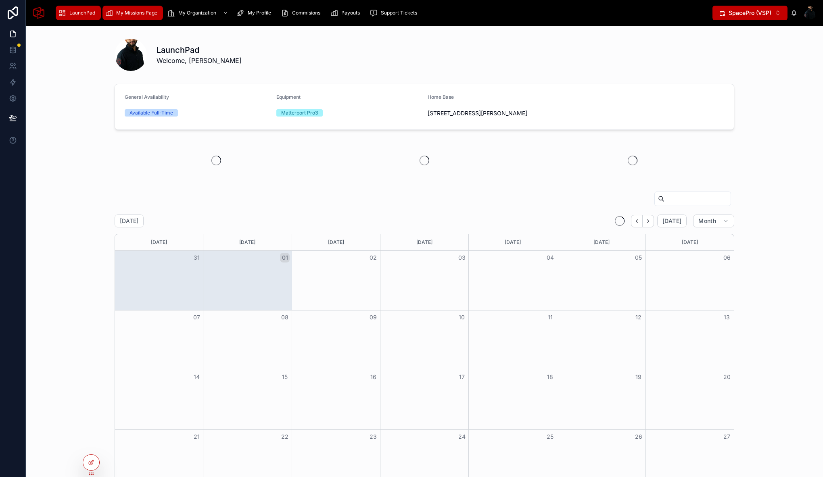
click at [123, 16] on div "My Missions Page" at bounding box center [133, 12] width 56 height 13
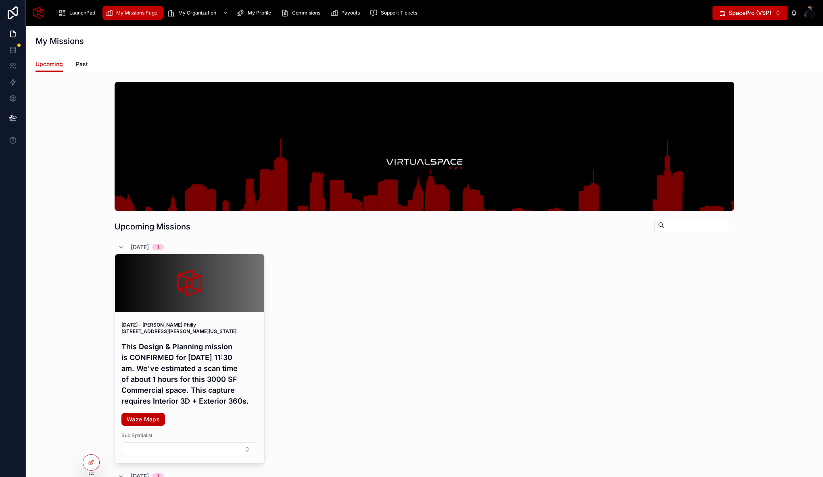
click at [751, 14] on span "SpacePro (VSP)" at bounding box center [750, 13] width 43 height 8
click at [754, 47] on span "SpaceManager (VSM)" at bounding box center [743, 45] width 59 height 8
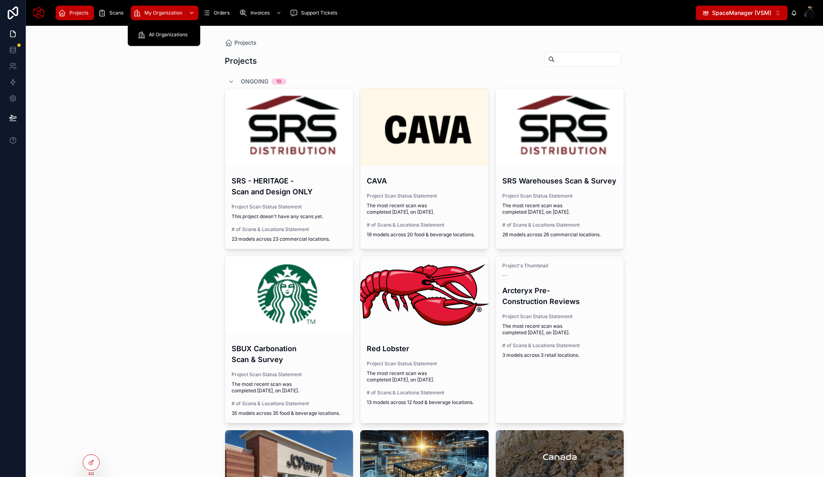
click at [165, 11] on span "My Organization" at bounding box center [163, 13] width 38 height 6
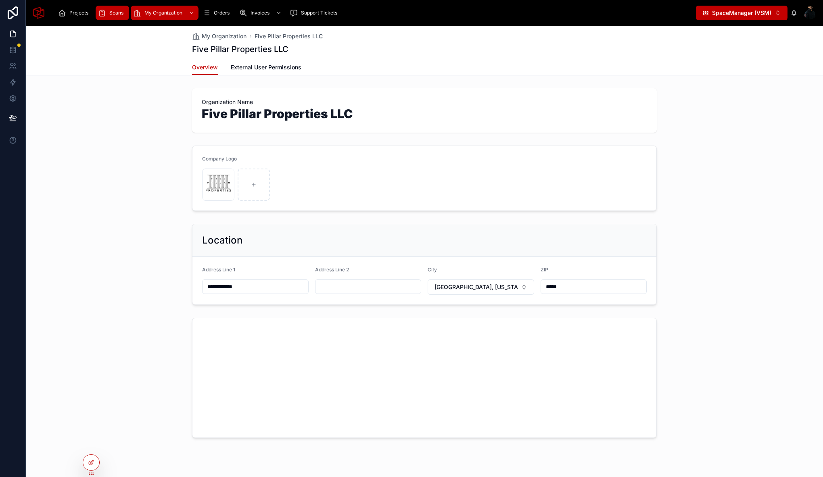
click at [117, 13] on span "Scans" at bounding box center [116, 13] width 14 height 6
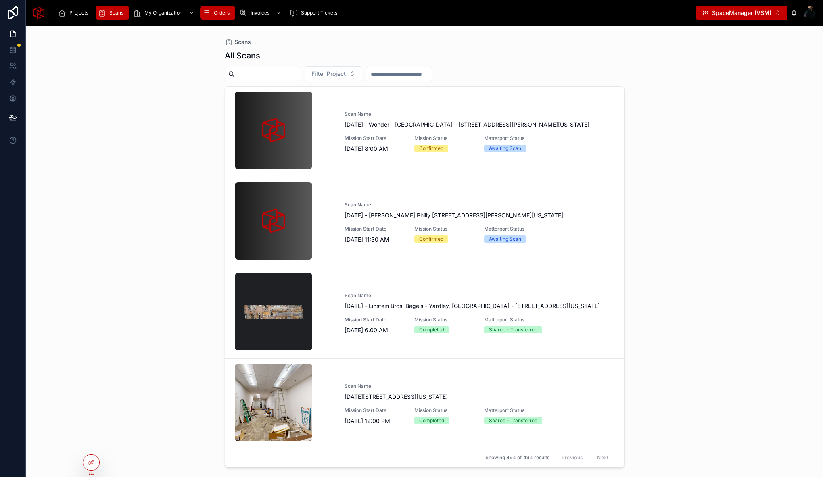
click at [214, 15] on span "Orders" at bounding box center [222, 13] width 16 height 6
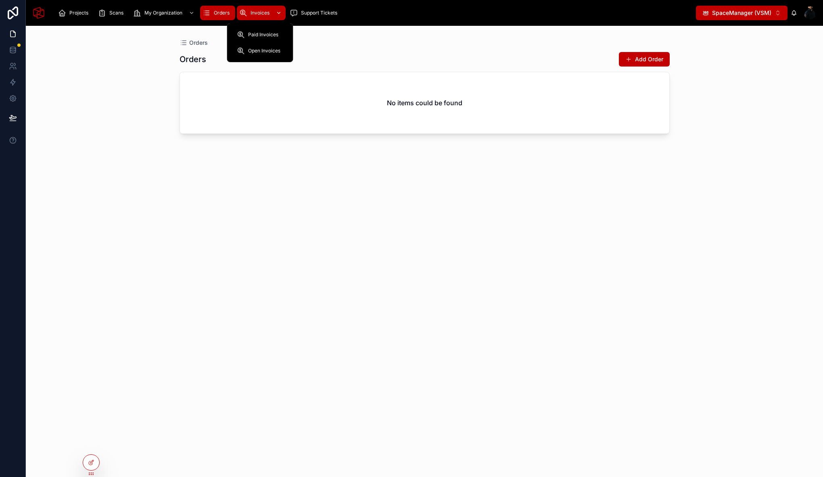
click at [259, 14] on span "Invoices" at bounding box center [260, 13] width 19 height 6
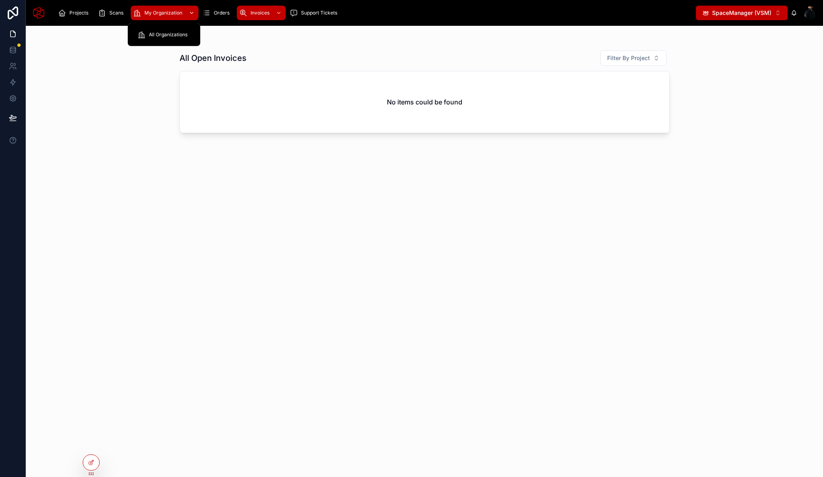
click at [149, 10] on span "My Organization" at bounding box center [163, 13] width 38 height 6
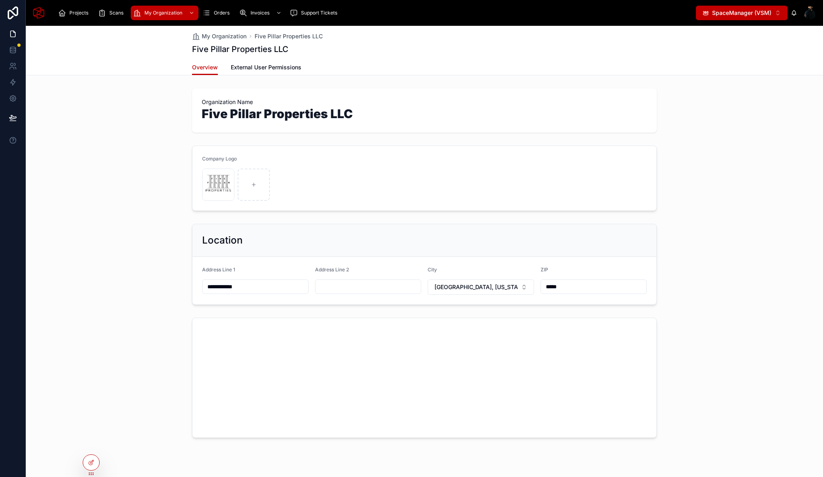
click at [123, 192] on div "Company Logo FPP-Final-Logo-(Transparent) .png" at bounding box center [424, 178] width 797 height 72
click at [105, 13] on icon "scrollable content" at bounding box center [102, 13] width 8 height 8
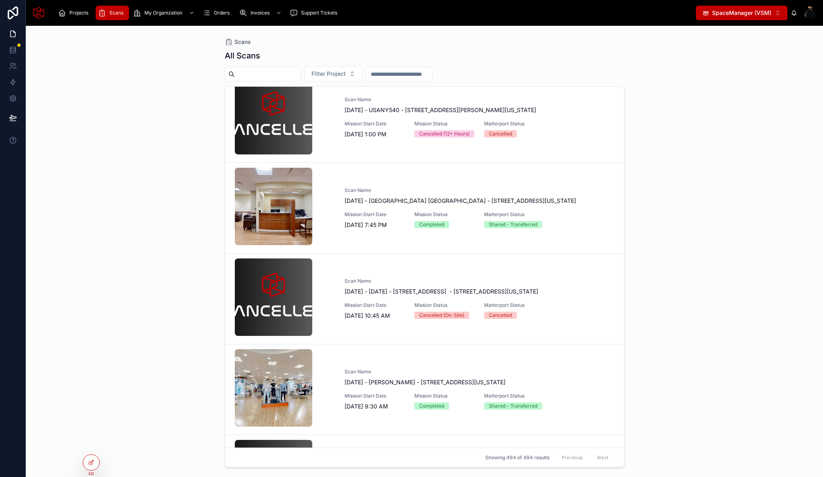
scroll to position [754, 0]
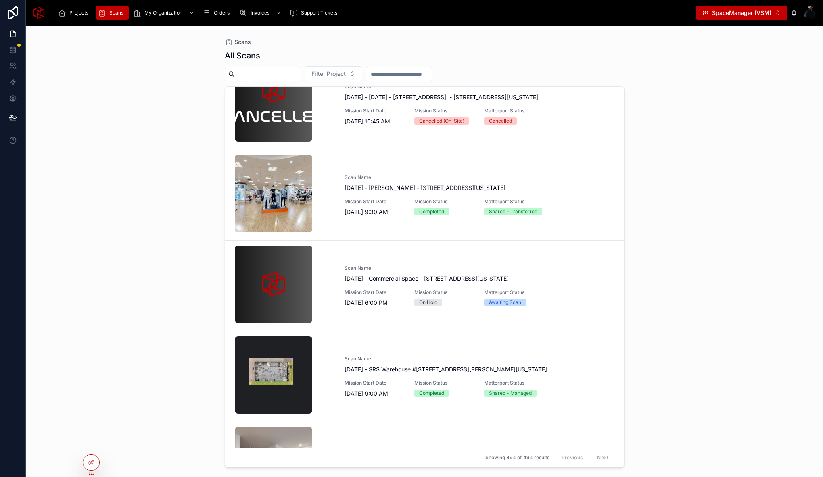
click at [150, 195] on div "Scans All Scans Filter Project Scan Name September 4, 2025 - Wonder - Newtown S…" at bounding box center [424, 251] width 797 height 451
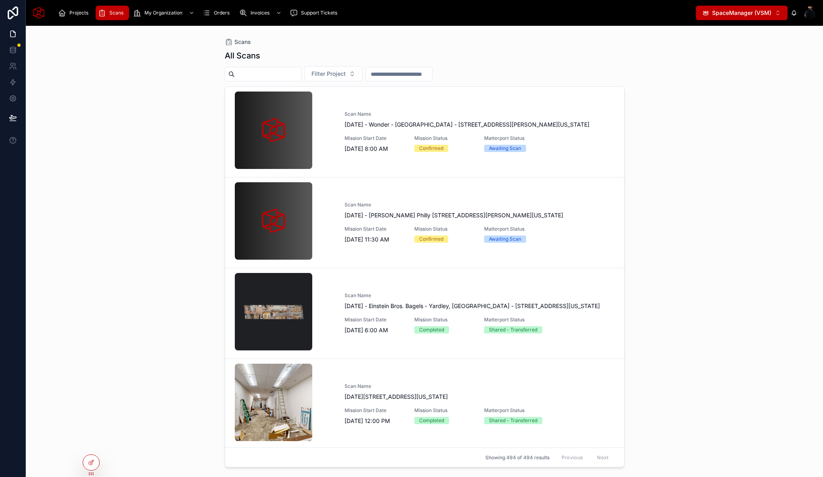
click at [141, 148] on div "Scans All Scans Filter Project Scan Name September 4, 2025 - Wonder - Newtown S…" at bounding box center [424, 251] width 797 height 451
click at [748, 13] on span "SpaceManager (VSM)" at bounding box center [741, 13] width 59 height 8
click at [731, 43] on span "SpaceManager (VSM)" at bounding box center [735, 45] width 59 height 8
click at [736, 13] on span "SpaceManager (VSM)" at bounding box center [741, 13] width 59 height 8
click at [729, 55] on span "SpacePro (VSP)" at bounding box center [727, 58] width 43 height 8
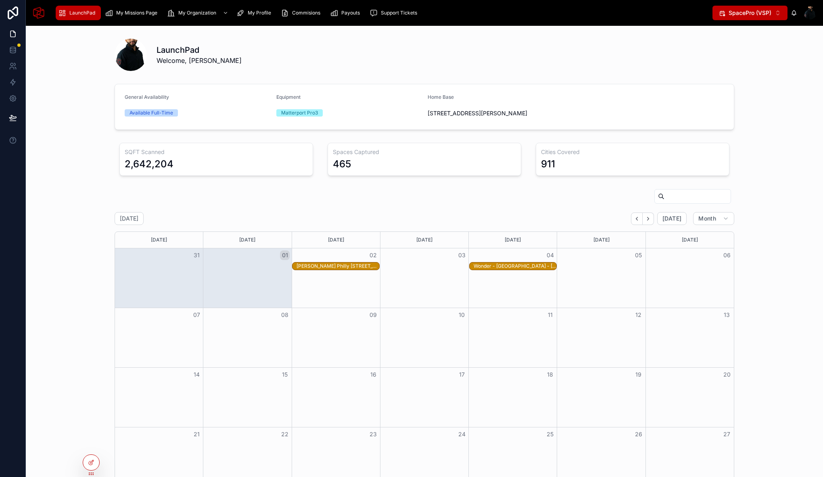
click at [257, 38] on div "LaunchPad Welcome, Abdul" at bounding box center [425, 52] width 620 height 35
click at [585, 59] on div "LaunchPad Welcome, Abdul" at bounding box center [446, 54] width 578 height 21
click at [762, 195] on div "September 2025 Today Month Sunday Monday Tuesday Wednesday Thursday Friday Satu…" at bounding box center [424, 368] width 784 height 364
click at [746, 66] on div "LaunchPad Welcome, Abdul" at bounding box center [424, 53] width 784 height 42
click at [66, 150] on div "SQFT Scanned 2,642,204 Spaces Captured 465 Cities Covered 911" at bounding box center [424, 160] width 784 height 40
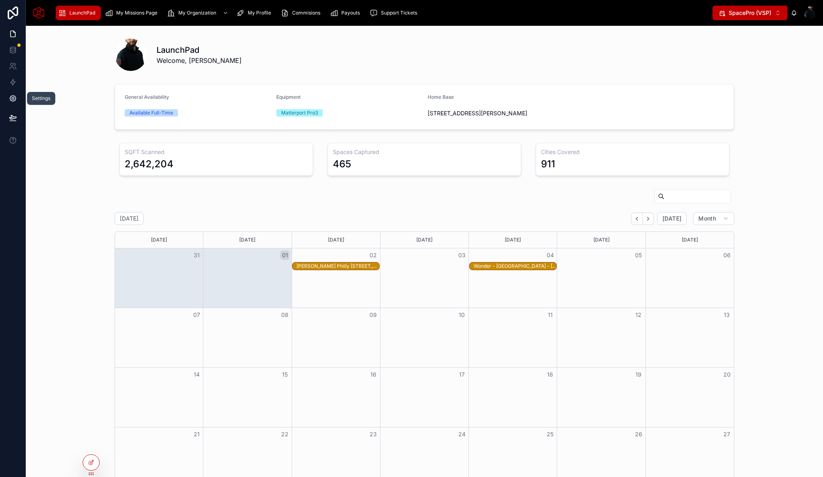
click at [13, 100] on icon at bounding box center [13, 98] width 8 height 8
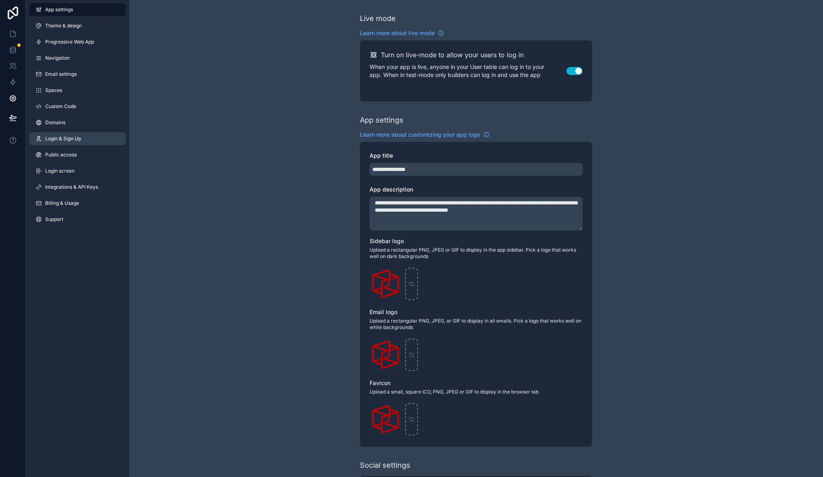
click at [77, 142] on span "Login & Sign Up" at bounding box center [63, 139] width 36 height 6
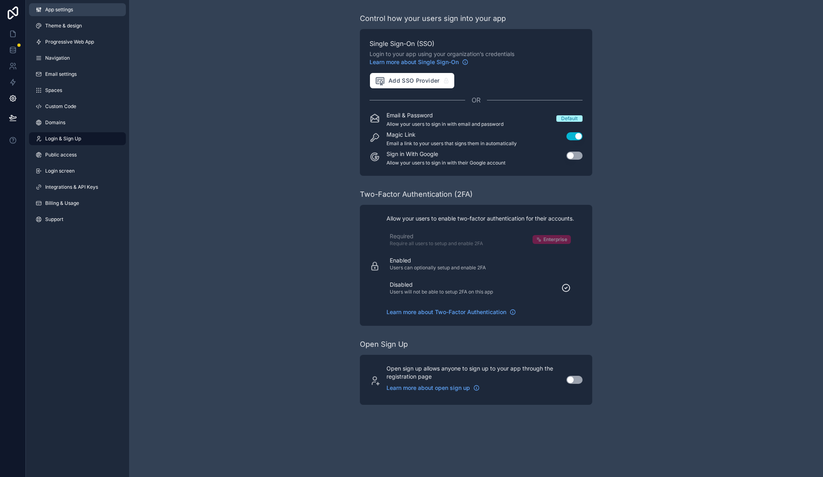
click at [61, 10] on span "App settings" at bounding box center [59, 9] width 28 height 6
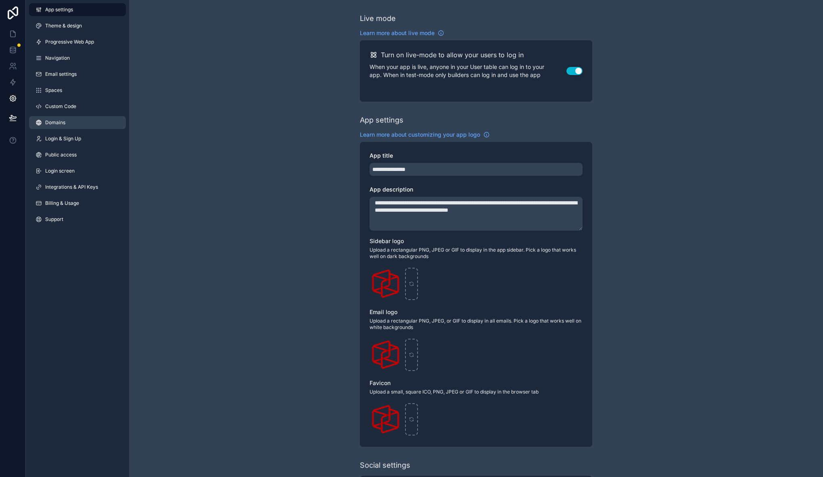
click at [76, 122] on link "Domains" at bounding box center [77, 122] width 97 height 13
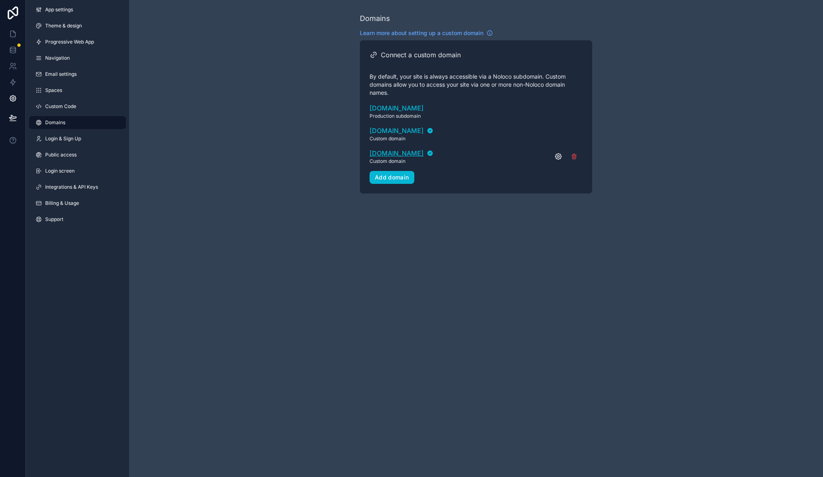
drag, startPoint x: 366, startPoint y: 152, endPoint x: 461, endPoint y: 152, distance: 94.4
click at [461, 152] on div "Connect a custom domain By default, your site is always accessible via a Noloco…" at bounding box center [476, 116] width 232 height 153
copy span "spacestation.virtualspace.xyz"
click at [334, 197] on div "Domains Learn more about setting up a custom domain Connect a custom domain By …" at bounding box center [476, 103] width 694 height 207
click at [394, 179] on div "Add domain" at bounding box center [392, 177] width 34 height 7
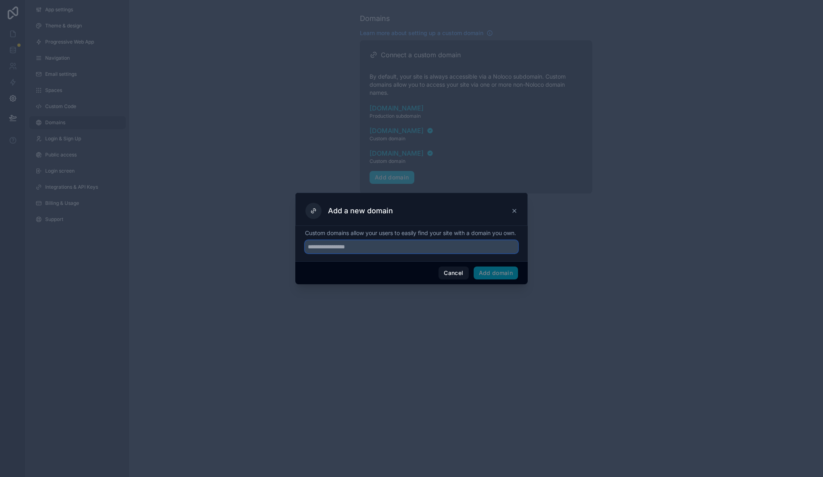
click at [348, 253] on input "text" at bounding box center [411, 246] width 213 height 13
paste input "**********"
drag, startPoint x: 327, startPoint y: 251, endPoint x: 274, endPoint y: 250, distance: 53.3
click at [274, 250] on div "**********" at bounding box center [411, 238] width 823 height 477
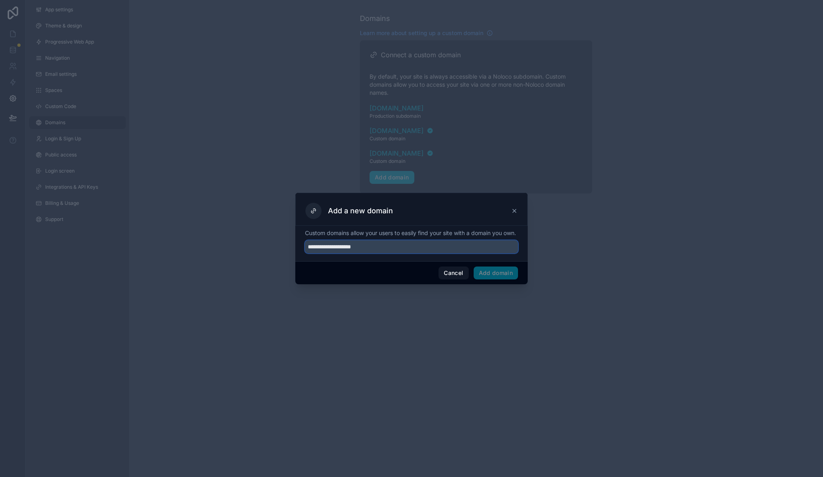
click at [412, 253] on input "**********" at bounding box center [411, 246] width 213 height 13
type input "**********"
click at [496, 280] on button "Add domain" at bounding box center [496, 273] width 45 height 13
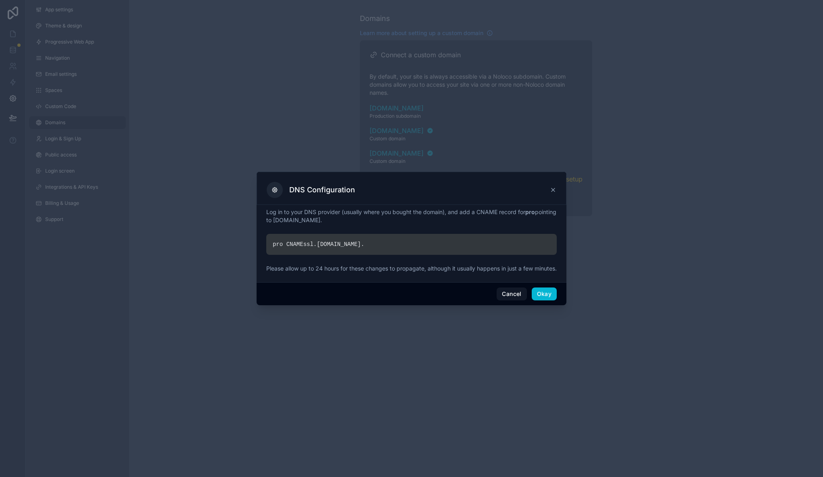
click at [375, 240] on div "pro CNAME ssl. noloco.co ." at bounding box center [411, 244] width 290 height 21
drag, startPoint x: 375, startPoint y: 240, endPoint x: 265, endPoint y: 244, distance: 109.4
click at [265, 244] on div "Log in to your DNS provider (usually where you bought the domain), and add a CN…" at bounding box center [412, 243] width 310 height 77
drag, startPoint x: 271, startPoint y: 239, endPoint x: 348, endPoint y: 244, distance: 76.9
click at [348, 244] on div "pro CNAME ssl. noloco.co ." at bounding box center [411, 244] width 290 height 21
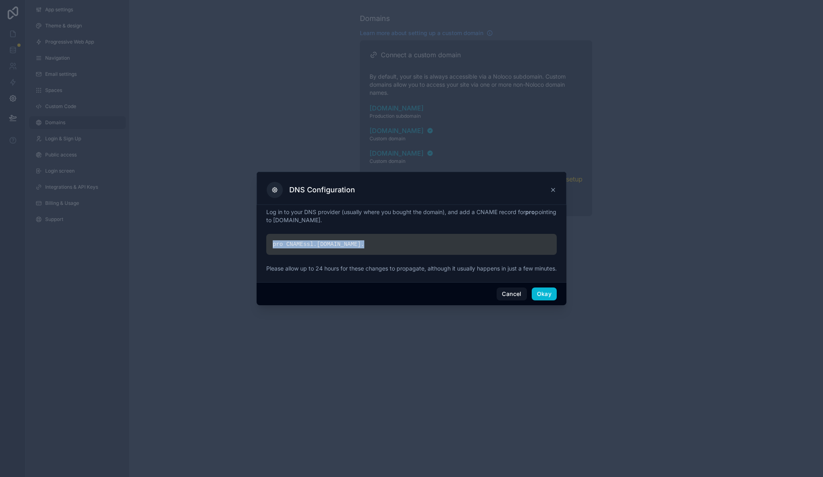
copy div "pro CNAME ssl. noloco.co ."
click at [547, 293] on button "Okay" at bounding box center [544, 294] width 25 height 13
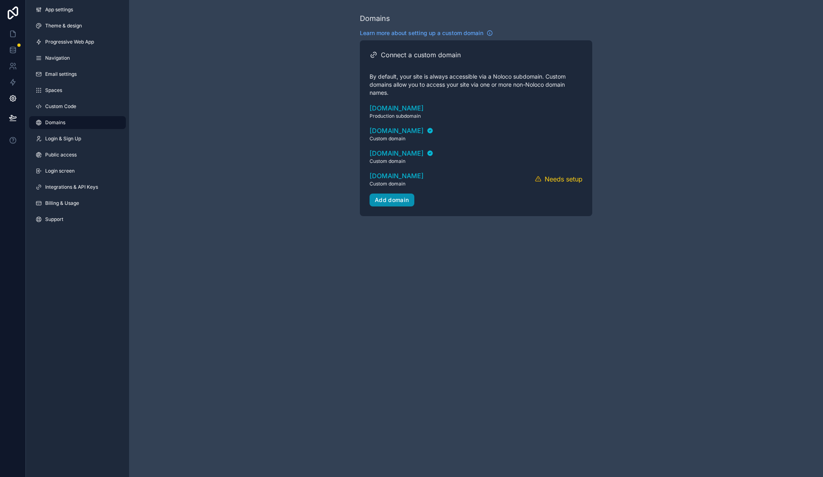
click at [401, 199] on div "Add domain" at bounding box center [392, 199] width 34 height 7
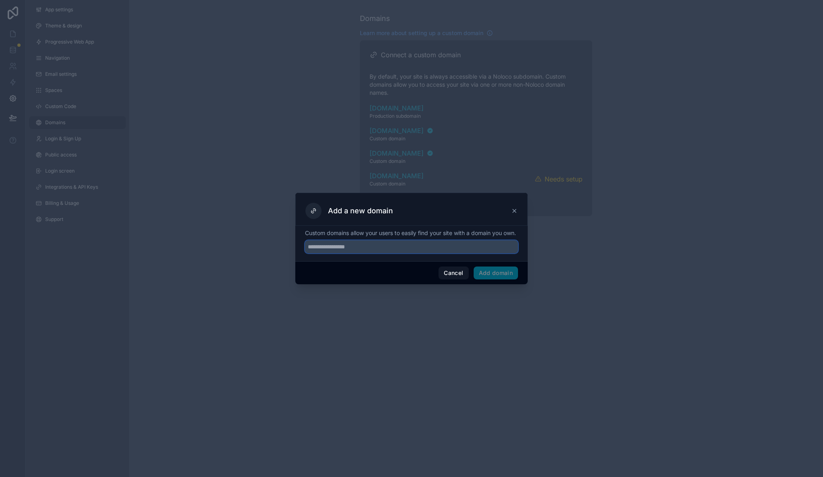
click at [380, 251] on input "text" at bounding box center [411, 246] width 213 height 13
paste input "**********"
drag, startPoint x: 327, startPoint y: 251, endPoint x: 263, endPoint y: 245, distance: 63.6
click at [263, 245] on div "**********" at bounding box center [411, 238] width 823 height 477
click at [425, 253] on input "**********" at bounding box center [411, 246] width 213 height 13
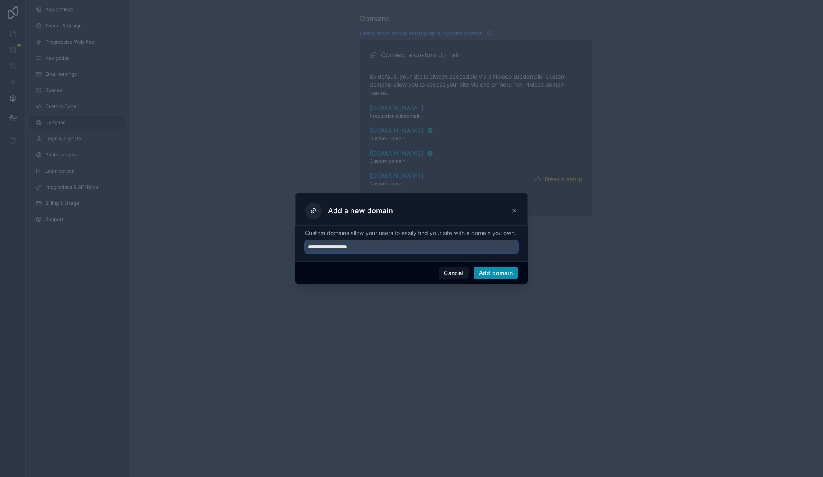
type input "**********"
click at [491, 276] on button "Add domain" at bounding box center [496, 273] width 45 height 13
click at [610, 256] on div at bounding box center [411, 238] width 823 height 477
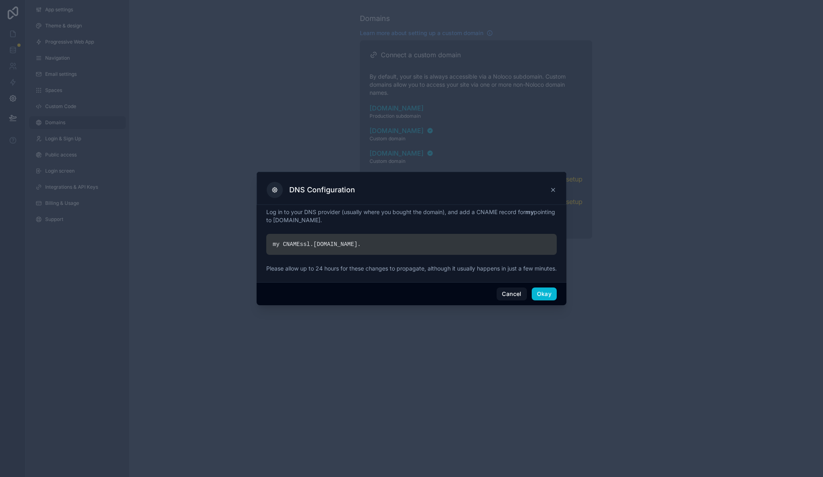
click at [368, 237] on div "my CNAME ssl. noloco.co ." at bounding box center [411, 244] width 290 height 21
click at [367, 237] on div "my CNAME ssl. noloco.co ." at bounding box center [411, 244] width 290 height 21
copy div "my CNAME ssl. noloco.co ."
click at [543, 299] on button "Okay" at bounding box center [544, 294] width 25 height 13
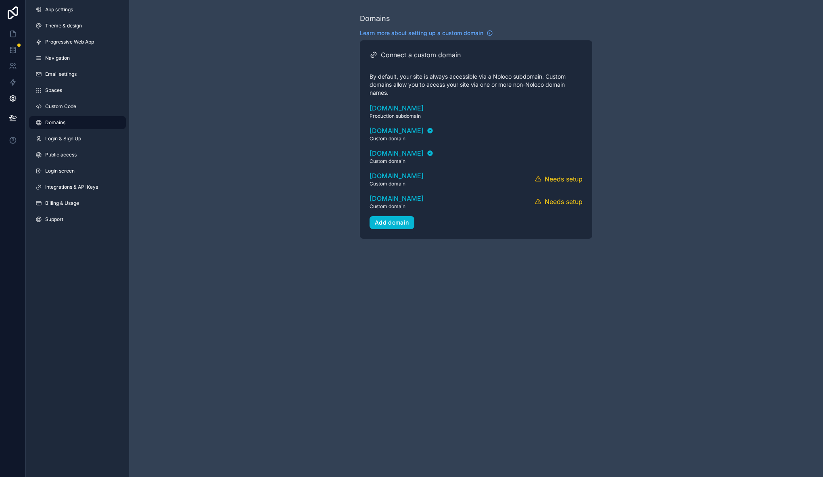
click at [603, 343] on div "Domains Learn more about setting up a custom domain Connect a custom domain By …" at bounding box center [476, 238] width 694 height 477
click at [233, 161] on div "Domains Learn more about setting up a custom domain Connect a custom domain By …" at bounding box center [476, 126] width 694 height 252
click at [251, 87] on div "Domains Learn more about setting up a custom domain Connect a custom domain By …" at bounding box center [476, 126] width 694 height 252
click at [252, 71] on div "Domains Learn more about setting up a custom domain Connect a custom domain By …" at bounding box center [476, 126] width 694 height 252
click at [533, 178] on button "Verify" at bounding box center [534, 179] width 21 height 12
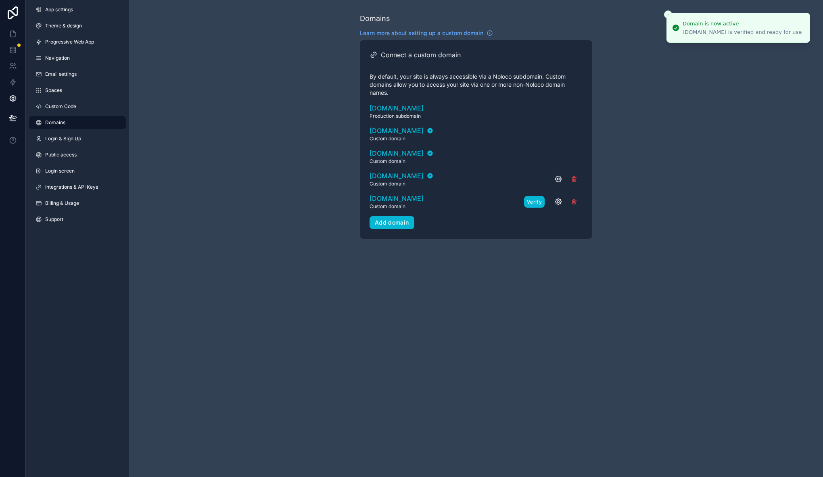
click at [536, 201] on button "Verify" at bounding box center [534, 202] width 21 height 12
click at [710, 68] on div "Domains Learn more about setting up a custom domain Connect a custom domain By …" at bounding box center [476, 126] width 694 height 252
click at [668, 14] on icon "Close toast" at bounding box center [668, 14] width 5 height 5
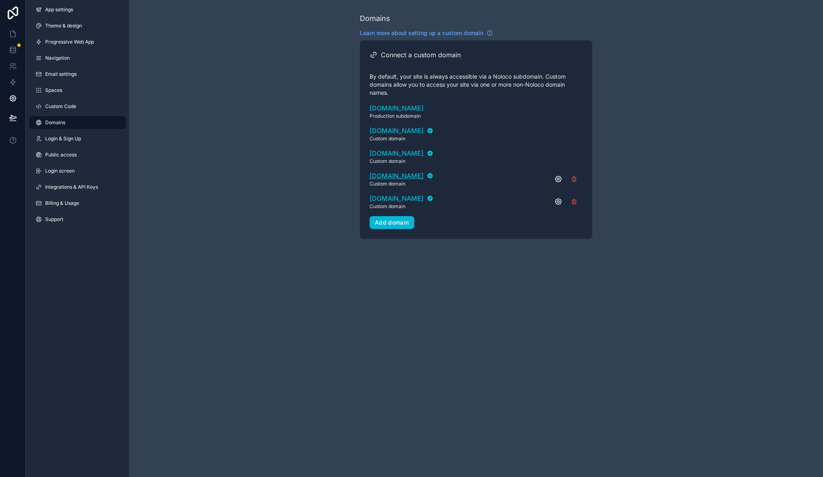
drag, startPoint x: 367, startPoint y: 175, endPoint x: 432, endPoint y: 179, distance: 64.3
click at [432, 179] on div "Connect a custom domain By default, your site is always accessible via a Noloco…" at bounding box center [476, 139] width 232 height 198
copy span "pro.virtualspace.xyz"
click at [560, 156] on icon "scrollable content" at bounding box center [558, 156] width 8 height 8
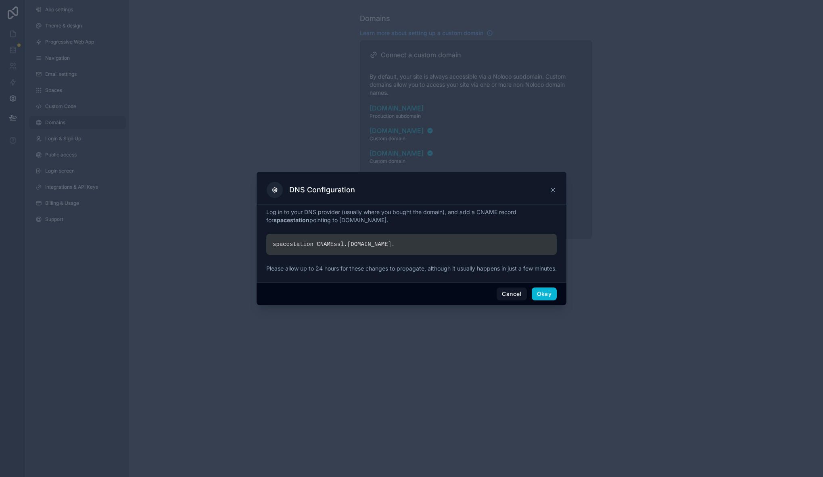
click at [321, 136] on div at bounding box center [411, 238] width 823 height 477
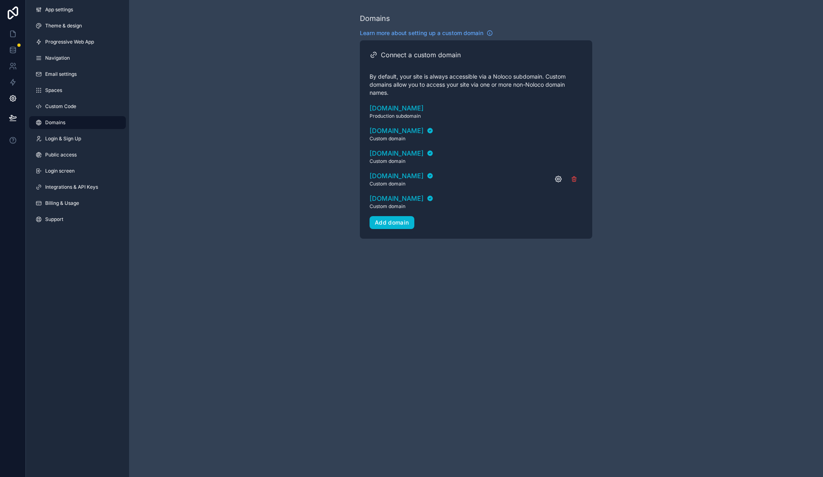
click at [554, 179] on div "pro.virtualspace.xyz Custom domain" at bounding box center [476, 179] width 213 height 16
click at [0, 0] on icon "scrollable content" at bounding box center [0, 0] width 0 height 0
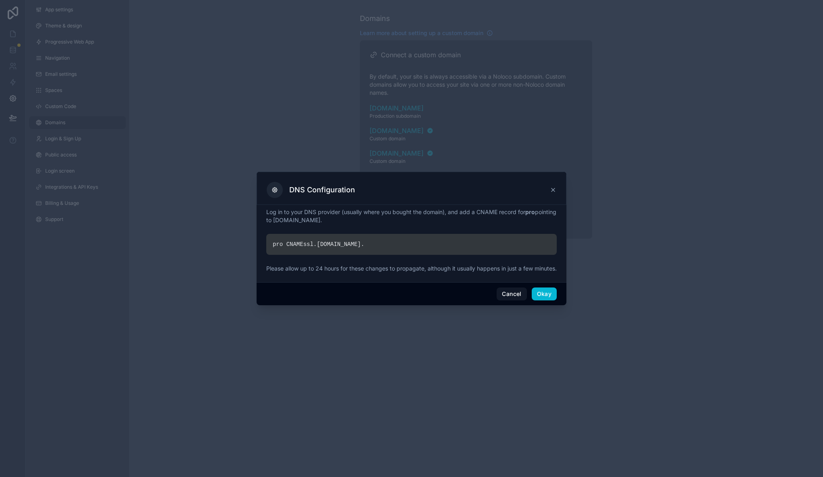
click at [292, 146] on div at bounding box center [411, 238] width 823 height 477
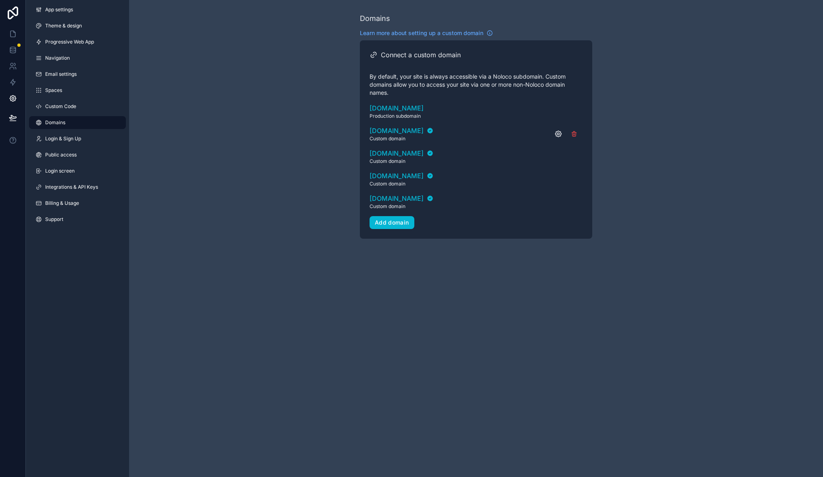
click at [558, 136] on icon "scrollable content" at bounding box center [558, 134] width 8 height 8
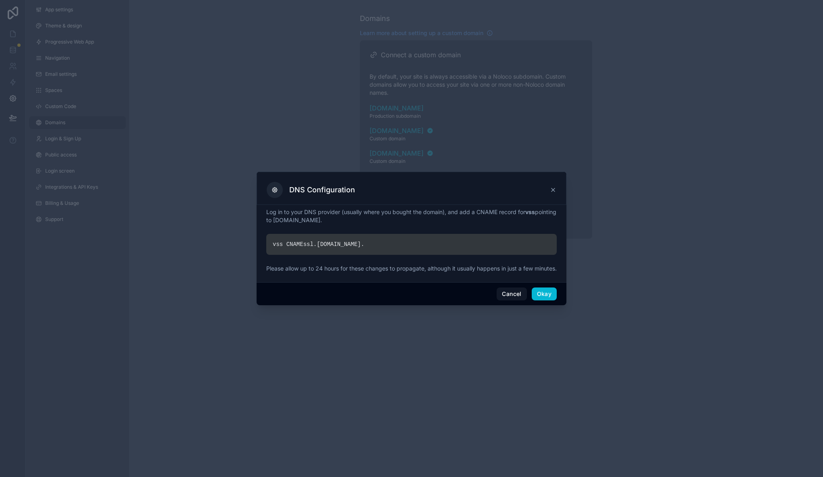
click at [271, 139] on div at bounding box center [411, 238] width 823 height 477
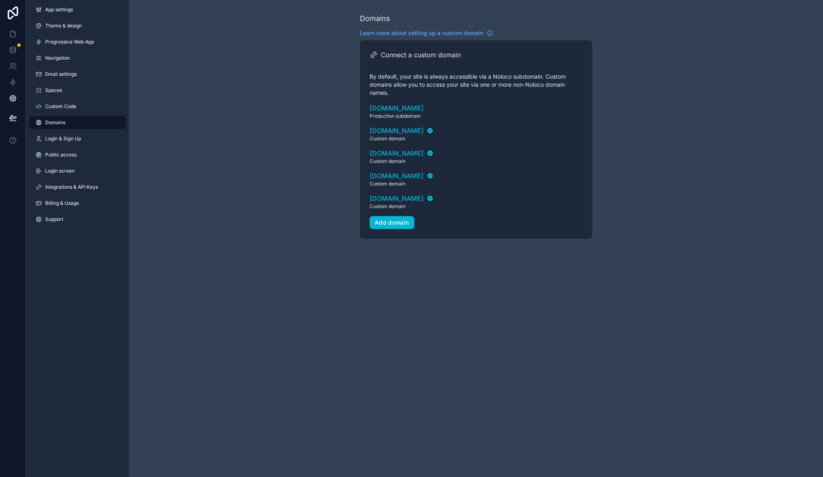
click at [287, 277] on div "Domains Learn more about setting up a custom domain Connect a custom domain By …" at bounding box center [476, 238] width 694 height 477
click at [195, 102] on div "Domains Learn more about setting up a custom domain Connect a custom domain By …" at bounding box center [476, 126] width 694 height 252
click at [367, 251] on div "Domains Learn more about setting up a custom domain Connect a custom domain By …" at bounding box center [476, 132] width 232 height 239
click at [13, 68] on icon at bounding box center [12, 68] width 4 height 2
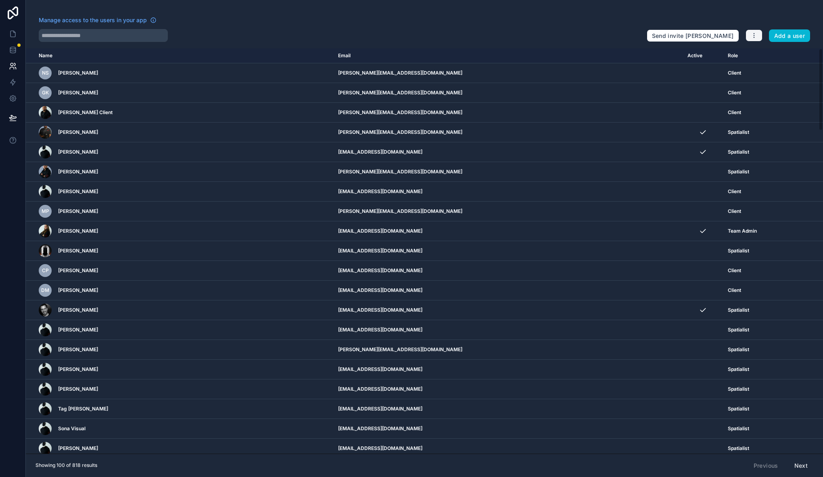
click at [755, 37] on icon "button" at bounding box center [754, 35] width 6 height 6
click at [768, 57] on link "Manage roles" at bounding box center [773, 54] width 56 height 13
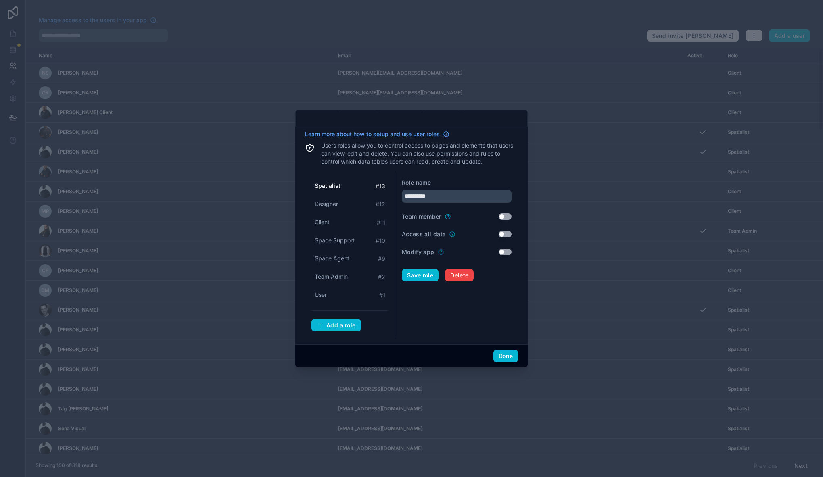
click at [698, 17] on div at bounding box center [411, 238] width 823 height 477
click at [503, 356] on button "Done" at bounding box center [505, 356] width 25 height 13
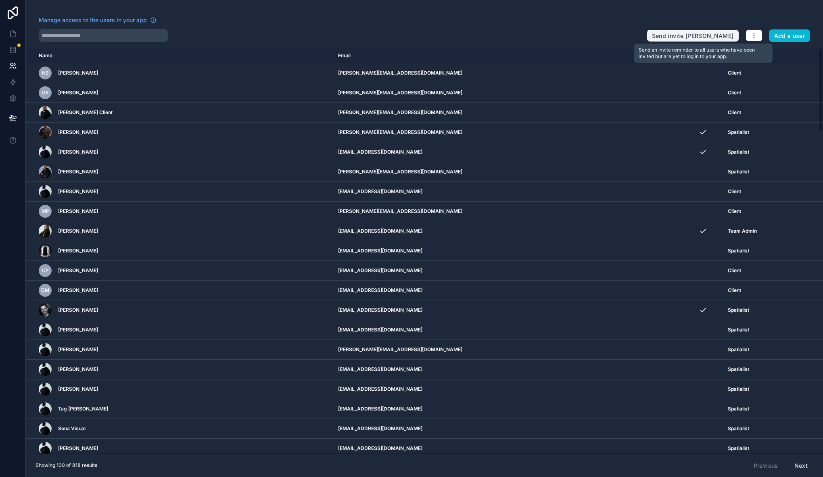
click at [719, 38] on button "Send invite reminders" at bounding box center [693, 35] width 92 height 13
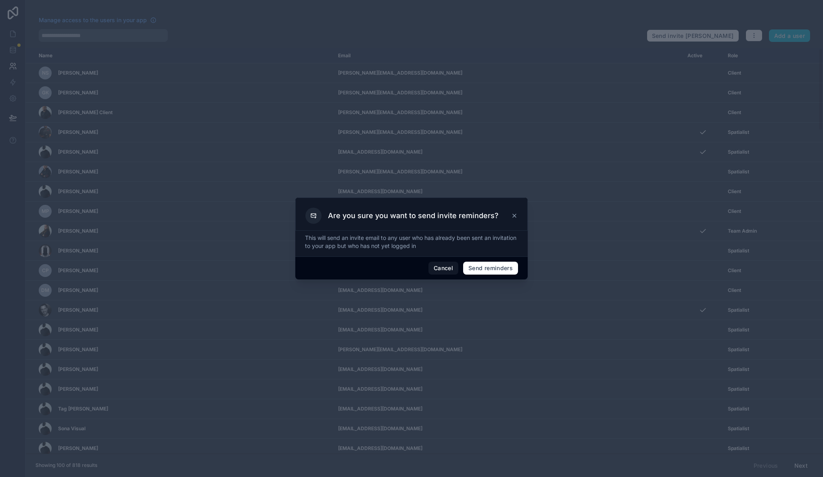
click at [516, 215] on icon at bounding box center [514, 216] width 6 height 6
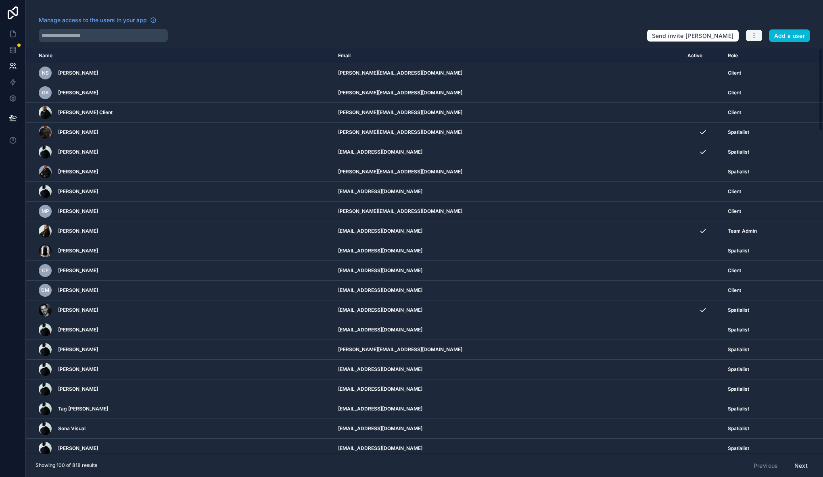
click at [757, 39] on button "button" at bounding box center [753, 35] width 17 height 12
click at [771, 54] on link "Manage roles" at bounding box center [773, 54] width 56 height 13
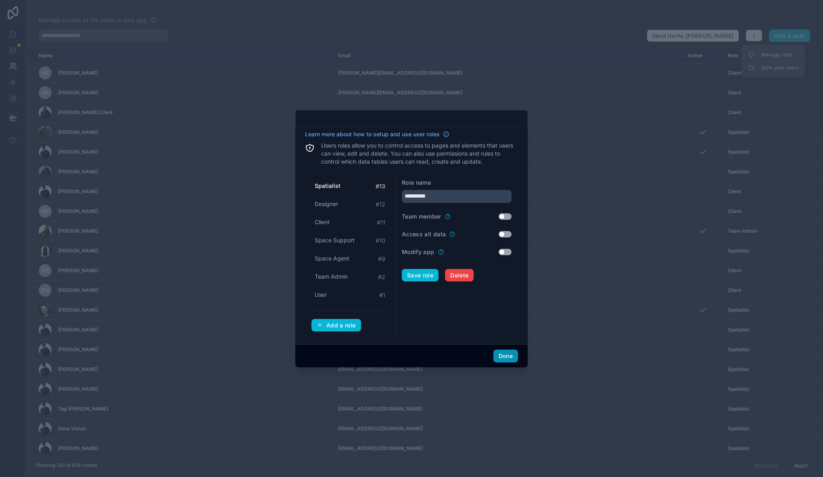
click at [501, 357] on button "Done" at bounding box center [505, 356] width 25 height 13
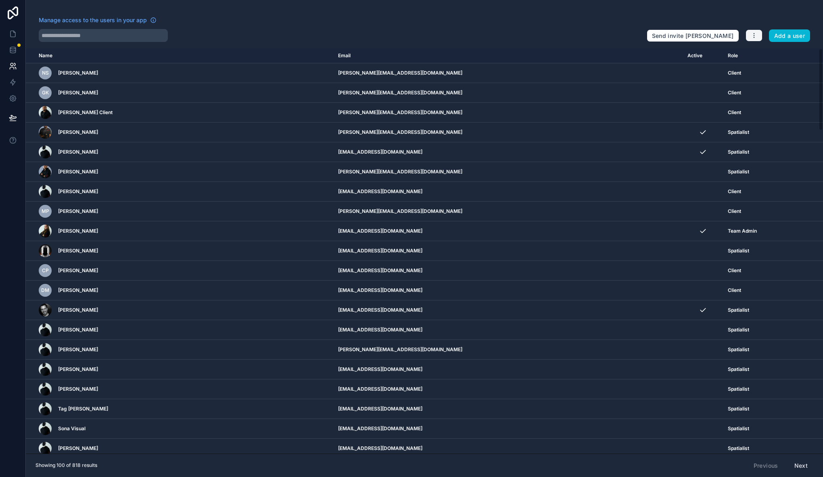
click at [751, 36] on icon "button" at bounding box center [754, 35] width 6 height 6
click at [771, 66] on link "Sync your users" at bounding box center [773, 67] width 56 height 13
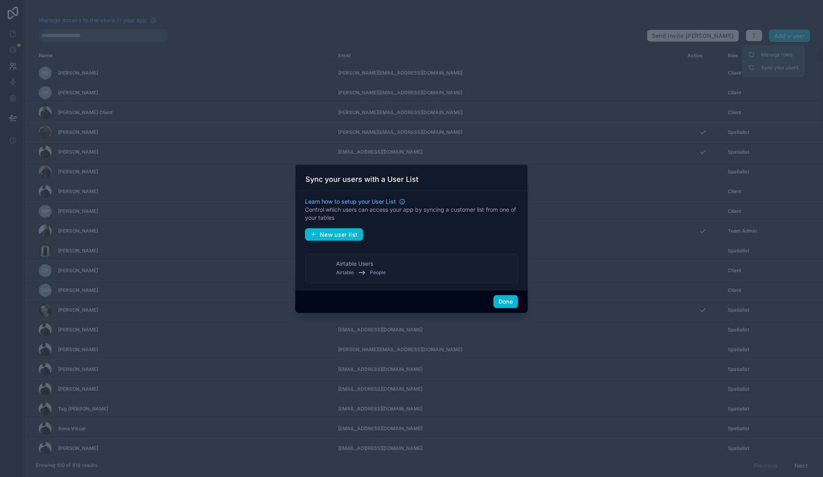
click at [419, 273] on button "Airtable Users Airtable People" at bounding box center [411, 269] width 213 height 30
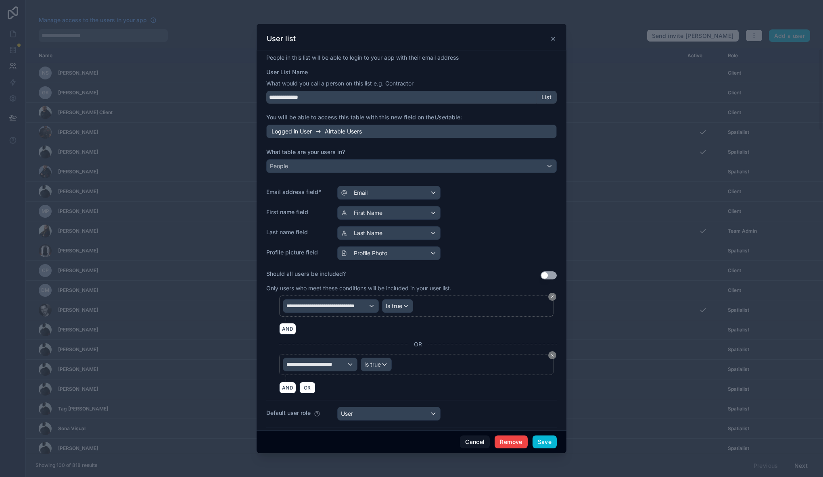
click at [551, 39] on icon at bounding box center [553, 38] width 6 height 6
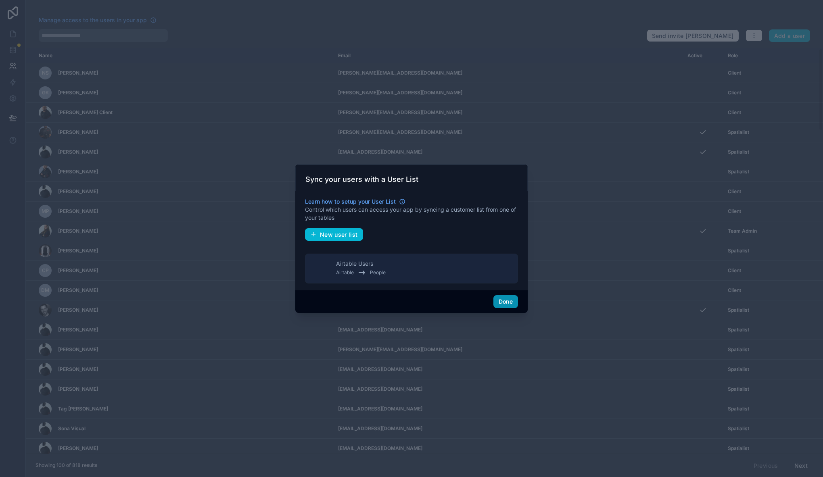
click at [513, 300] on button "Done" at bounding box center [505, 301] width 25 height 13
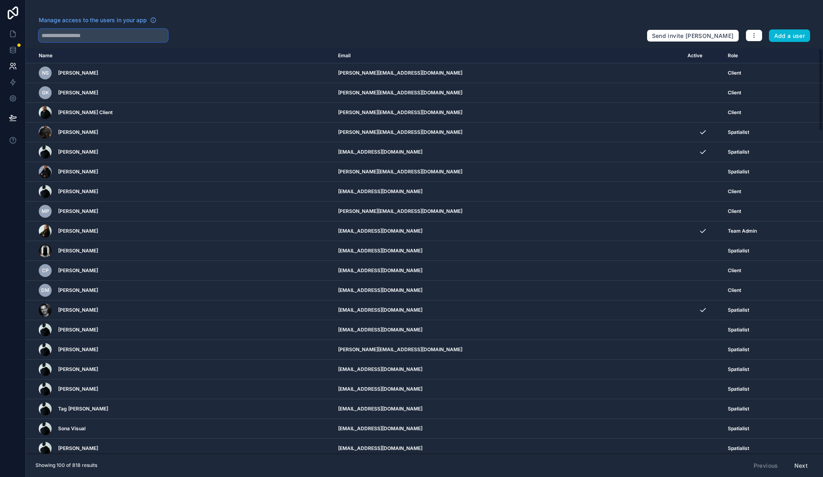
click at [111, 35] on input "text" at bounding box center [103, 35] width 129 height 13
paste input "**********"
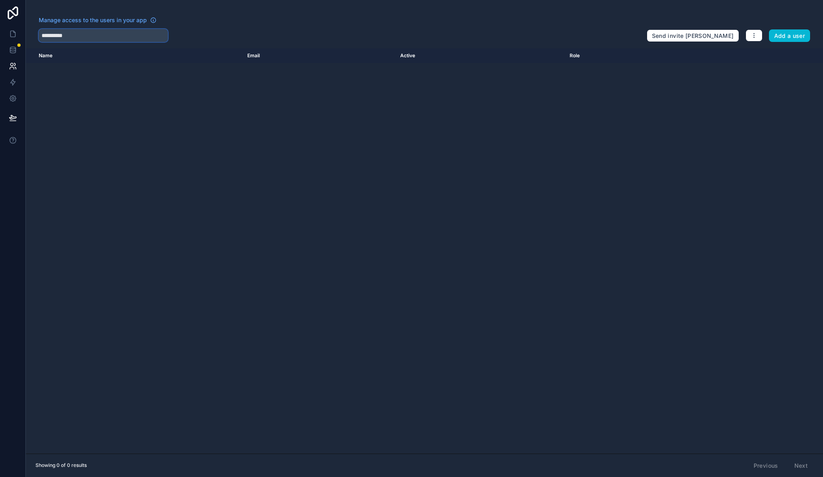
drag, startPoint x: 58, startPoint y: 38, endPoint x: 31, endPoint y: 40, distance: 26.7
click at [31, 41] on div "**********" at bounding box center [424, 29] width 797 height 26
click at [56, 33] on input "**********" at bounding box center [103, 35] width 129 height 13
type input "*****"
drag, startPoint x: 83, startPoint y: 39, endPoint x: 36, endPoint y: 37, distance: 46.8
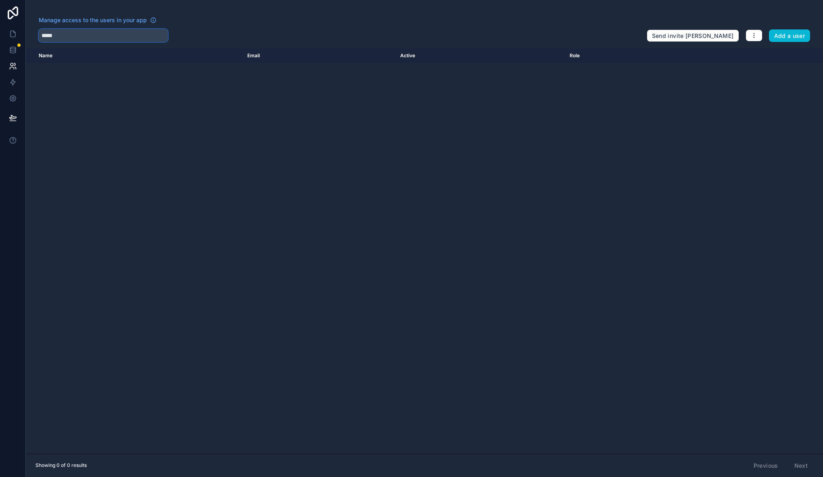
click at [37, 37] on div "Manage access to the users in your app ***** Send invite reminders Add a user" at bounding box center [424, 29] width 797 height 26
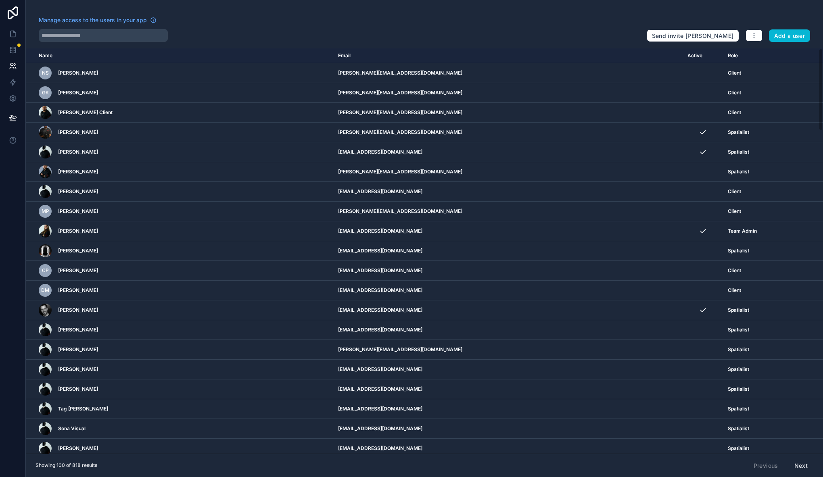
click at [626, 12] on div "Manage access to the users in your app Send invite reminders Add a user Name Em…" at bounding box center [424, 238] width 797 height 477
click at [370, 40] on div at bounding box center [339, 35] width 601 height 13
click at [13, 33] on icon at bounding box center [13, 34] width 8 height 8
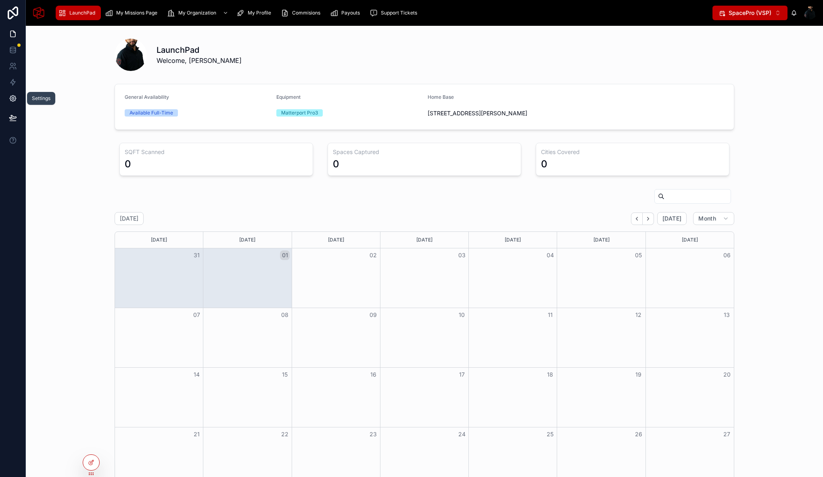
click at [11, 100] on icon at bounding box center [13, 99] width 6 height 6
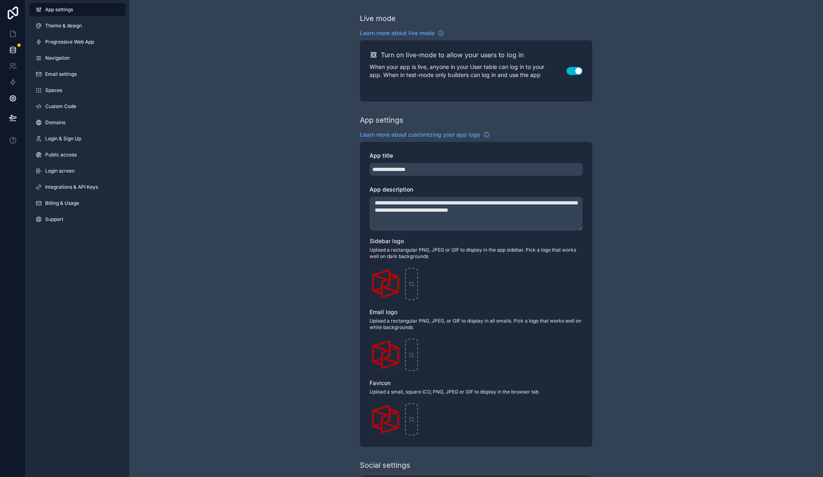
scroll to position [147, 0]
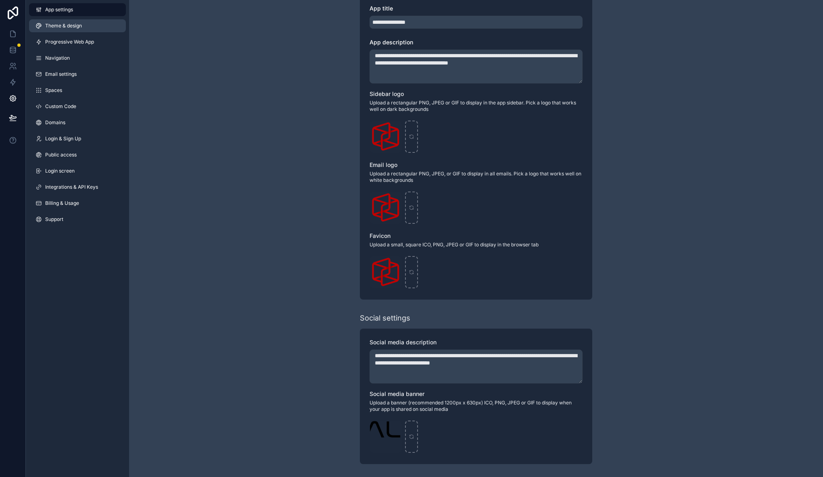
click at [65, 27] on span "Theme & design" at bounding box center [63, 26] width 37 height 6
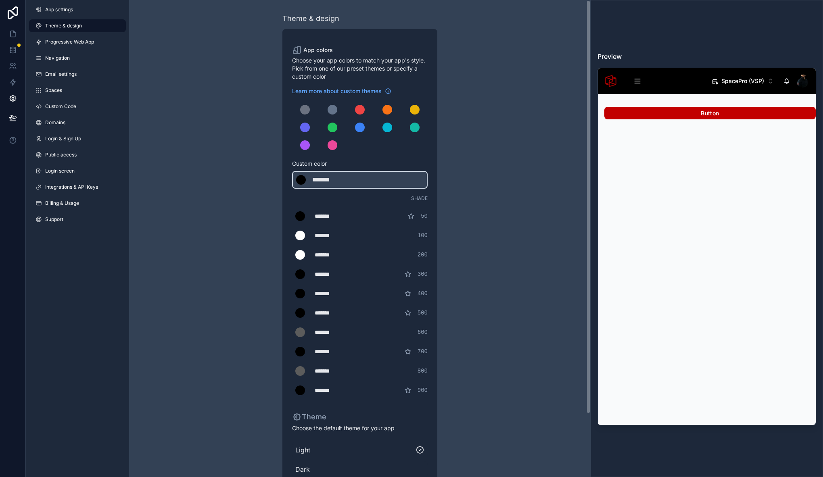
scroll to position [10, 0]
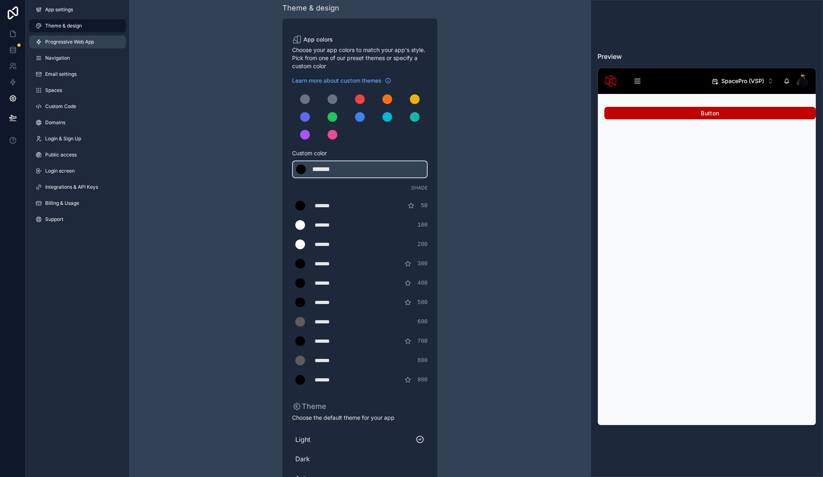
click at [74, 44] on span "Progressive Web App" at bounding box center [69, 42] width 49 height 6
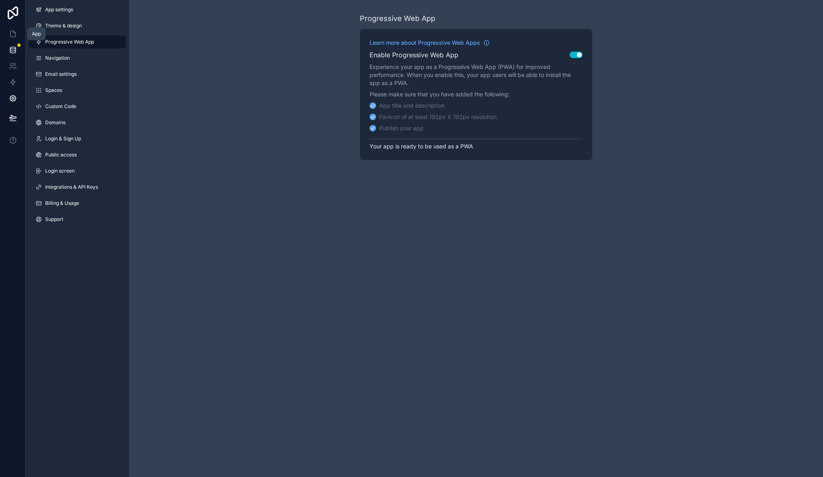
click at [12, 54] on icon at bounding box center [13, 50] width 8 height 8
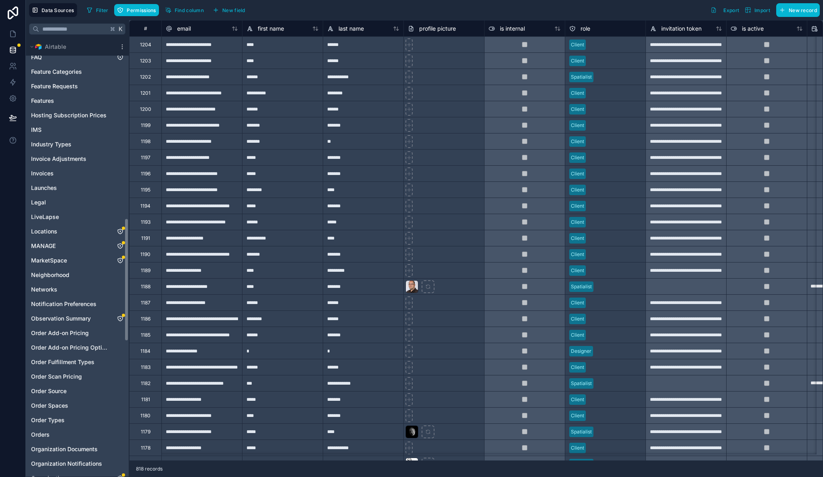
scroll to position [1126, 0]
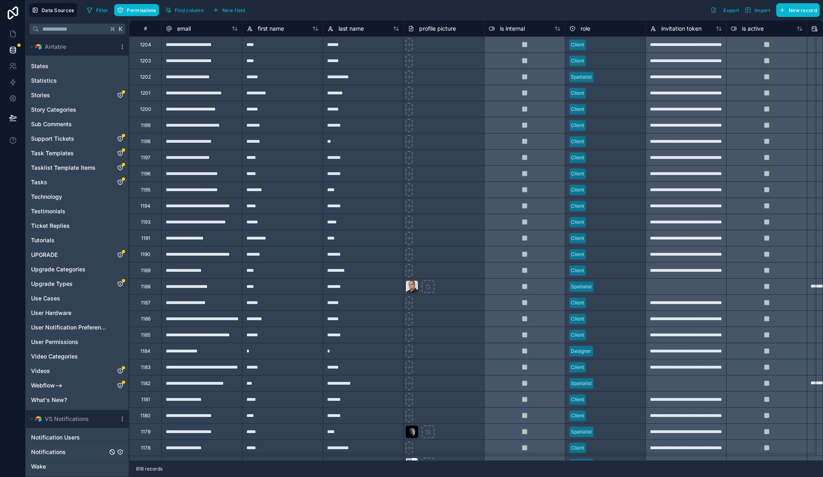
click at [57, 454] on span "Notifications" at bounding box center [48, 452] width 35 height 8
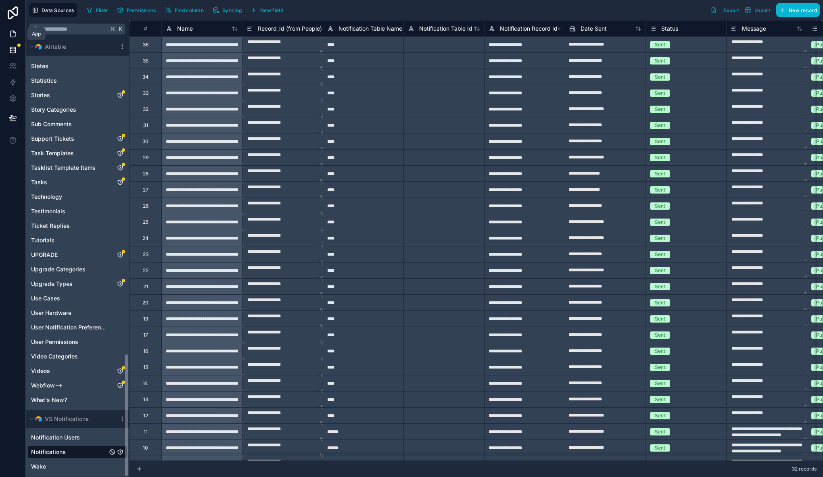
click at [15, 30] on icon at bounding box center [13, 34] width 8 height 8
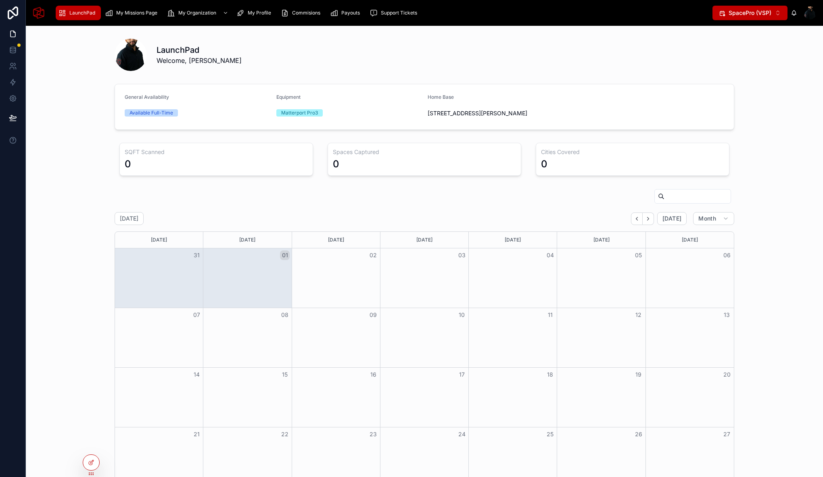
click at [805, 13] on div at bounding box center [810, 12] width 13 height 13
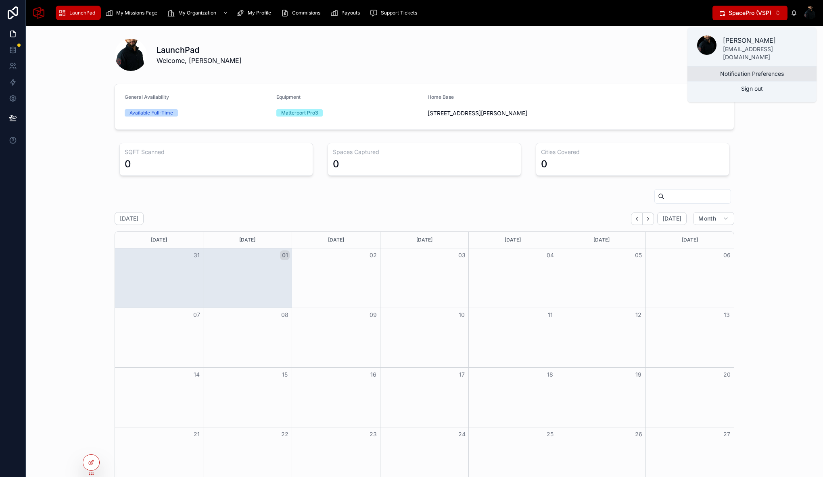
click at [760, 73] on button "Notification Preferences" at bounding box center [751, 74] width 129 height 15
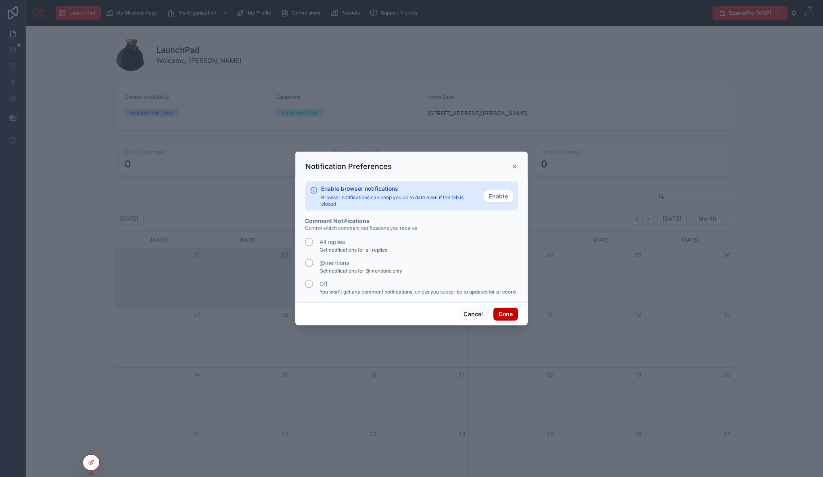
click at [513, 165] on icon at bounding box center [514, 166] width 3 height 3
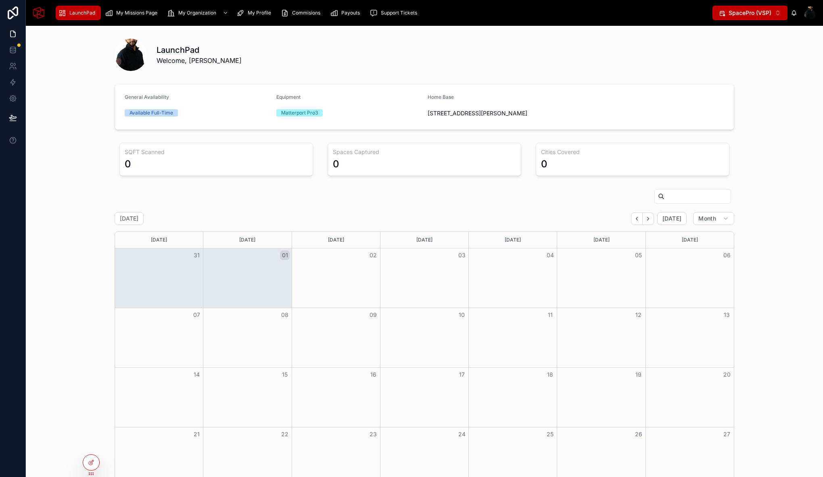
click at [812, 11] on div at bounding box center [810, 12] width 13 height 13
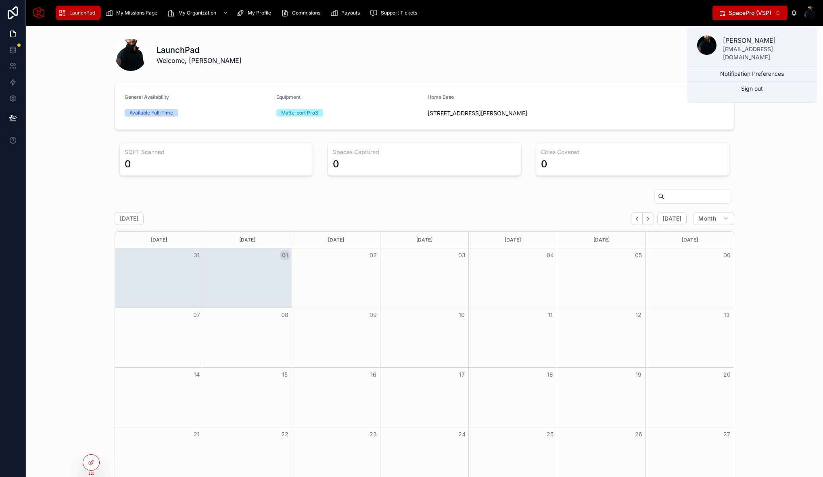
click at [750, 46] on p "abdul@fivepillarproperties.com" at bounding box center [765, 53] width 84 height 16
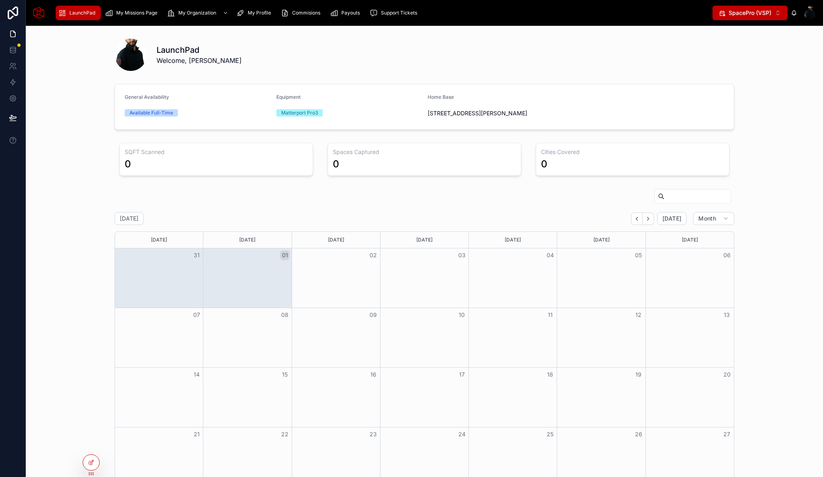
click at [805, 13] on div at bounding box center [810, 12] width 13 height 13
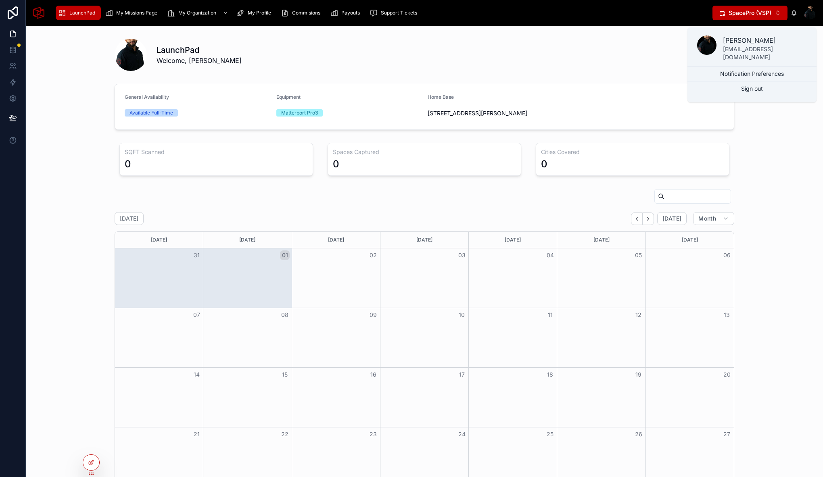
click at [725, 42] on p "Abdul Mohamed" at bounding box center [765, 40] width 84 height 10
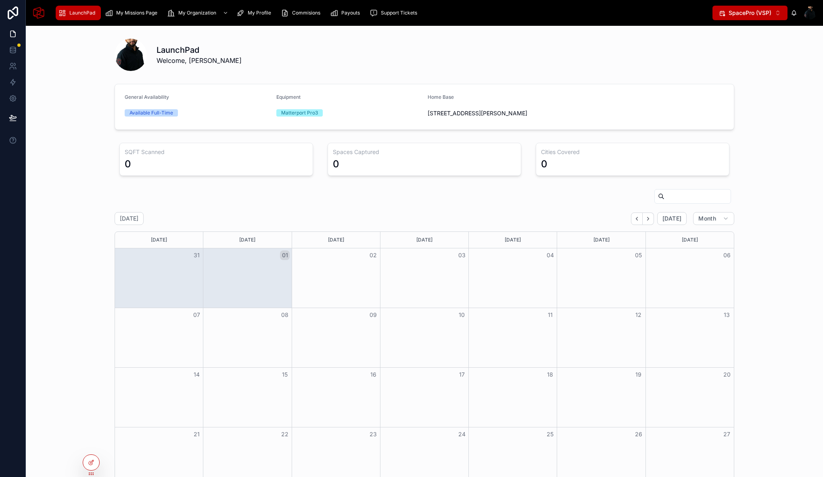
click at [804, 11] on div at bounding box center [810, 12] width 13 height 13
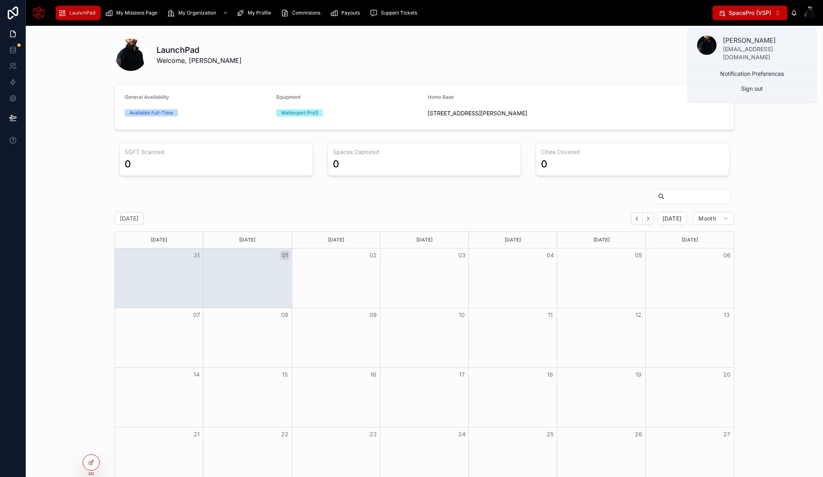
click at [710, 45] on div at bounding box center [706, 44] width 19 height 19
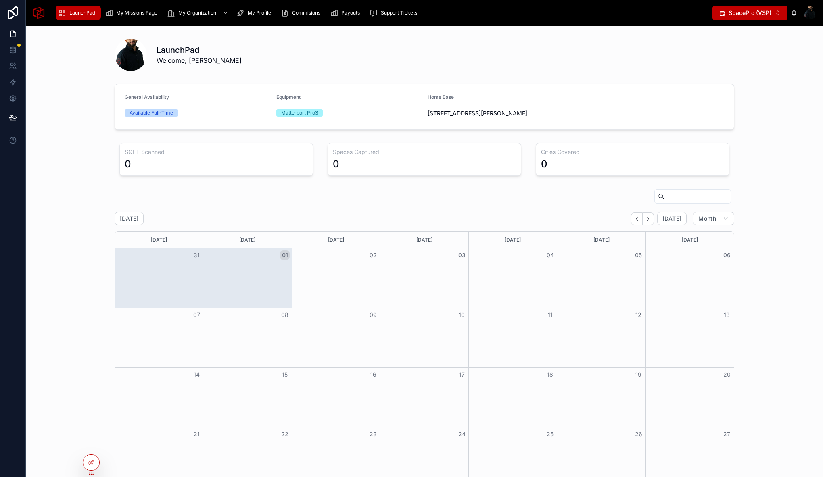
click at [42, 14] on img at bounding box center [38, 12] width 13 height 13
click at [251, 12] on span "My Profile" at bounding box center [259, 13] width 23 height 6
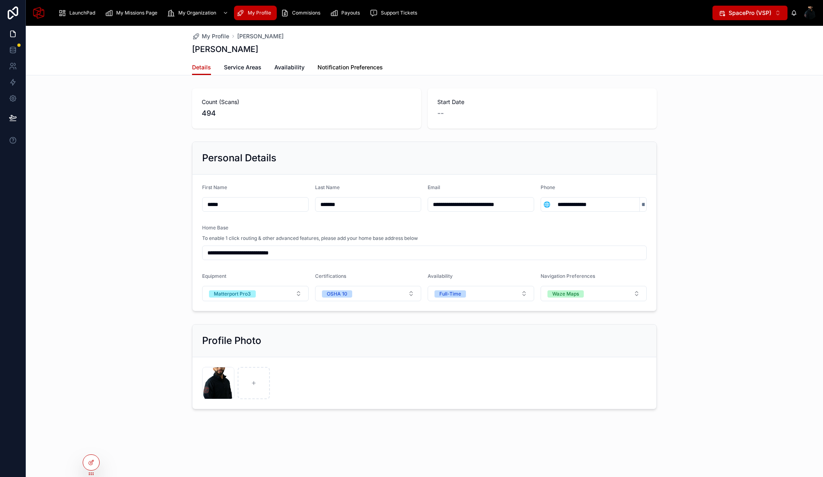
click at [354, 64] on span "Notification Preferences" at bounding box center [349, 67] width 65 height 8
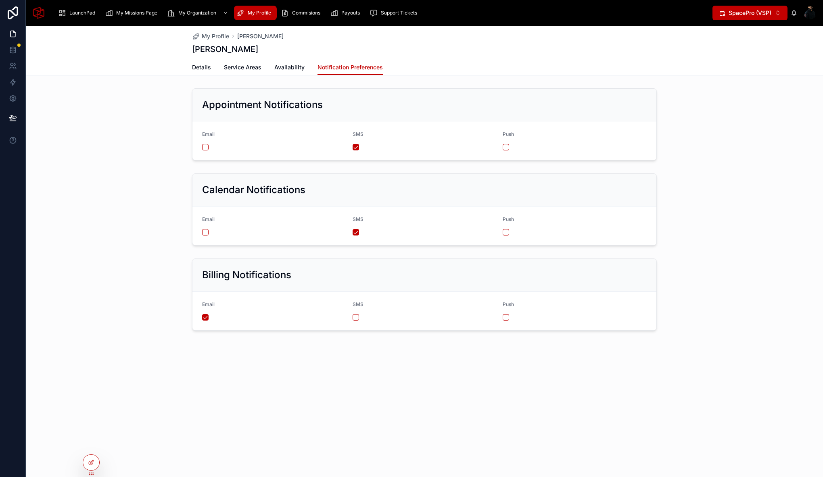
click at [446, 351] on div "My Profile Abdul Mohamed Abdul Mohamed Notification Preferences Details Service…" at bounding box center [424, 206] width 797 height 360
click at [96, 467] on div at bounding box center [91, 462] width 16 height 15
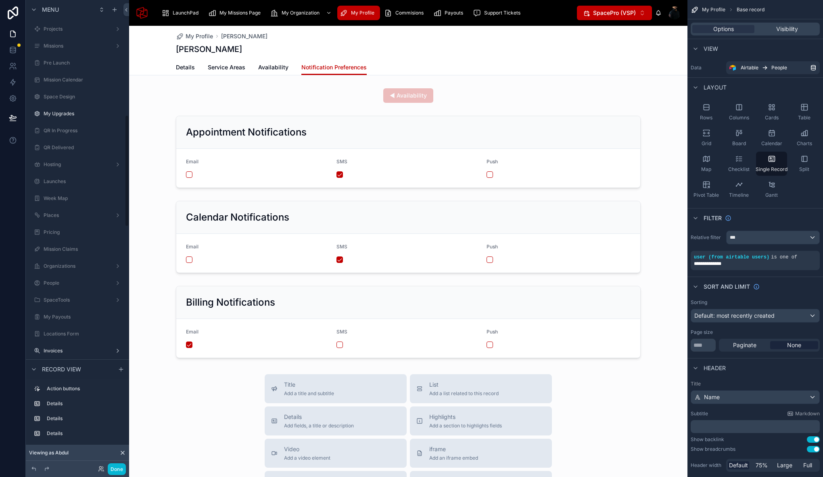
scroll to position [481, 0]
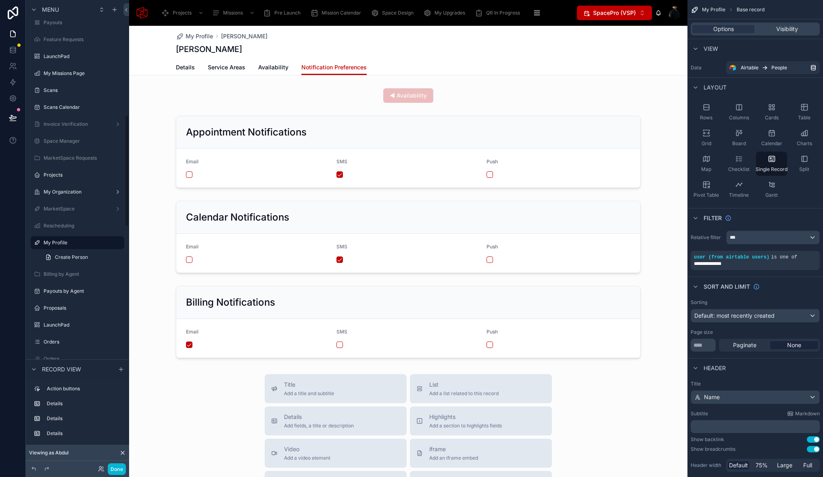
click at [211, 111] on div at bounding box center [408, 376] width 558 height 700
click at [289, 109] on div "◀ Availability Appointment Notifications Email SMS Push Calendar Notifications …" at bounding box center [408, 223] width 558 height 276
click at [195, 117] on div at bounding box center [408, 152] width 558 height 79
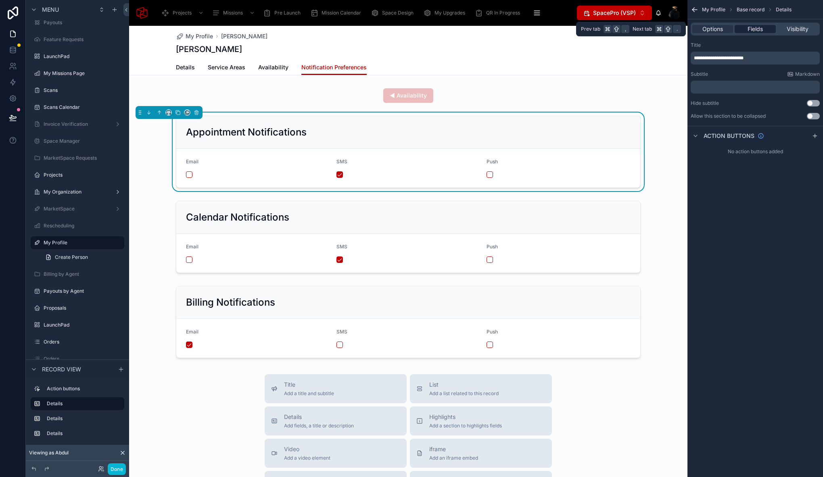
click at [756, 28] on span "Fields" at bounding box center [755, 29] width 15 height 8
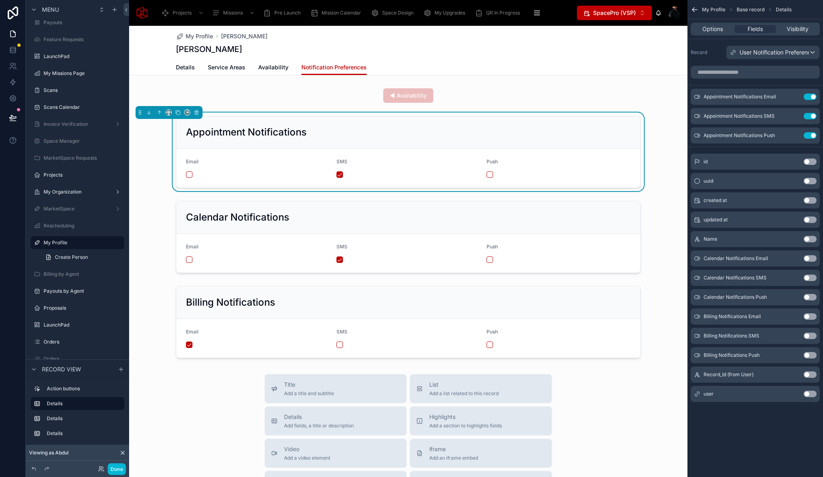
click at [120, 474] on button "Done" at bounding box center [117, 470] width 18 height 12
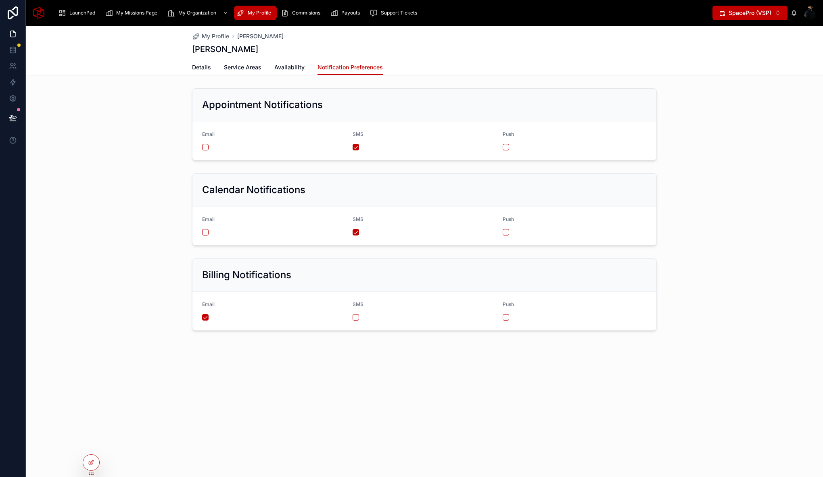
click at [167, 395] on div "My Profile Abdul Mohamed Abdul Mohamed Notification Preferences Details Service…" at bounding box center [424, 251] width 797 height 451
click at [165, 180] on div "Calendar Notifications Email SMS Push" at bounding box center [424, 209] width 797 height 79
click at [159, 233] on div "Calendar Notifications Email SMS Push" at bounding box center [424, 209] width 797 height 79
click at [119, 191] on div "Calendar Notifications Email SMS Push" at bounding box center [424, 209] width 797 height 79
click at [109, 116] on div "Appointment Notifications Email SMS Push" at bounding box center [424, 124] width 797 height 79
